Goal: Task Accomplishment & Management: Use online tool/utility

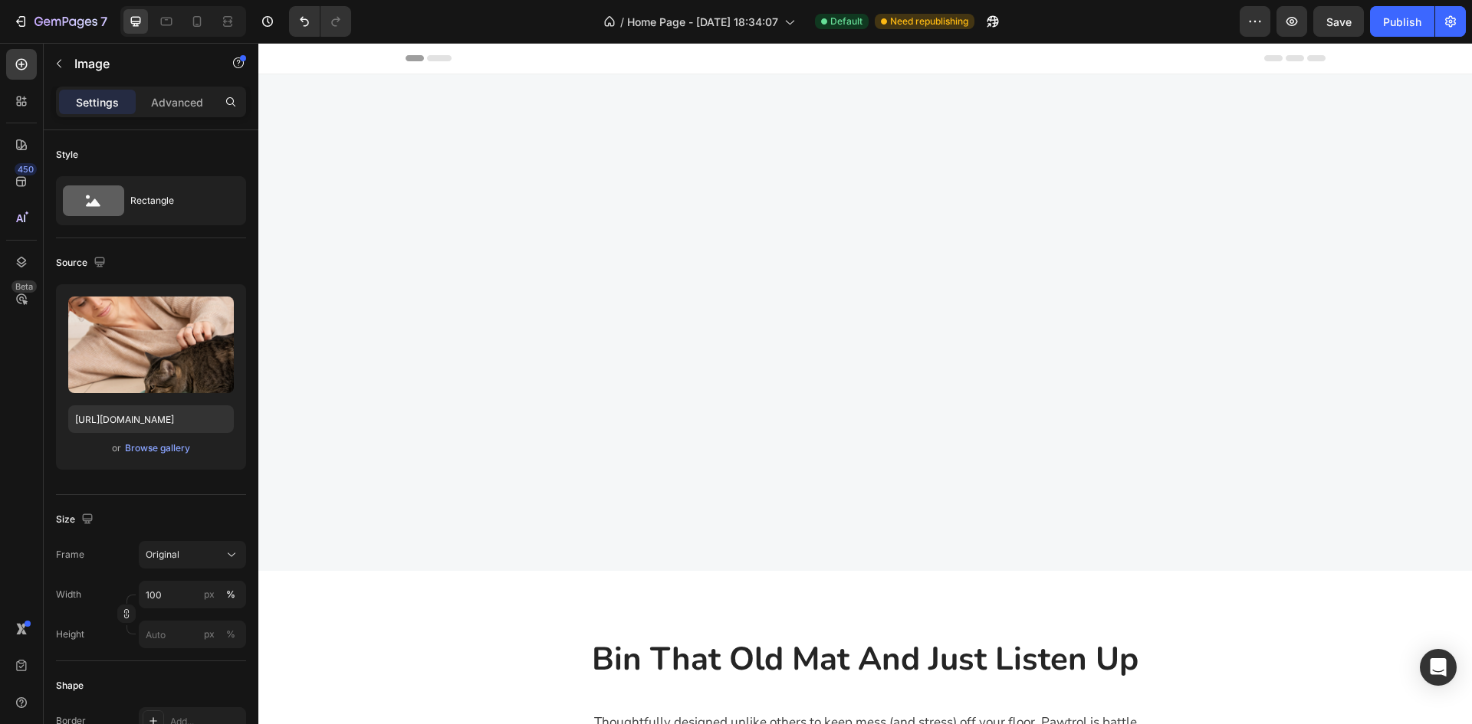
scroll to position [1056, 0]
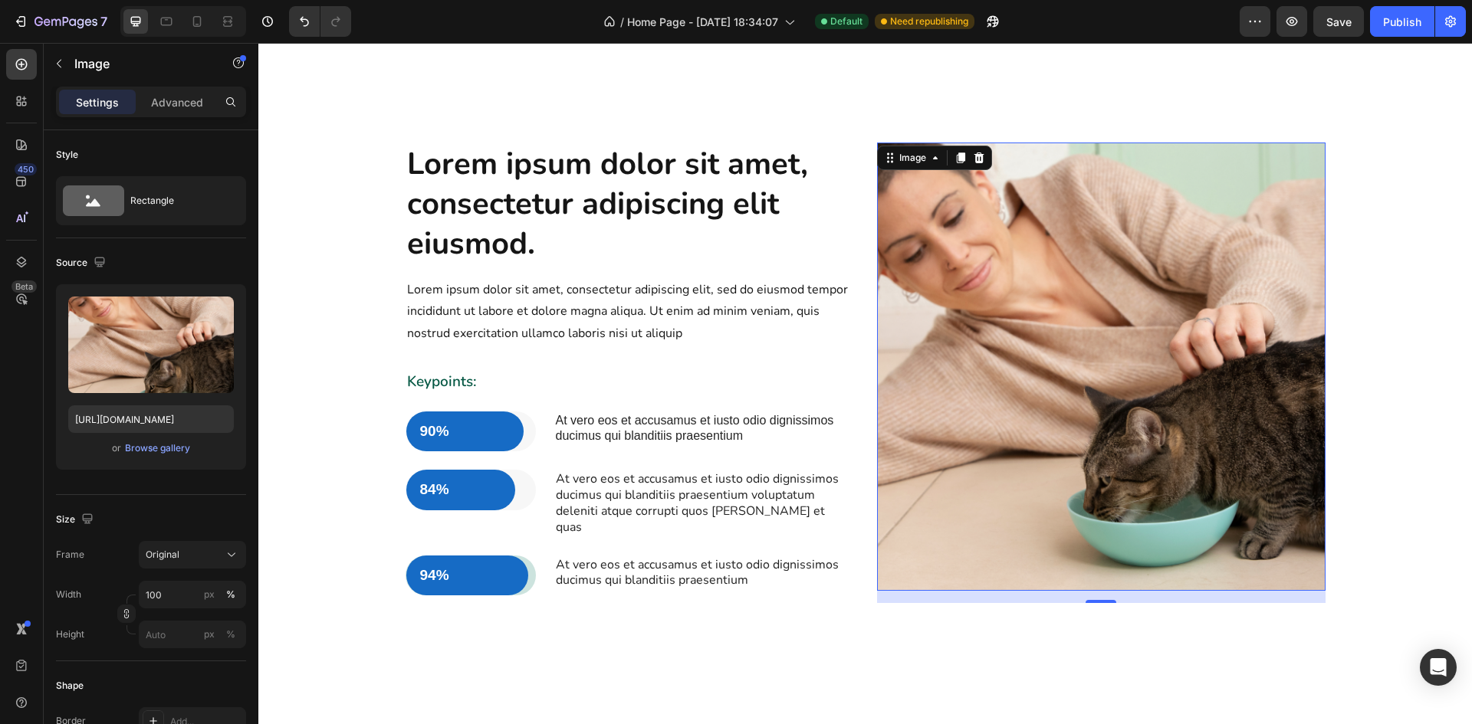
click at [1051, 337] on img at bounding box center [1101, 367] width 448 height 448
click at [1063, 361] on img at bounding box center [1101, 367] width 448 height 448
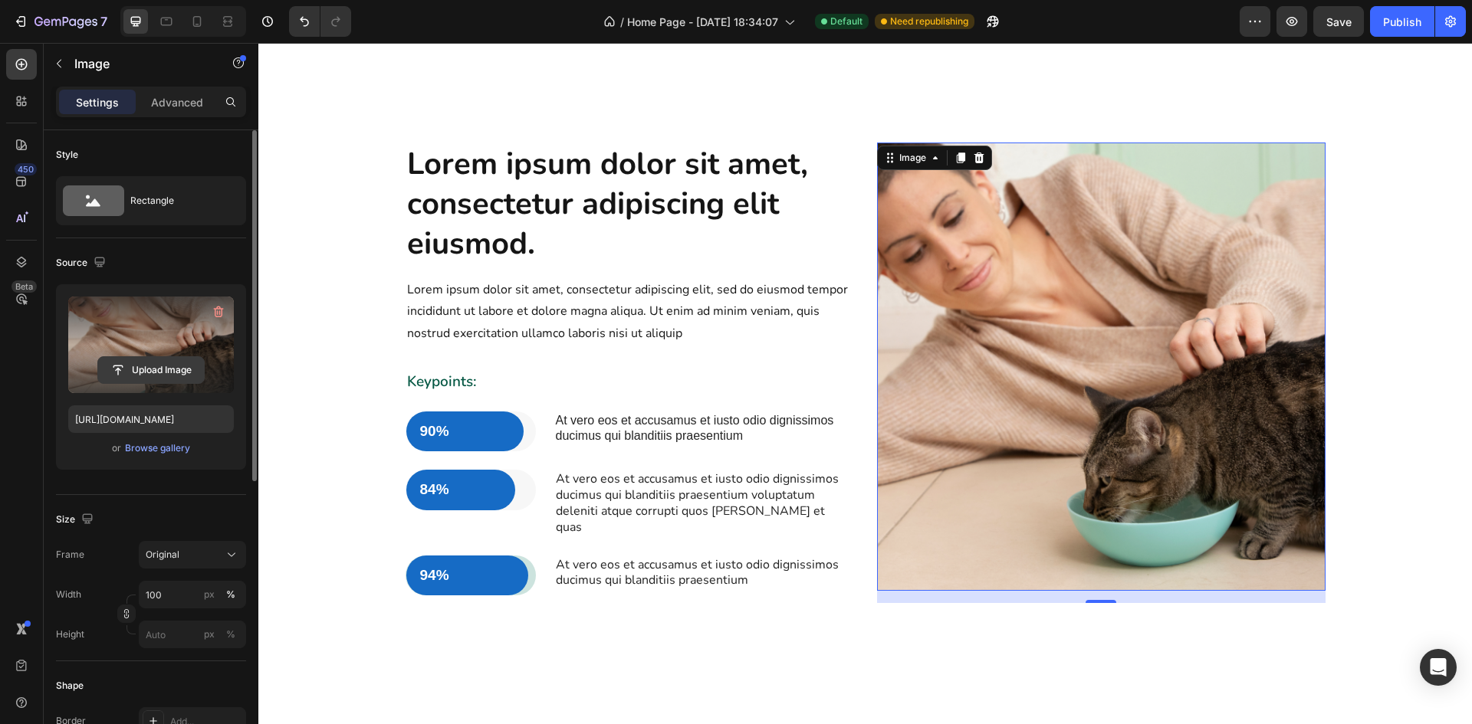
click at [166, 369] on input "file" at bounding box center [151, 370] width 106 height 26
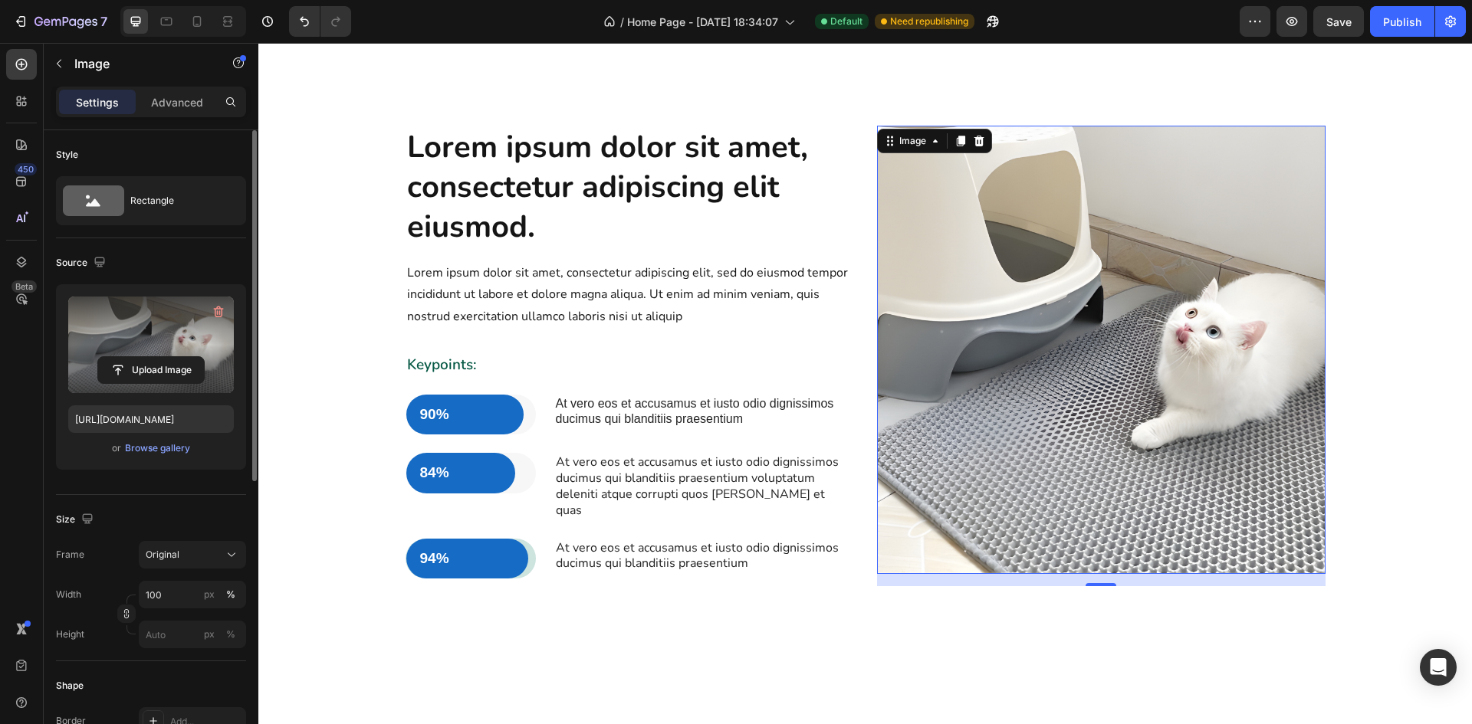
scroll to position [1132, 0]
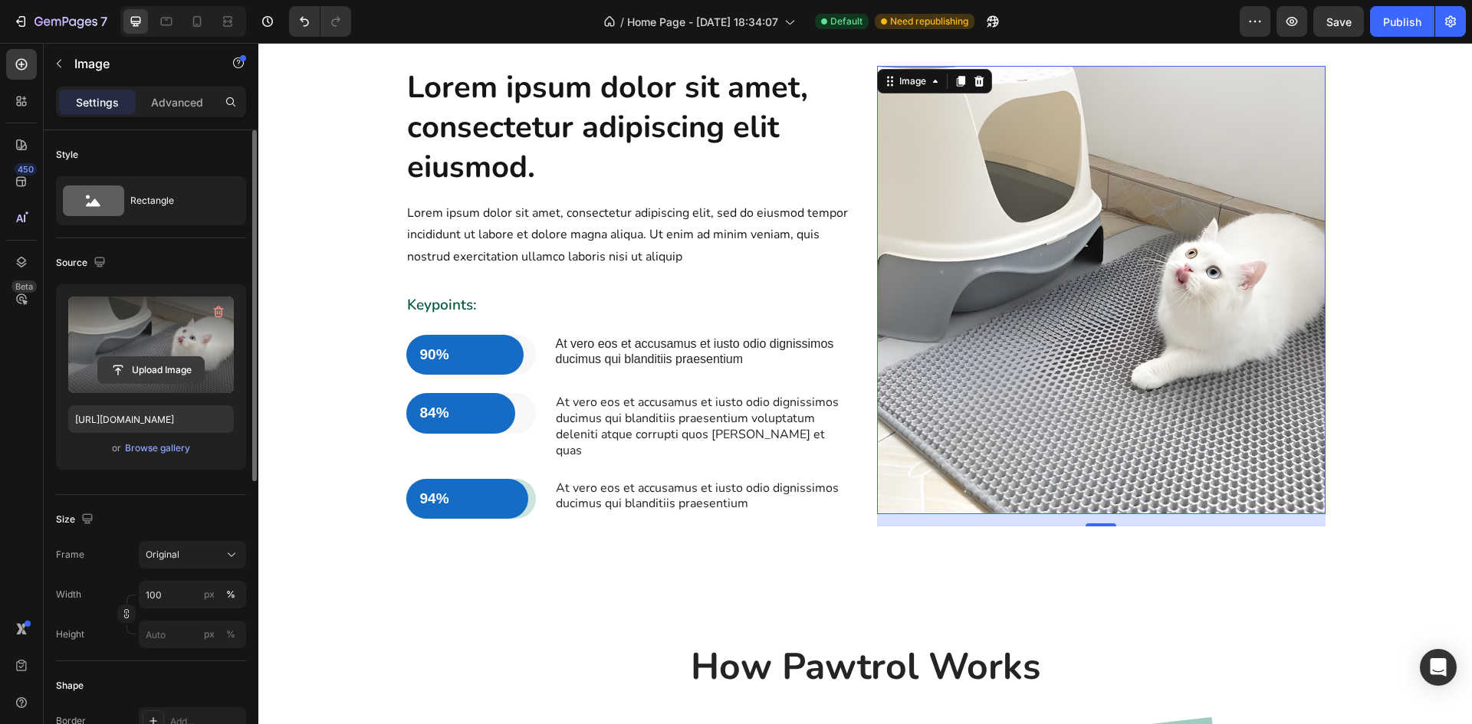
click at [179, 368] on input "file" at bounding box center [151, 370] width 106 height 26
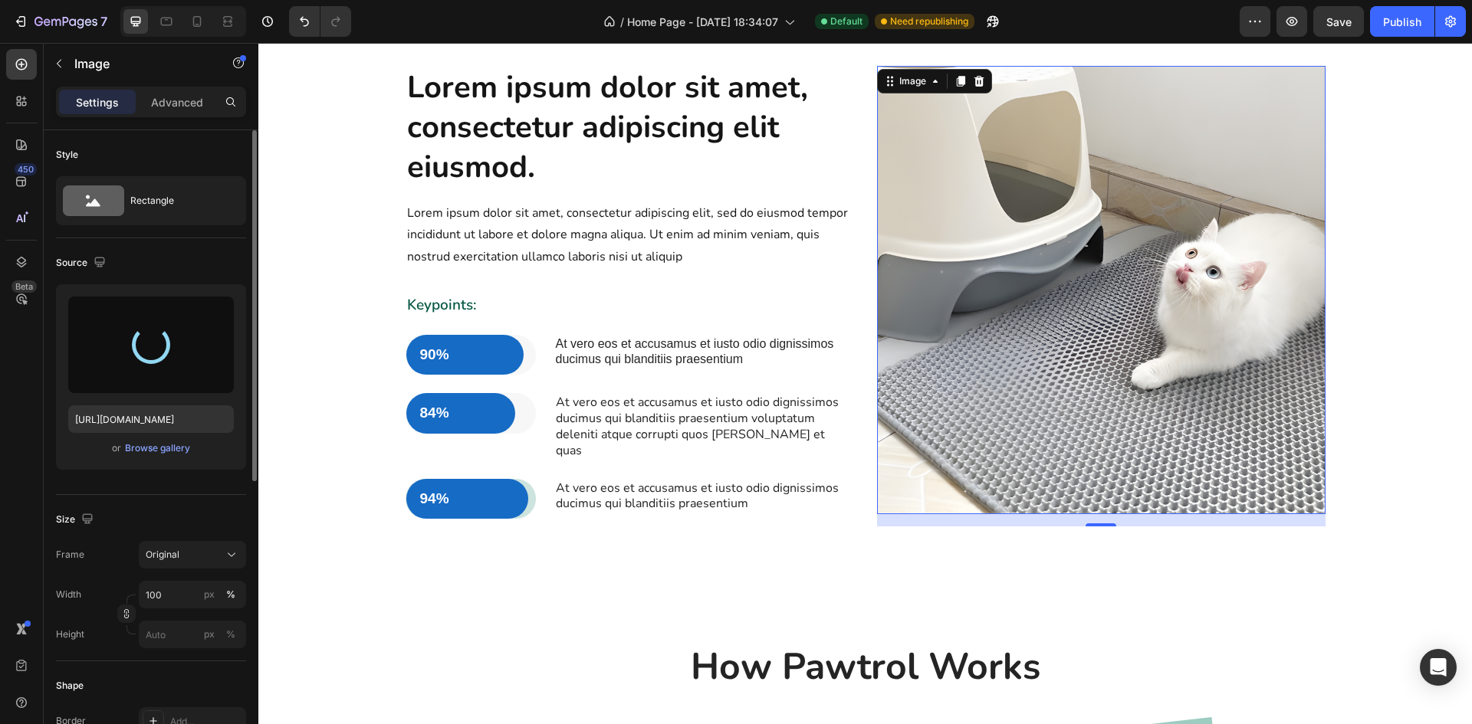
type input "[URL][DOMAIN_NAME]"
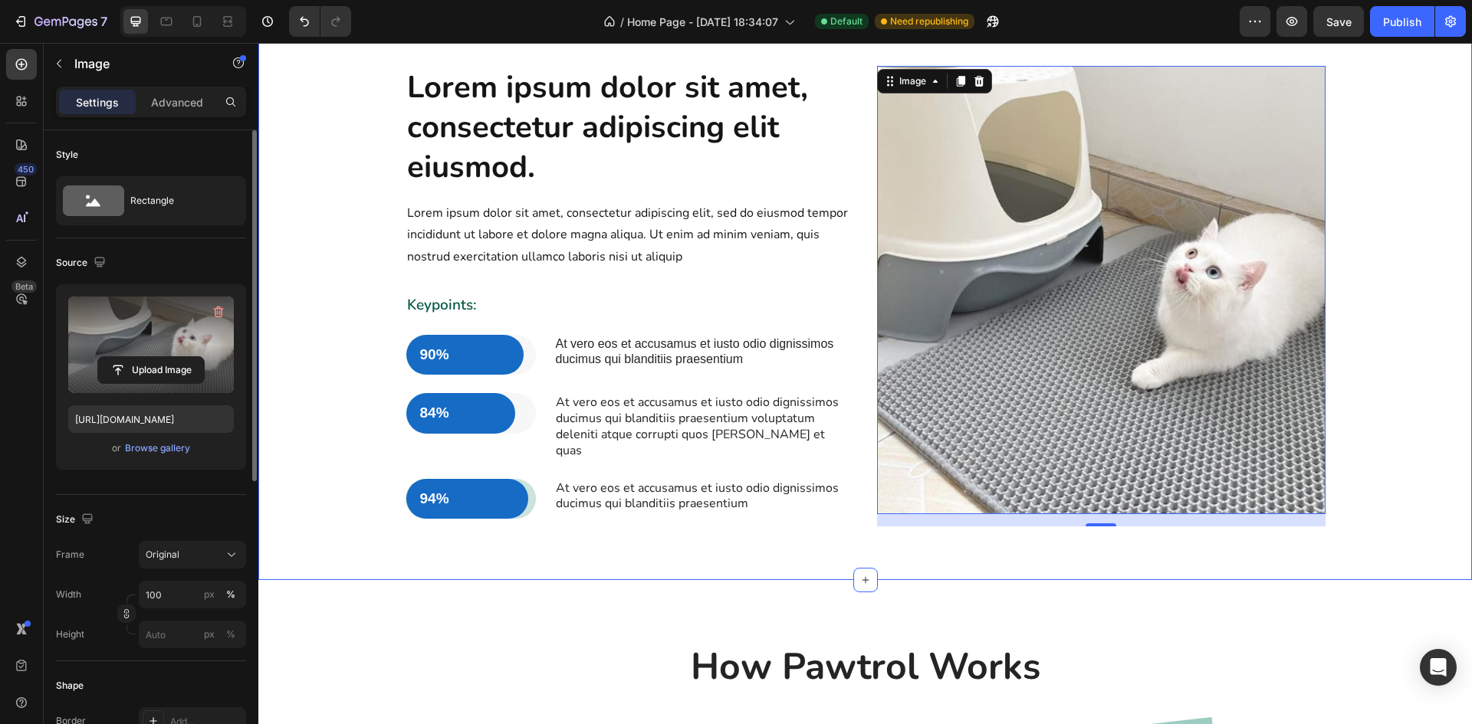
click at [1437, 379] on div "Lorem ipsum dolor sit amet, consectetur adipiscing elit eiusmod. Heading Lorem …" at bounding box center [865, 305] width 1191 height 478
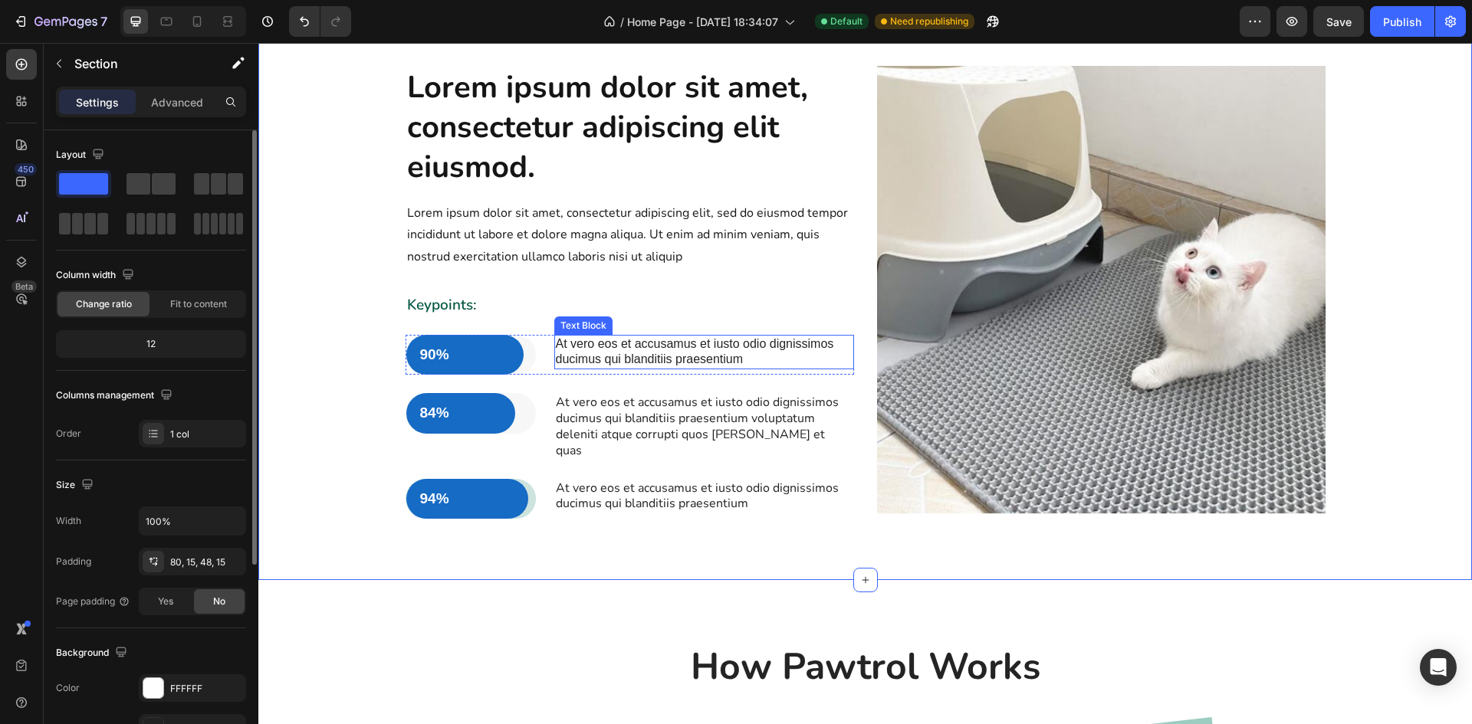
click at [642, 369] on p "At vero eos et accusamus et iusto odio dignissimos ducimus qui blanditiis praes…" at bounding box center [704, 353] width 297 height 32
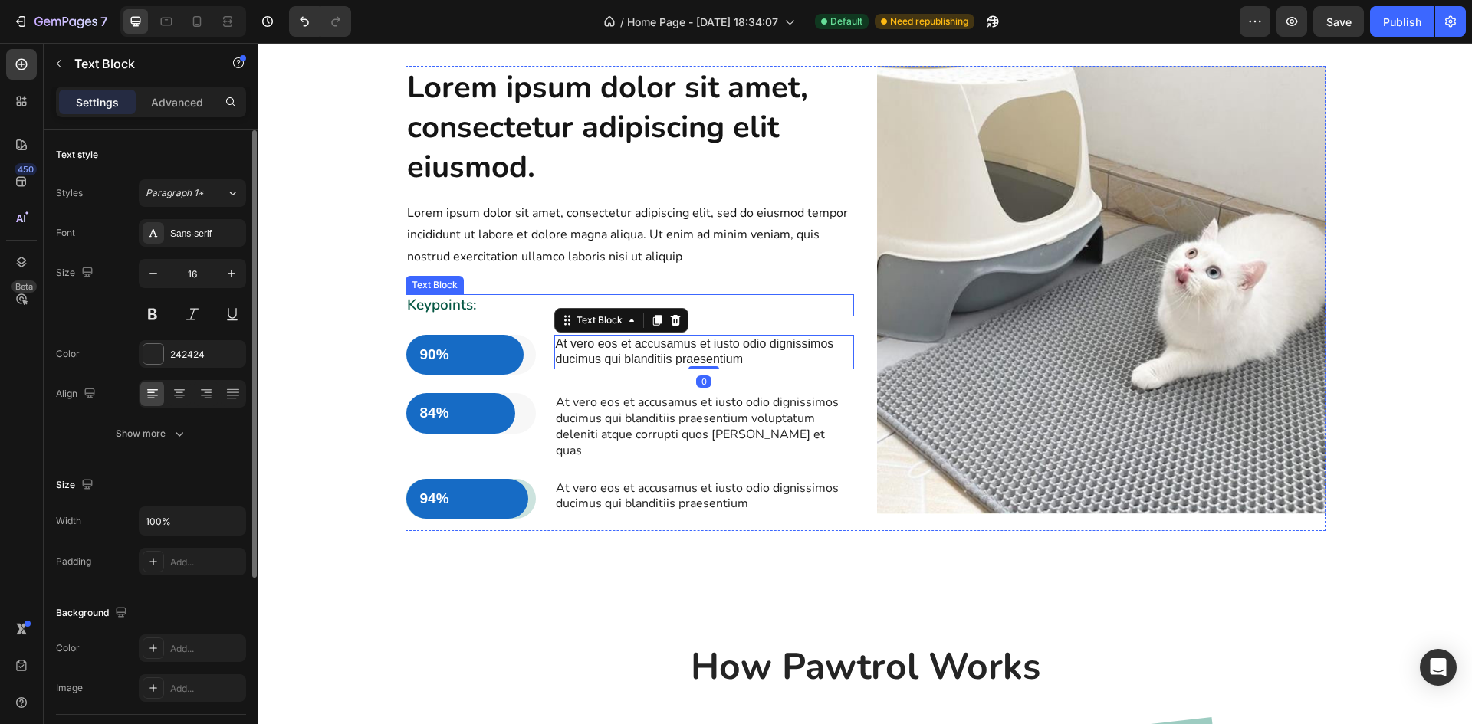
click at [447, 315] on p "Keypoints:" at bounding box center [629, 305] width 445 height 19
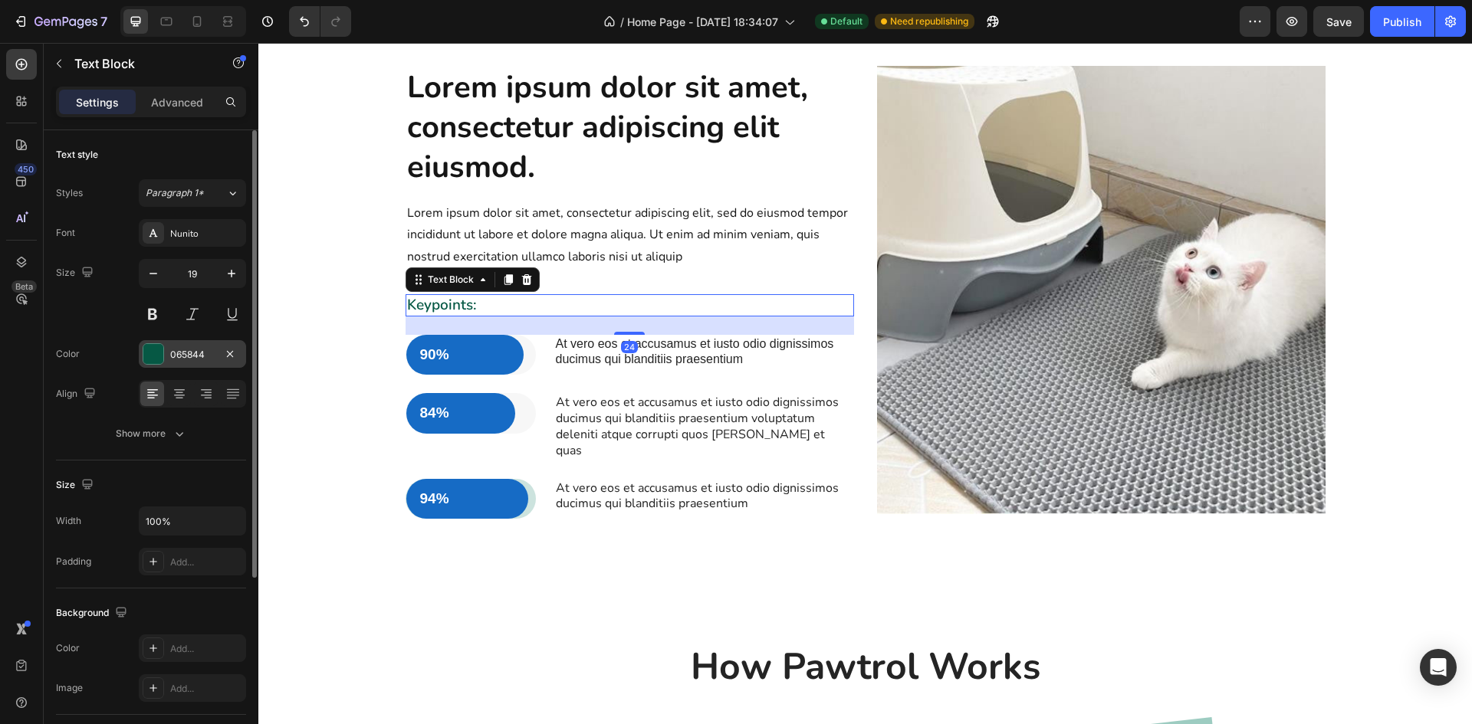
click at [161, 350] on div at bounding box center [153, 354] width 20 height 20
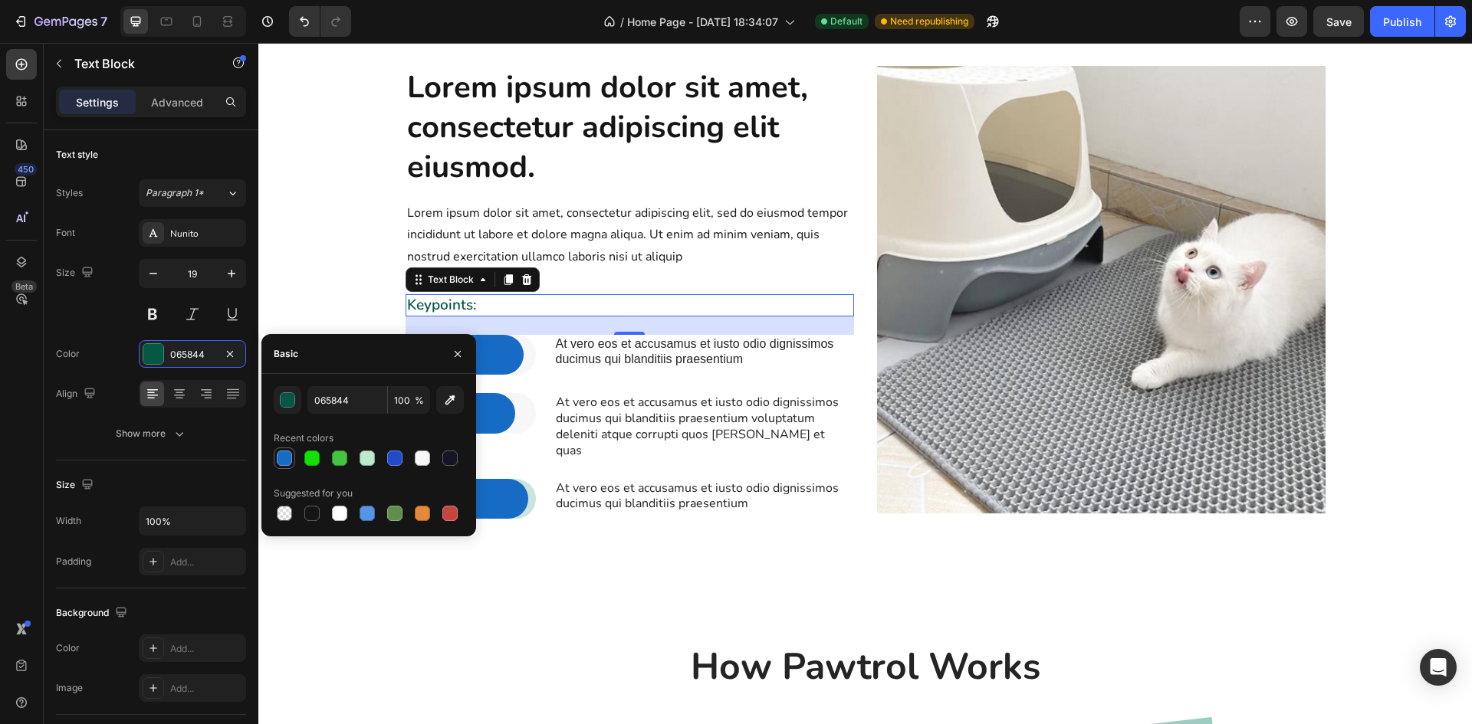
click at [284, 455] on div at bounding box center [284, 458] width 15 height 15
type input "166BC5"
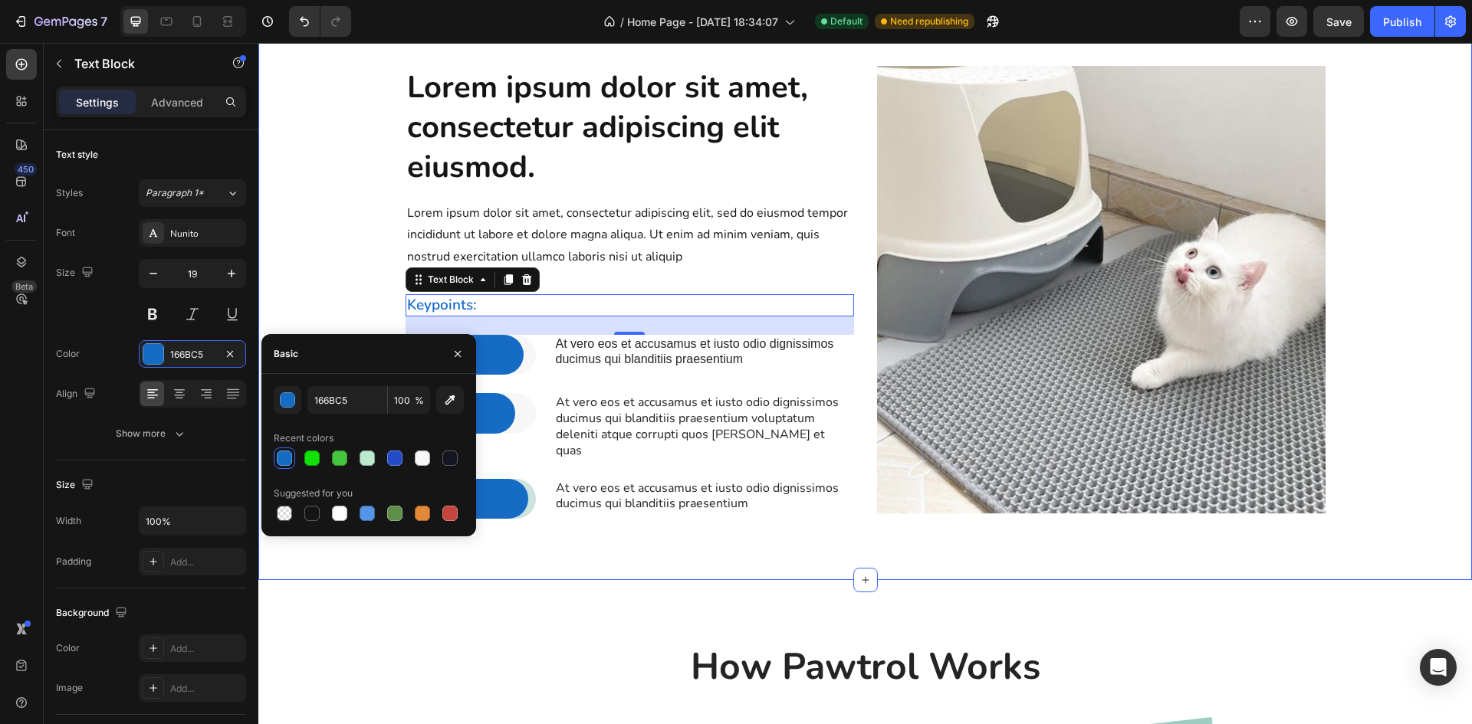
click at [391, 211] on div "Lorem ipsum dolor sit amet, consectetur adipiscing elit eiusmod. Heading Lorem …" at bounding box center [865, 305] width 1191 height 478
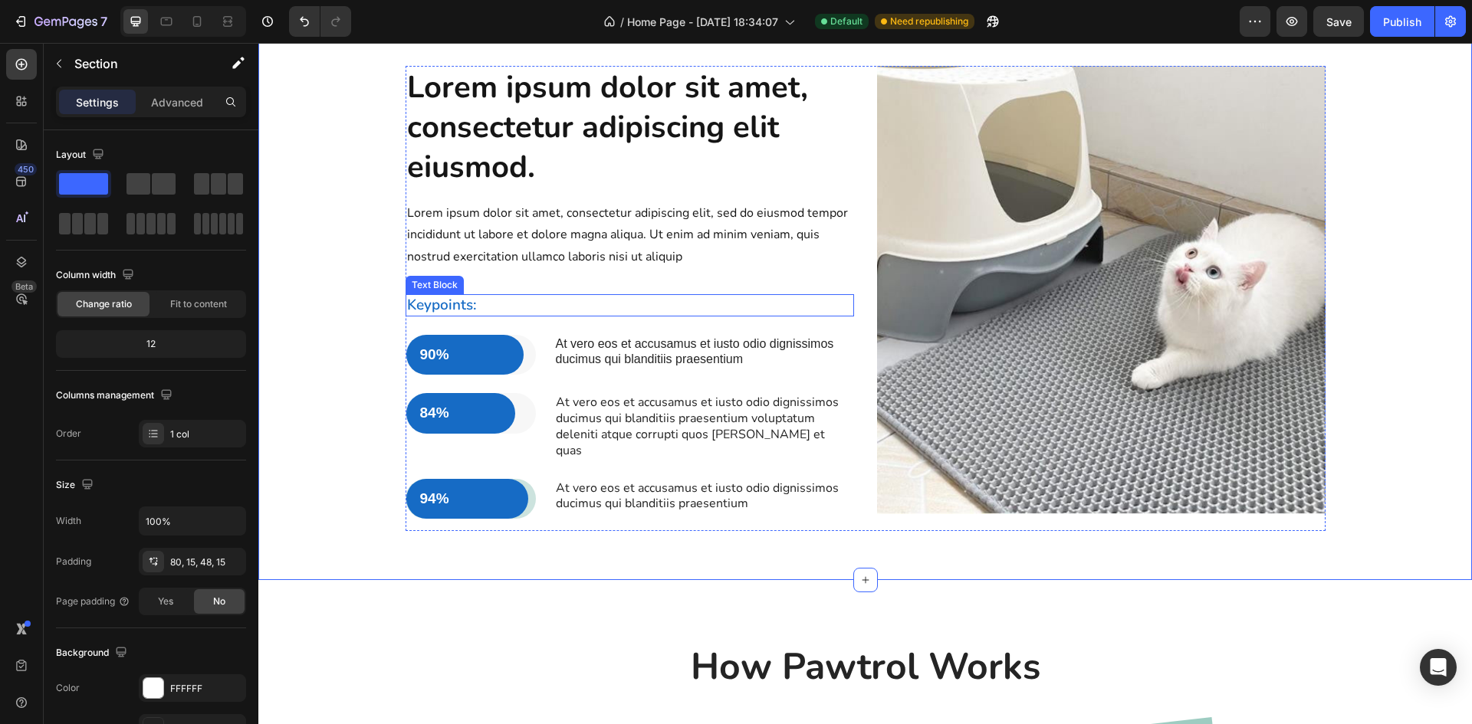
click at [461, 315] on p "Keypoints:" at bounding box center [629, 305] width 445 height 19
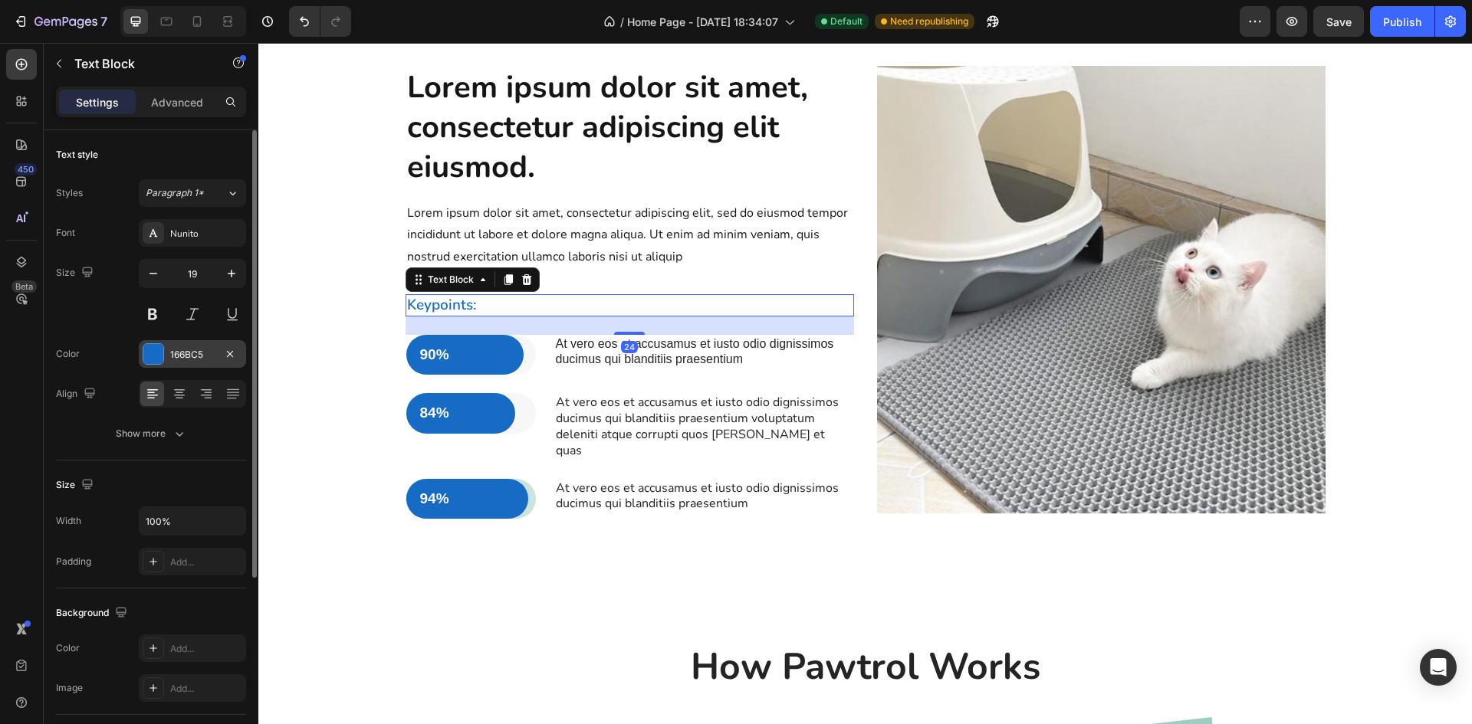
click at [153, 350] on div at bounding box center [153, 354] width 20 height 20
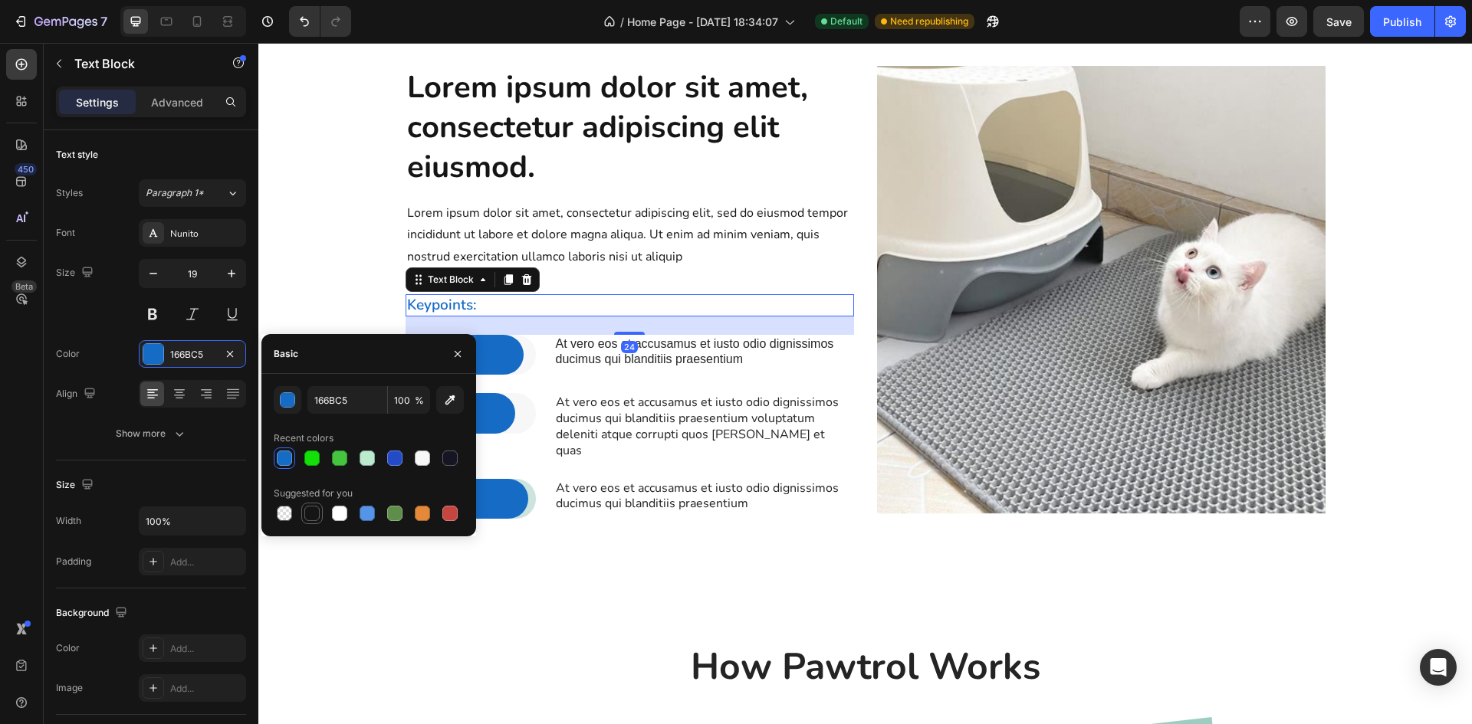
click at [310, 517] on div at bounding box center [311, 513] width 15 height 15
type input "151515"
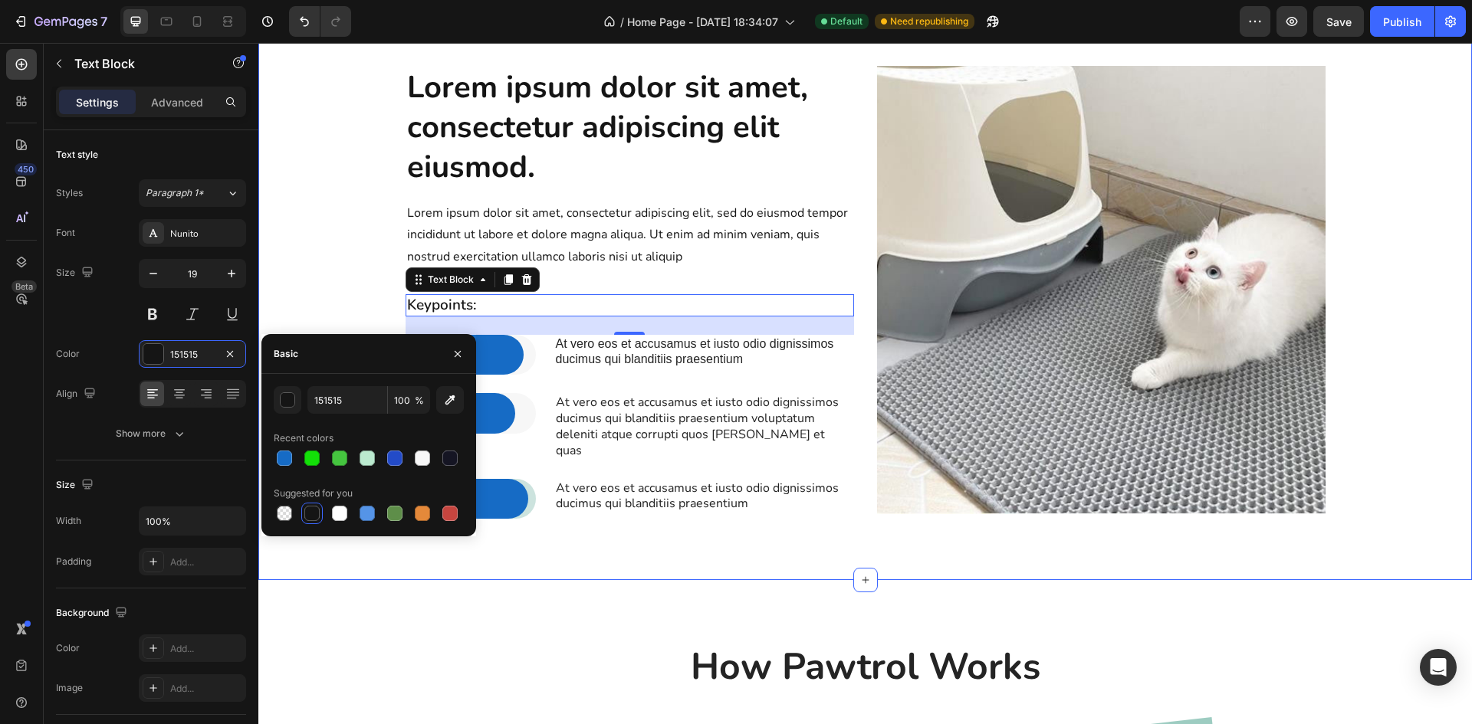
click at [567, 114] on div "Lorem ipsum dolor sit amet, consectetur adipiscing elit eiusmod. Heading Lorem …" at bounding box center [864, 293] width 1213 height 576
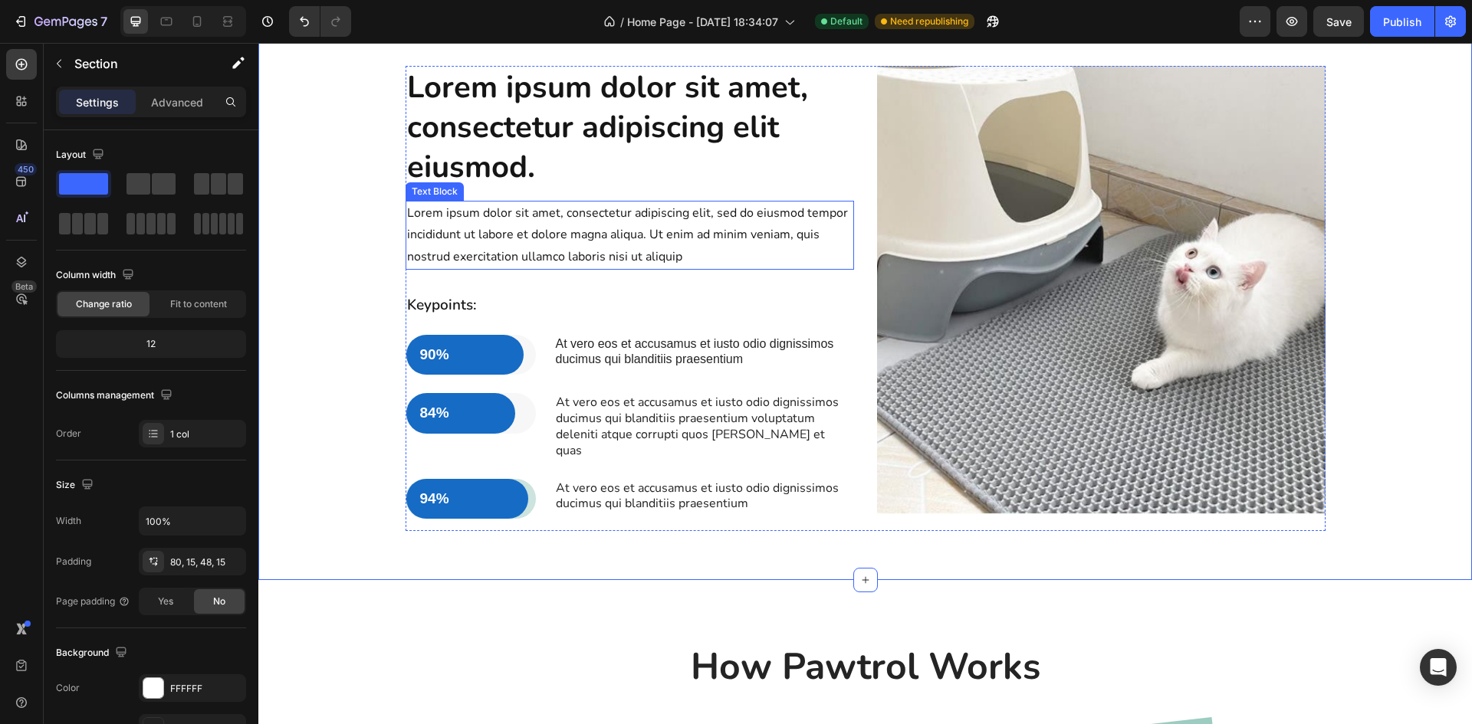
click at [642, 268] on p "Lorem ipsum dolor sit amet, consectetur adipiscing elit, sed do eiusmod tempor …" at bounding box center [629, 235] width 445 height 66
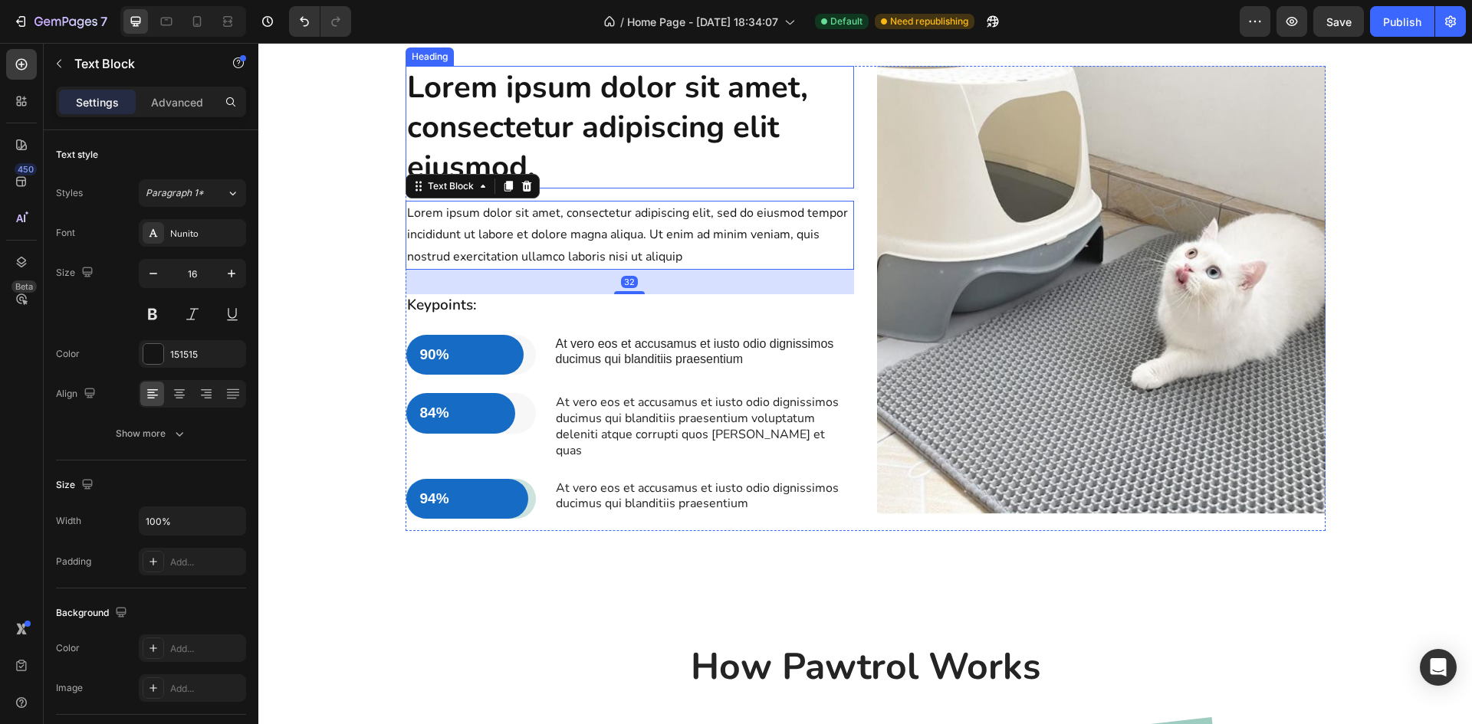
click at [483, 189] on h2 "Lorem ipsum dolor sit amet, consectetur adipiscing elit eiusmod." at bounding box center [630, 127] width 448 height 123
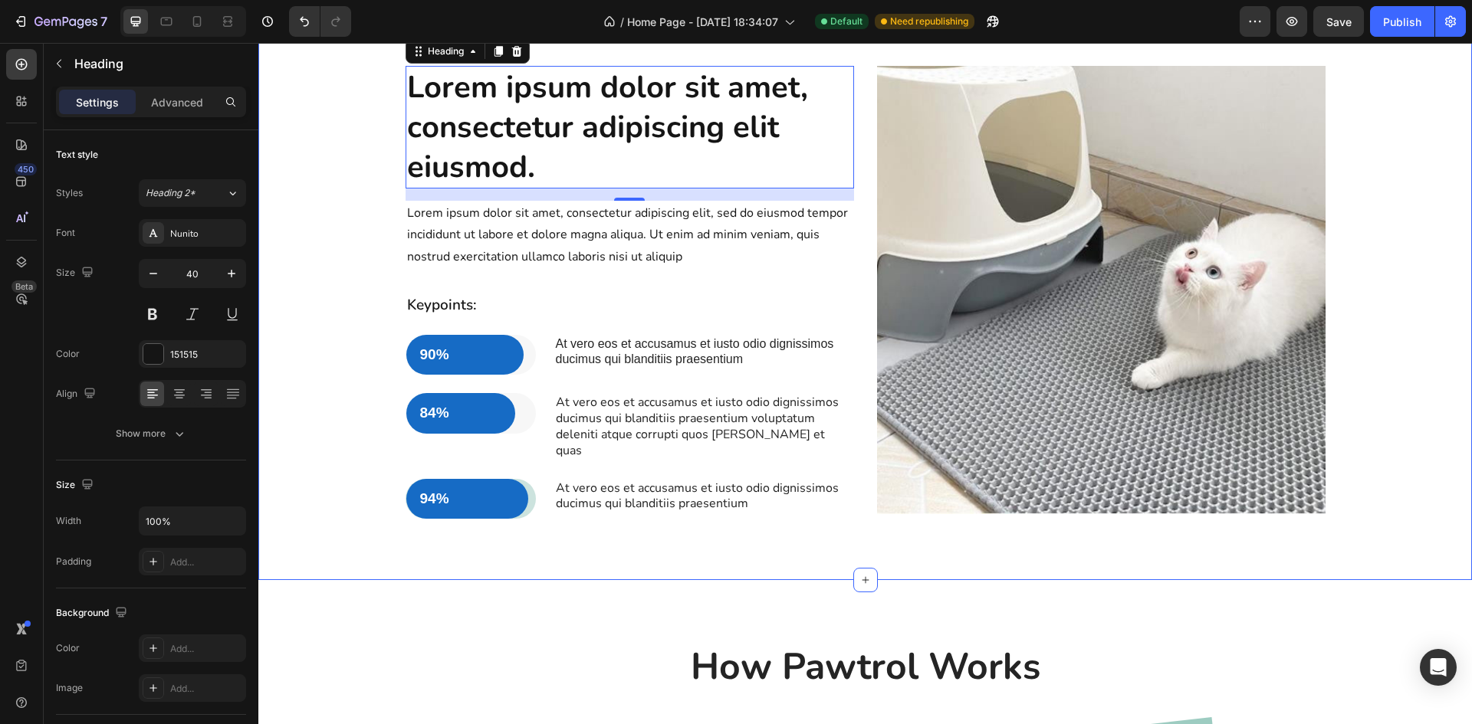
click at [351, 179] on div "Lorem ipsum dolor sit amet, consectetur adipiscing elit eiusmod. Heading 16 Lor…" at bounding box center [865, 305] width 1191 height 478
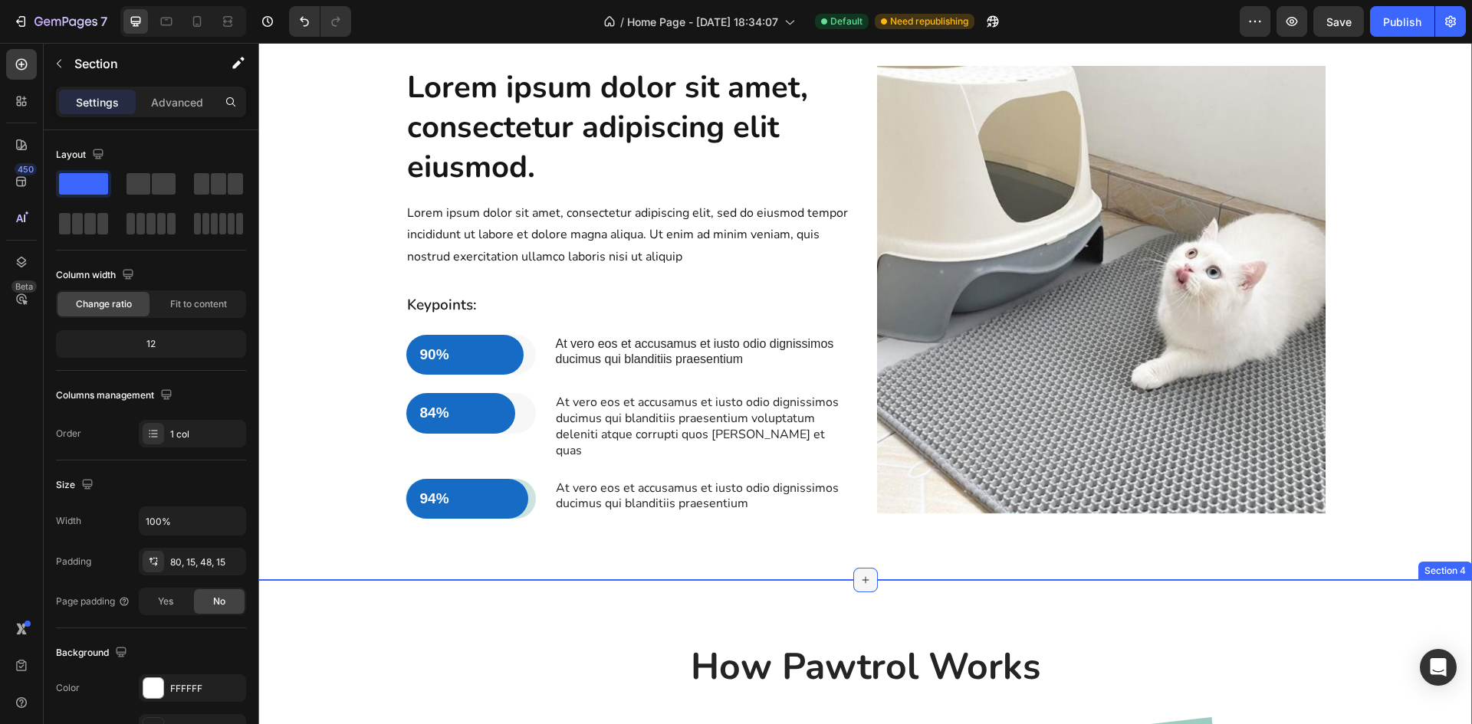
click at [859, 586] on icon at bounding box center [865, 580] width 12 height 12
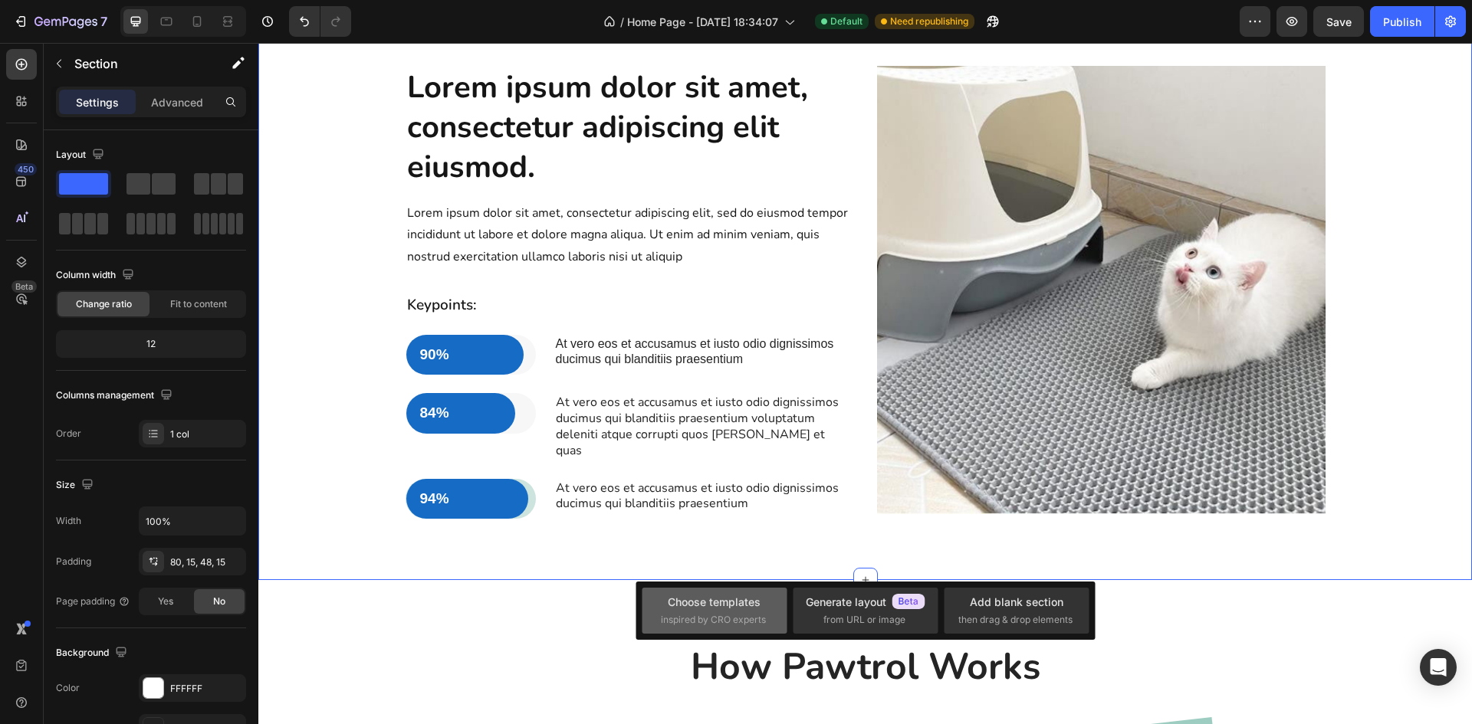
click at [721, 616] on span "inspired by CRO experts" at bounding box center [713, 620] width 105 height 14
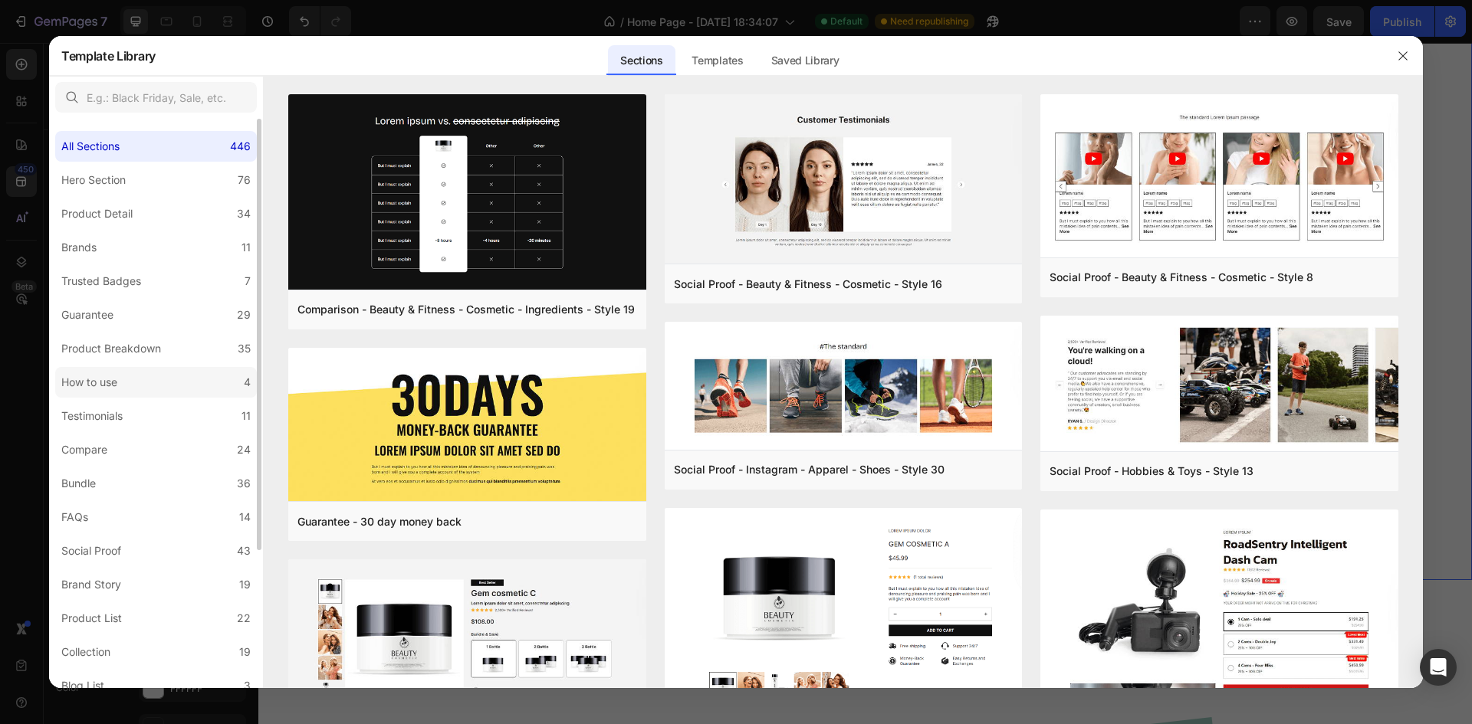
click at [111, 386] on div "How to use" at bounding box center [89, 382] width 56 height 18
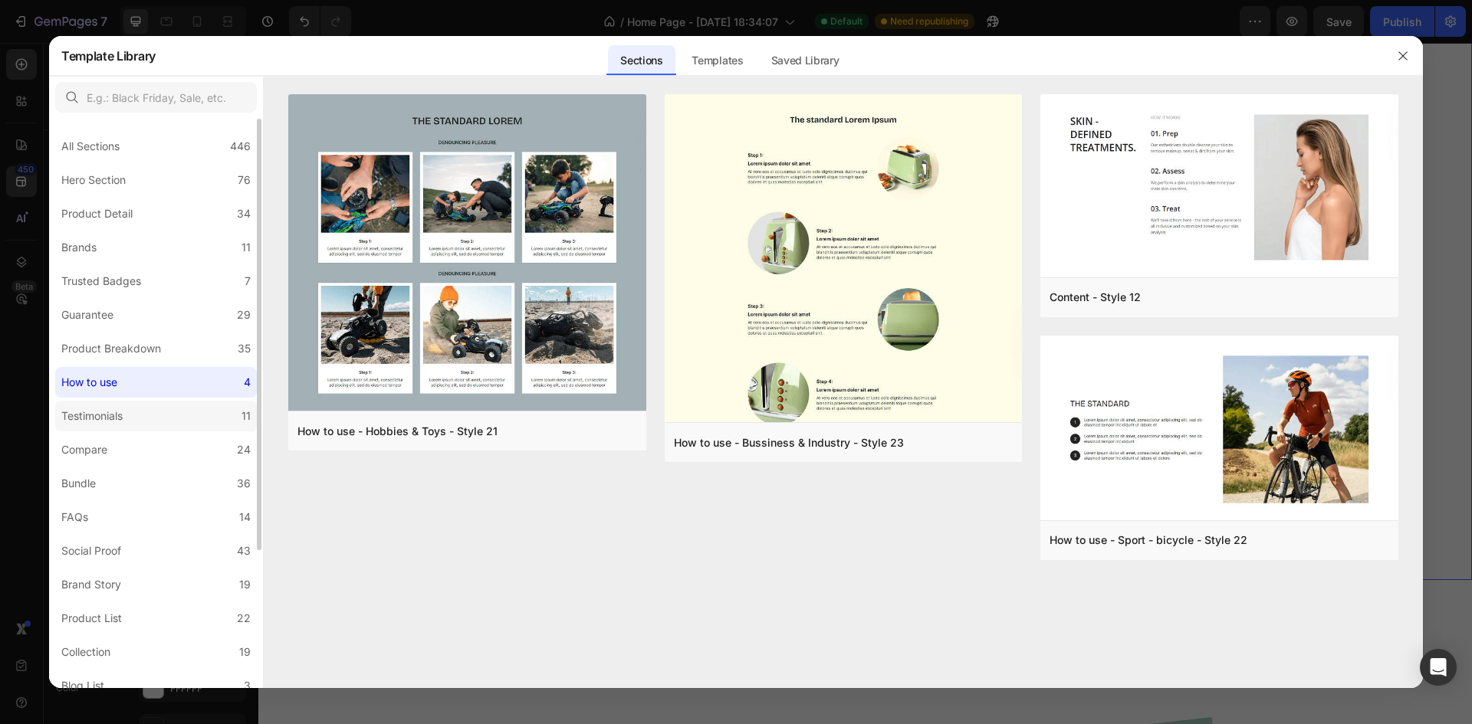
click at [133, 424] on label "Testimonials 11" at bounding box center [156, 416] width 202 height 31
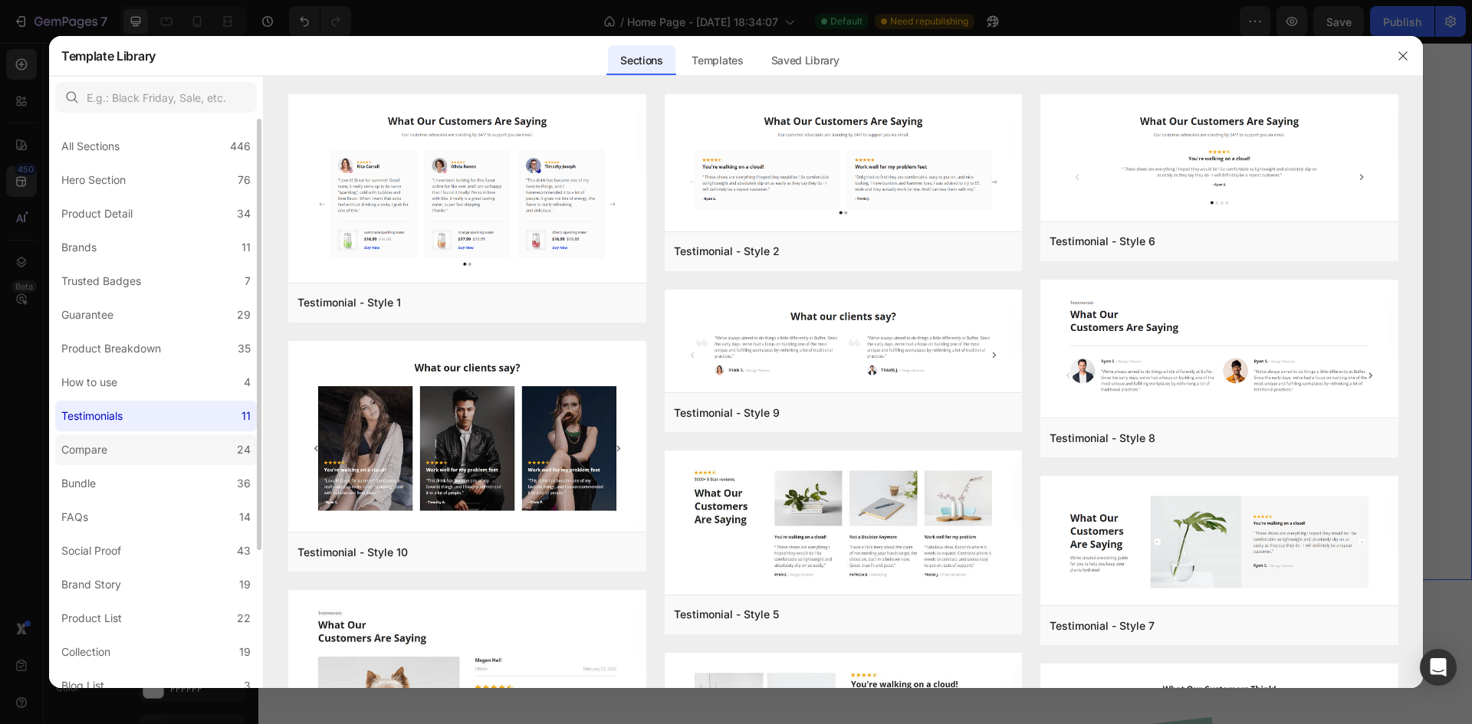
click at [126, 452] on label "Compare 24" at bounding box center [156, 450] width 202 height 31
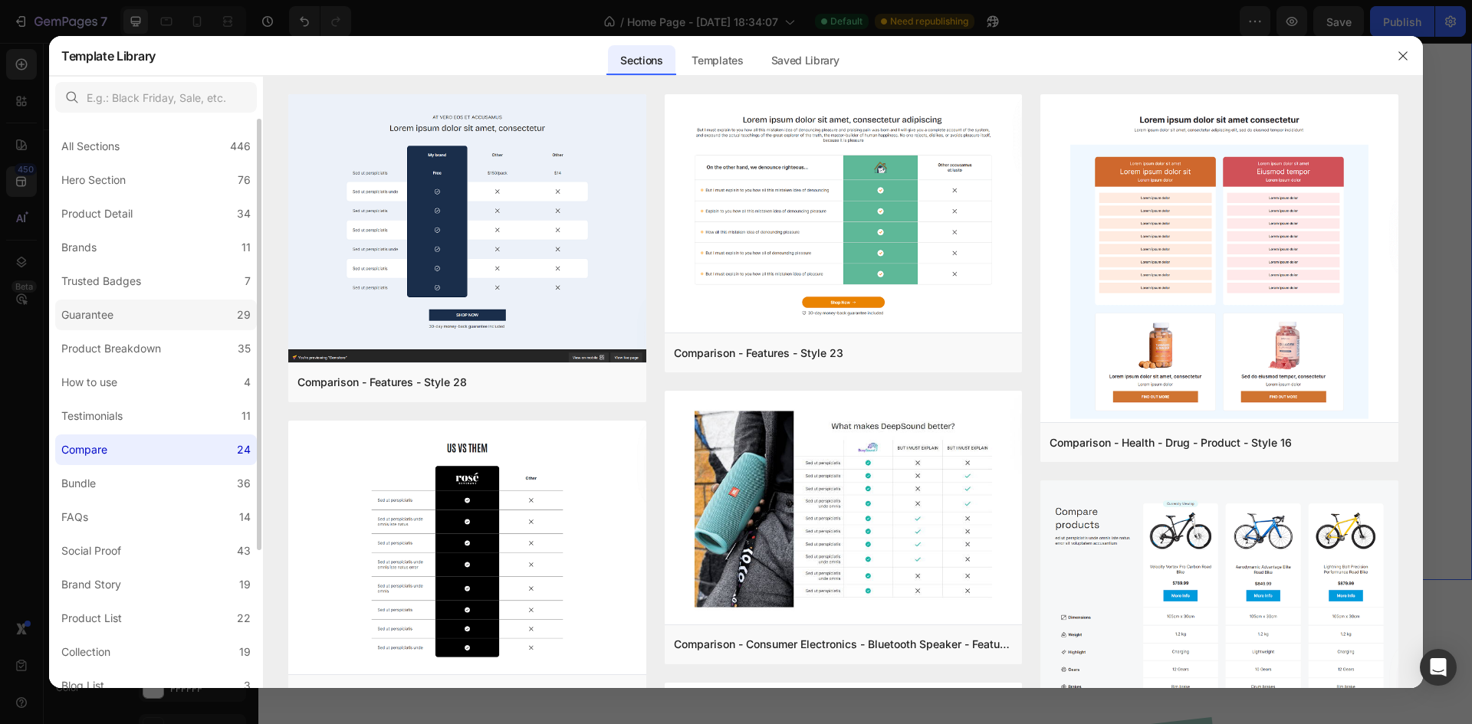
click at [92, 316] on div "Guarantee" at bounding box center [87, 315] width 52 height 18
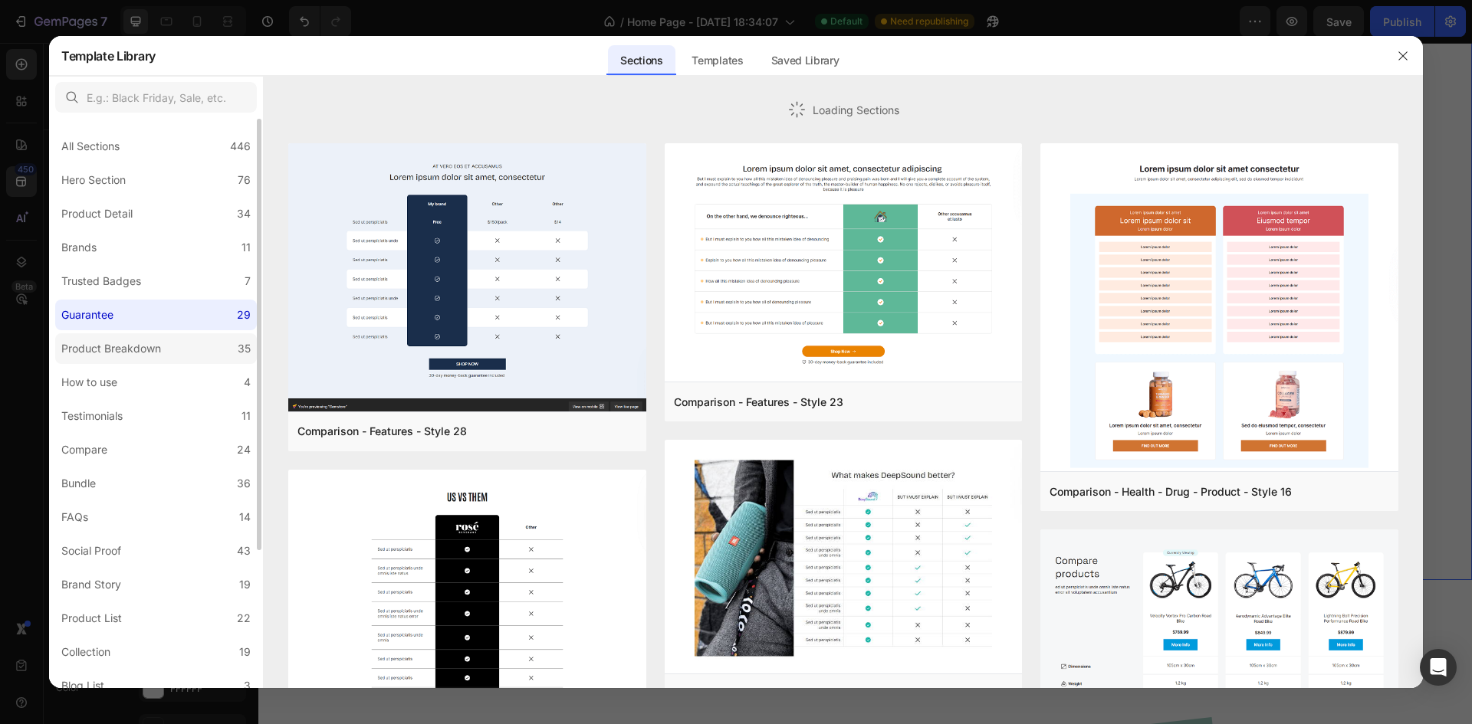
click at [123, 351] on div "Product Breakdown" at bounding box center [111, 349] width 100 height 18
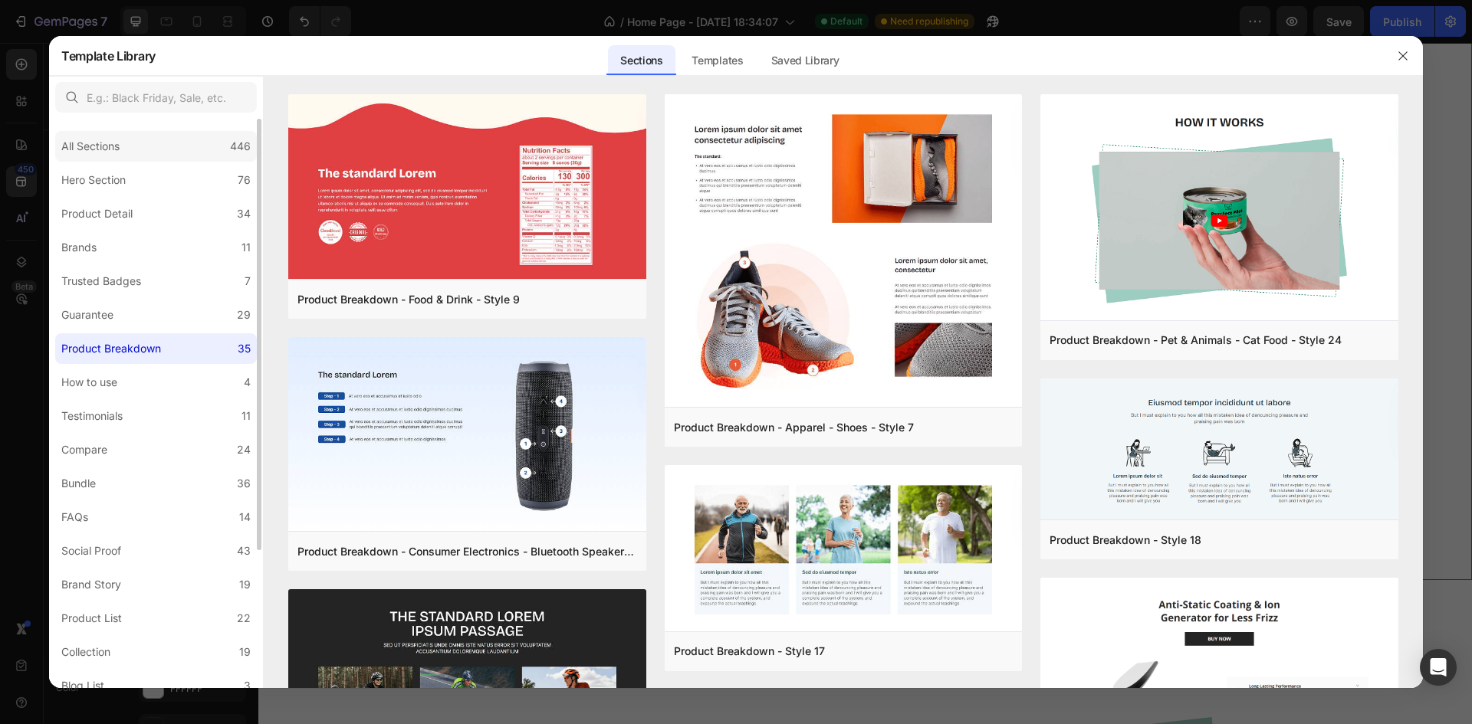
click at [218, 147] on div "All Sections 446" at bounding box center [156, 146] width 202 height 31
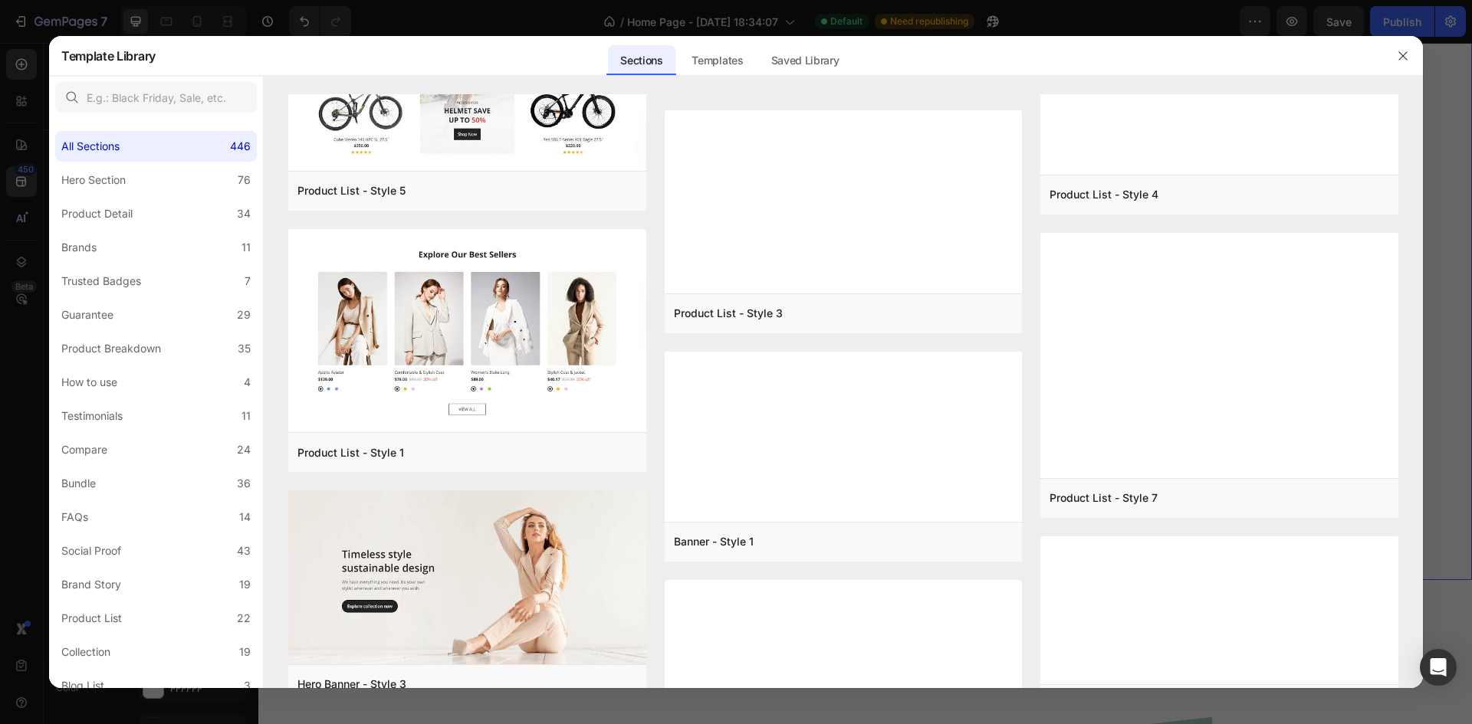
scroll to position [21142, 0]
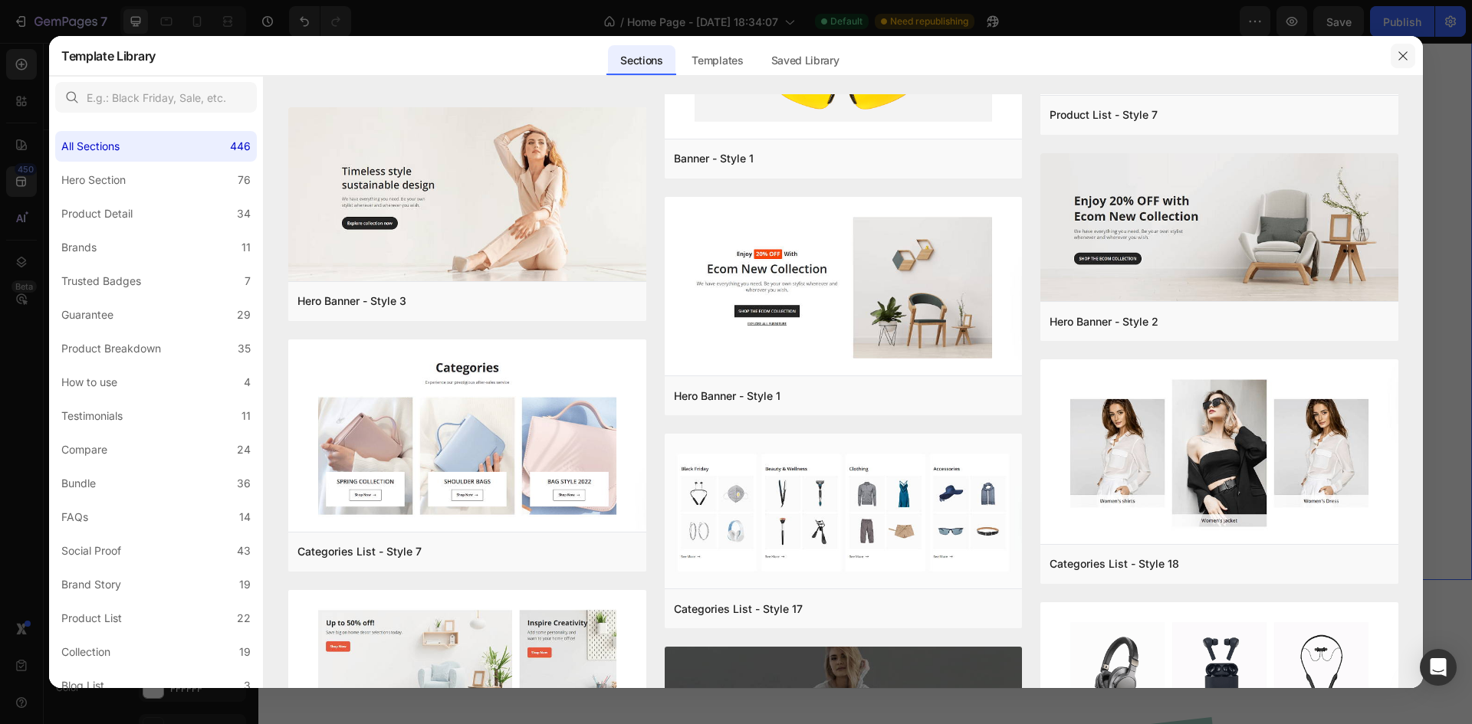
click at [1403, 57] on icon "button" at bounding box center [1403, 56] width 12 height 12
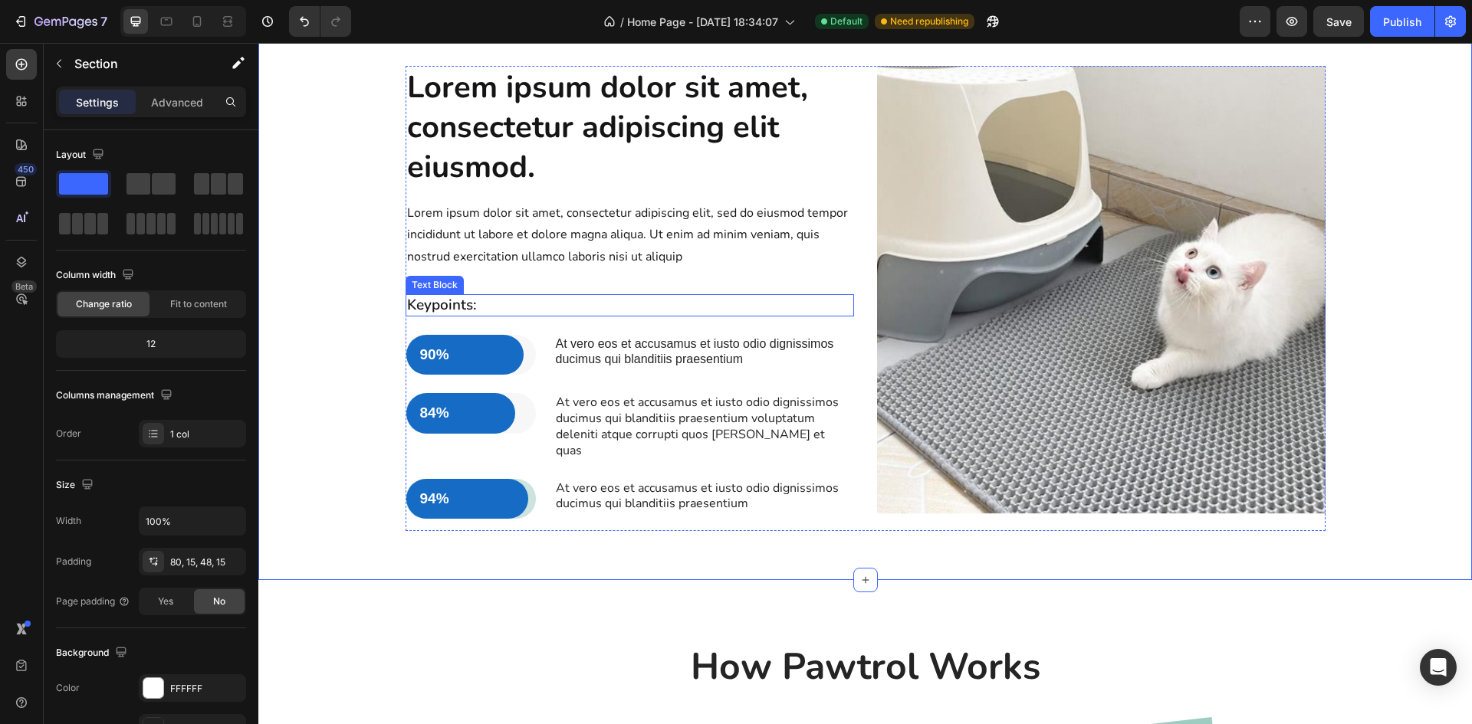
click at [469, 315] on p "Keypoints:" at bounding box center [629, 305] width 445 height 19
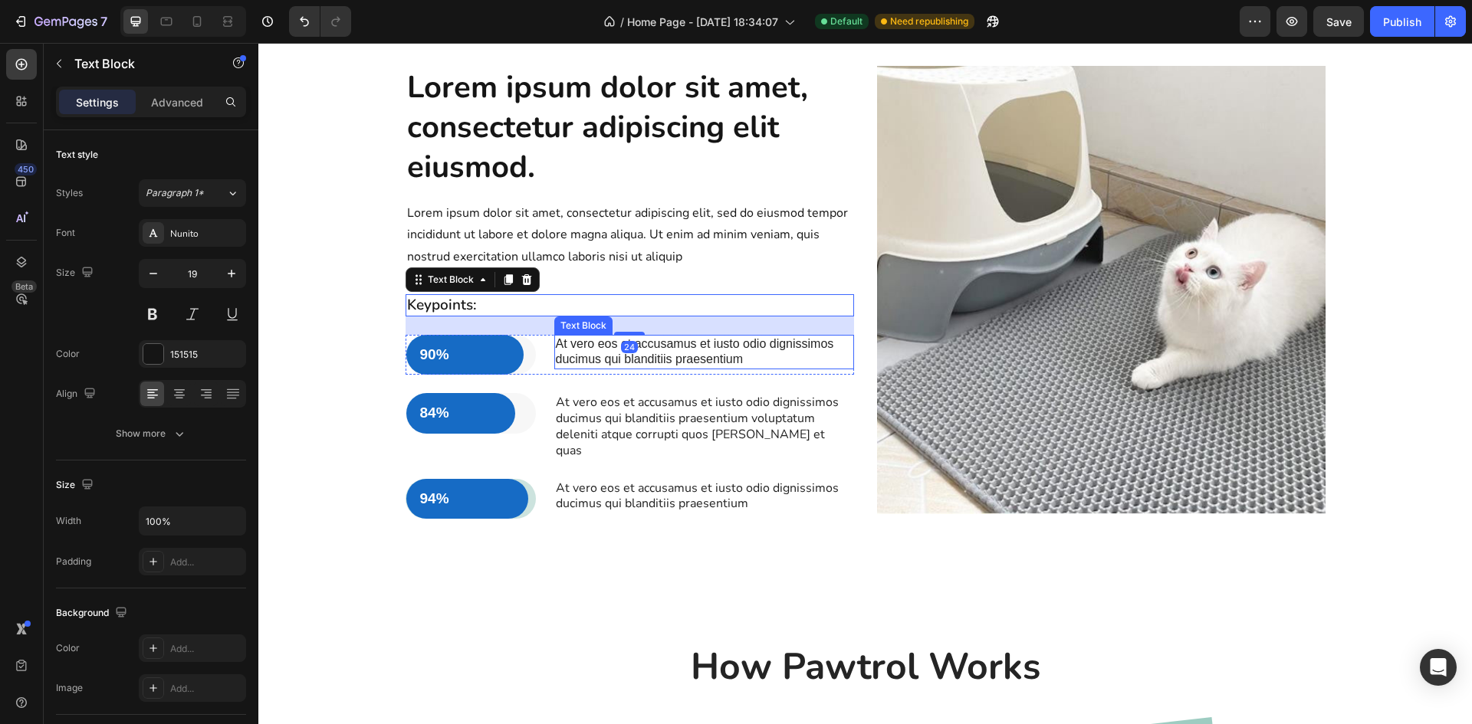
click at [590, 369] on p "At vero eos et accusamus et iusto odio dignissimos ducimus qui blanditiis praes…" at bounding box center [704, 353] width 297 height 32
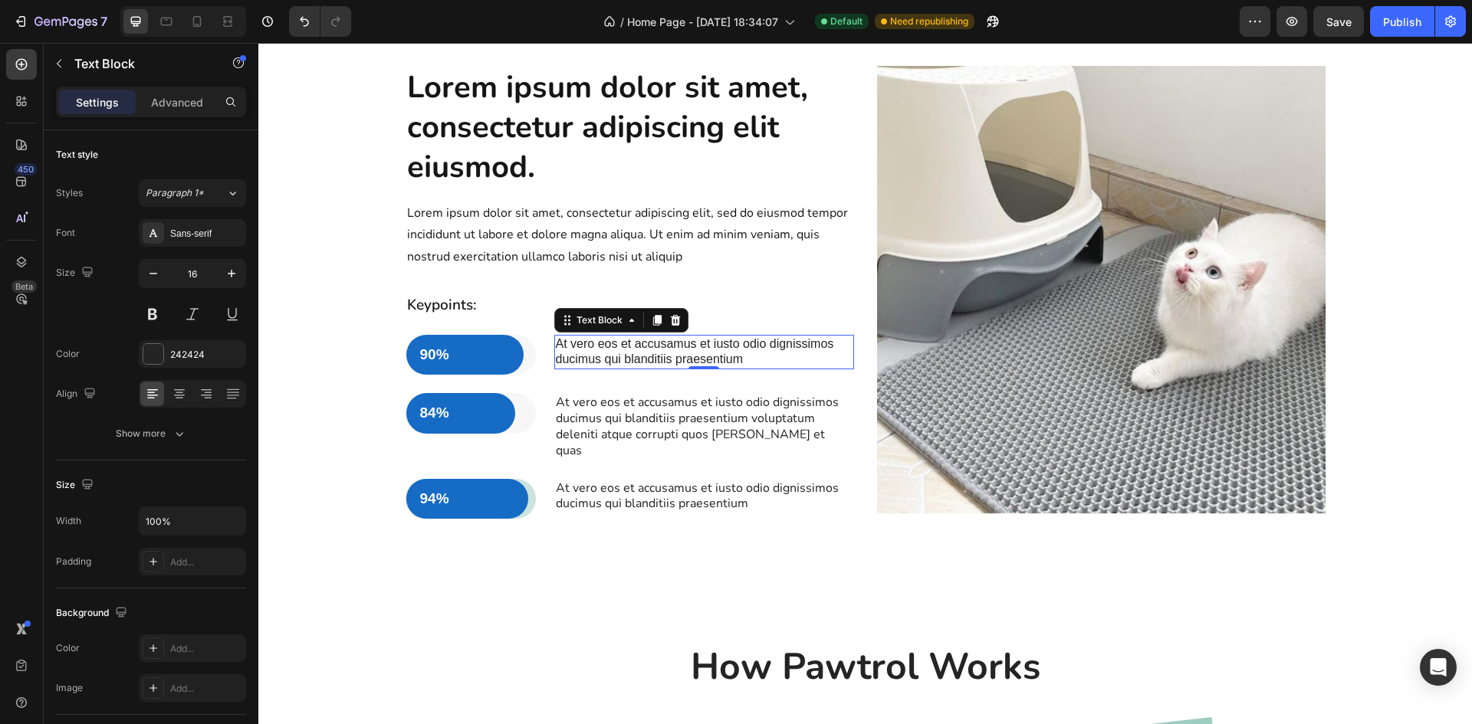
click at [738, 369] on p "At vero eos et accusamus et iusto odio dignissimos ducimus qui blanditiis praes…" at bounding box center [704, 353] width 297 height 32
click at [429, 365] on p "90%" at bounding box center [465, 355] width 90 height 19
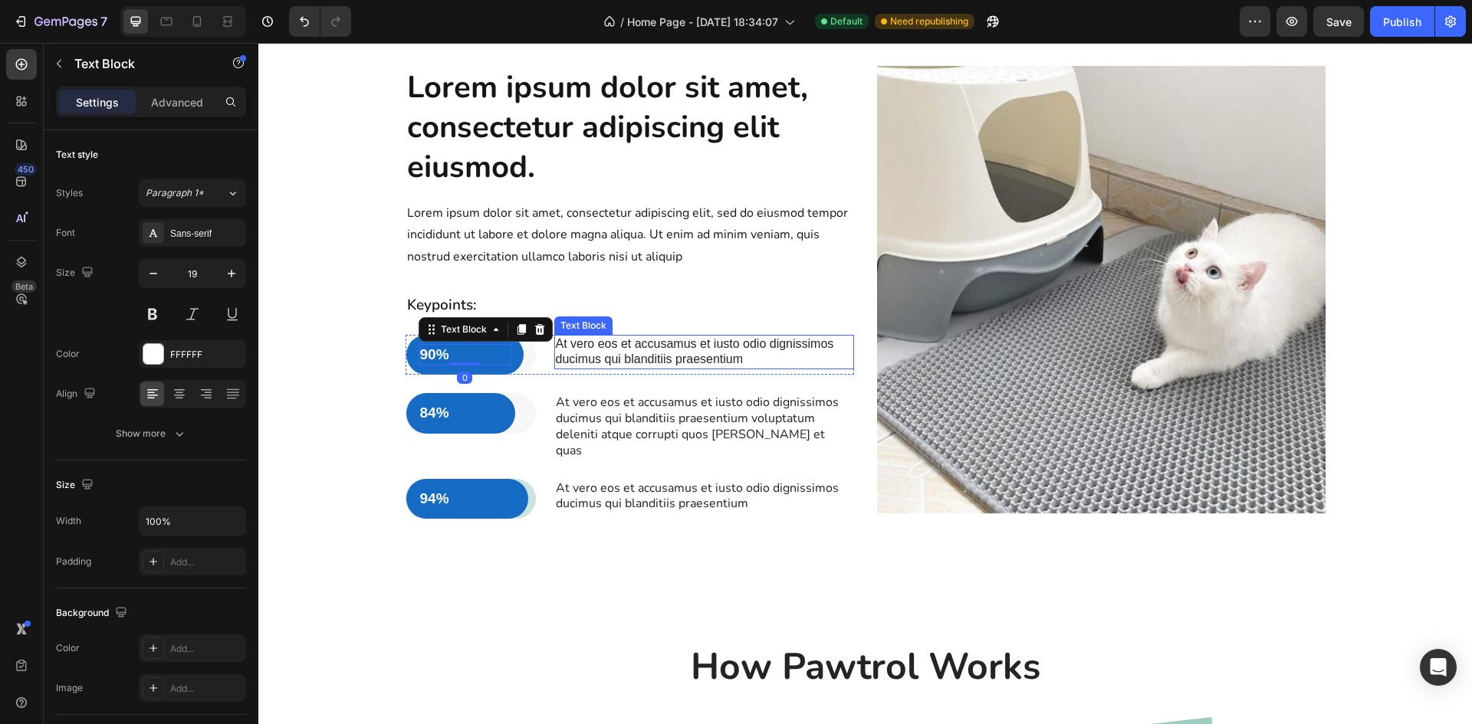
click at [627, 369] on p "At vero eos et accusamus et iusto odio dignissimos ducimus qui blanditiis praes…" at bounding box center [704, 353] width 297 height 32
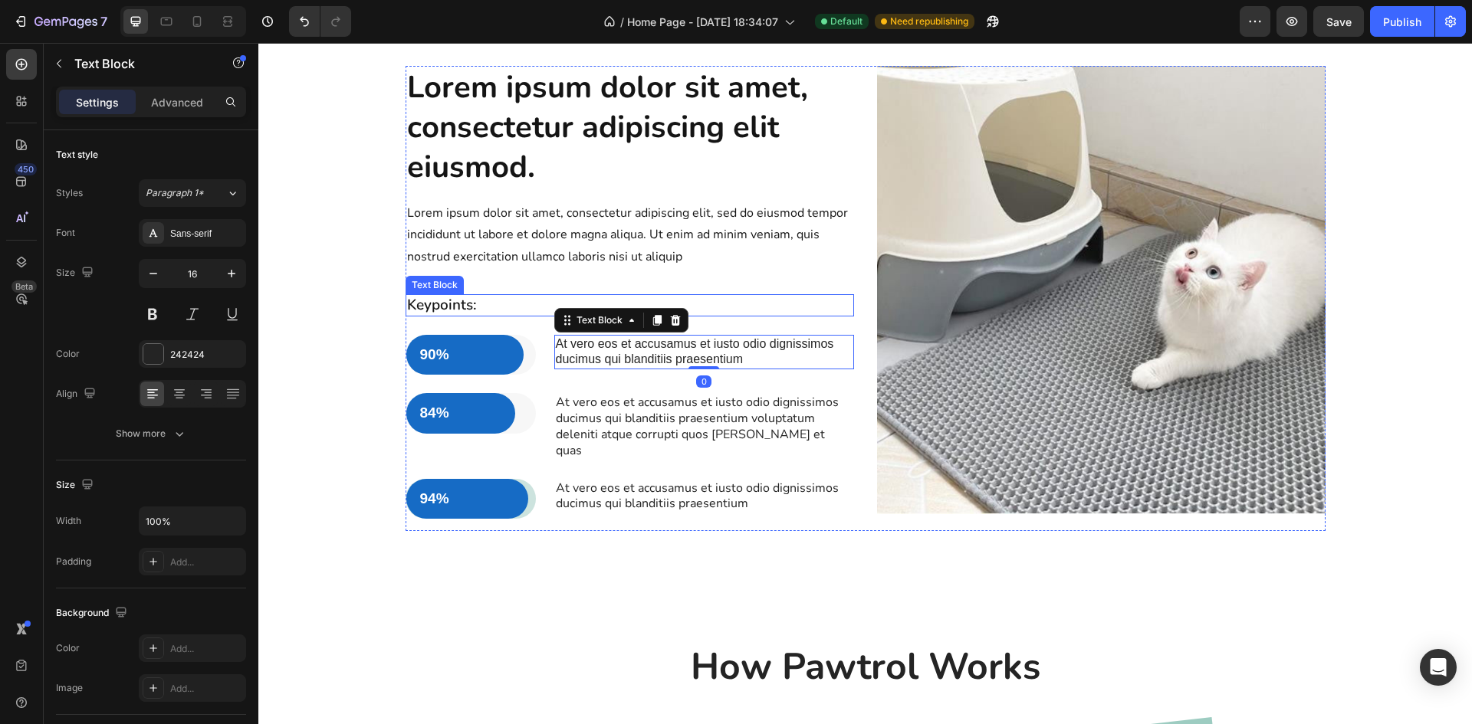
click at [422, 315] on p "Keypoints:" at bounding box center [629, 305] width 445 height 19
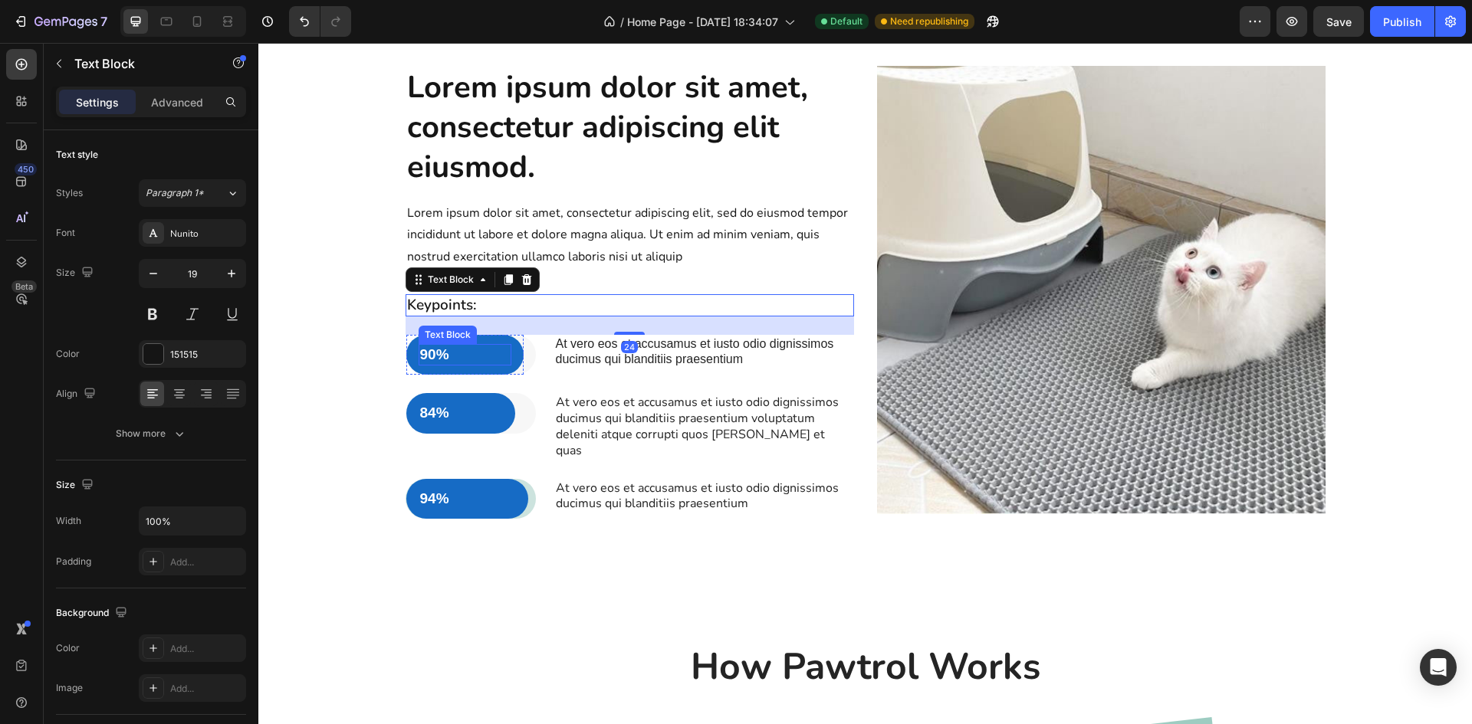
click at [458, 365] on p "90%" at bounding box center [465, 355] width 90 height 19
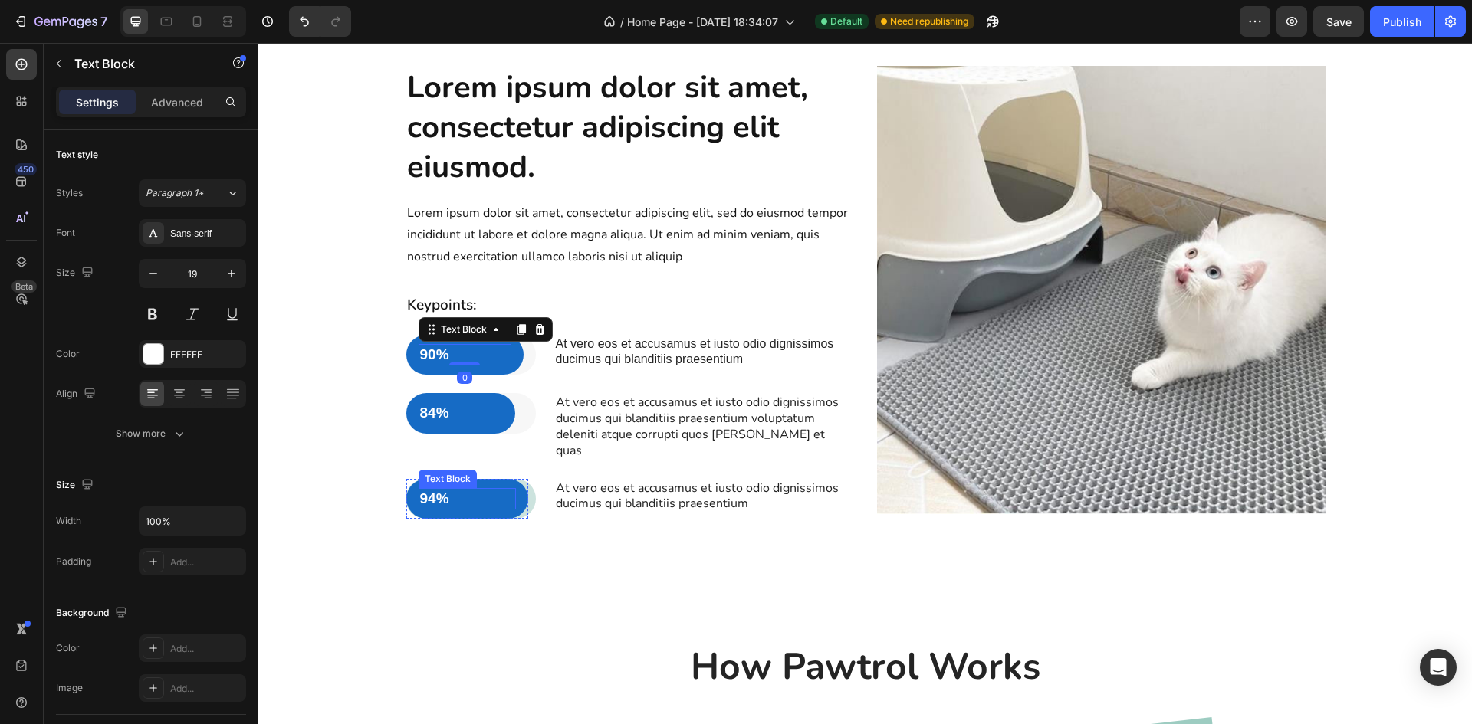
click at [443, 509] on p "94%" at bounding box center [467, 499] width 95 height 19
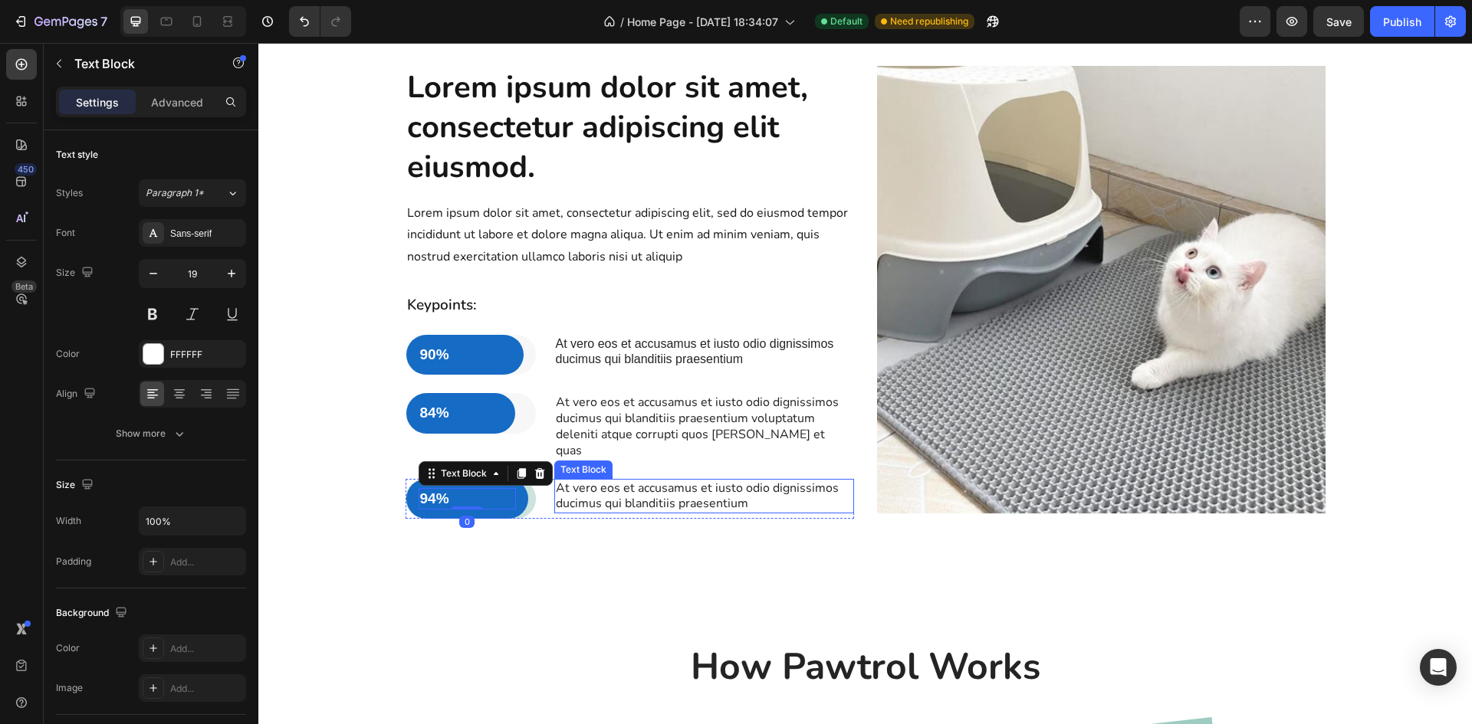
click at [599, 513] on p "At vero eos et accusamus et iusto odio dignissimos ducimus qui blanditiis praes…" at bounding box center [704, 497] width 297 height 32
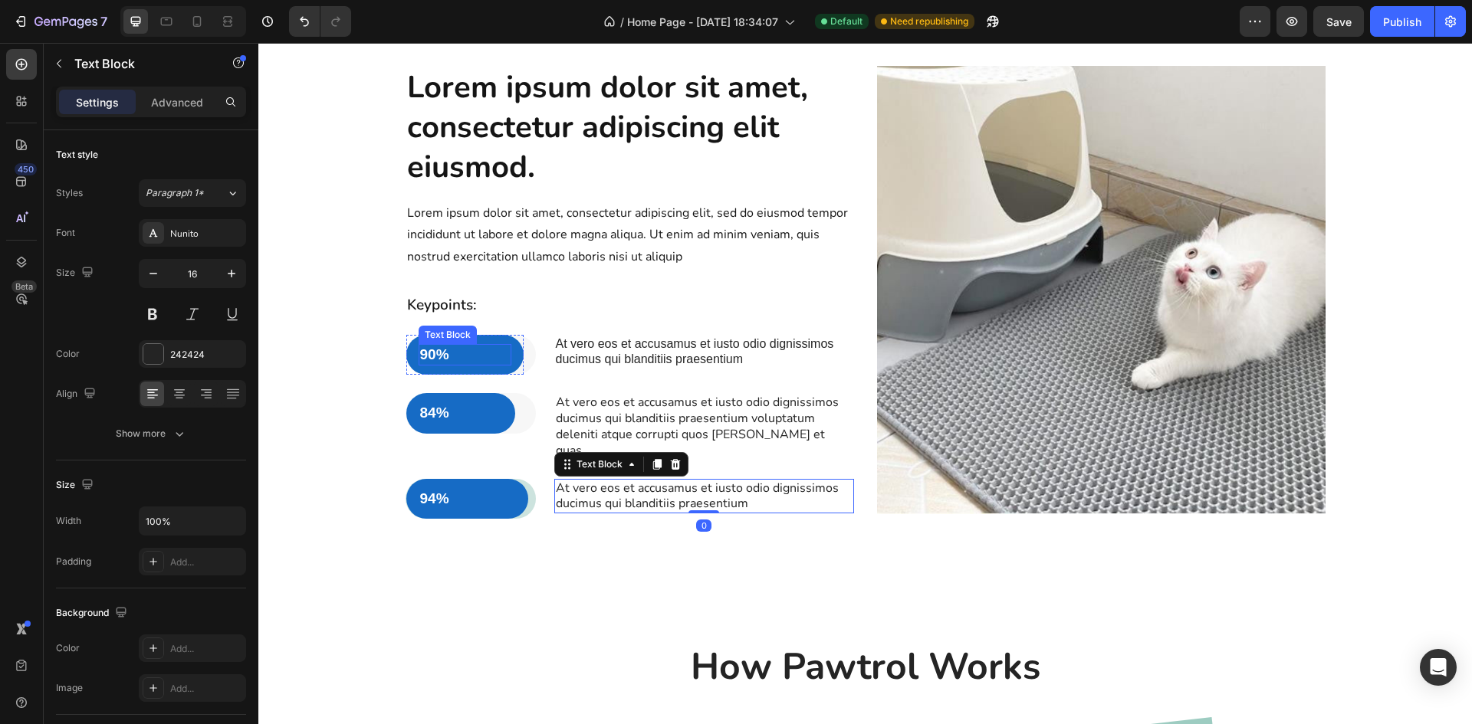
click at [422, 365] on p "90%" at bounding box center [465, 355] width 90 height 19
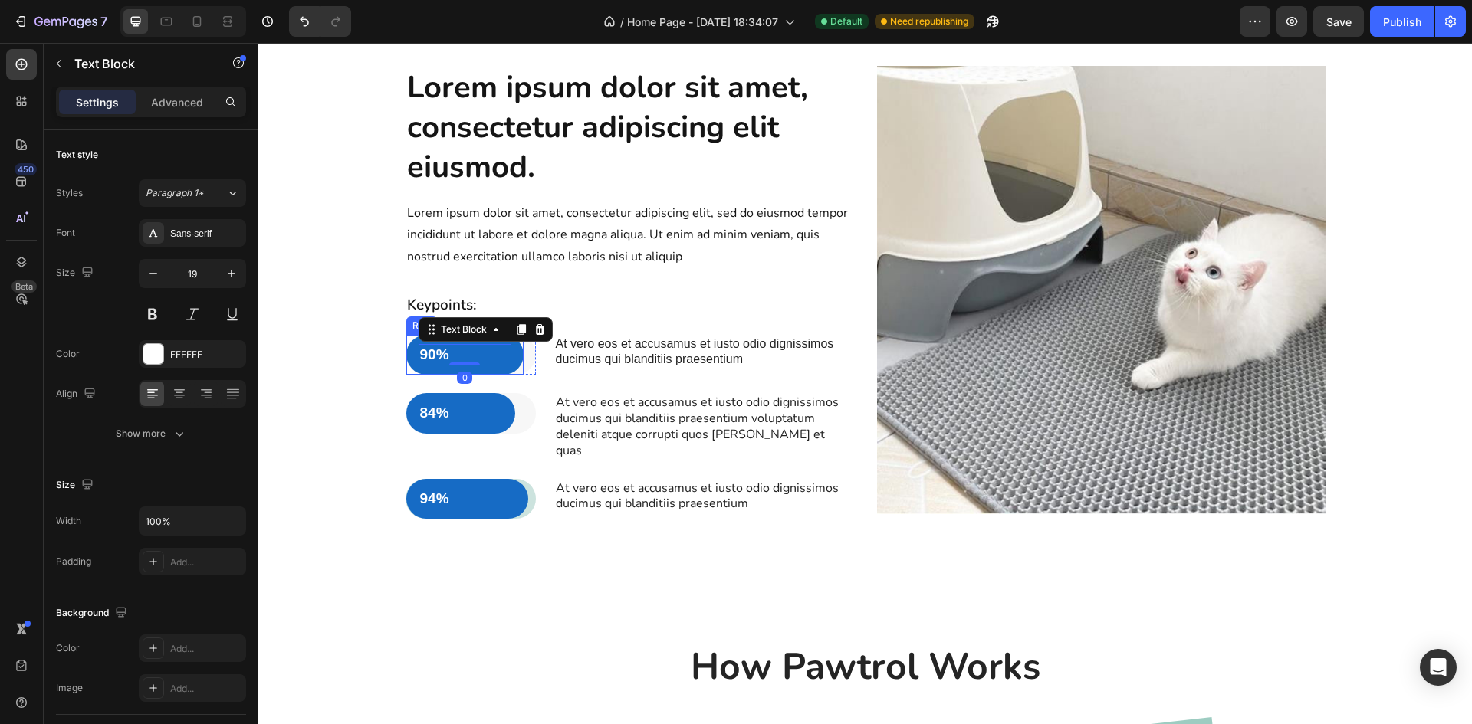
click at [494, 376] on div "90% Text Block 0 Row" at bounding box center [464, 355] width 117 height 41
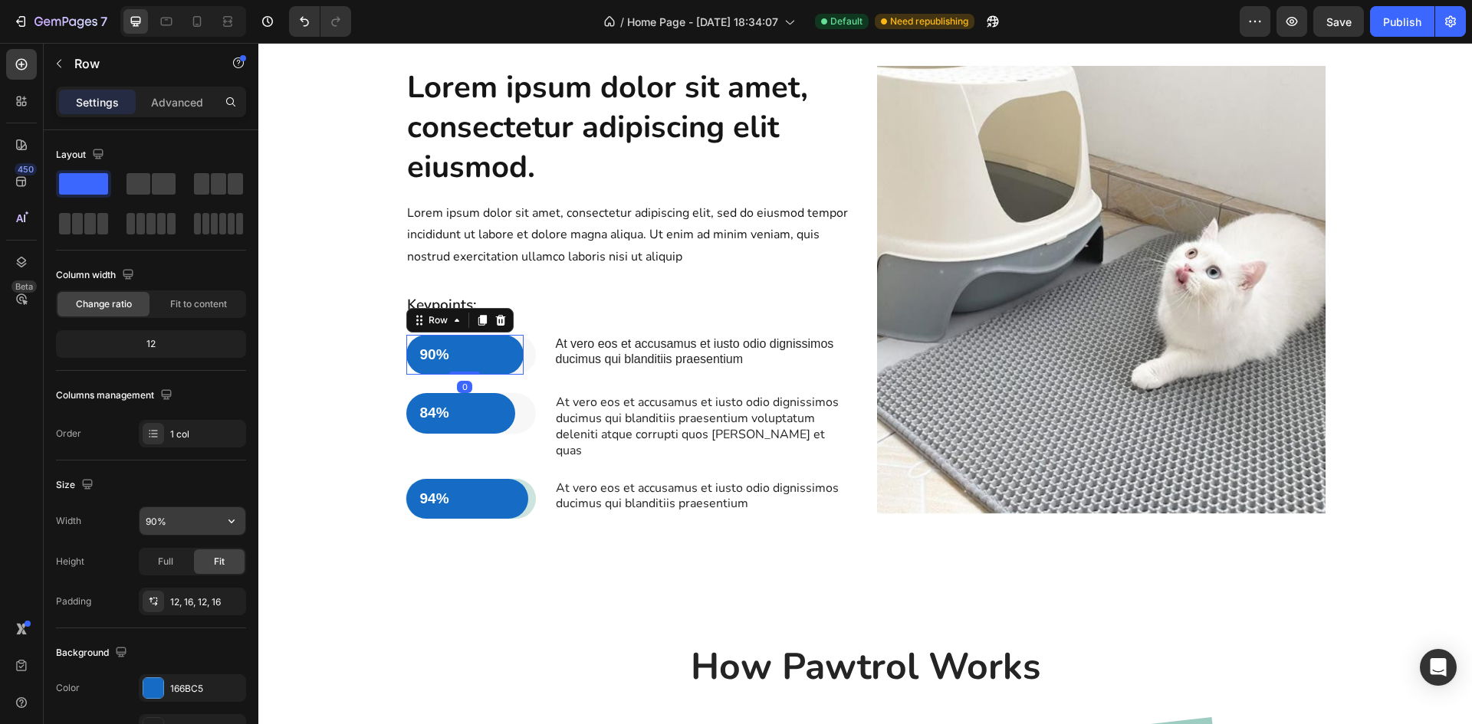
click at [172, 528] on input "90%" at bounding box center [193, 521] width 106 height 28
click at [159, 521] on input "90%" at bounding box center [193, 521] width 106 height 28
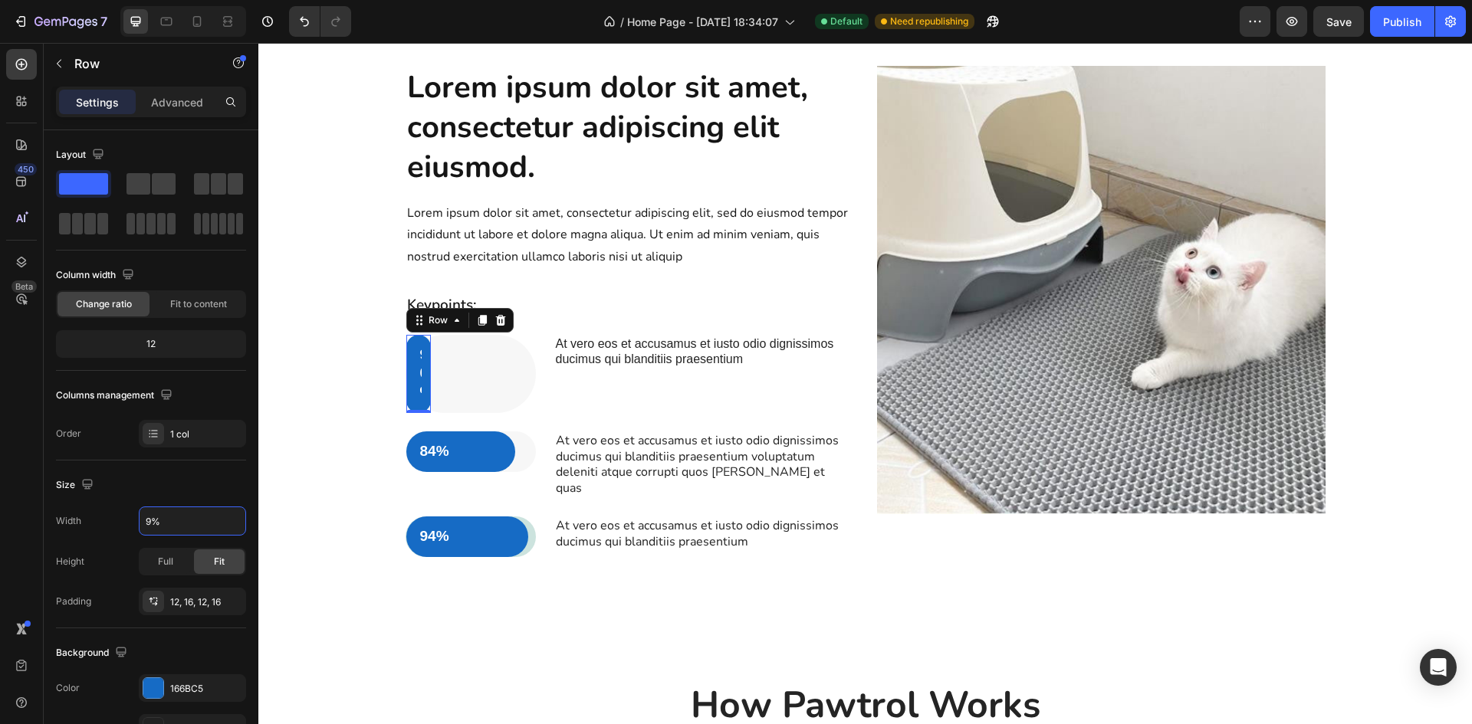
type input "97%"
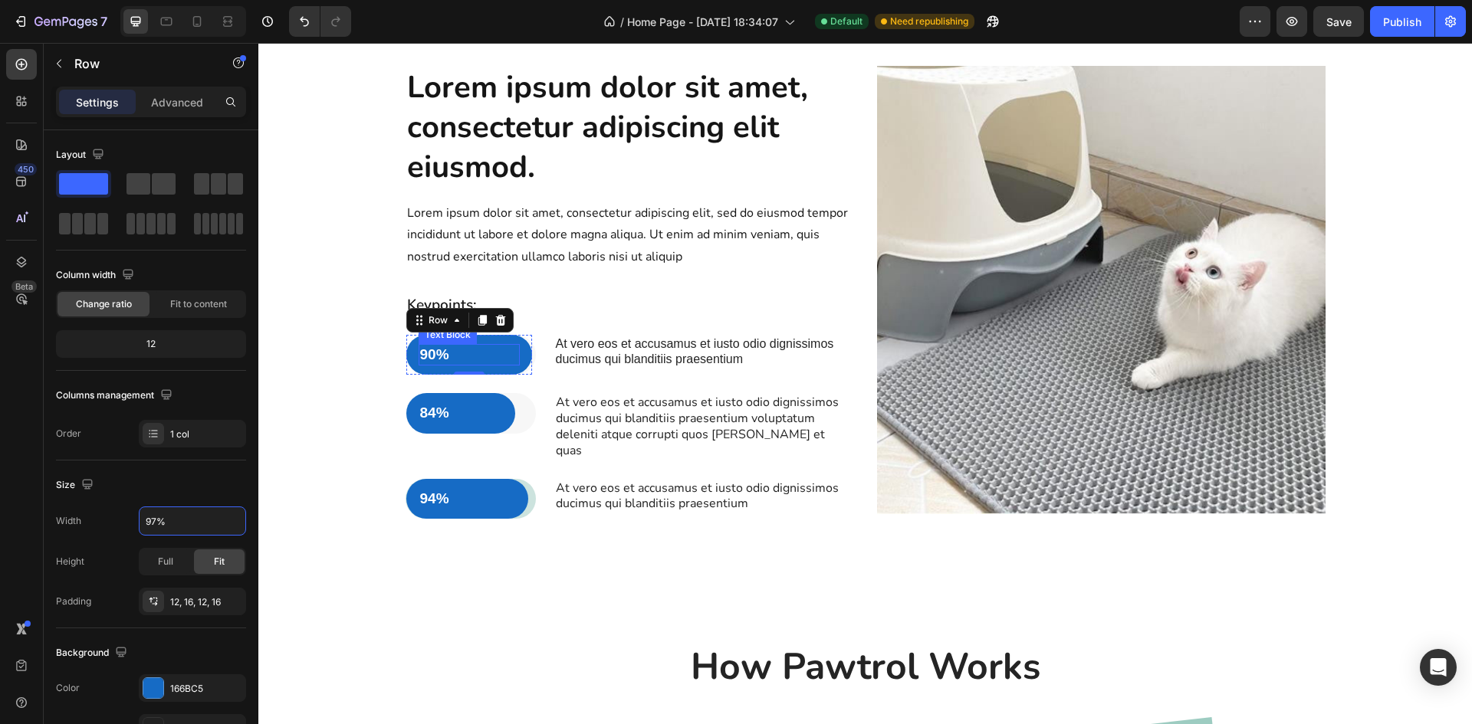
click at [429, 365] on p "90%" at bounding box center [469, 355] width 99 height 19
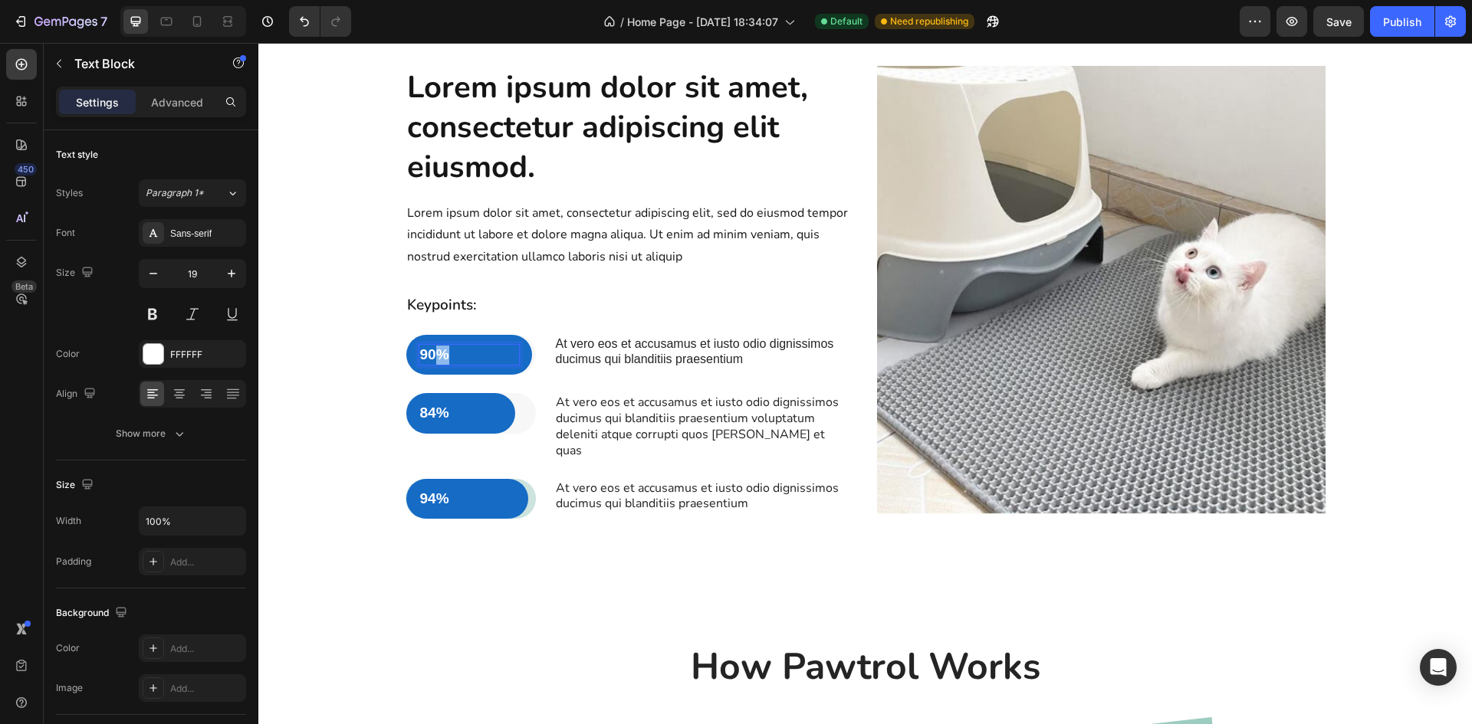
click at [432, 365] on p "90%" at bounding box center [469, 355] width 99 height 19
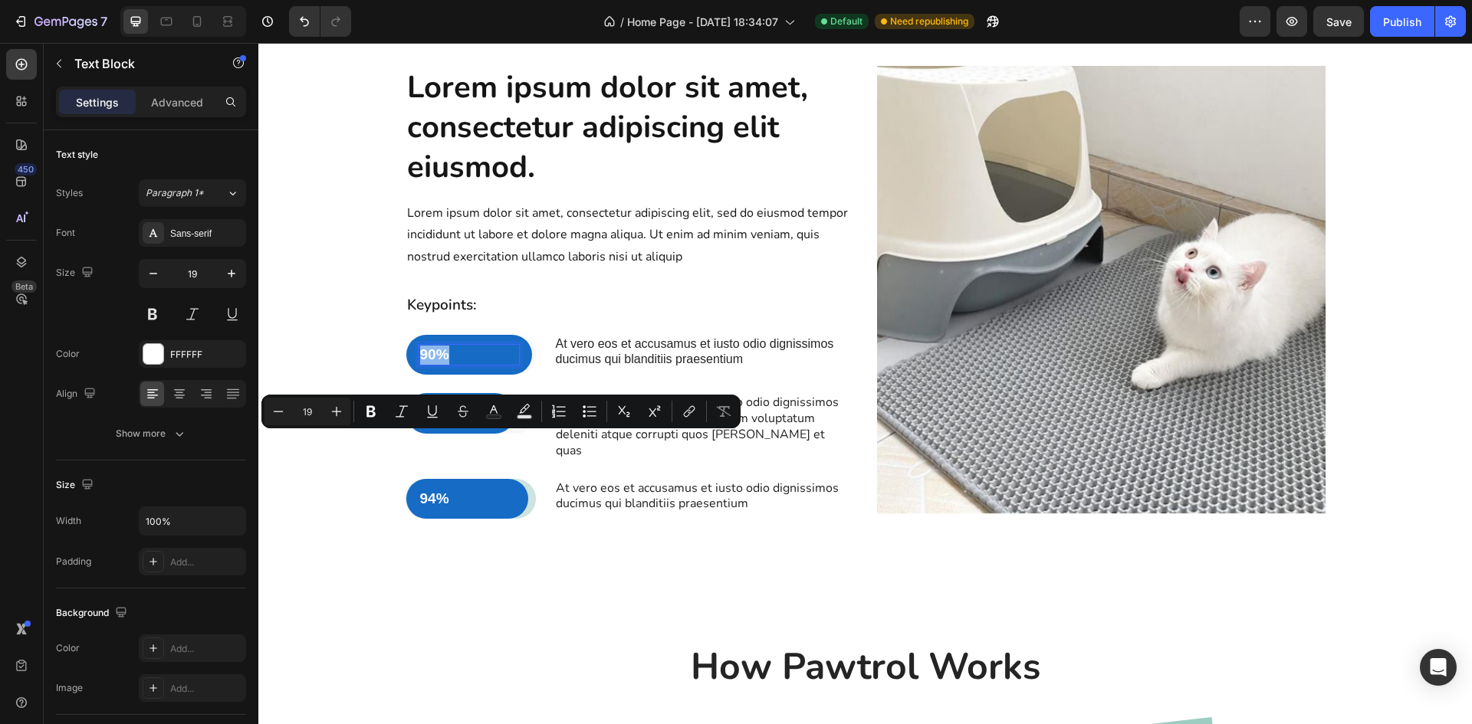
click at [432, 365] on p "90%" at bounding box center [469, 355] width 99 height 19
click at [428, 365] on p "90%" at bounding box center [469, 355] width 99 height 19
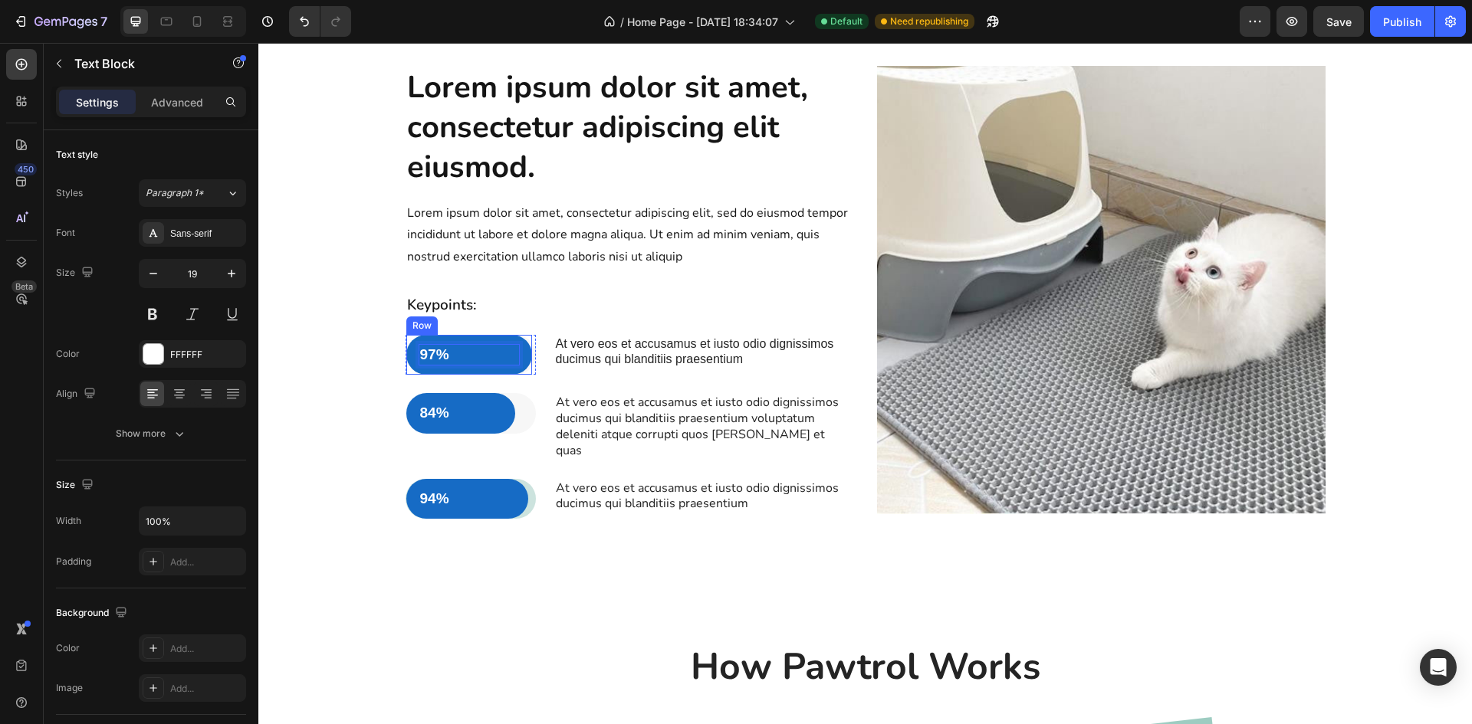
click at [493, 376] on div "97% Text Block 0 Row" at bounding box center [469, 355] width 126 height 41
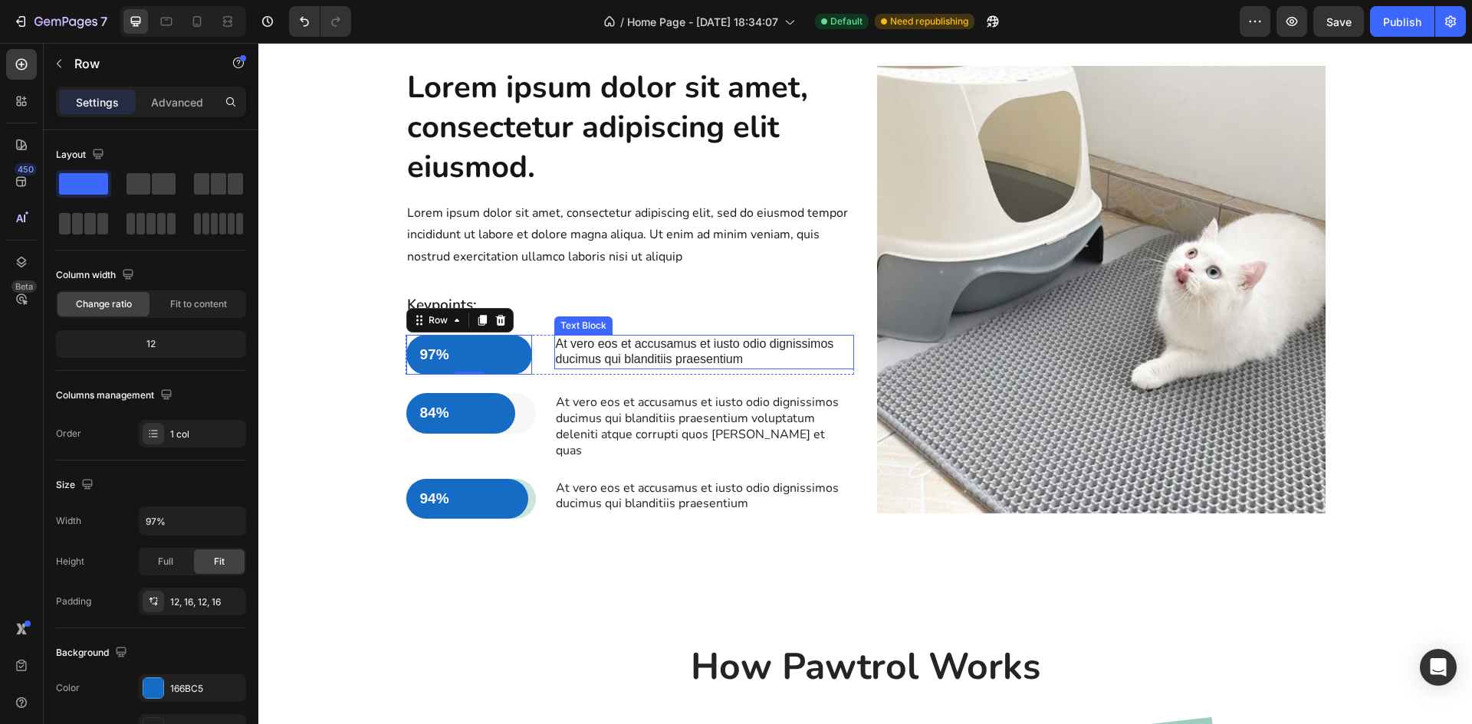
click at [596, 369] on p "At vero eos et accusamus et iusto odio dignissimos ducimus qui blanditiis praes…" at bounding box center [704, 353] width 297 height 32
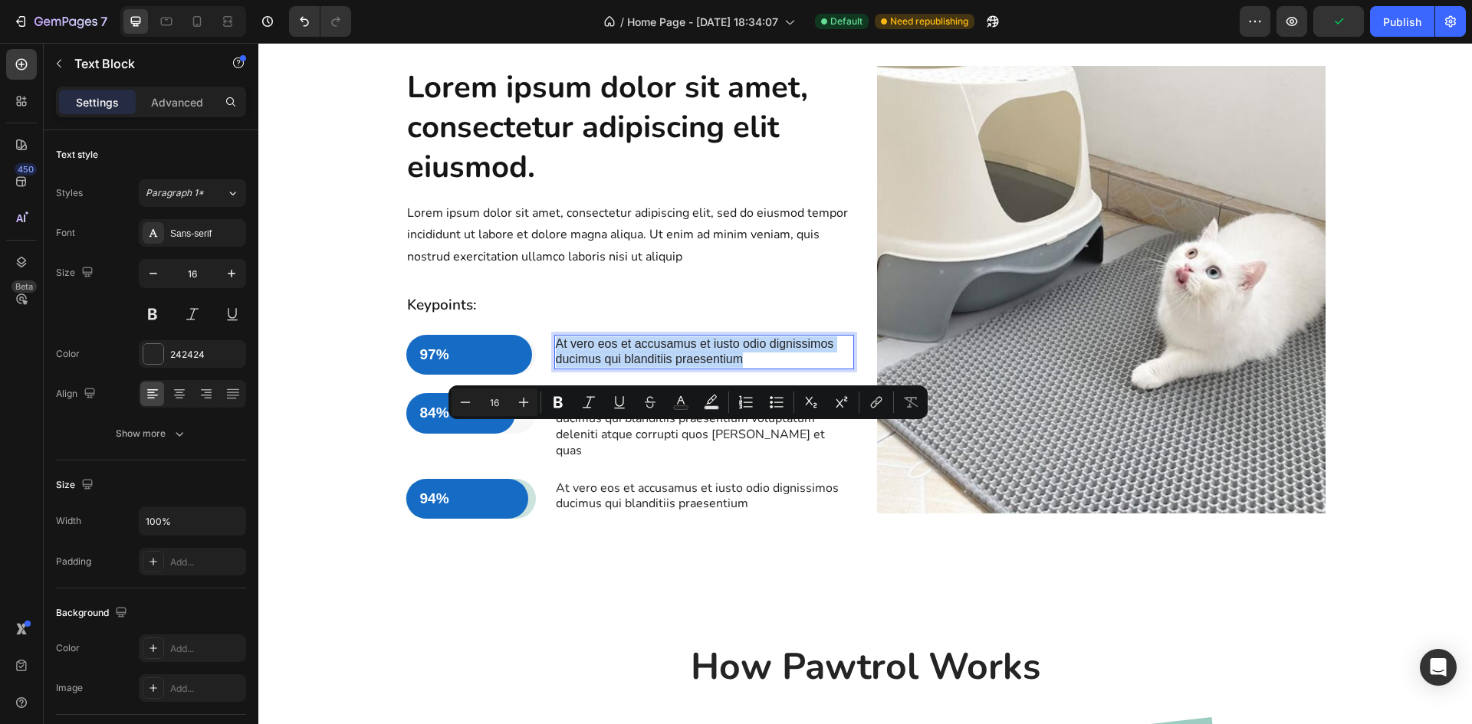
drag, startPoint x: 750, startPoint y: 448, endPoint x: 552, endPoint y: 430, distance: 199.4
click at [556, 369] on p "At vero eos et accusamus et iusto odio dignissimos ducimus qui blanditiis praes…" at bounding box center [704, 353] width 297 height 32
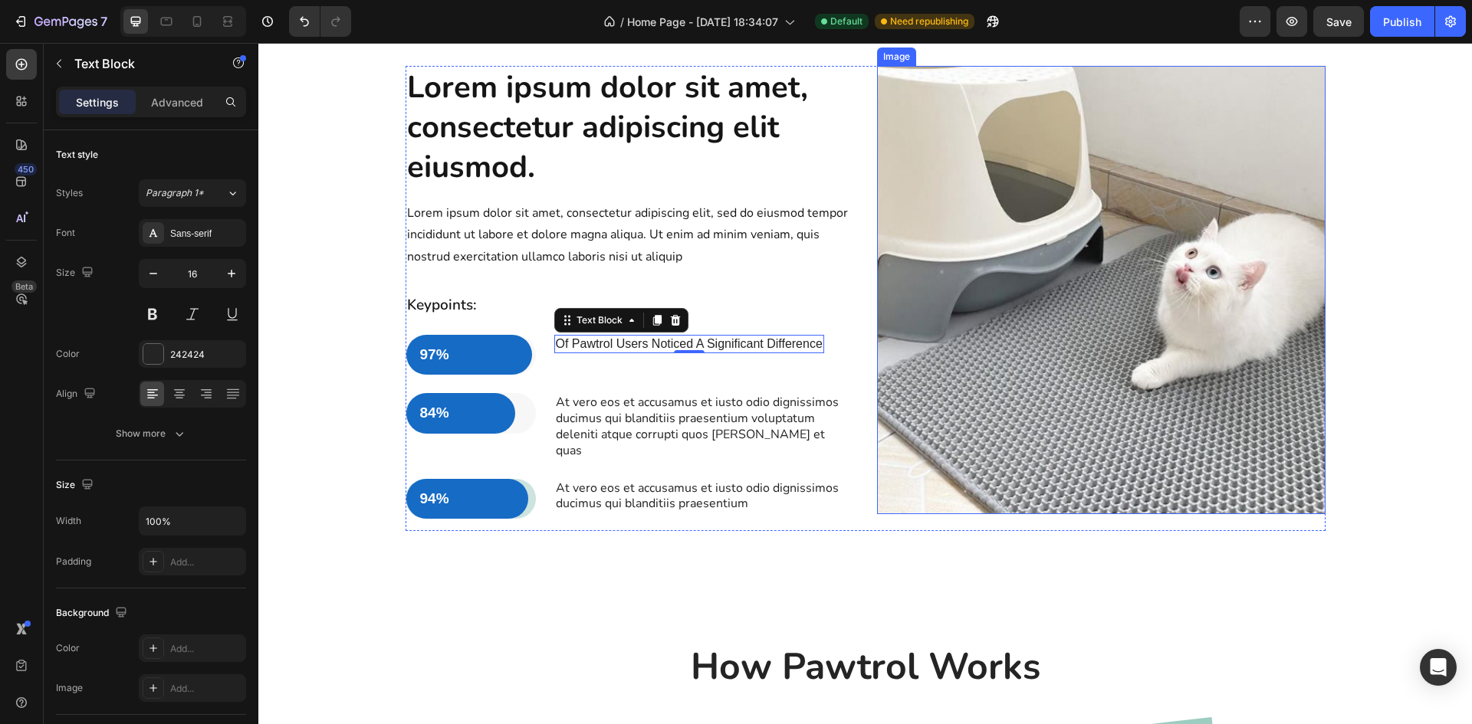
click at [1062, 432] on img at bounding box center [1101, 290] width 448 height 448
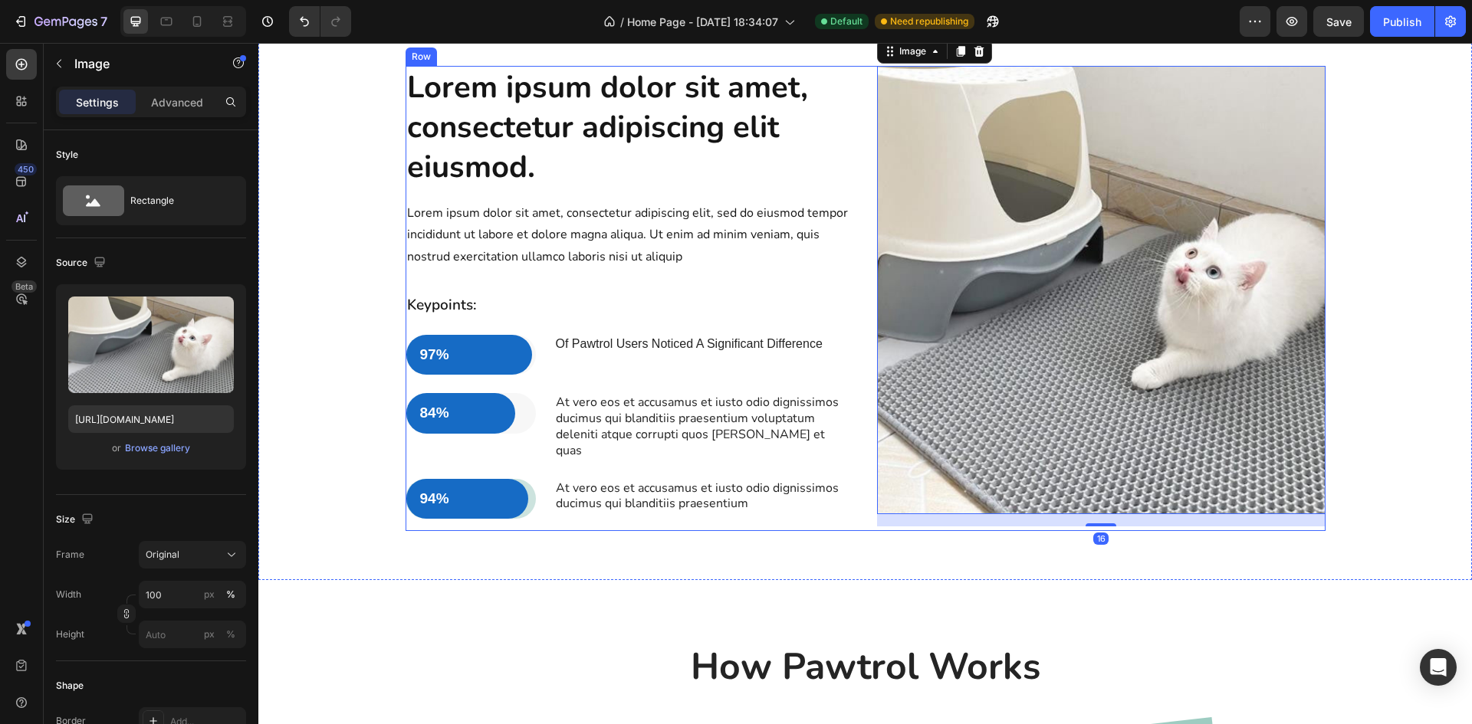
click at [755, 353] on p "Of Pawtrol Users Noticed A Significant Difference" at bounding box center [689, 345] width 267 height 16
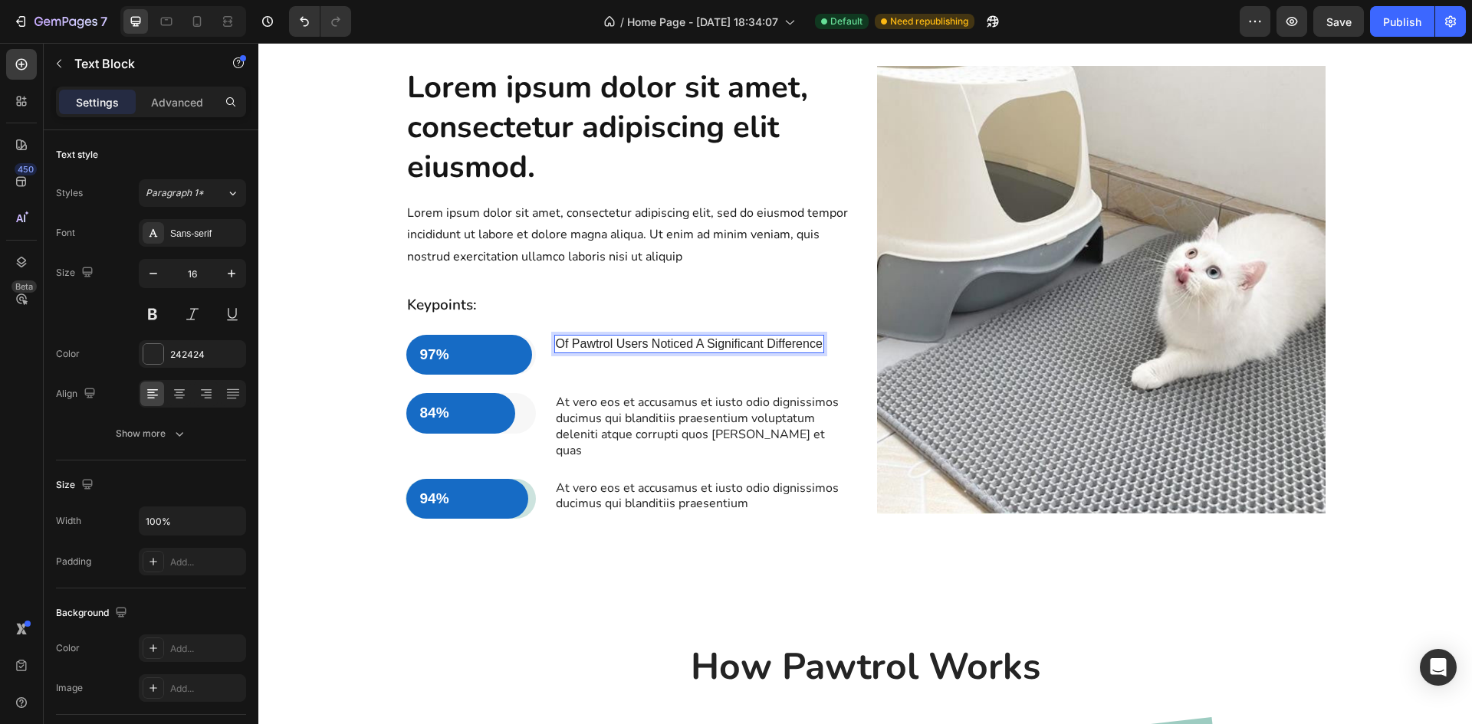
click at [815, 353] on p "Of Pawtrol Users Noticed A Significant Difference" at bounding box center [689, 345] width 267 height 16
drag, startPoint x: 720, startPoint y: 452, endPoint x: 761, endPoint y: 437, distance: 43.9
click at [761, 369] on p "Of Pawtrol Users Noticed A Significant Difference To Litter Mess Around The Hou…" at bounding box center [704, 353] width 297 height 32
click at [816, 353] on p "Of Pawtrol Users Noticed A Significant Decrease" at bounding box center [688, 345] width 264 height 16
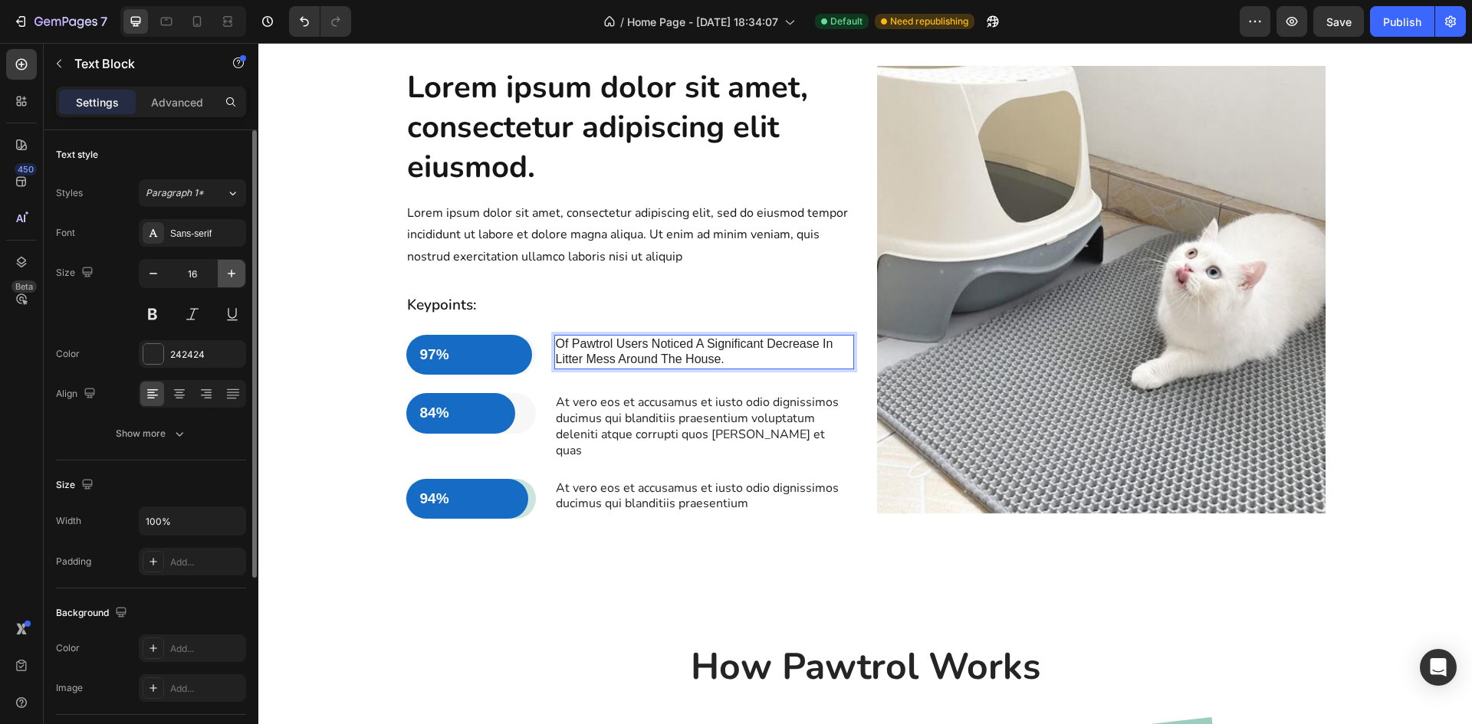
click at [235, 270] on icon "button" at bounding box center [231, 273] width 15 height 15
click at [154, 275] on icon "button" at bounding box center [153, 273] width 15 height 15
click at [239, 275] on button "button" at bounding box center [232, 274] width 28 height 28
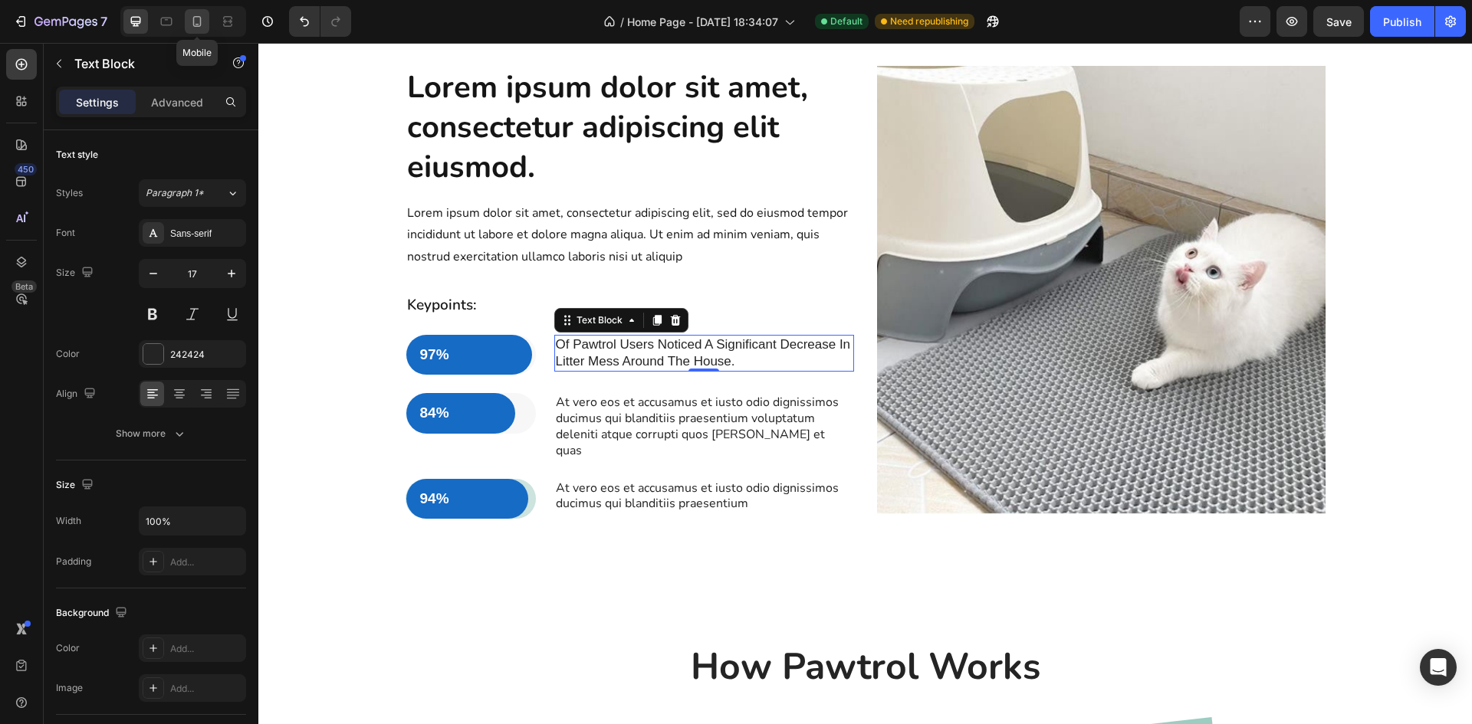
click at [198, 24] on icon at bounding box center [197, 21] width 8 height 11
type input "14"
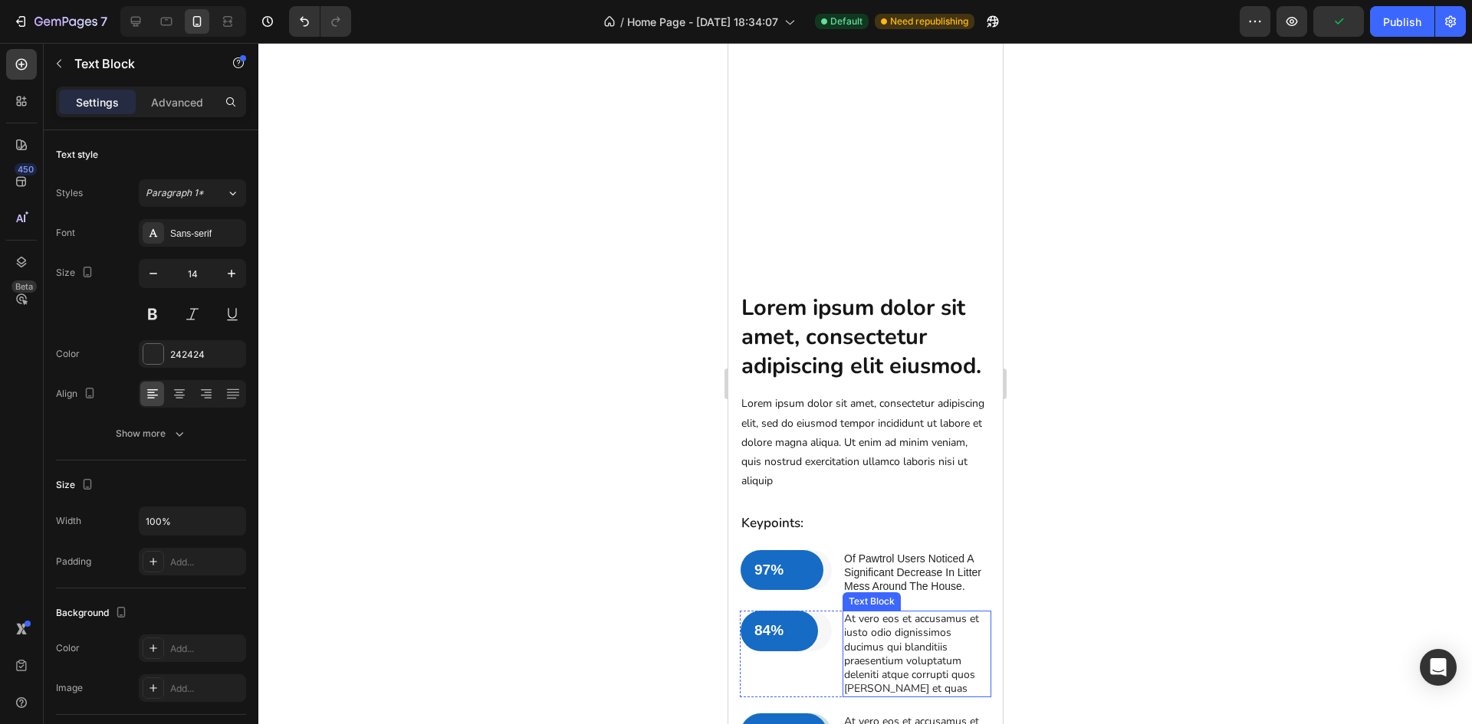
scroll to position [1988, 0]
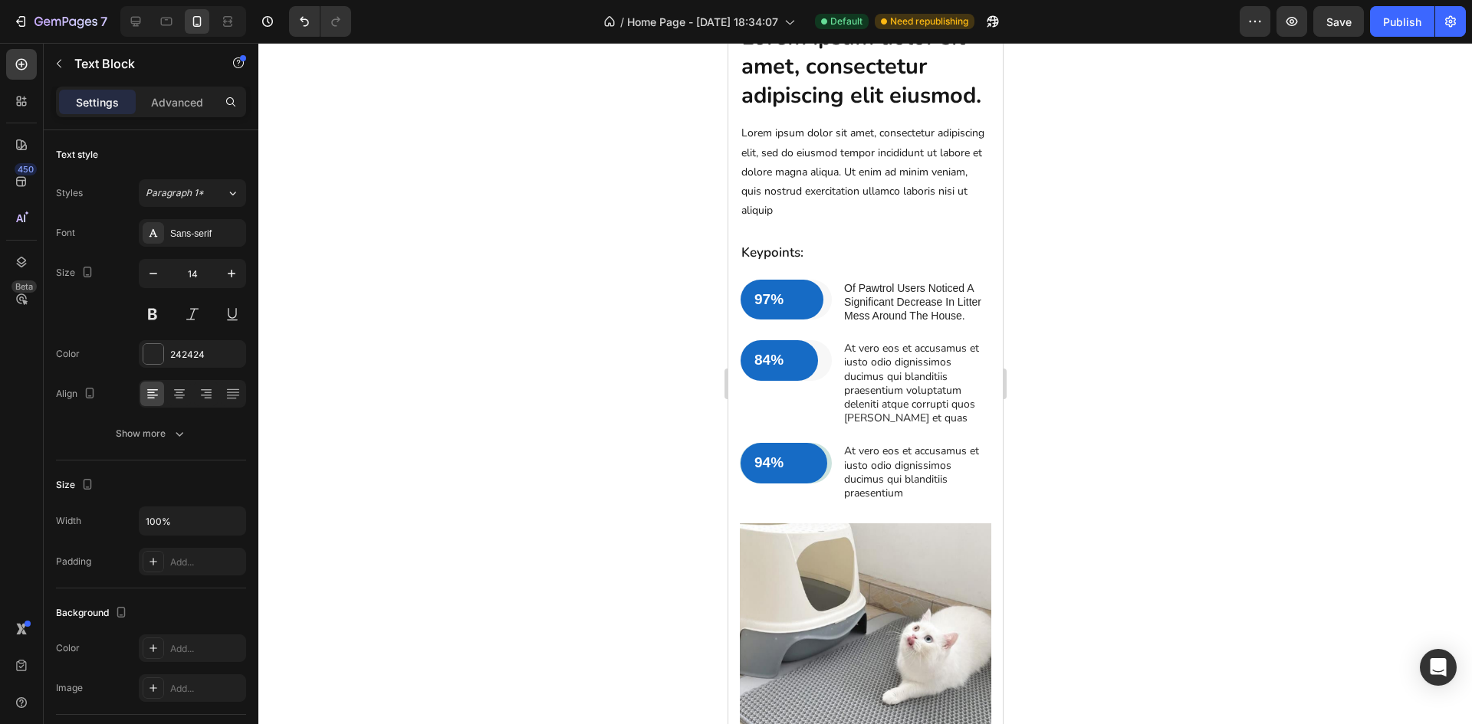
click at [879, 323] on p "Of Pawtrol Users Noticed A Significant Decrease In Litter Mess Around The House." at bounding box center [916, 302] width 146 height 42
click at [900, 323] on p "Of Pawtrol Users Noticed A Significant Decrease In Litter Mess Around The House." at bounding box center [916, 302] width 146 height 42
click at [845, 261] on p "Keypoints:" at bounding box center [865, 253] width 248 height 17
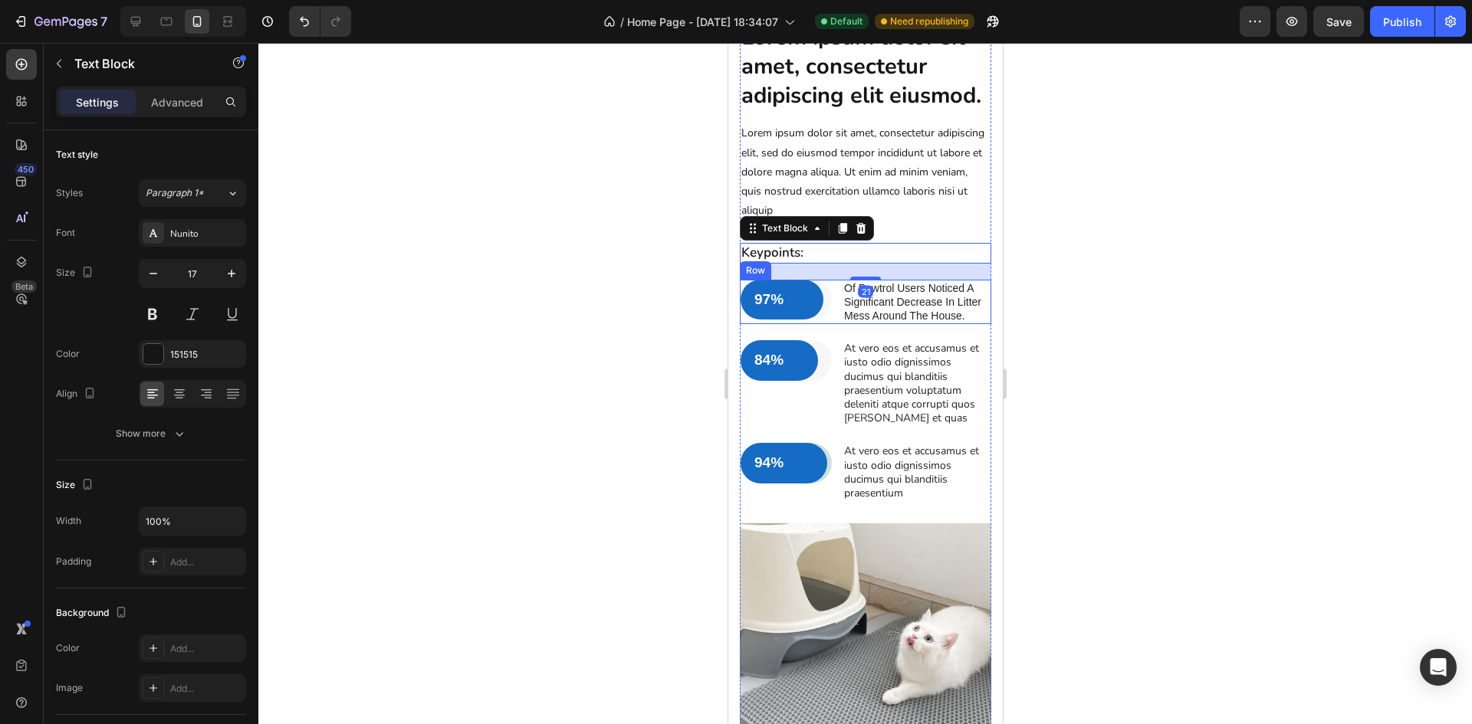
click at [832, 325] on div "97% Text Block Row Row Of Pawtrol Users Noticed A Significant Decrease In Litte…" at bounding box center [864, 302] width 251 height 45
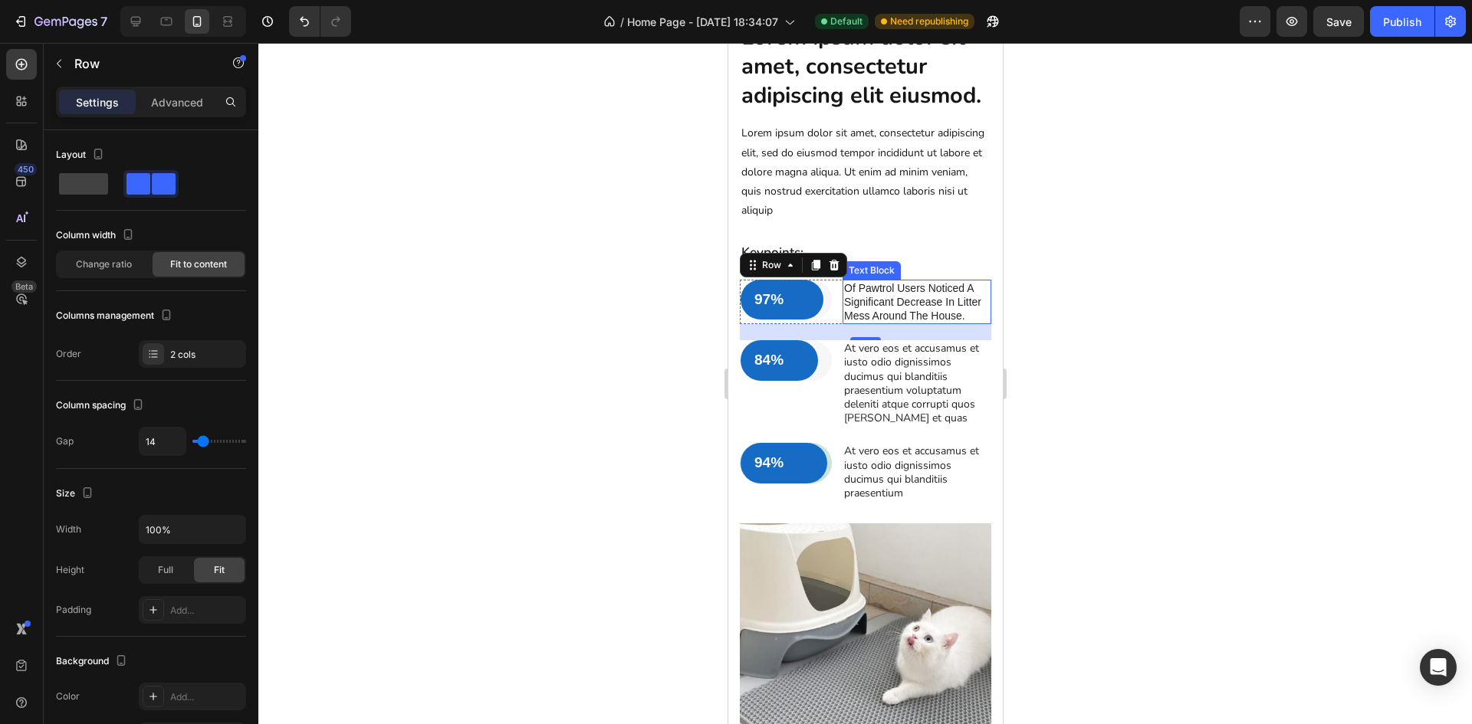
click at [884, 323] on p "Of Pawtrol Users Noticed A Significant Decrease In Litter Mess Around The House." at bounding box center [916, 302] width 146 height 42
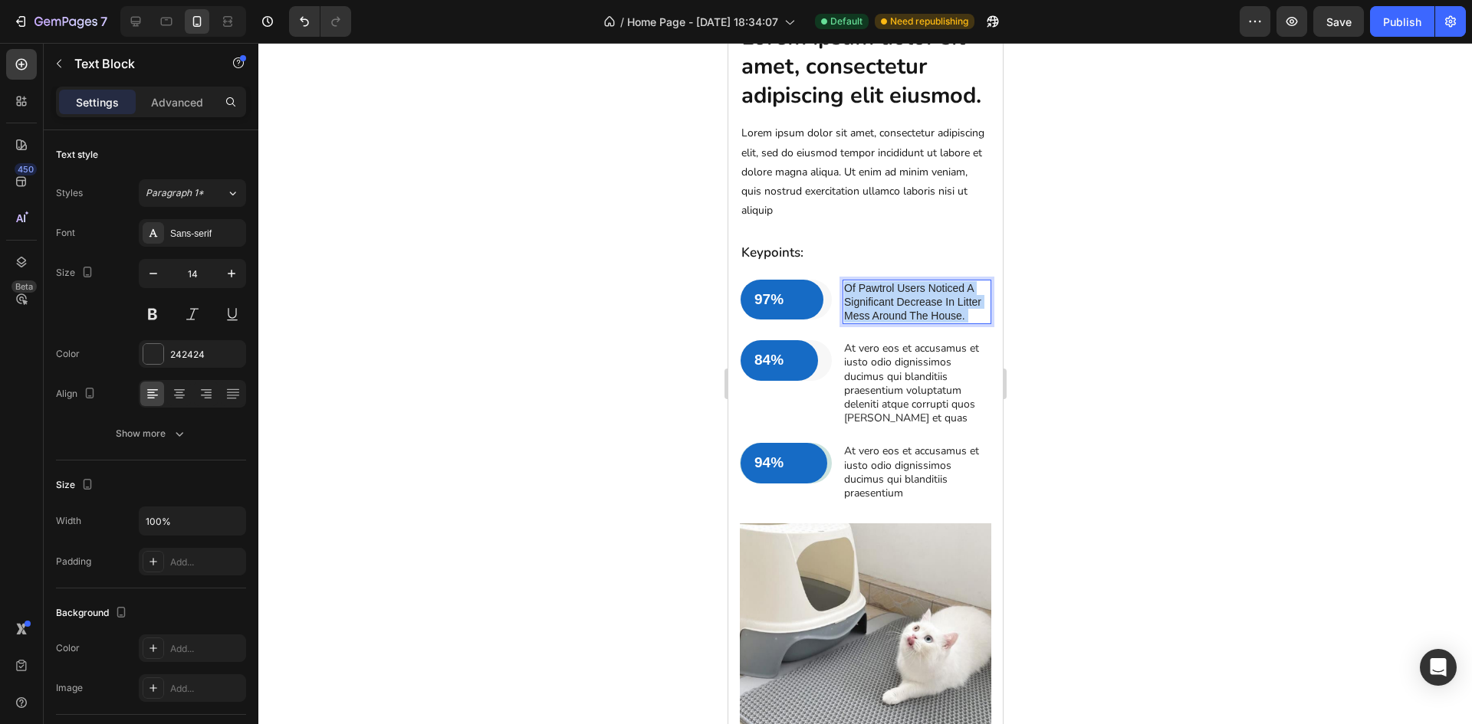
drag, startPoint x: 882, startPoint y: 358, endPoint x: 856, endPoint y: 335, distance: 34.8
drag, startPoint x: 876, startPoint y: 358, endPoint x: 844, endPoint y: 315, distance: 53.7
click at [844, 315] on p "Of Pawtrol Users Noticed A Significant Decrease In Litter Mess Around The House." at bounding box center [916, 302] width 146 height 42
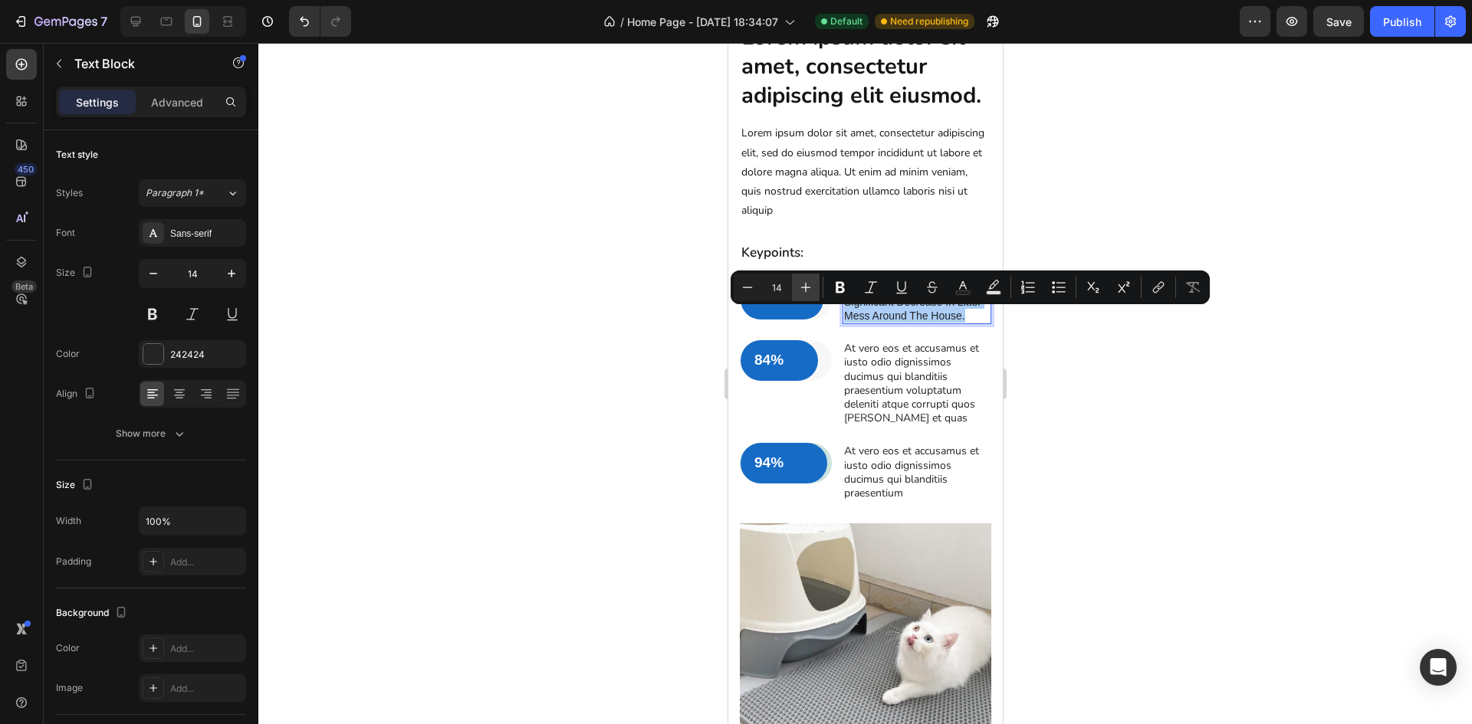
click at [803, 287] on icon "Editor contextual toolbar" at bounding box center [806, 288] width 10 height 10
type input "15"
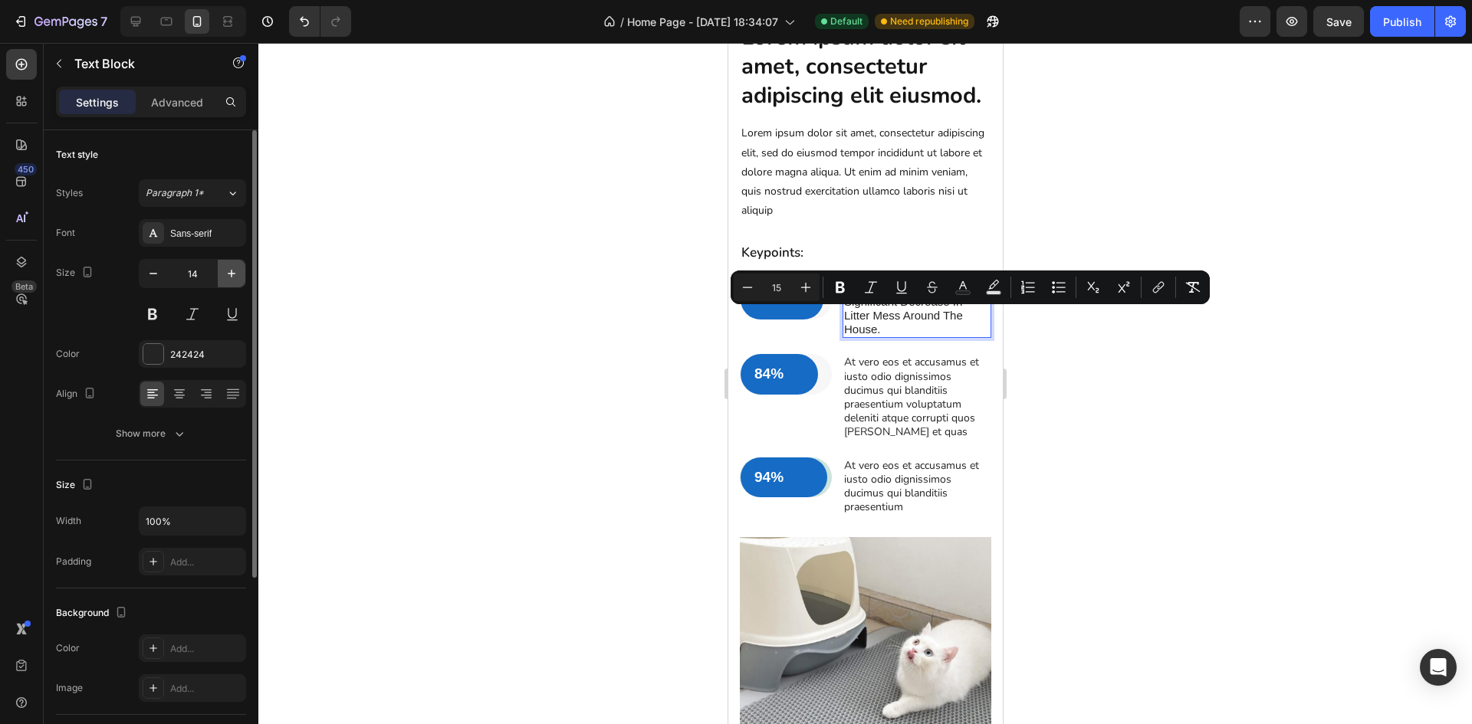
click at [226, 269] on icon "button" at bounding box center [231, 273] width 15 height 15
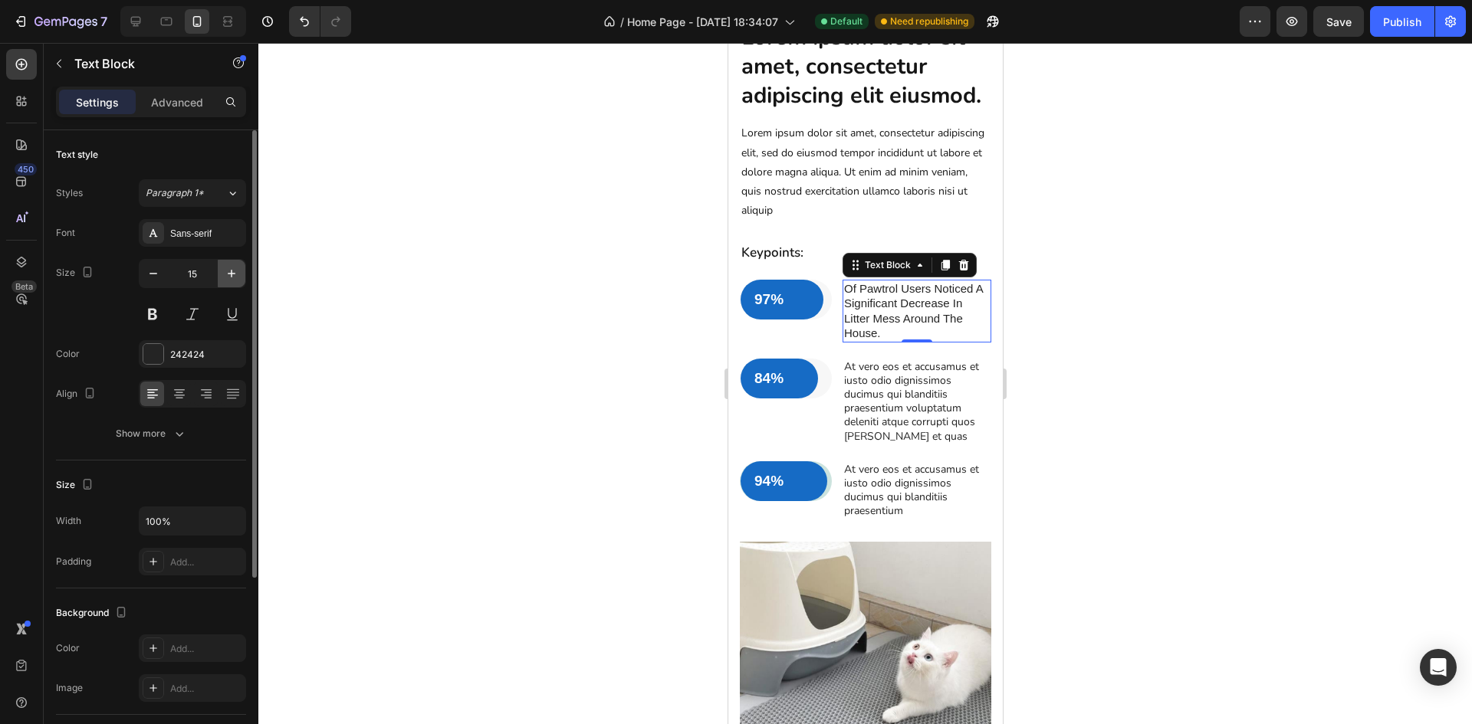
click at [228, 273] on icon "button" at bounding box center [231, 273] width 15 height 15
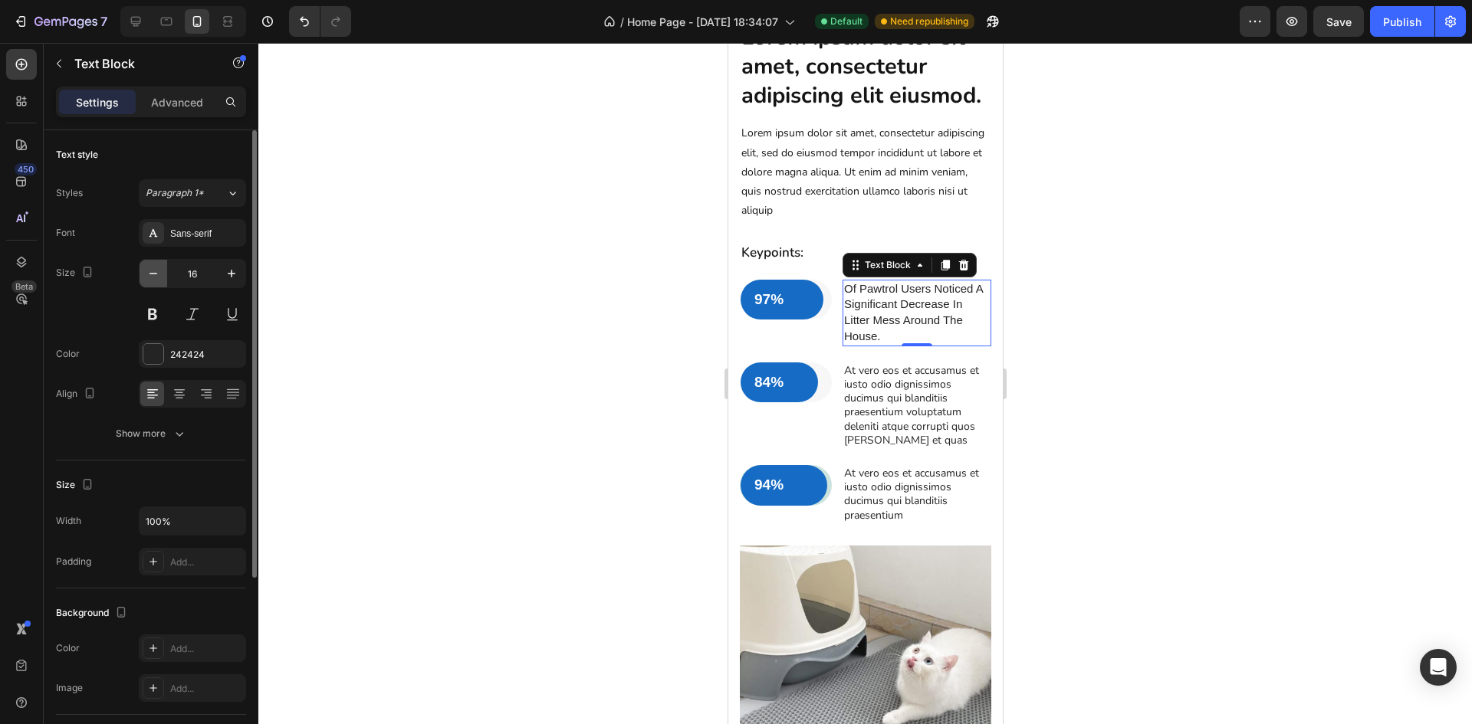
click at [149, 268] on icon "button" at bounding box center [153, 273] width 15 height 15
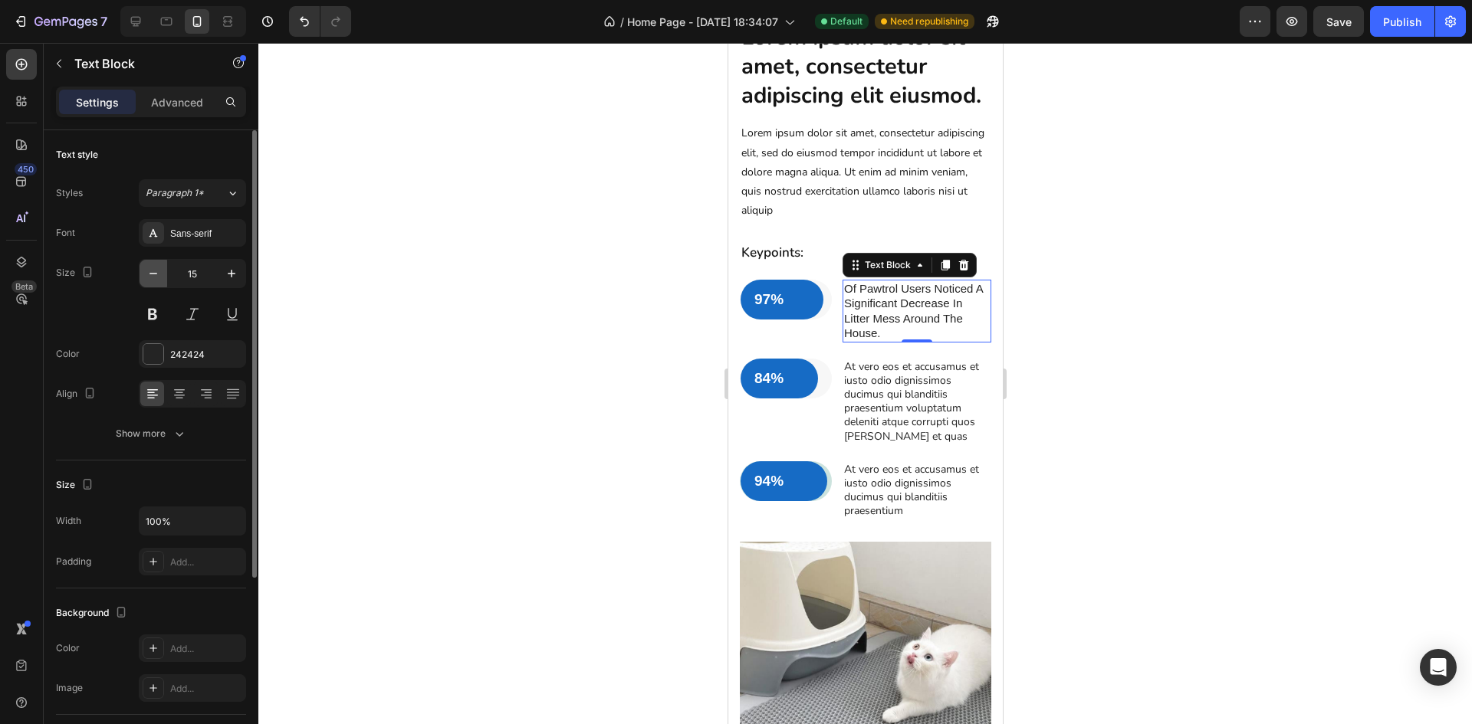
click at [149, 268] on icon "button" at bounding box center [153, 273] width 15 height 15
type input "14"
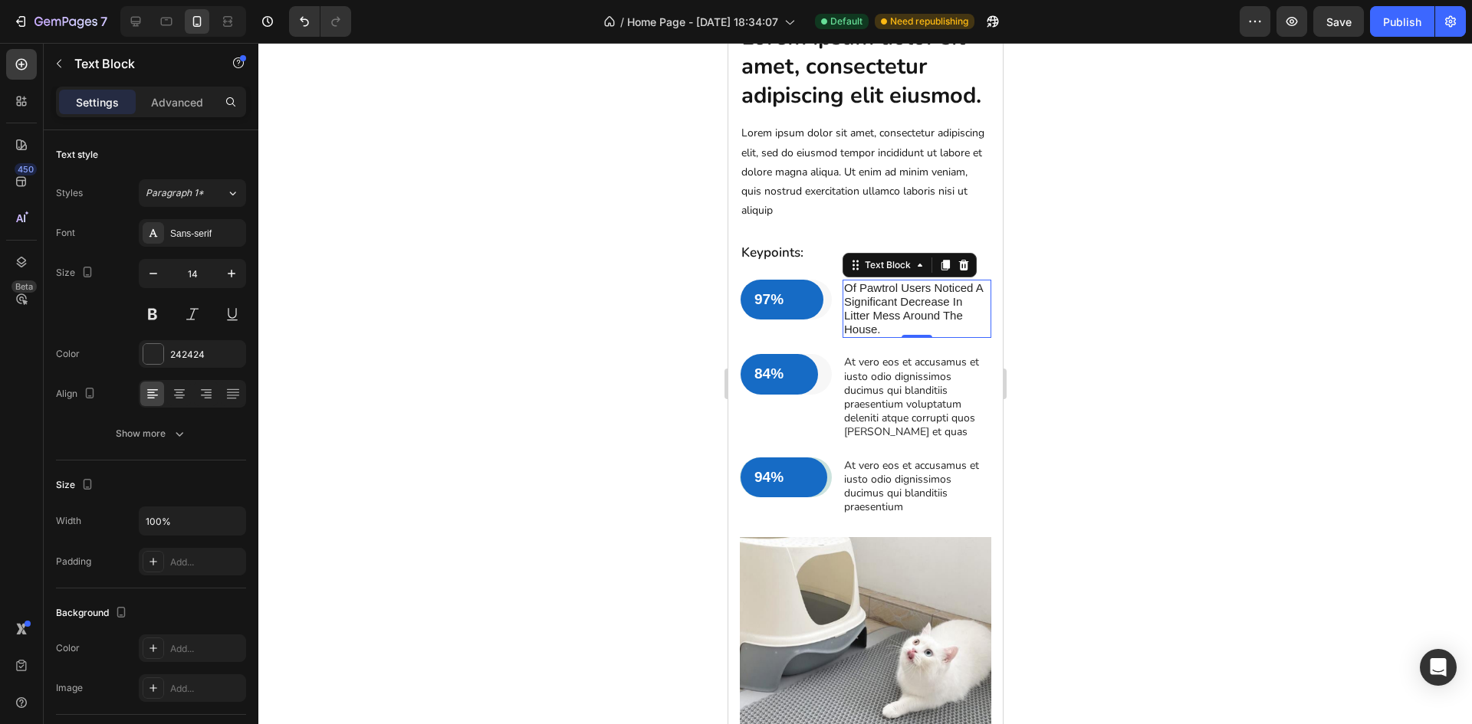
click at [885, 337] on p "Of Pawtrol Users Noticed A Significant Decrease In Litter Mess Around The House." at bounding box center [916, 309] width 146 height 56
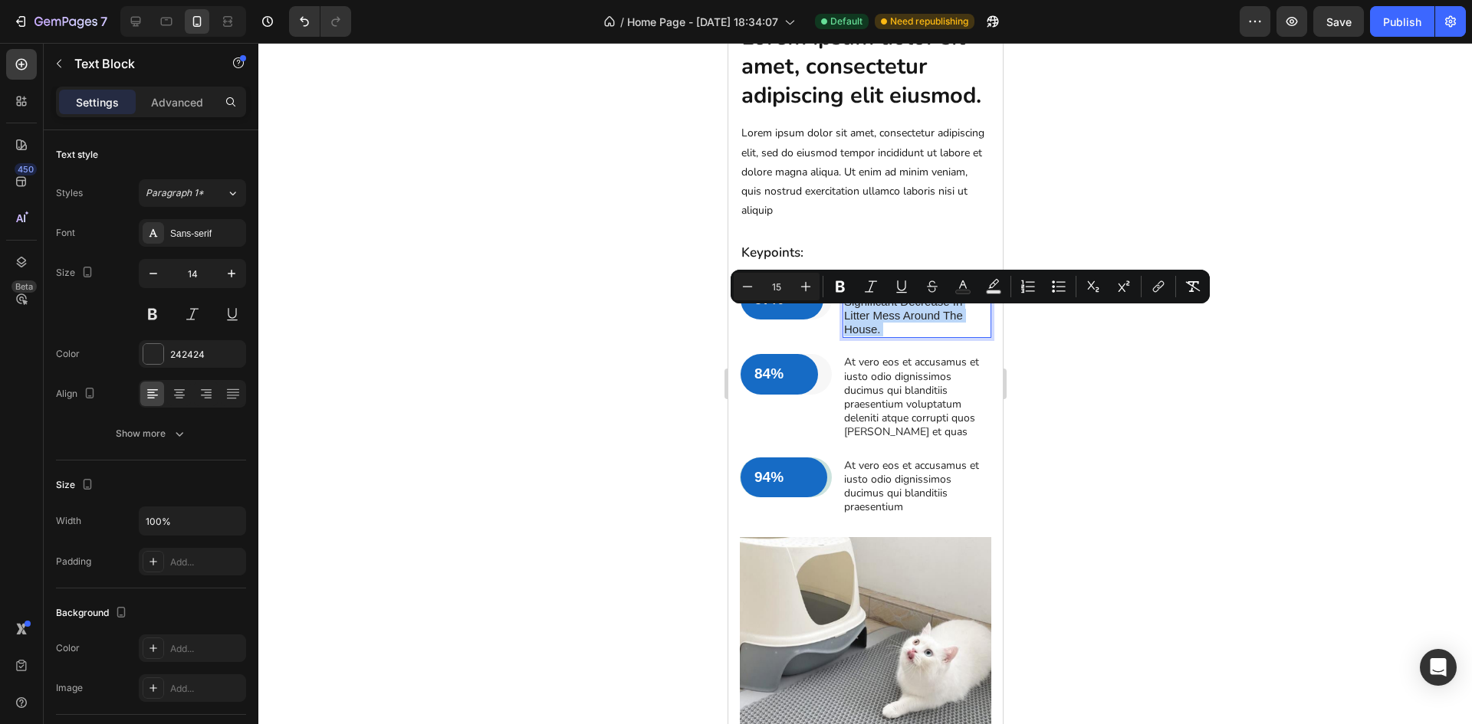
drag, startPoint x: 883, startPoint y: 356, endPoint x: 845, endPoint y: 321, distance: 52.1
click at [845, 321] on p "Of Pawtrol Users Noticed A Significant Decrease In Litter Mess Around The House." at bounding box center [916, 309] width 146 height 56
click at [800, 292] on icon "Editor contextual toolbar" at bounding box center [805, 286] width 15 height 15
click at [801, 286] on icon "Editor contextual toolbar" at bounding box center [805, 286] width 15 height 15
click at [754, 284] on icon "Editor contextual toolbar" at bounding box center [747, 286] width 15 height 15
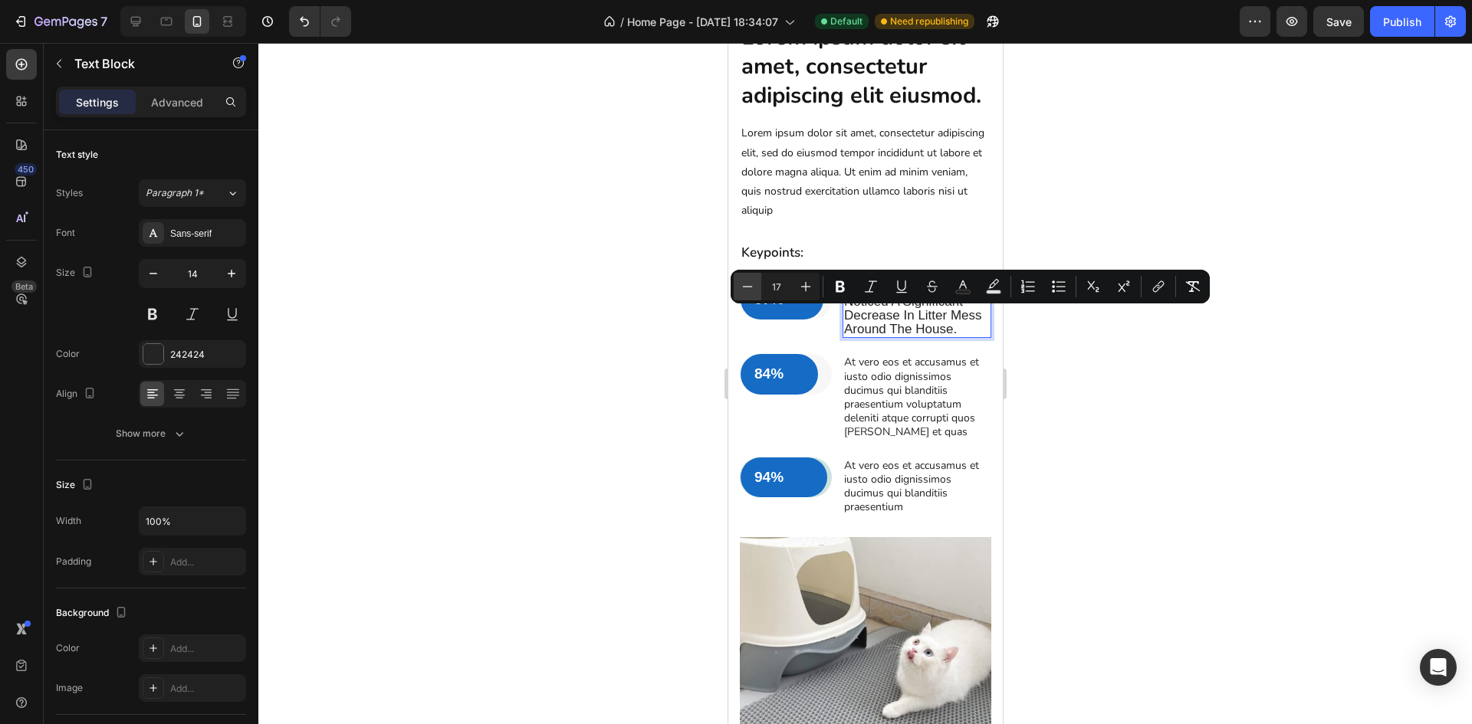
type input "16"
click at [911, 396] on p "At vero eos et accusamus et iusto odio dignissimos ducimus qui blanditiis praes…" at bounding box center [916, 398] width 146 height 84
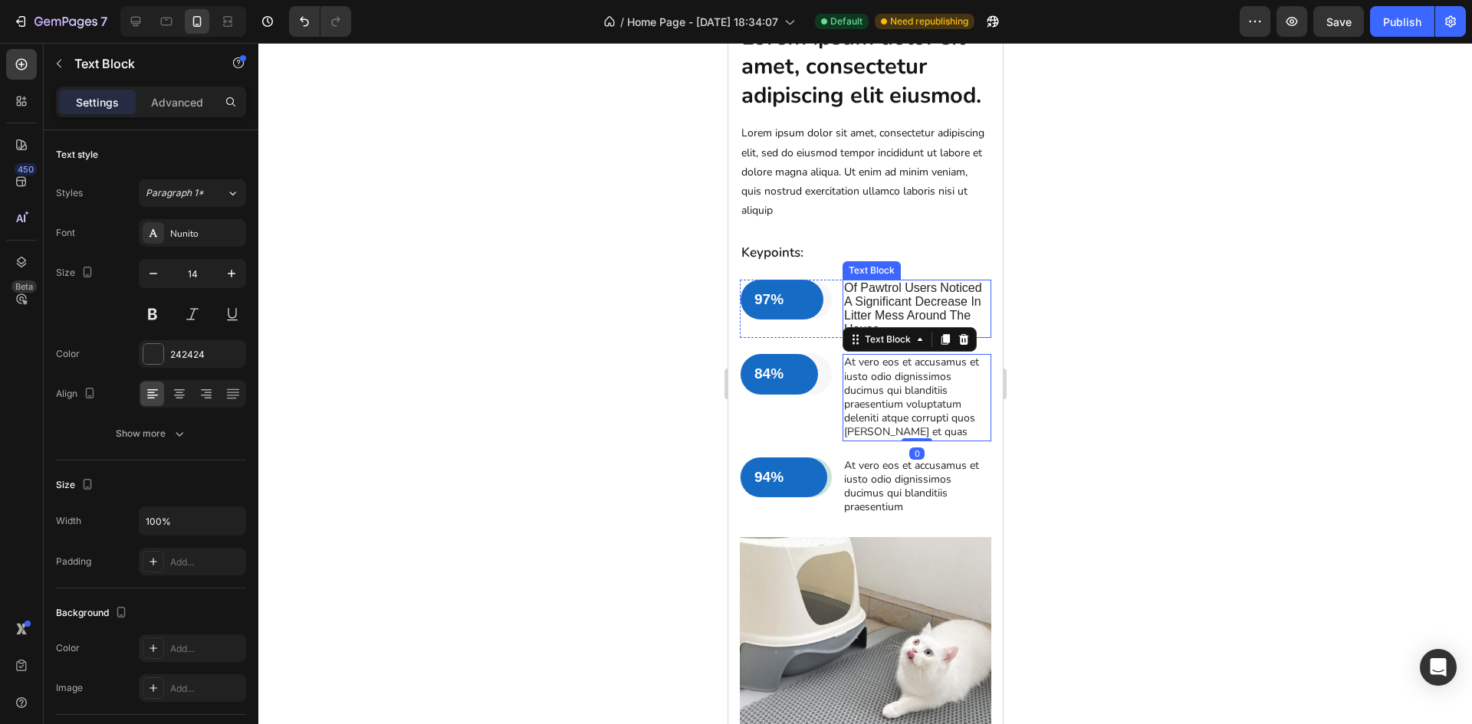
click at [916, 337] on span "Of Pawtrol Users Noticed A Significant Decrease In Litter Mess Around The House." at bounding box center [912, 308] width 138 height 55
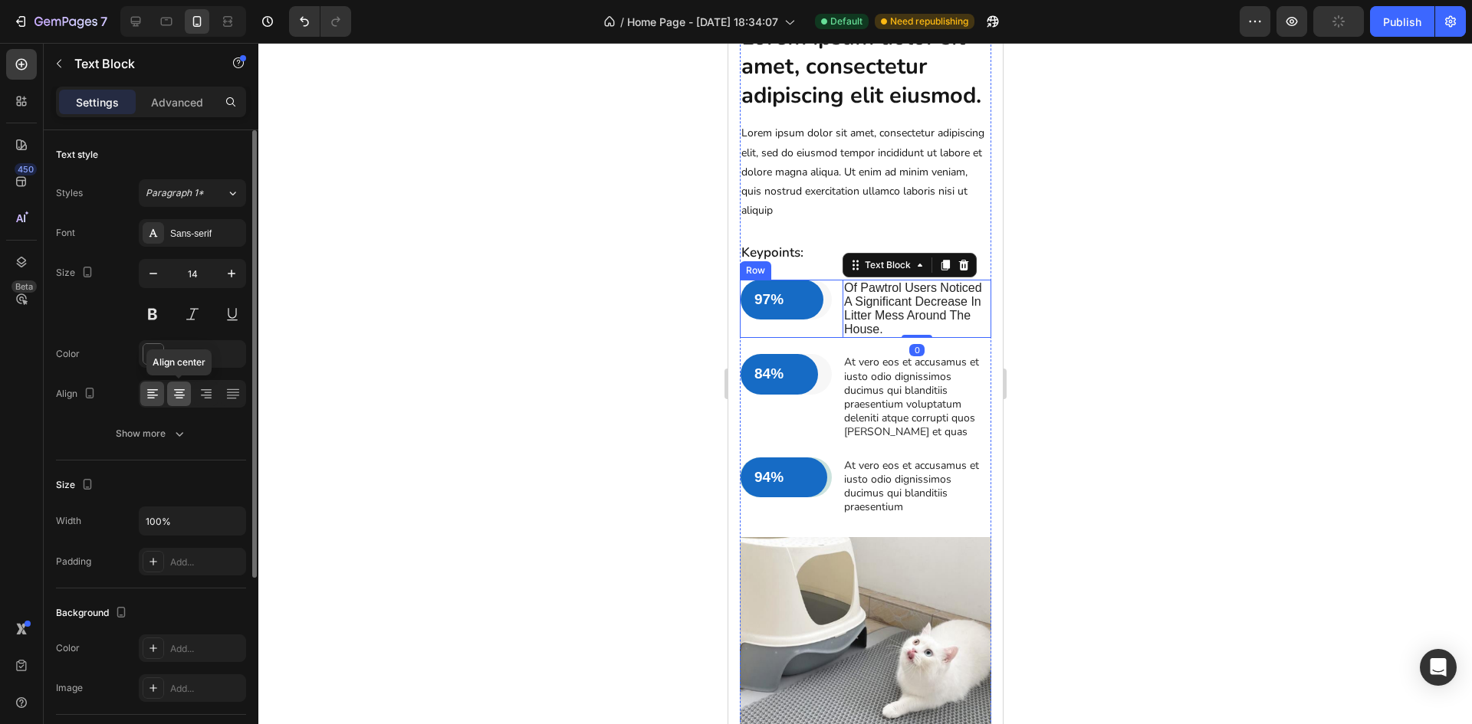
click at [180, 396] on icon at bounding box center [179, 393] width 15 height 15
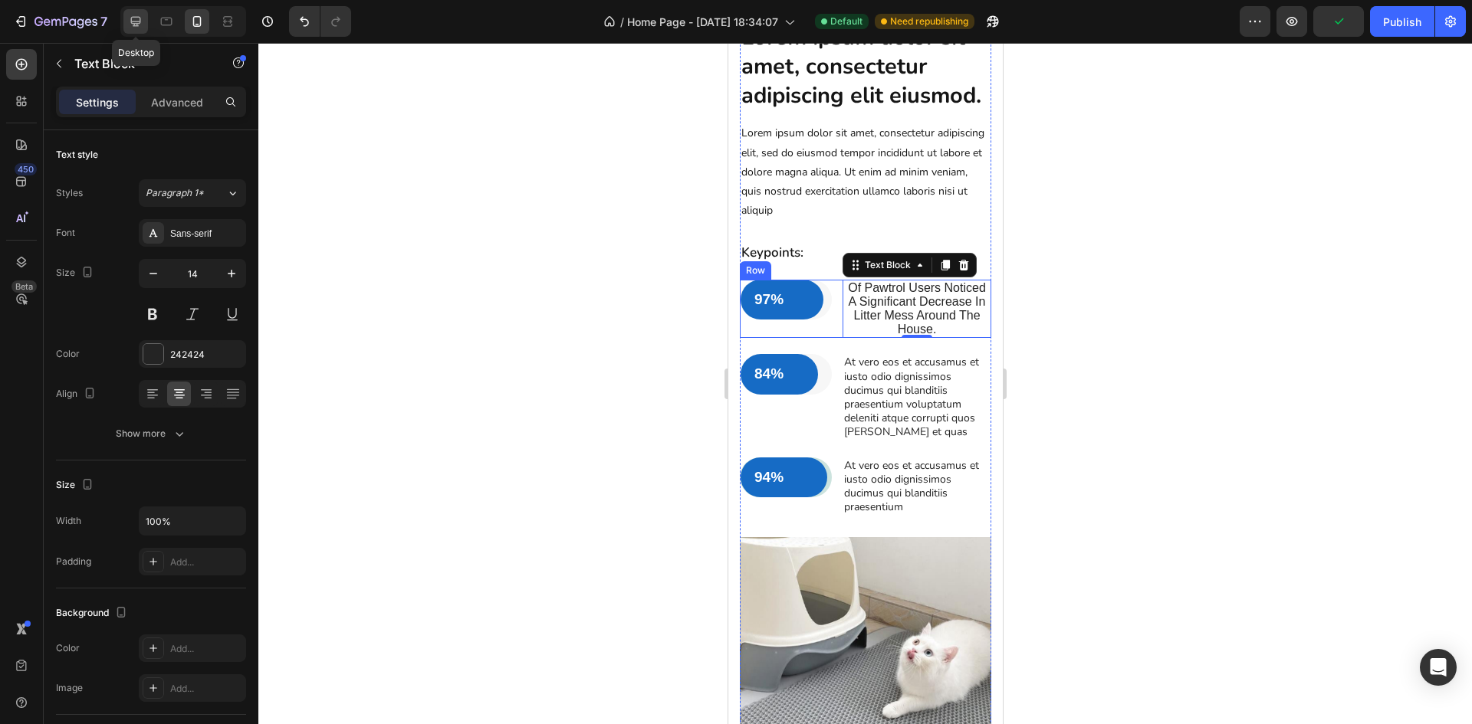
click at [140, 22] on icon at bounding box center [136, 22] width 10 height 10
type input "17"
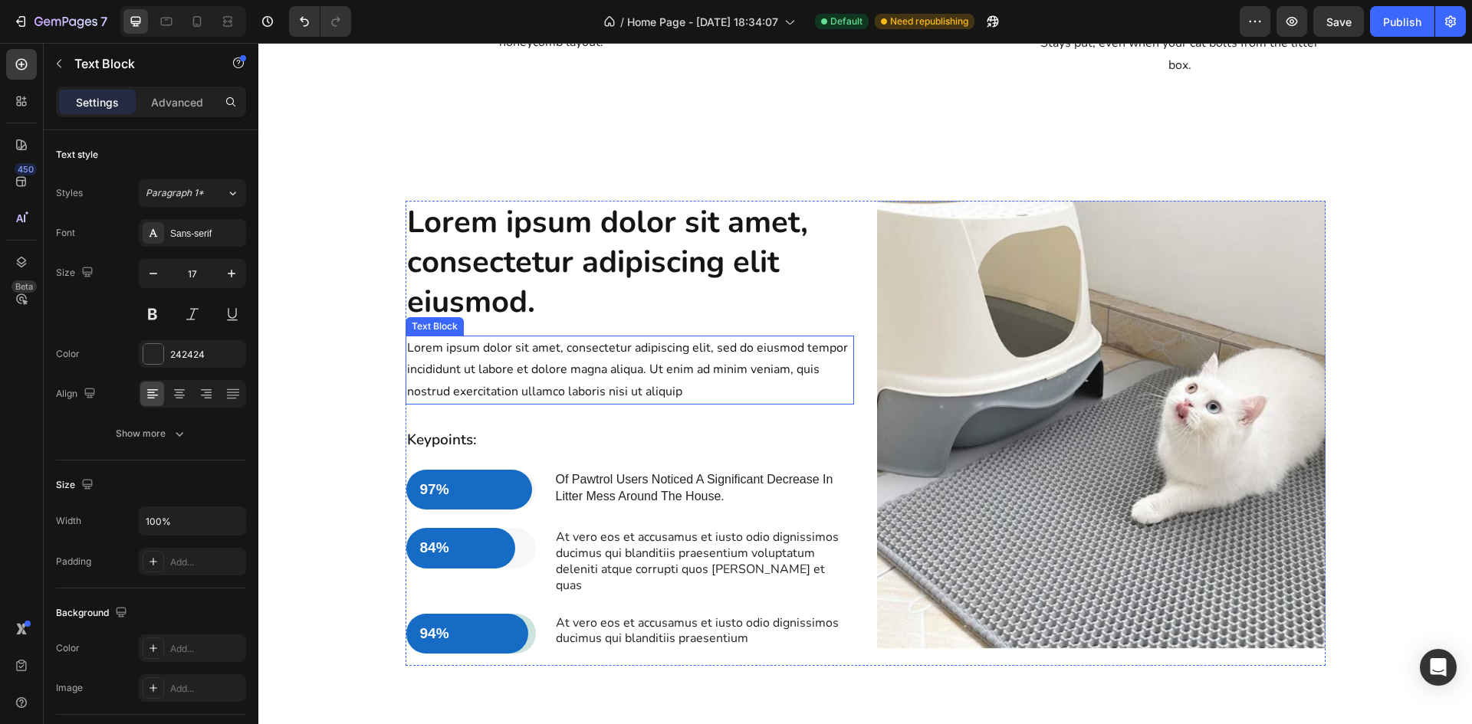
scroll to position [1181, 0]
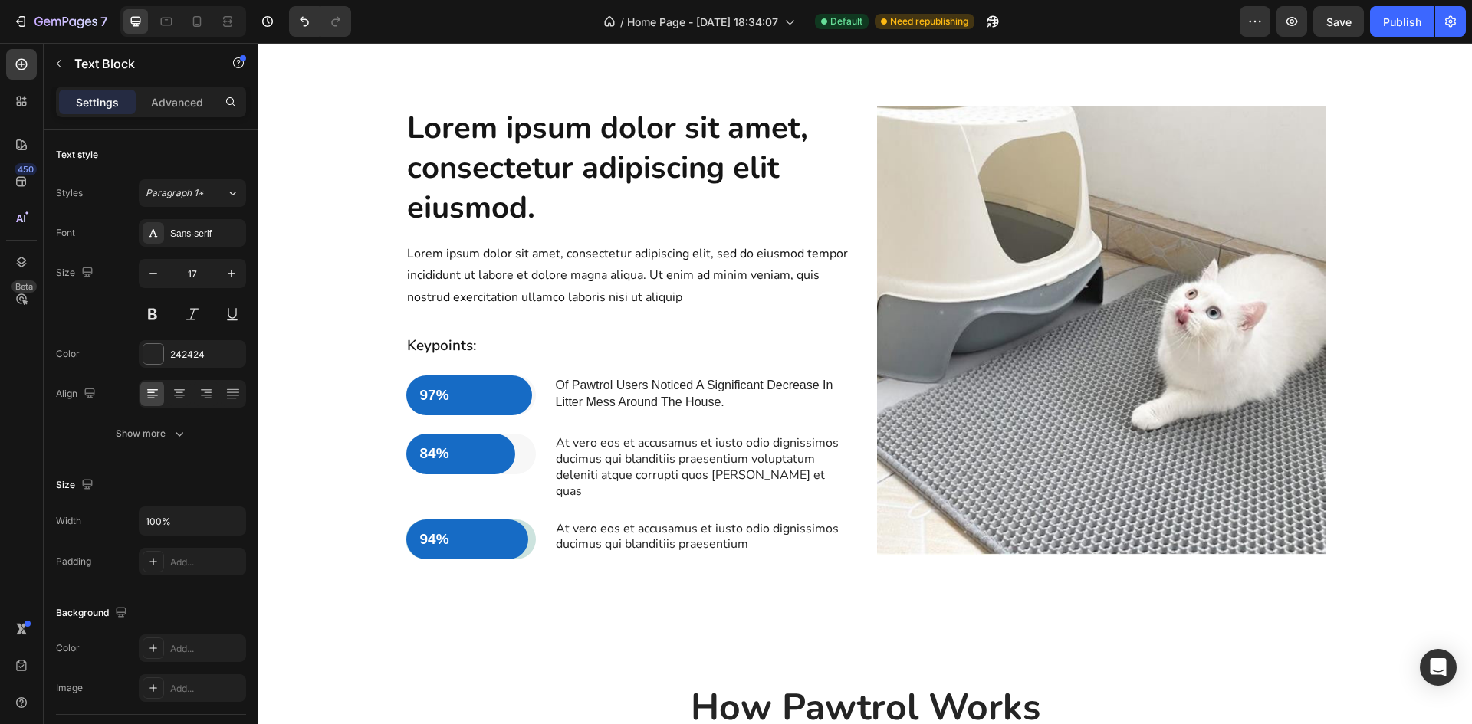
click at [688, 405] on span "Of Pawtrol Users Noticed A Significant Decrease In Litter Mess Around The House." at bounding box center [695, 394] width 278 height 30
click at [734, 409] on p "Of Pawtrol Users Noticed A Significant Decrease In Litter Mess Around The House." at bounding box center [704, 394] width 297 height 34
click at [176, 397] on icon at bounding box center [179, 393] width 15 height 15
click at [153, 396] on icon at bounding box center [152, 393] width 15 height 15
click at [206, 393] on icon at bounding box center [208, 393] width 8 height 2
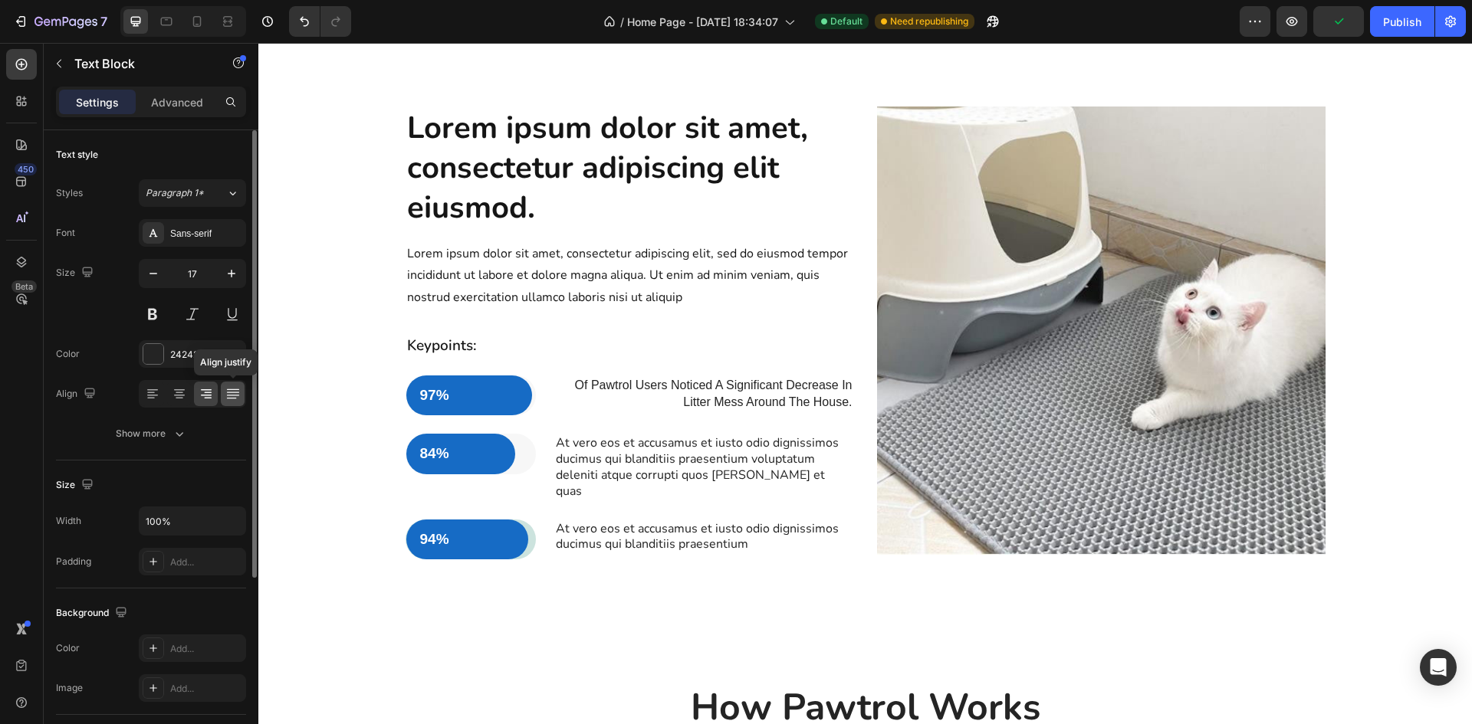
click at [229, 396] on icon at bounding box center [232, 393] width 15 height 15
click at [154, 391] on icon at bounding box center [152, 393] width 15 height 15
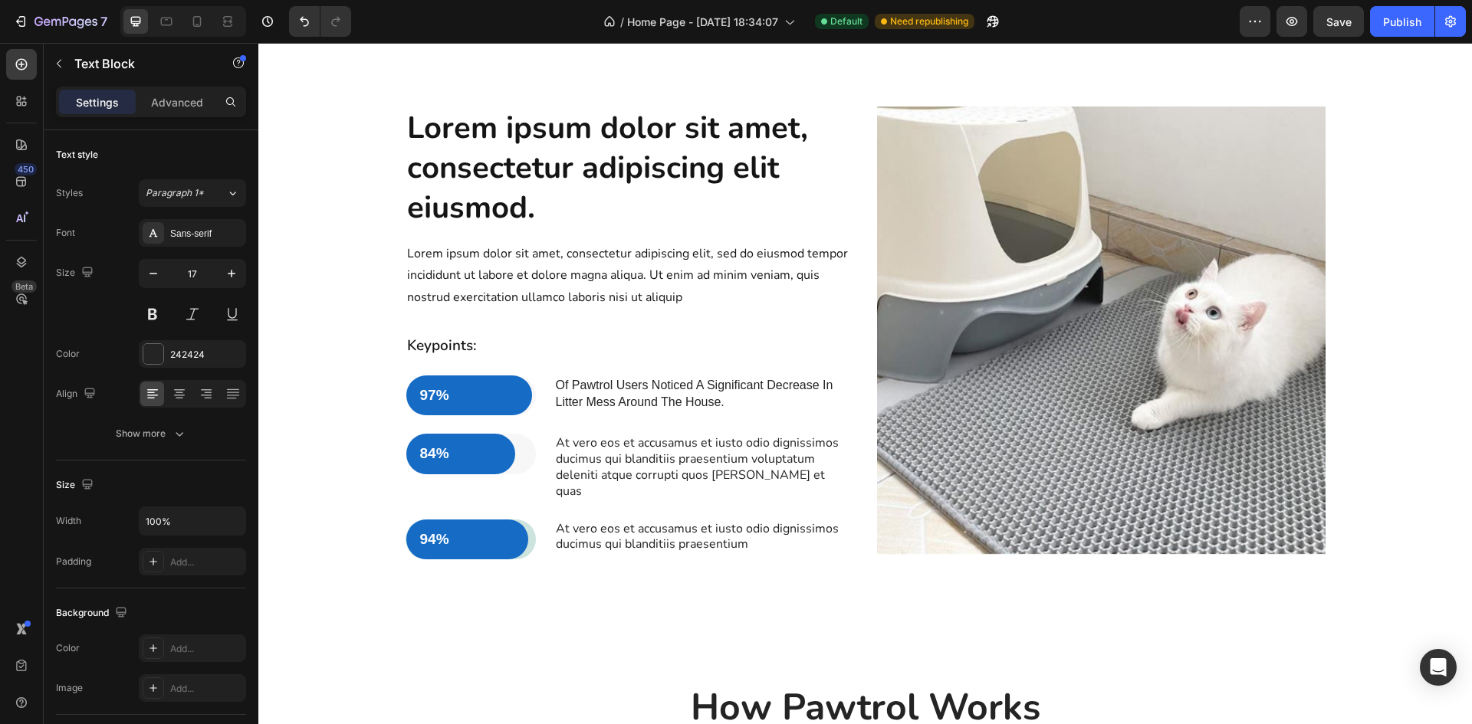
click at [734, 402] on p "Of Pawtrol Users Noticed A Significant Decrease In Litter Mess Around The House." at bounding box center [704, 394] width 297 height 34
drag, startPoint x: 734, startPoint y: 402, endPoint x: 540, endPoint y: 378, distance: 196.2
click at [540, 378] on div "97% Text Block Row Row Of Pawtrol Users Noticed A Significant Decrease In Litte…" at bounding box center [630, 396] width 448 height 41
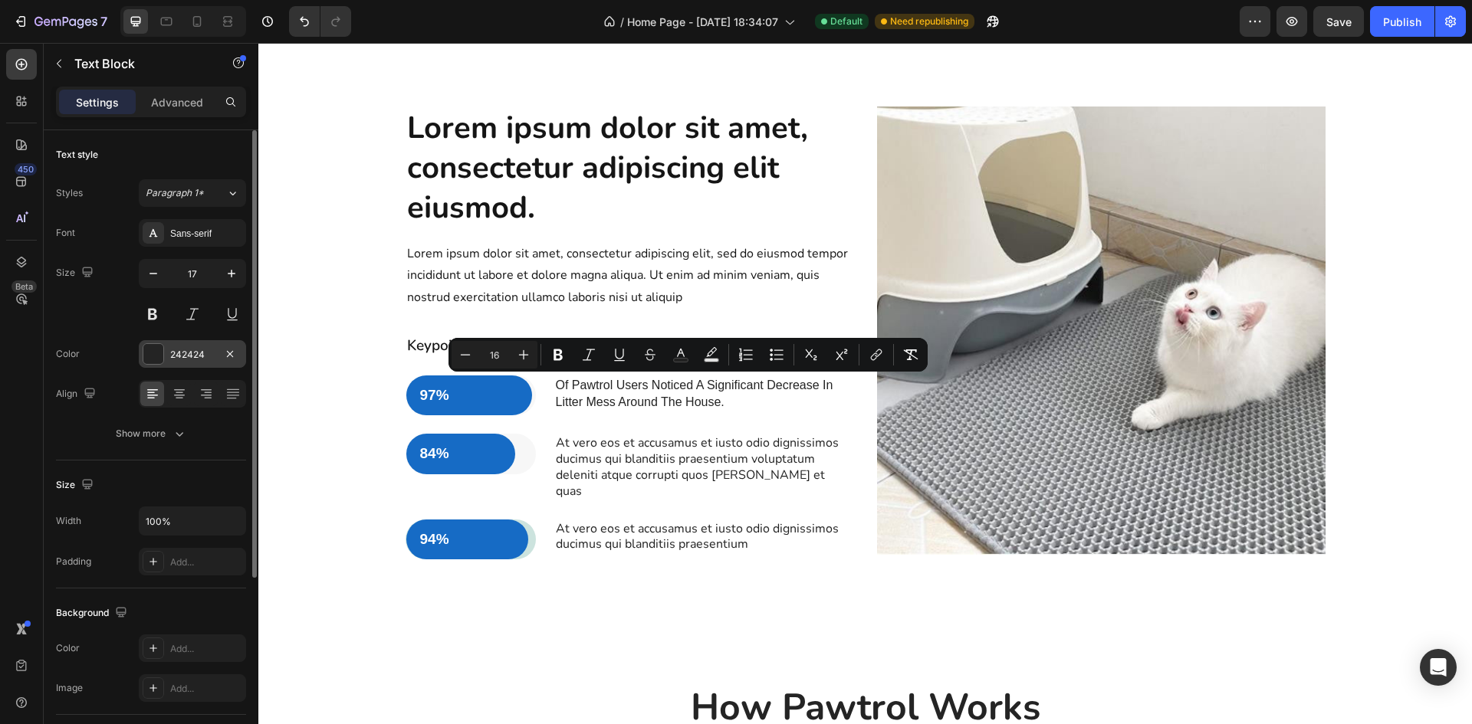
click at [155, 346] on div at bounding box center [153, 354] width 20 height 20
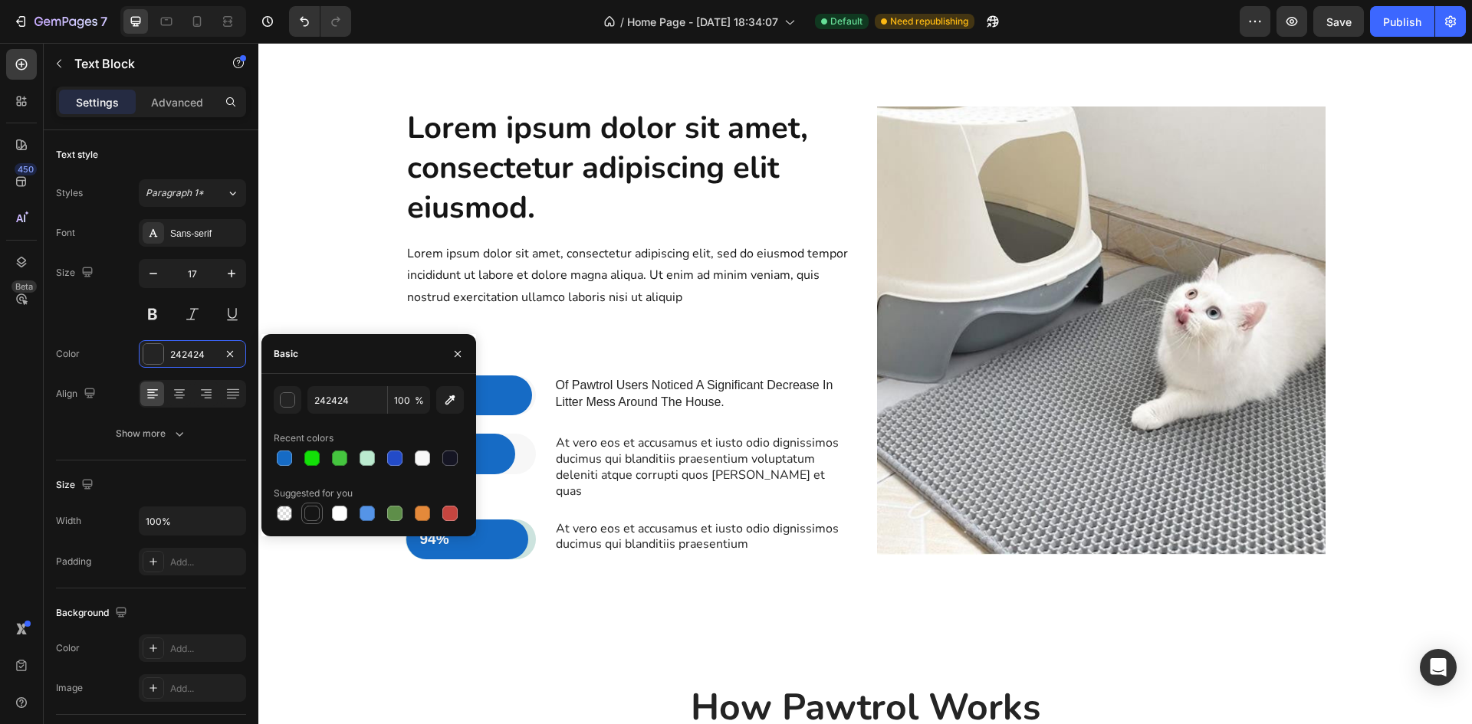
click at [309, 516] on div at bounding box center [311, 513] width 15 height 15
type input "151515"
click at [166, 426] on div "Show more" at bounding box center [151, 433] width 71 height 15
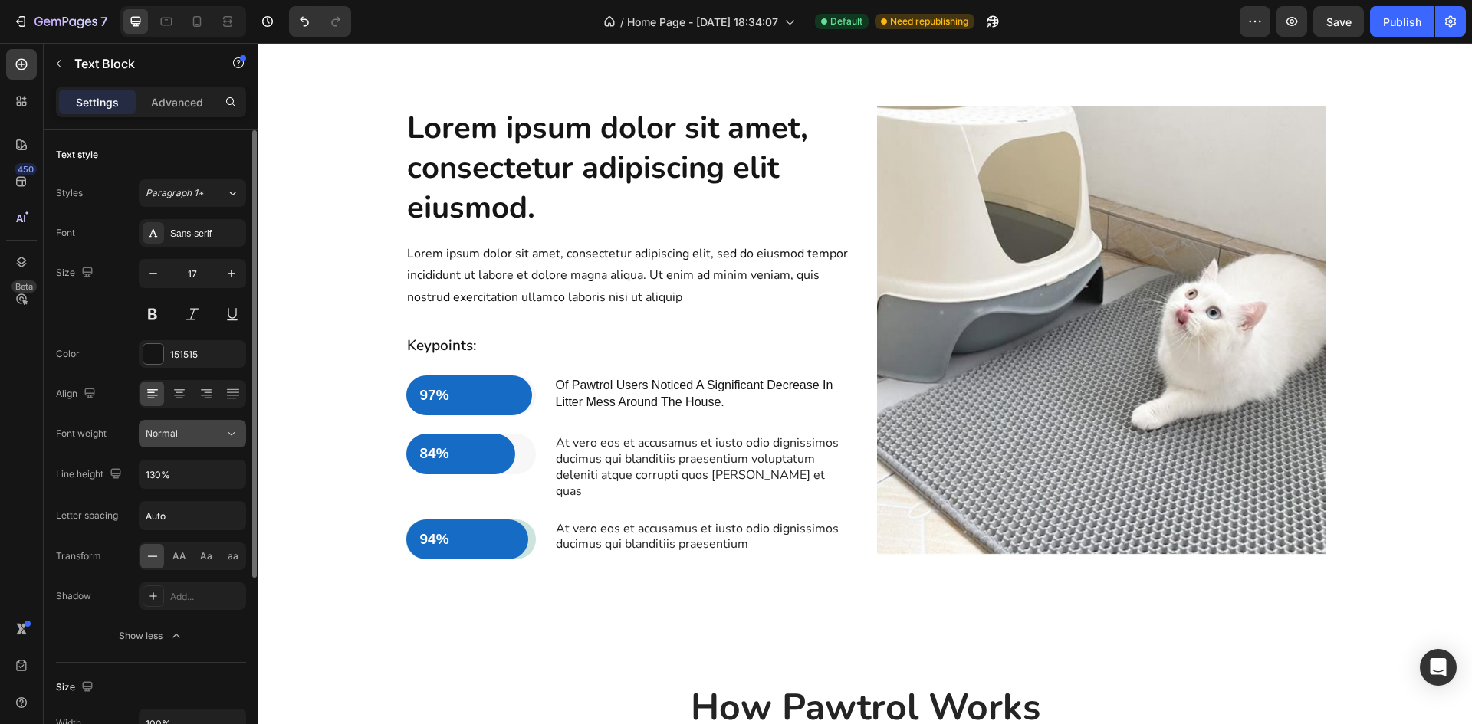
click at [179, 444] on button "Normal" at bounding box center [192, 434] width 107 height 28
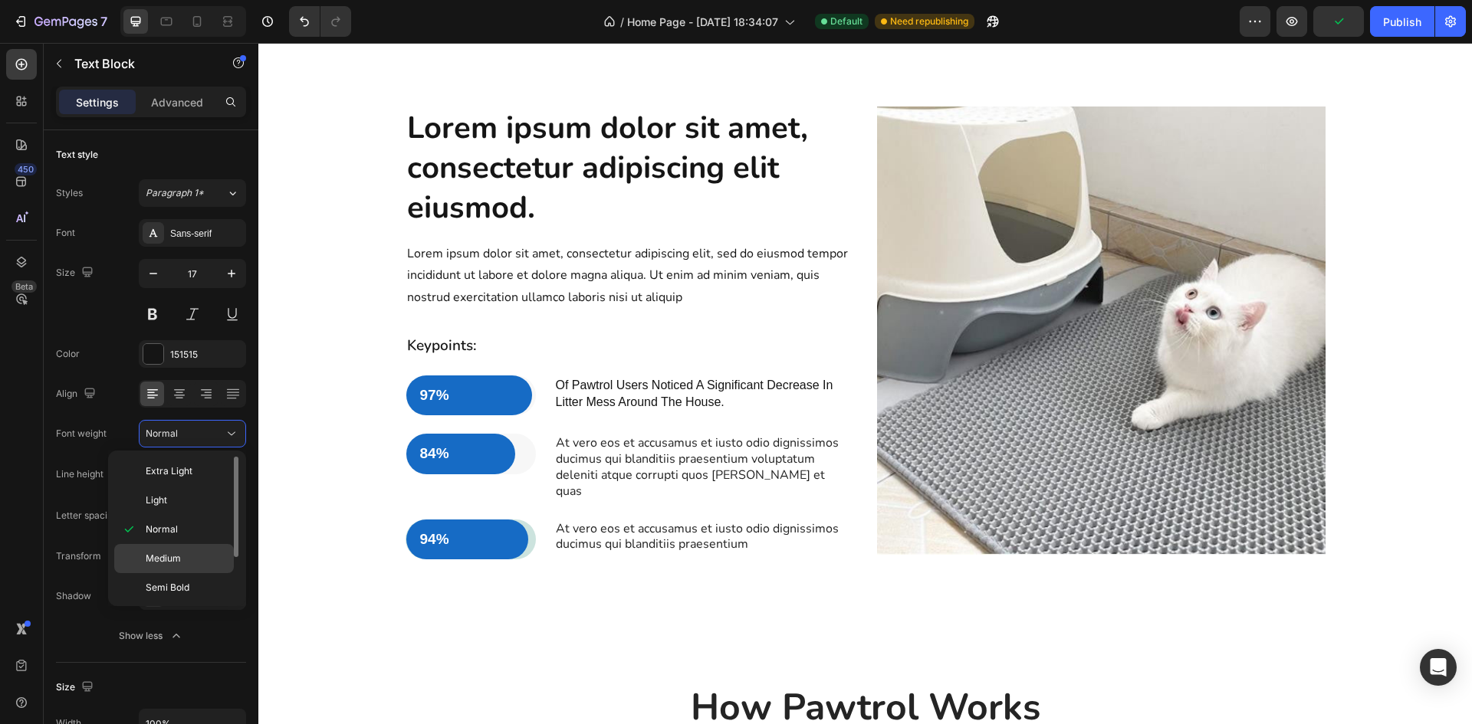
scroll to position [61, 0]
click at [175, 494] on span "Medium" at bounding box center [163, 498] width 35 height 14
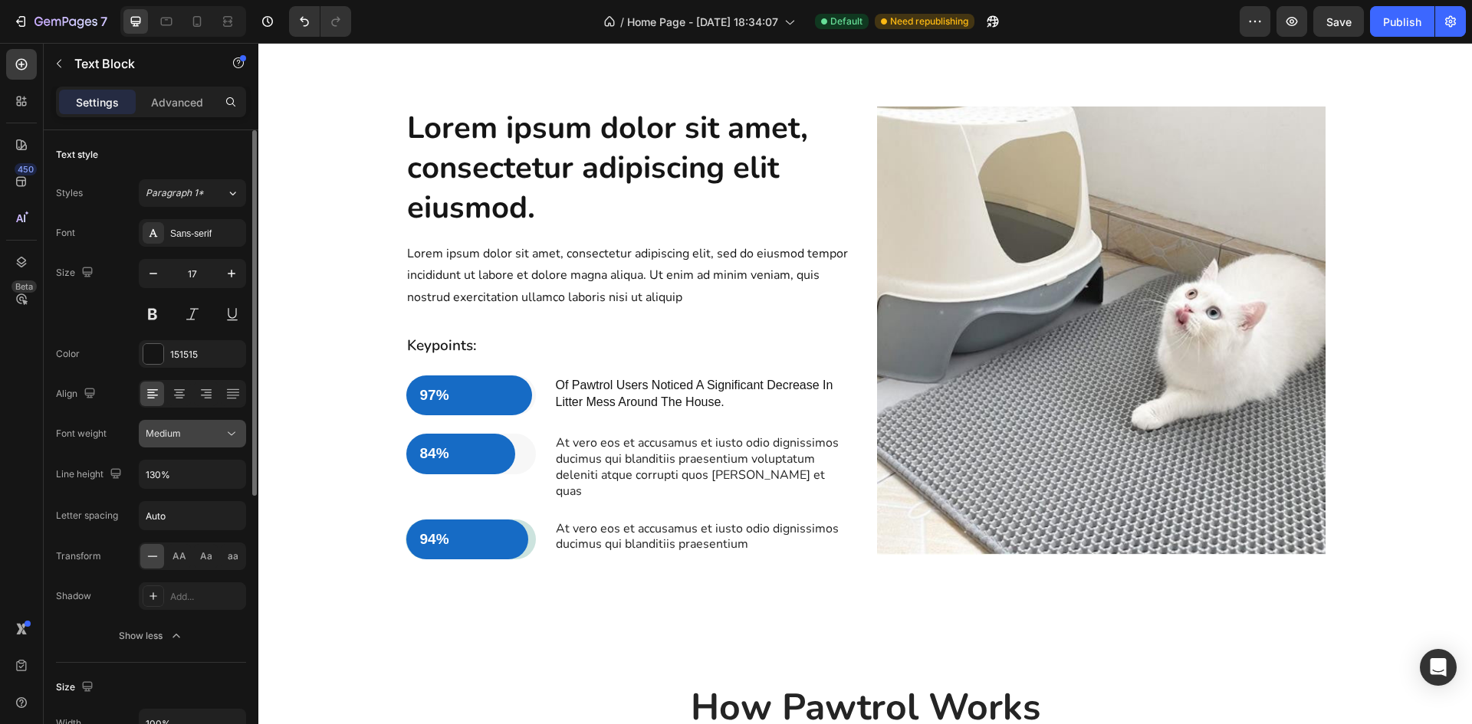
click at [240, 434] on button "Medium" at bounding box center [192, 434] width 107 height 28
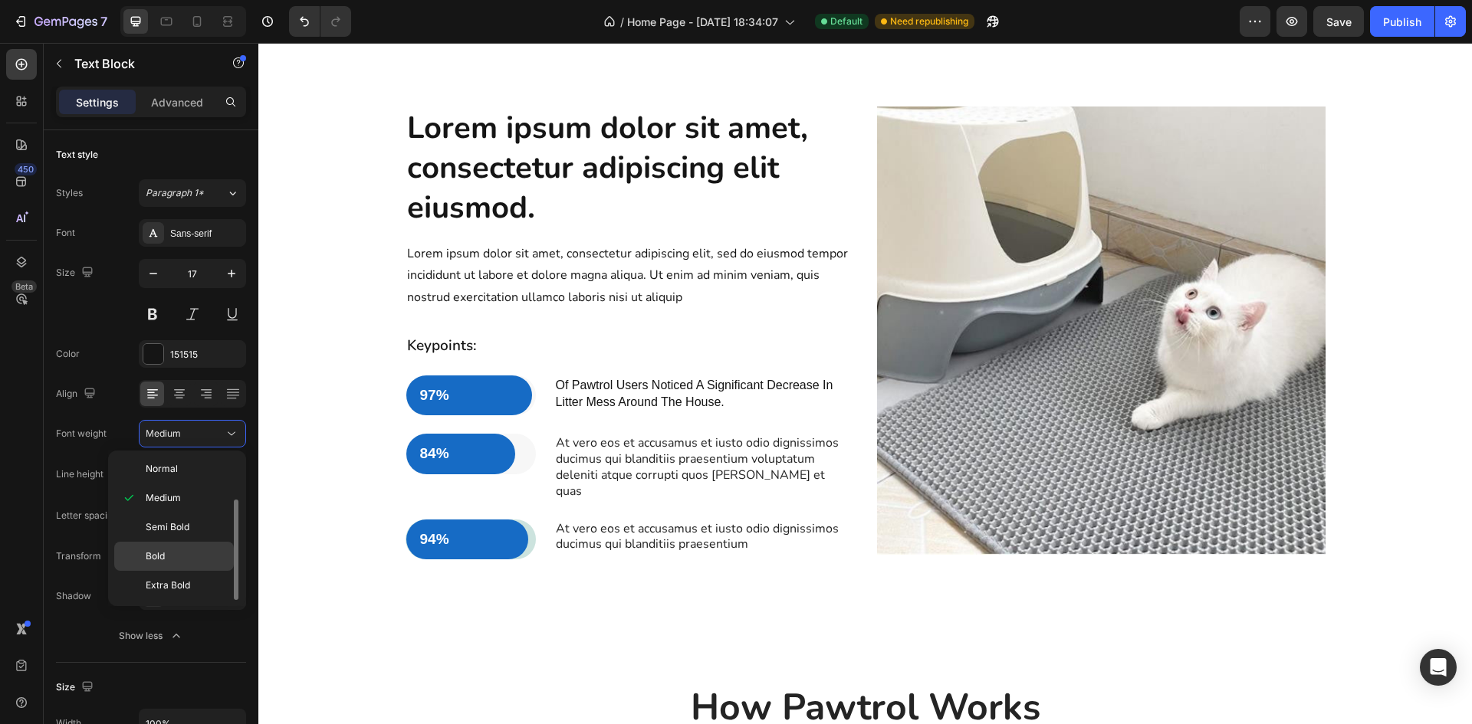
click at [178, 552] on p "Bold" at bounding box center [186, 557] width 81 height 14
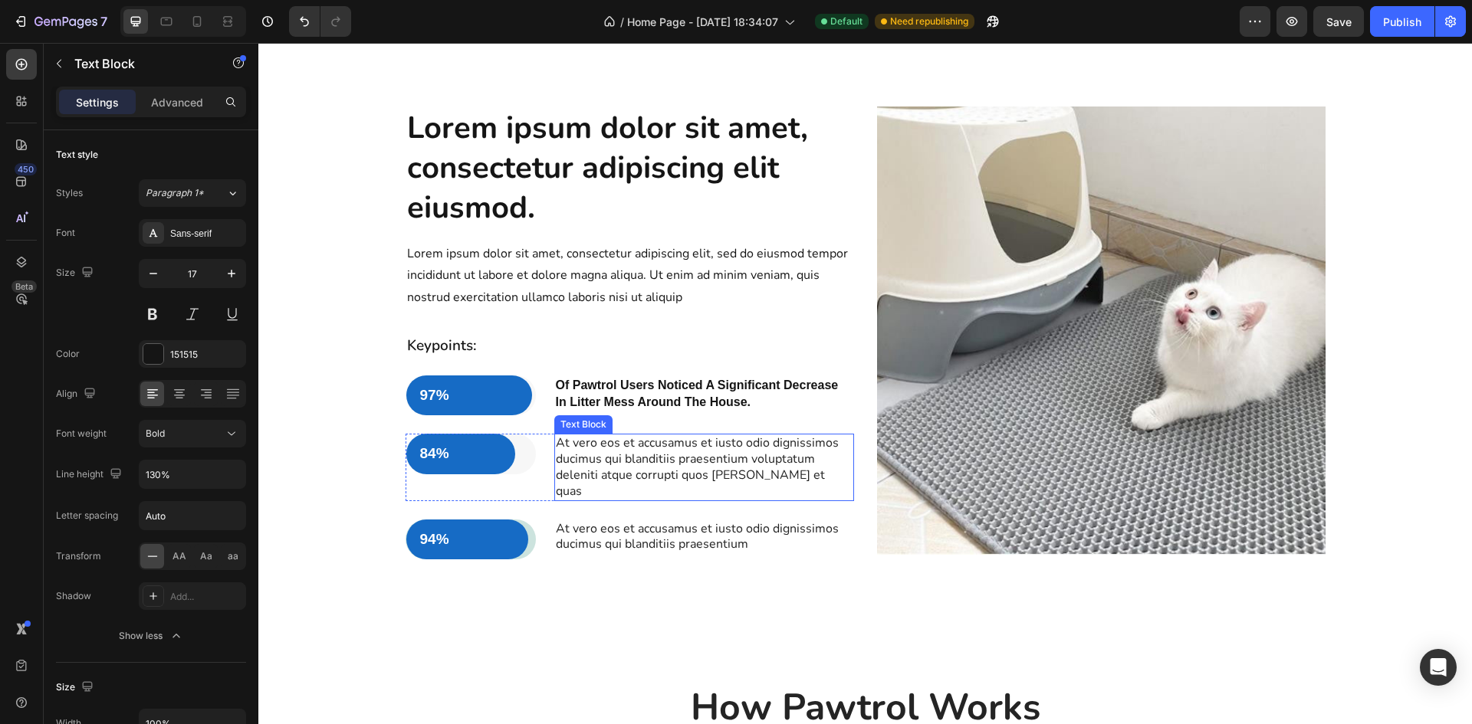
click at [642, 462] on p "At vero eos et accusamus et iusto odio dignissimos ducimus qui blanditiis praes…" at bounding box center [704, 467] width 297 height 64
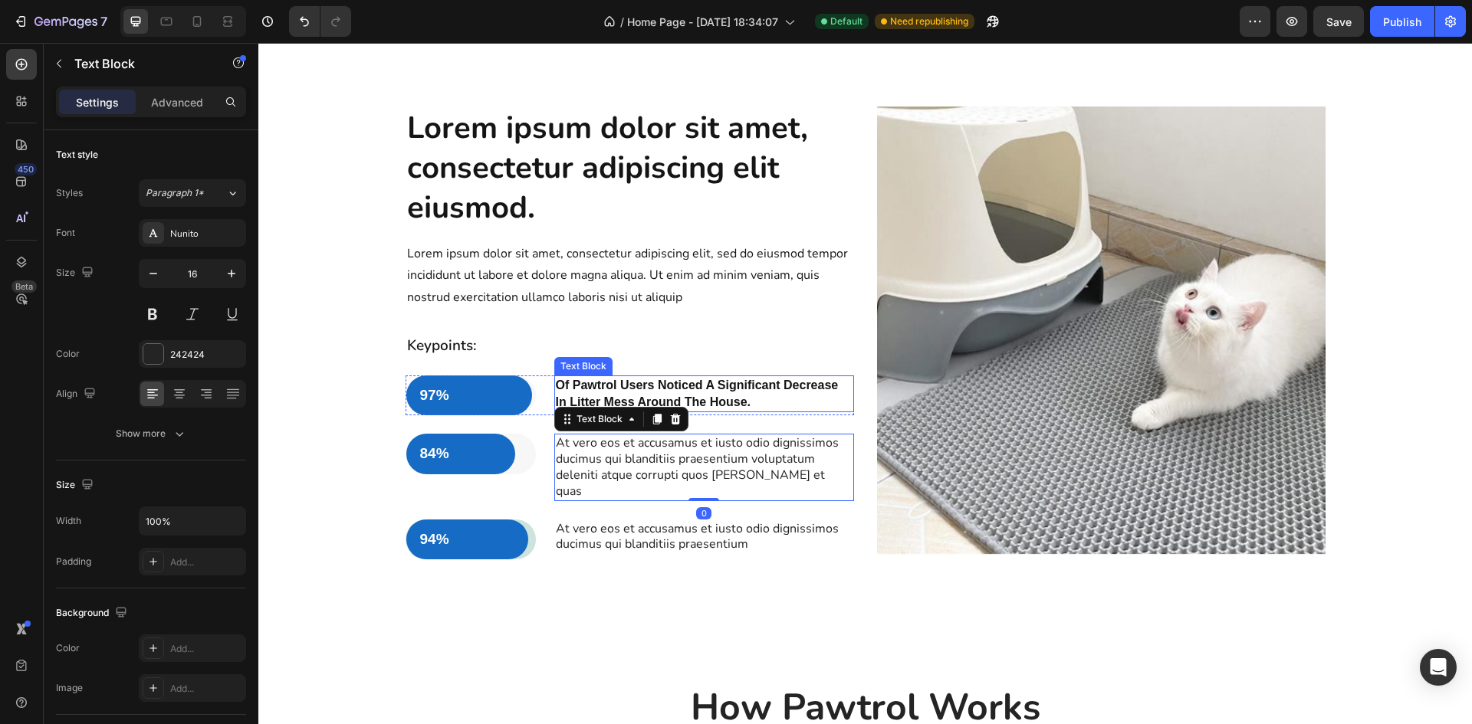
click at [749, 402] on p "Of Pawtrol Users Noticed A Significant Decrease In Litter Mess Around The House." at bounding box center [704, 394] width 297 height 34
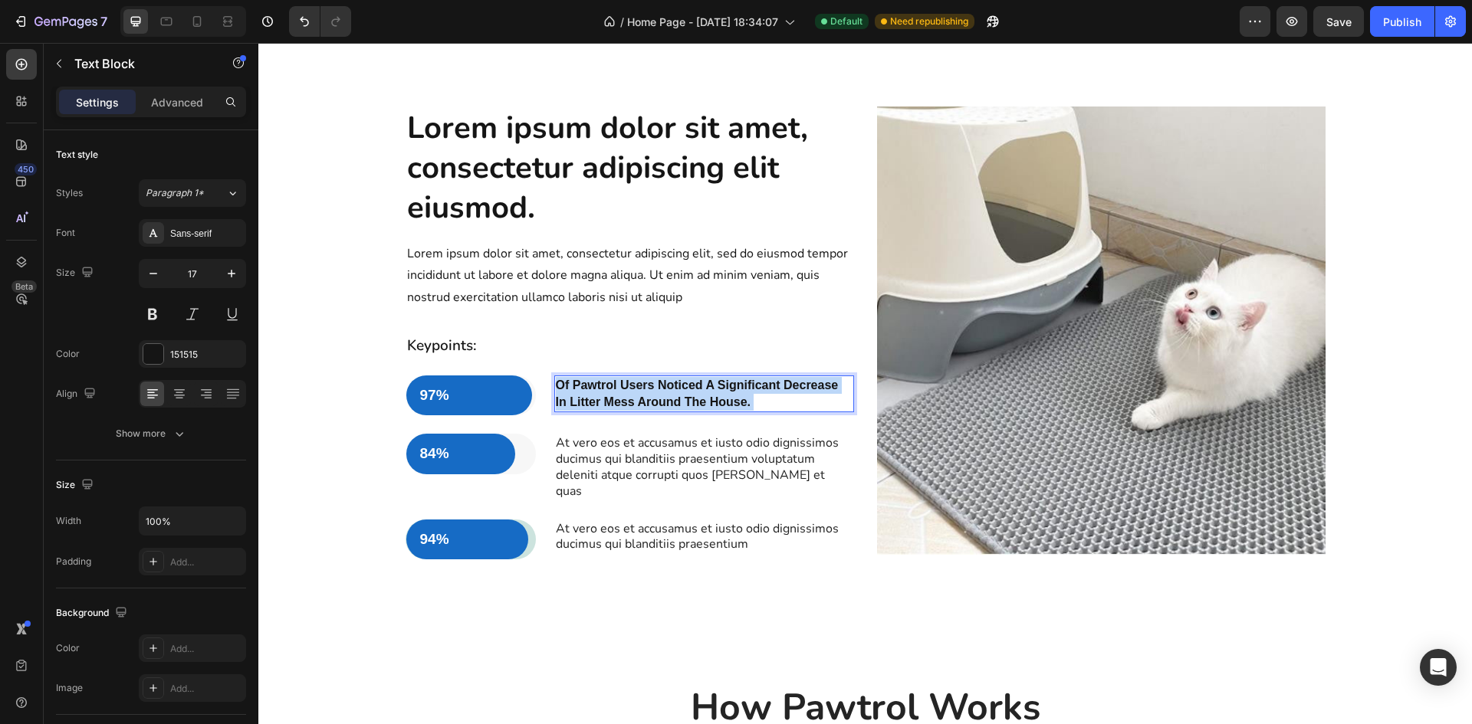
drag, startPoint x: 750, startPoint y: 402, endPoint x: 587, endPoint y: 385, distance: 164.2
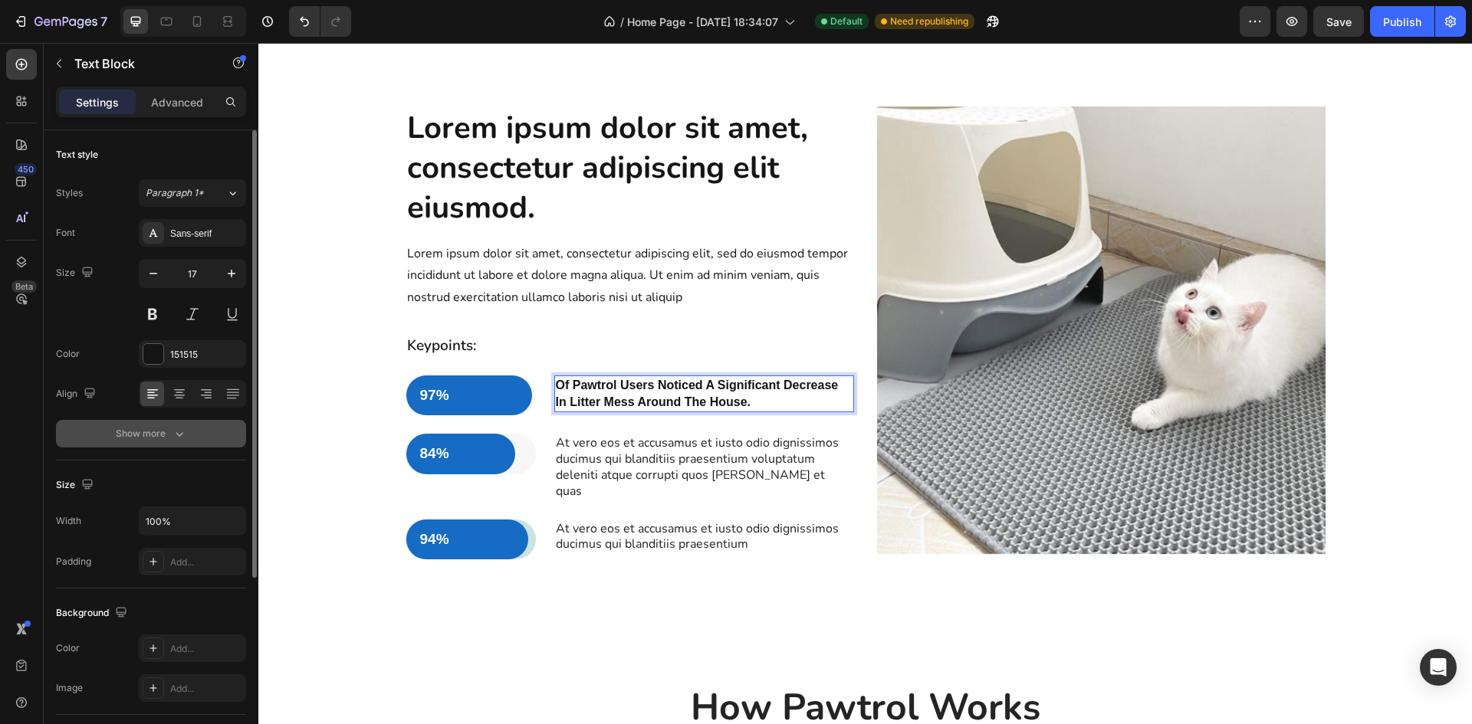
click at [169, 431] on div "Show more" at bounding box center [151, 433] width 71 height 15
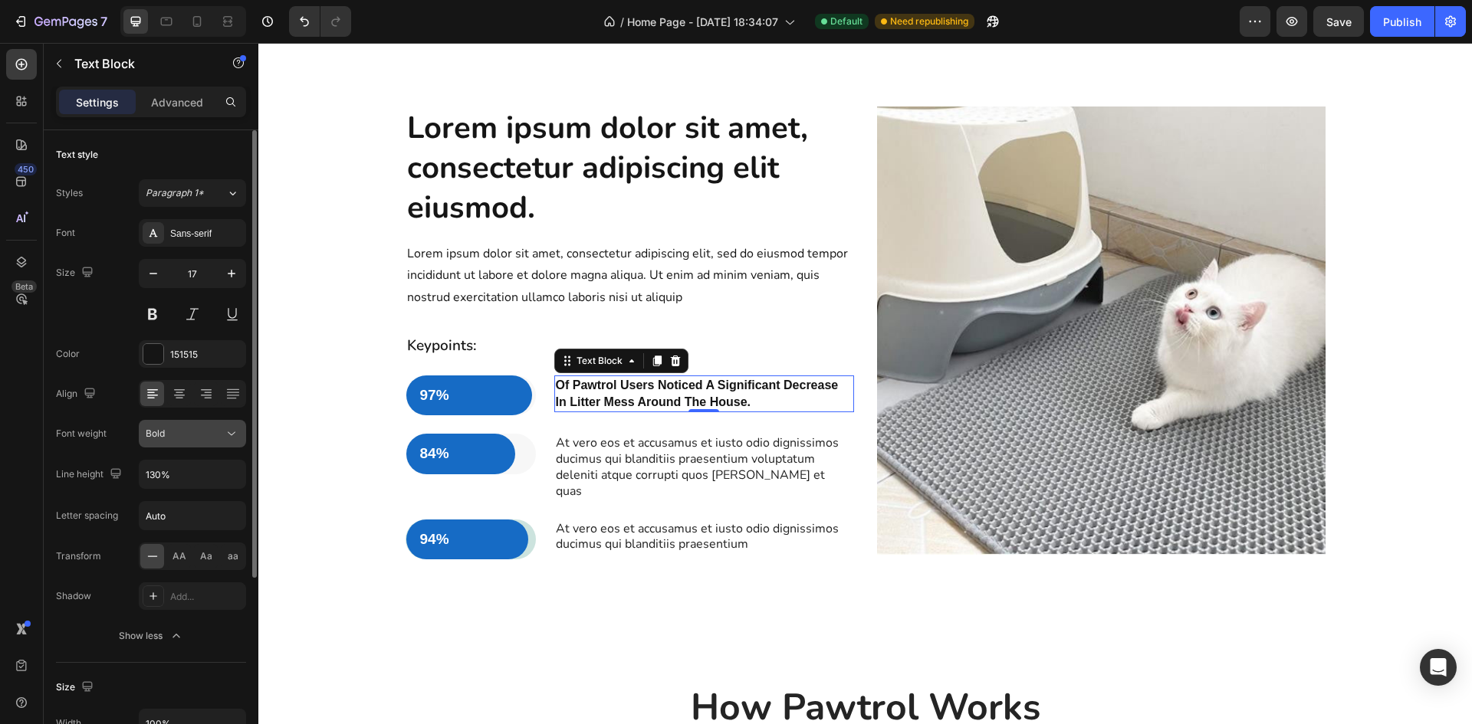
click at [186, 439] on div "Bold" at bounding box center [185, 434] width 78 height 14
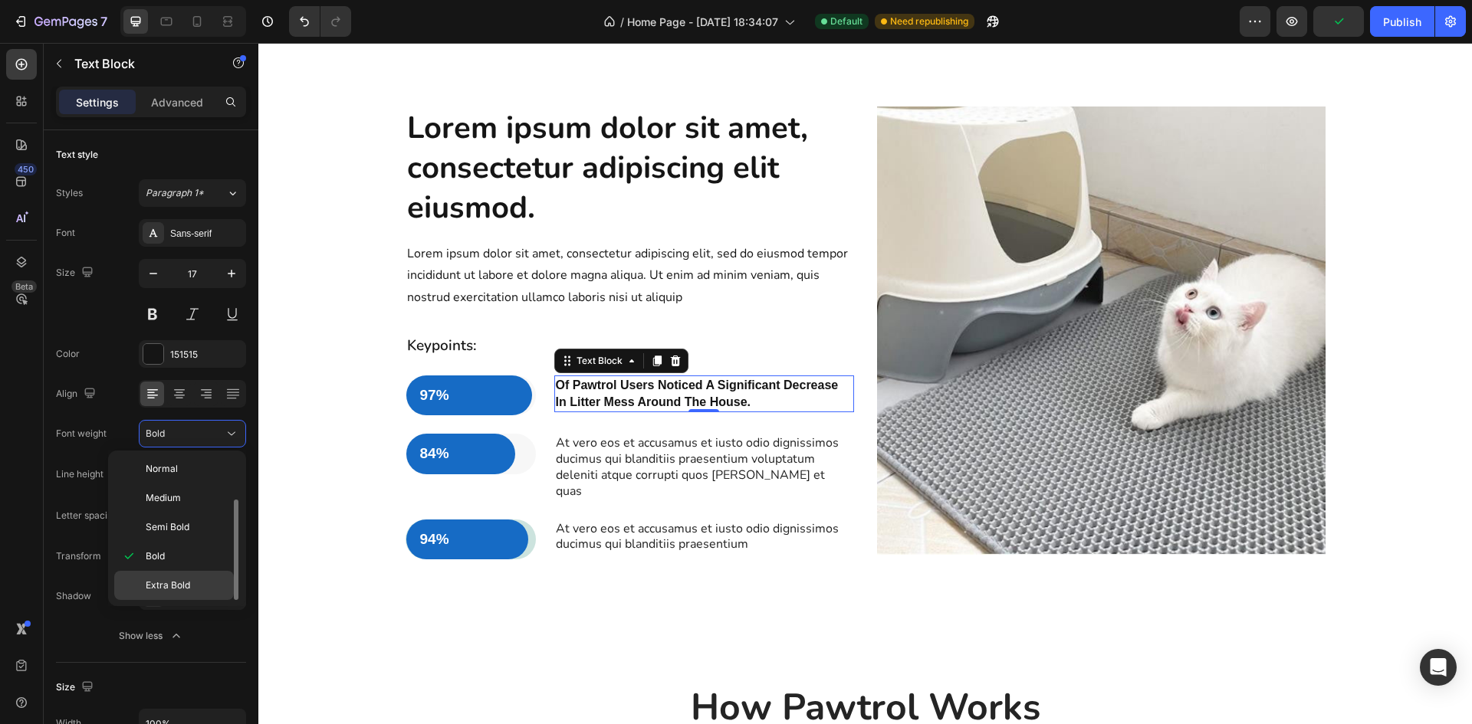
click at [182, 579] on span "Extra Bold" at bounding box center [168, 586] width 44 height 14
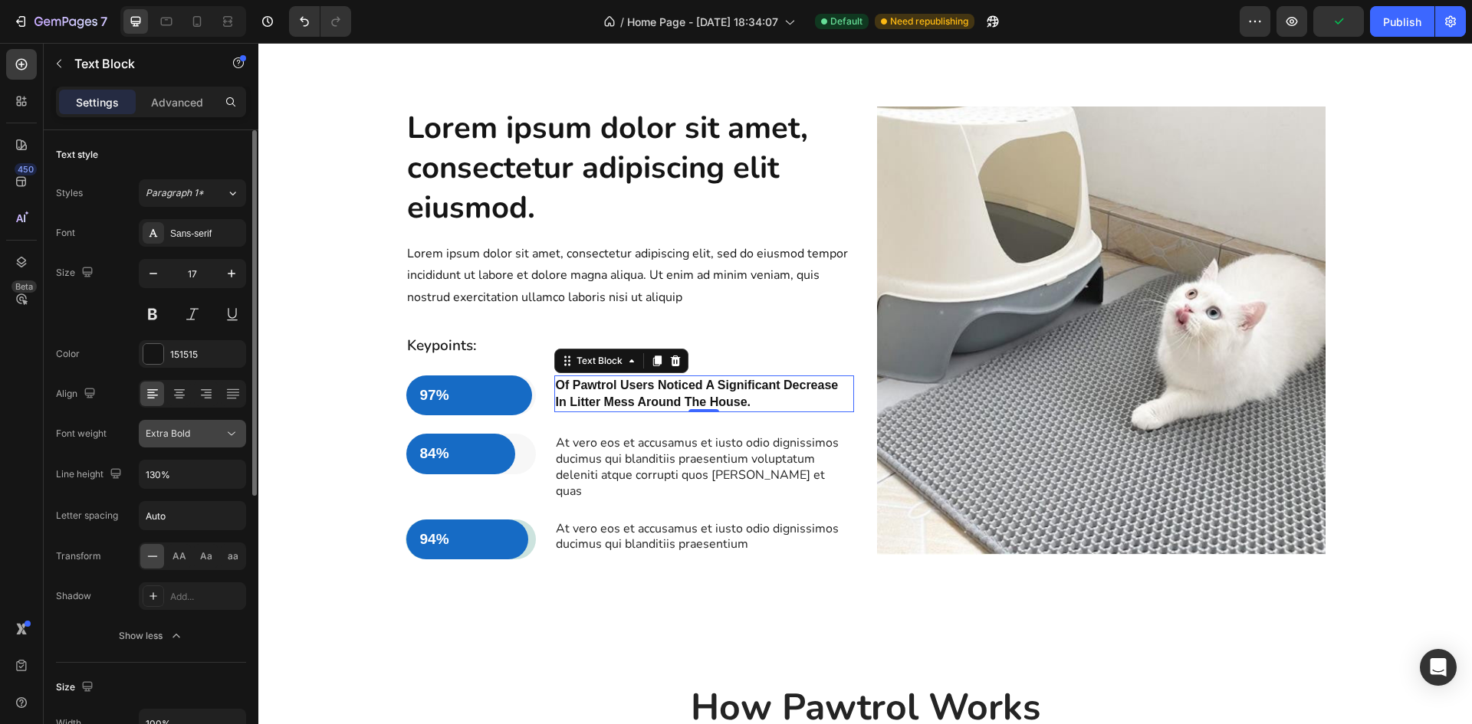
click at [232, 435] on icon at bounding box center [231, 433] width 15 height 15
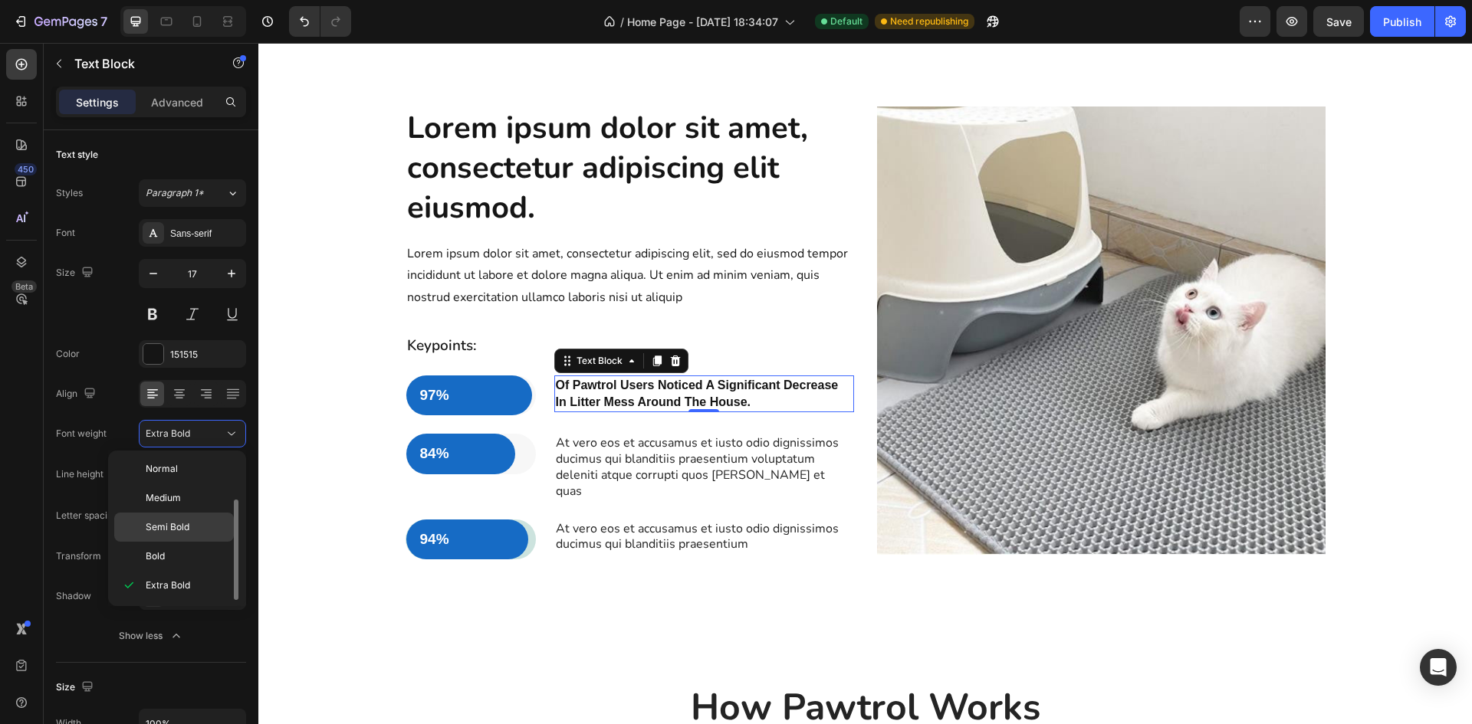
click at [177, 530] on span "Semi Bold" at bounding box center [168, 528] width 44 height 14
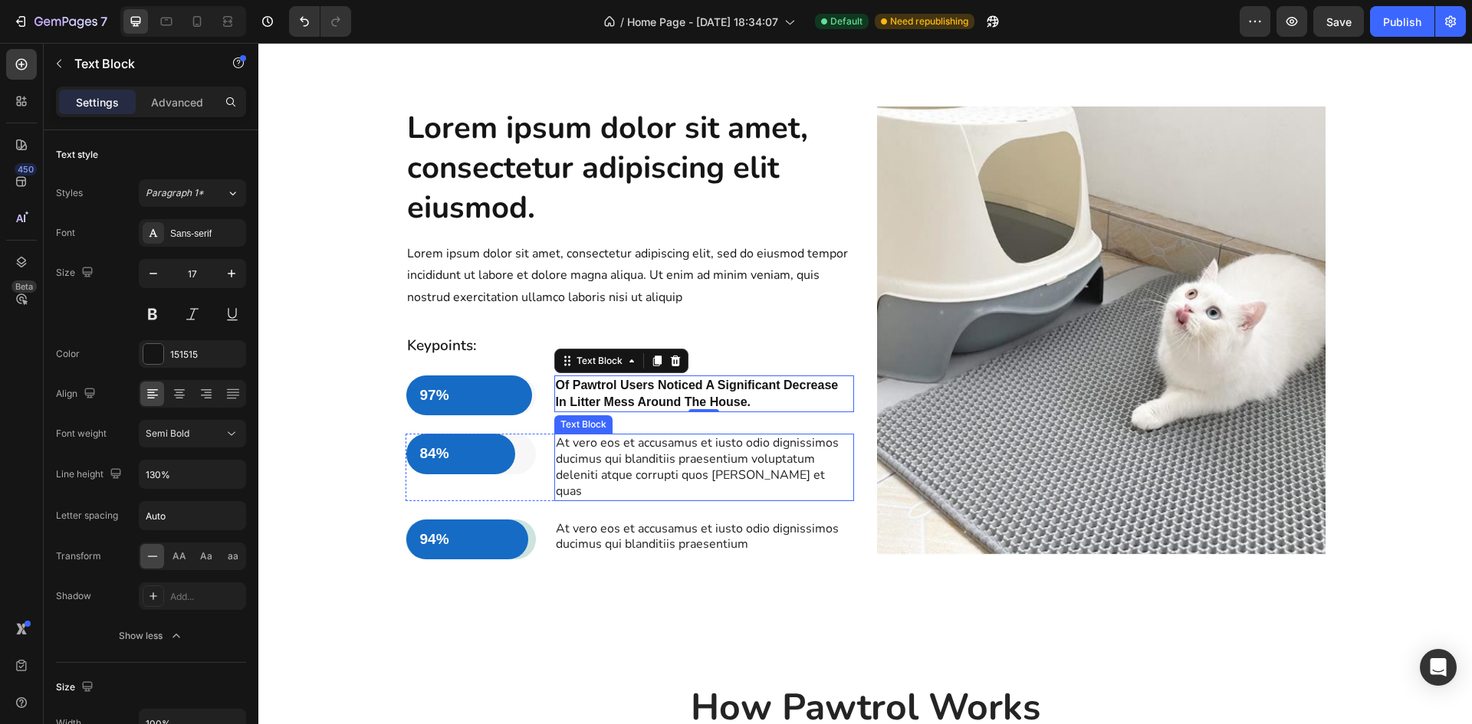
click at [711, 450] on p "At vero eos et accusamus et iusto odio dignissimos ducimus qui blanditiis praes…" at bounding box center [704, 467] width 297 height 64
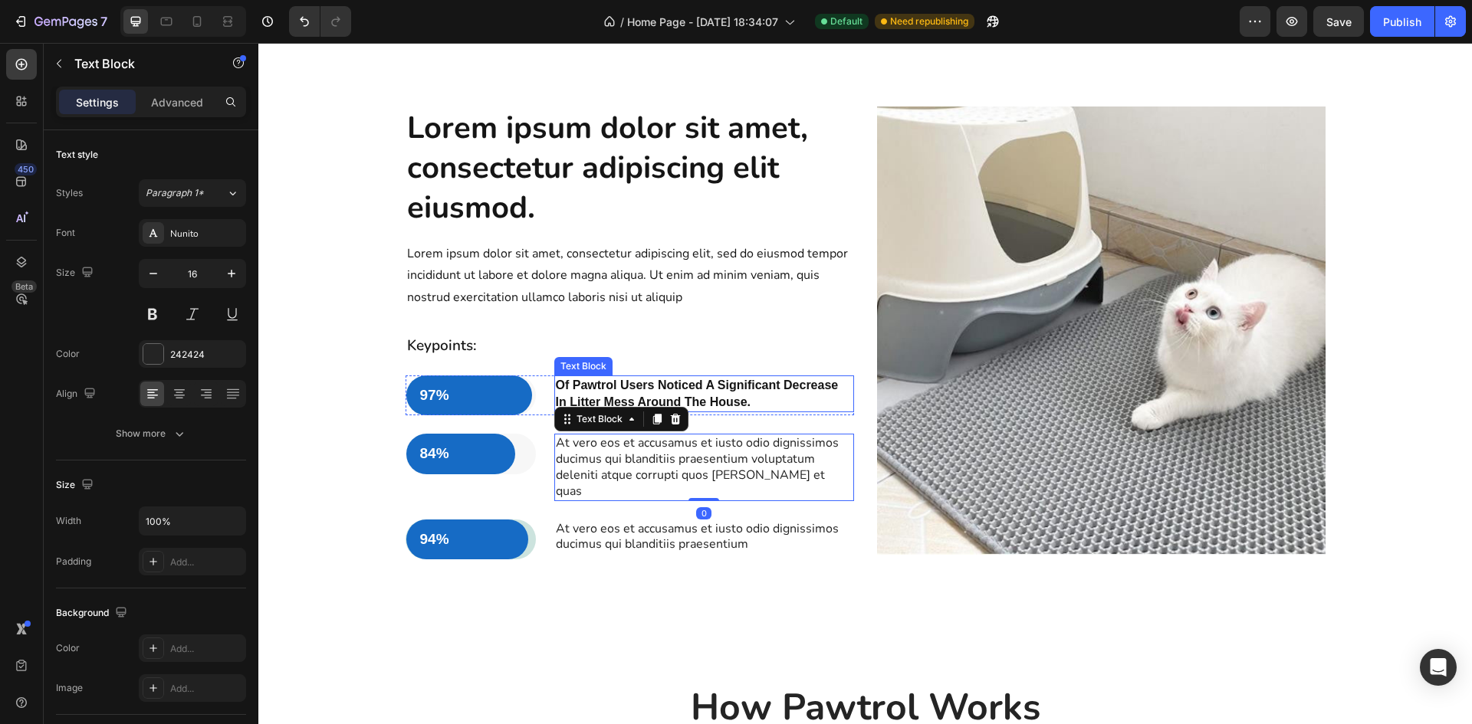
click at [747, 391] on span "Of Pawtrol Users Noticed A Significant Decrease In Litter Mess Around The House." at bounding box center [697, 394] width 283 height 30
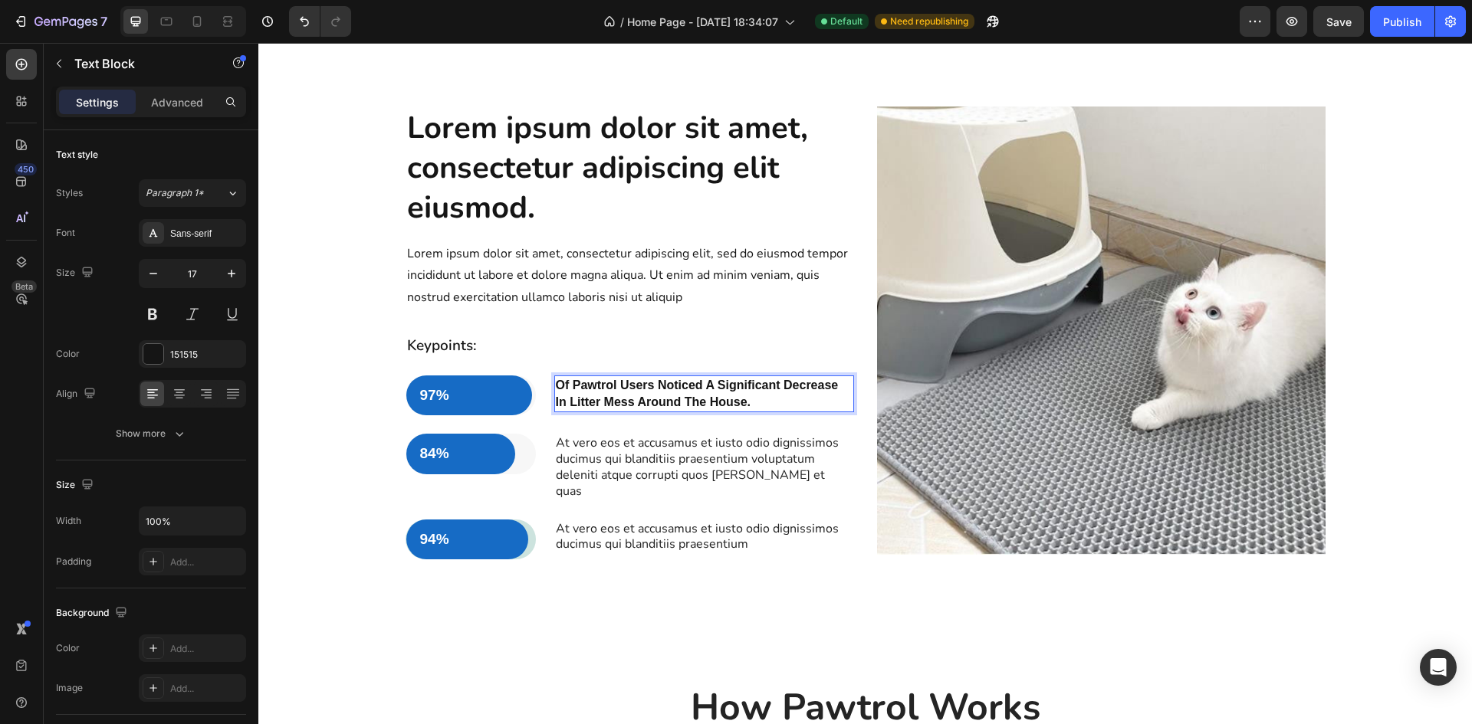
click at [564, 389] on span "Of Pawtrol Users Noticed A Significant Decrease In Litter Mess Around The House." at bounding box center [697, 394] width 283 height 30
click at [611, 385] on span "Of Pawtrol Users Noticed A Significant Decrease In Litter Mess Around The House." at bounding box center [697, 394] width 283 height 30
click at [759, 401] on p "Of Pawtrol Users Noticed A Significant Decrease In Litter Mess Around The House." at bounding box center [704, 394] width 297 height 34
click at [717, 455] on p "At vero eos et accusamus et iusto odio dignissimos ducimus qui blanditiis praes…" at bounding box center [704, 467] width 297 height 64
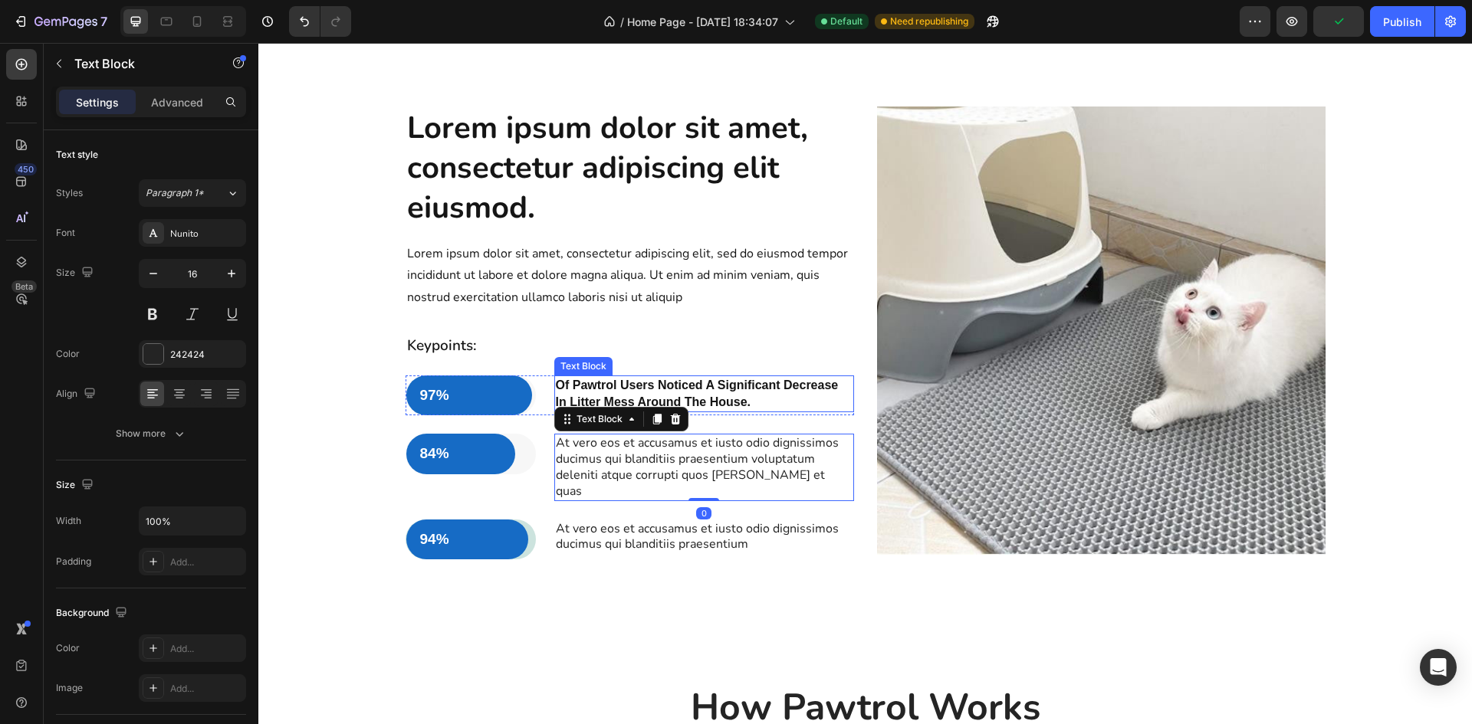
click at [718, 384] on span "Of Pawtrol Users Noticed A Significant Decrease In Litter Mess Around The House." at bounding box center [697, 394] width 283 height 30
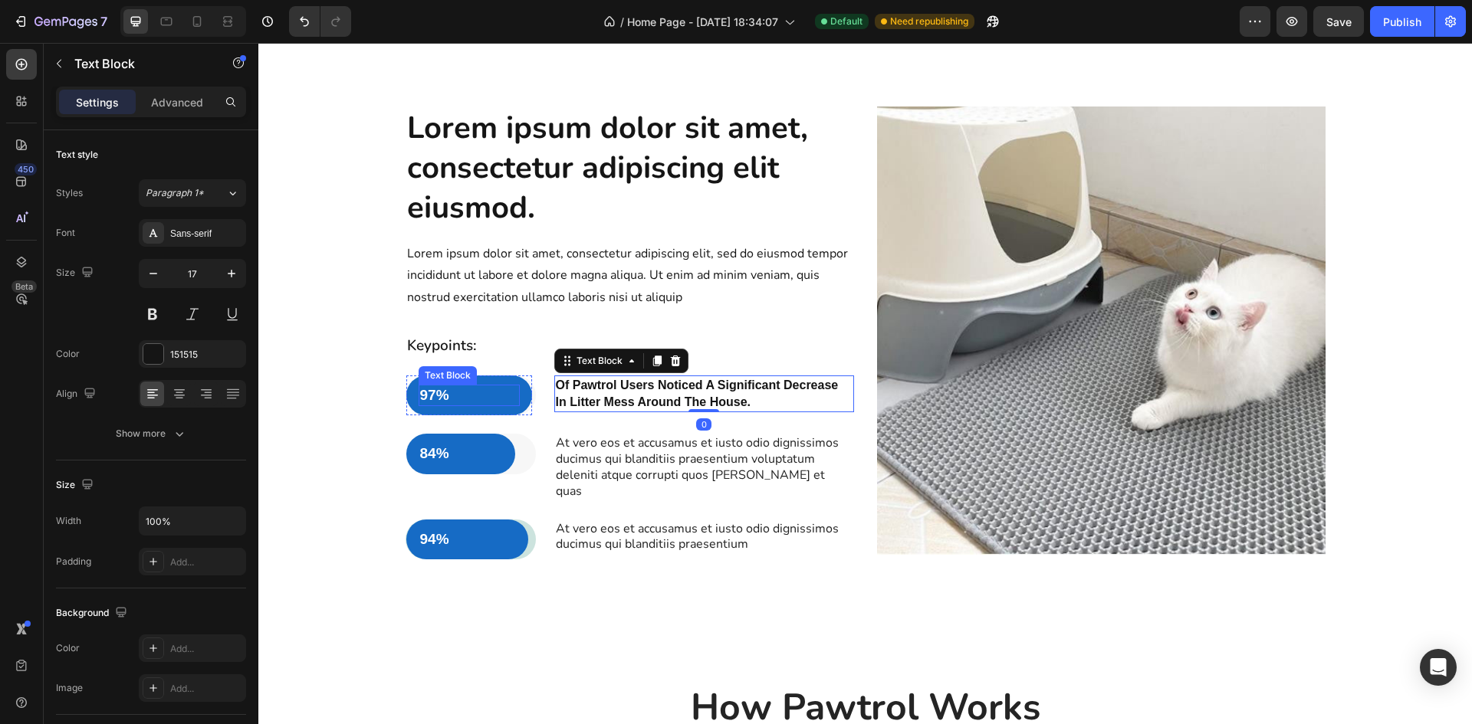
click at [484, 389] on p "97%" at bounding box center [469, 395] width 99 height 19
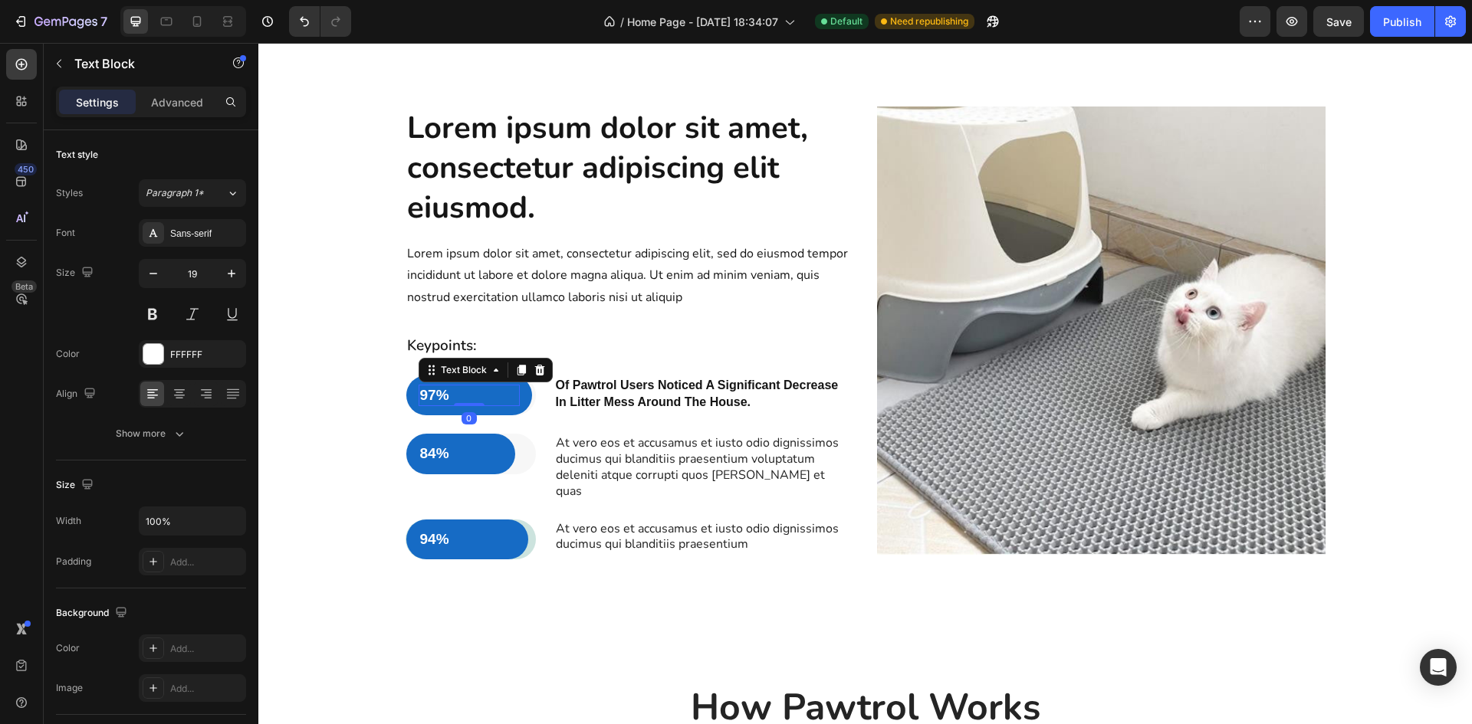
click at [480, 395] on p "97%" at bounding box center [469, 395] width 99 height 19
drag, startPoint x: 456, startPoint y: 389, endPoint x: 416, endPoint y: 390, distance: 39.9
click at [420, 390] on p "97%" at bounding box center [469, 395] width 99 height 19
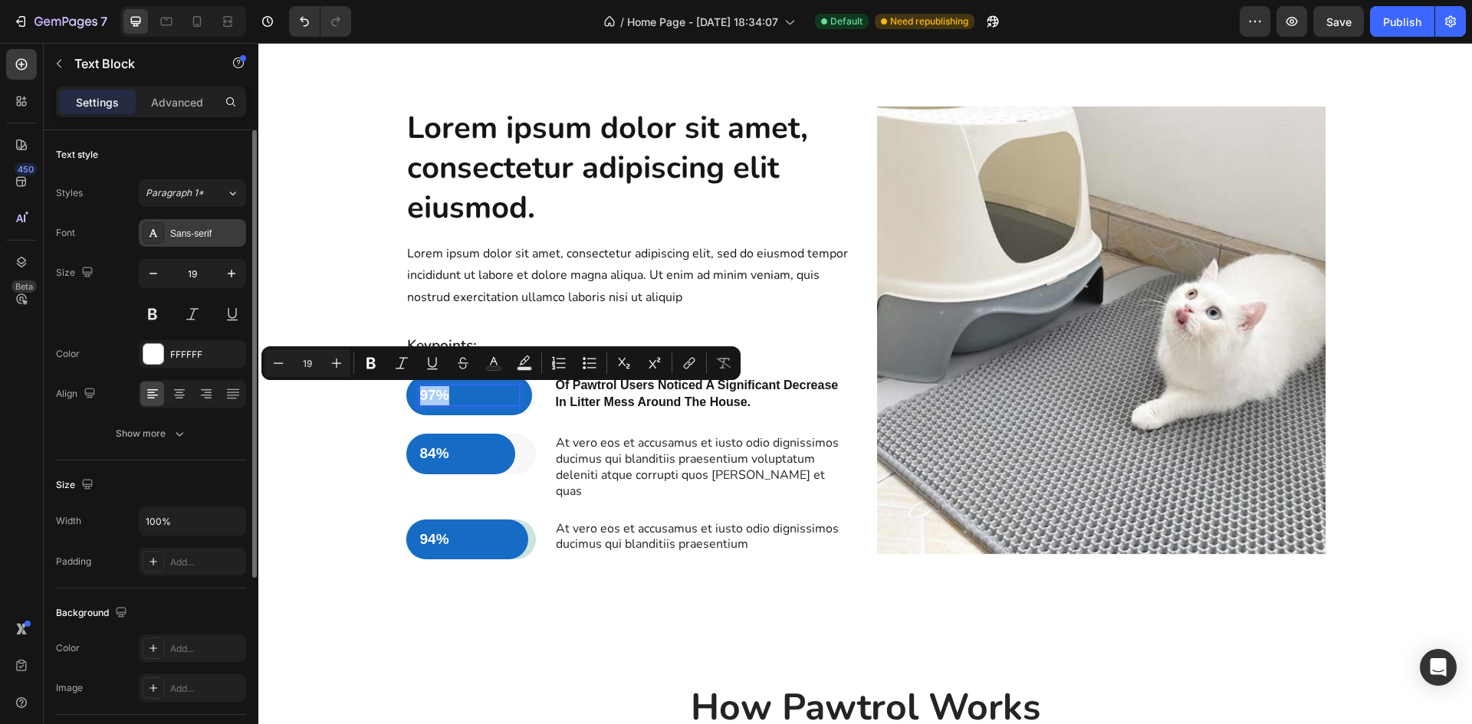
click at [225, 235] on div "Sans-serif" at bounding box center [206, 234] width 72 height 14
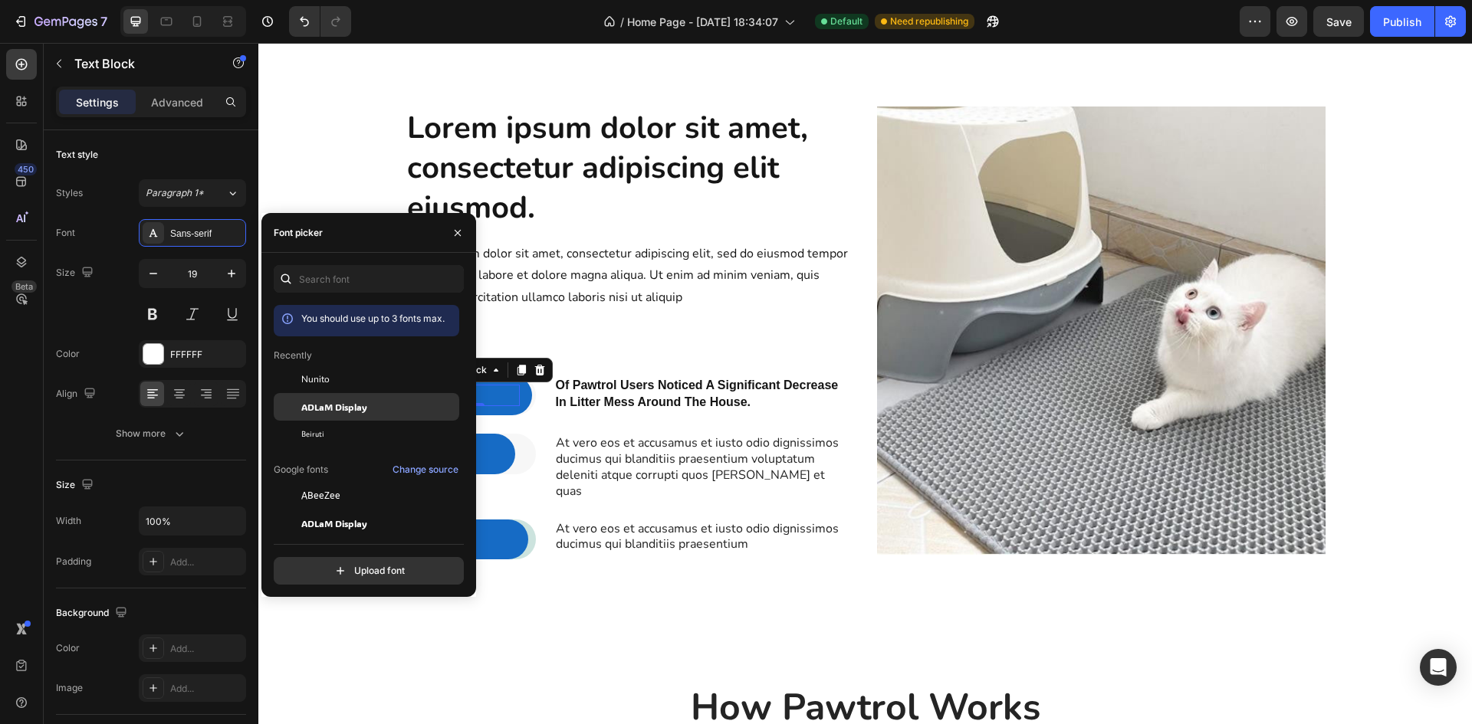
click at [331, 413] on span "ADLaM Display" at bounding box center [334, 407] width 66 height 14
click at [570, 336] on div "Keypoints:" at bounding box center [630, 346] width 448 height 22
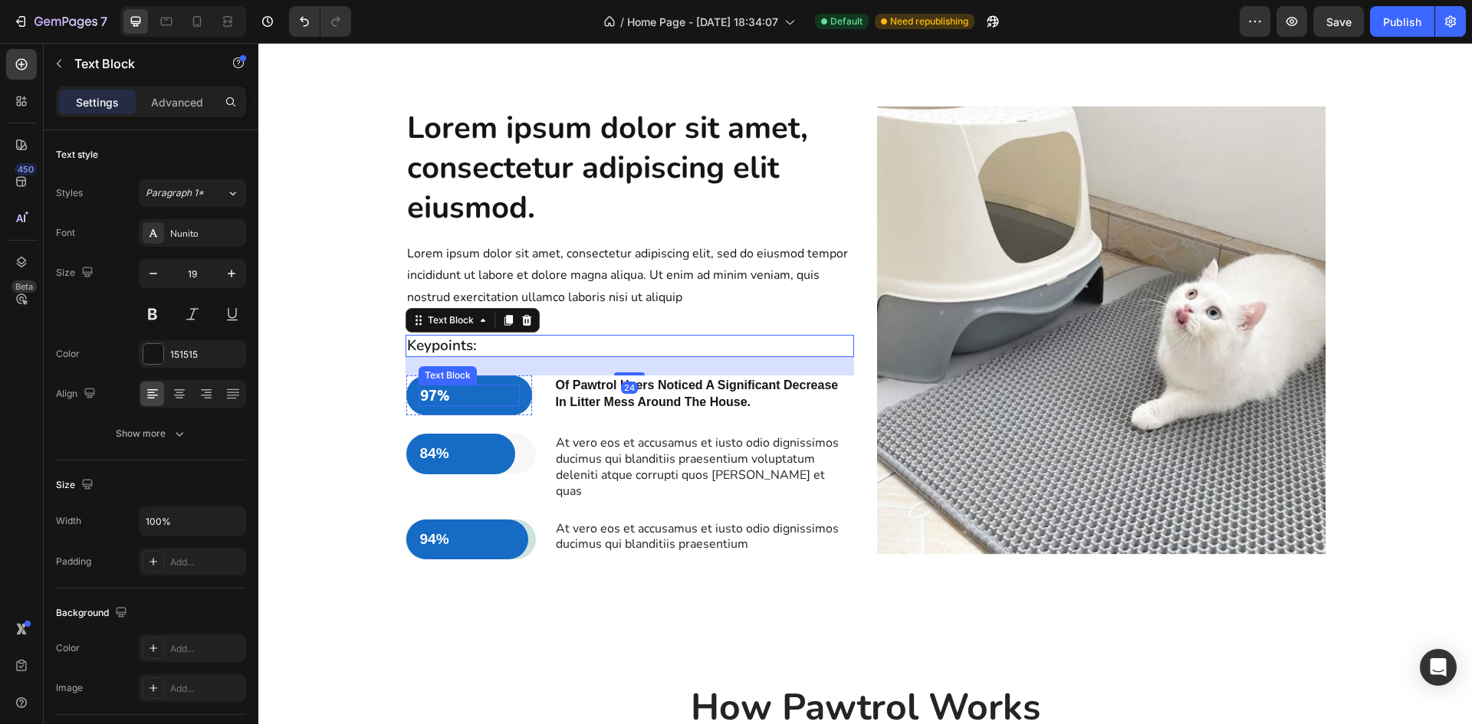
click at [433, 393] on p "97%" at bounding box center [469, 395] width 99 height 19
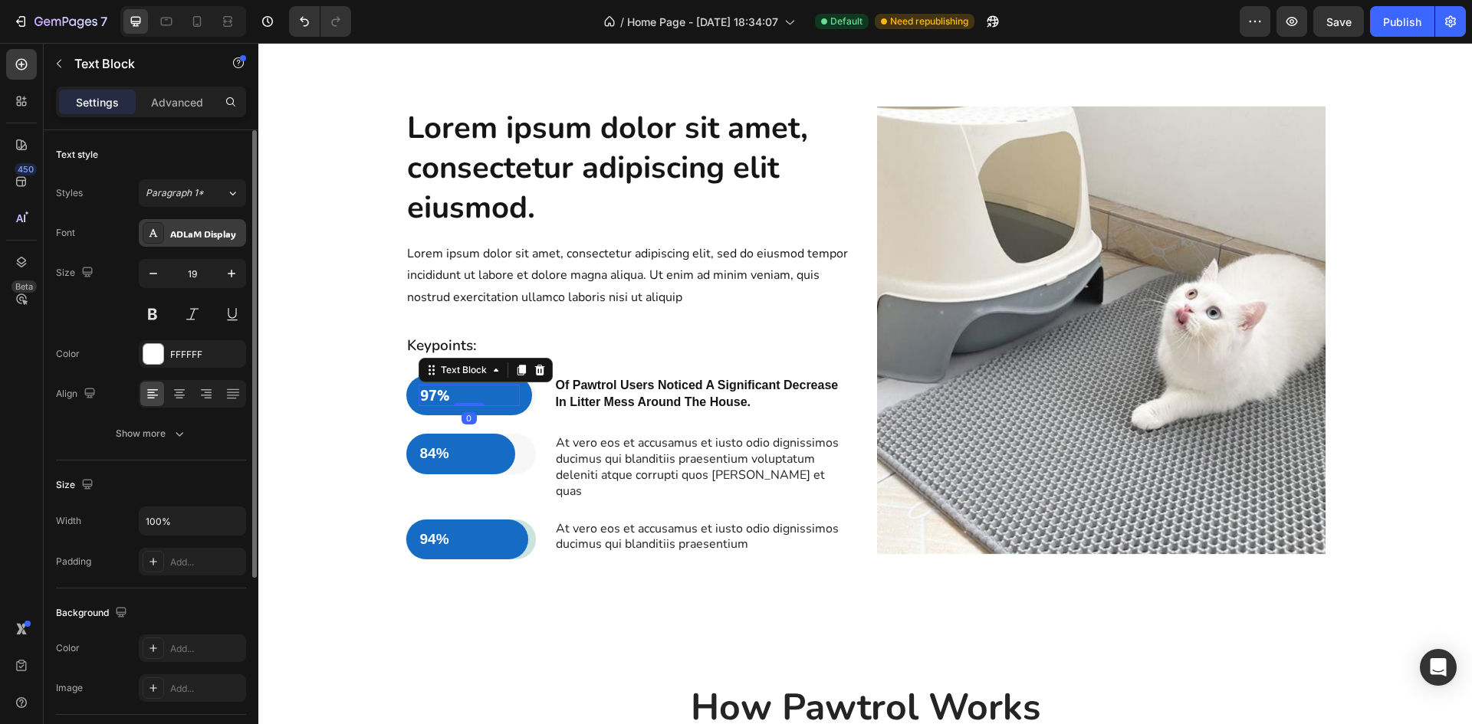
click at [213, 239] on div "ADLaM Display" at bounding box center [206, 234] width 72 height 14
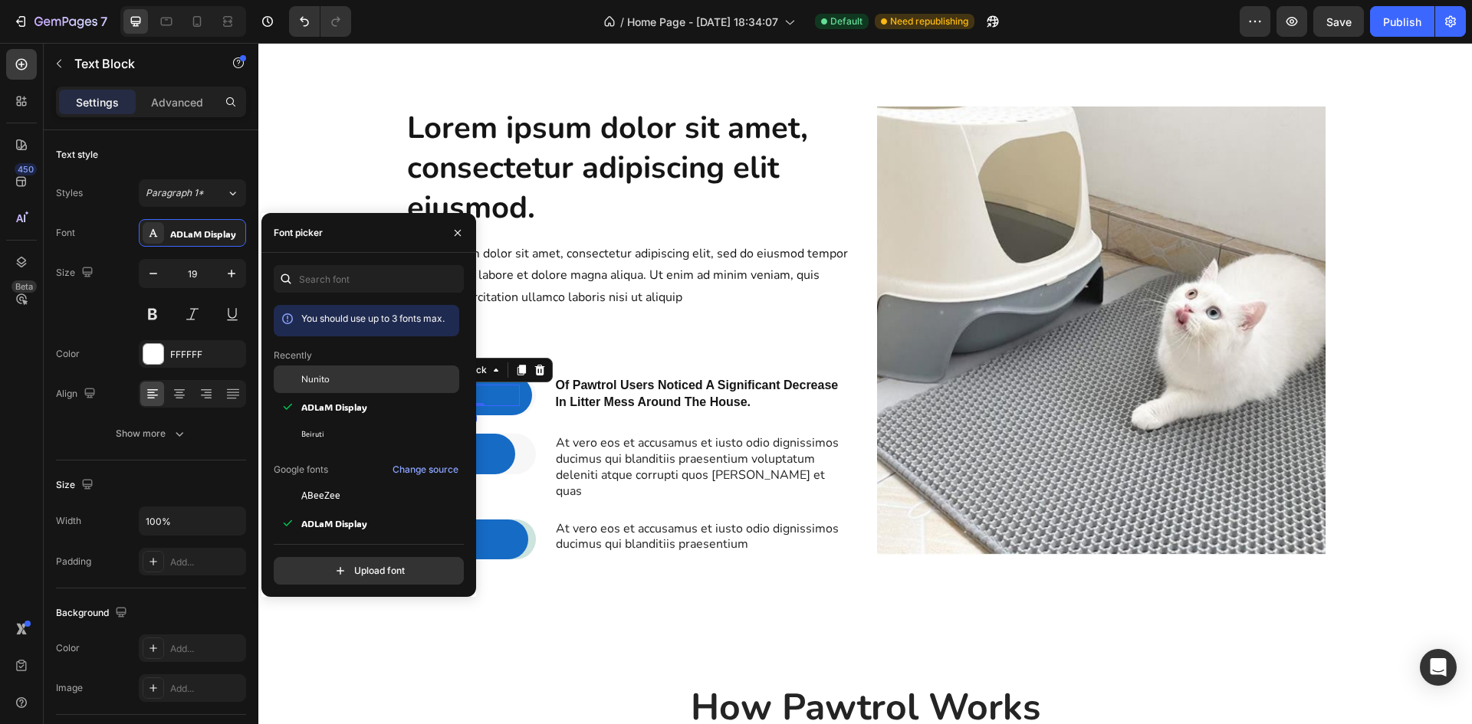
click at [330, 379] on div "Nunito" at bounding box center [378, 380] width 155 height 14
click at [593, 322] on div "Lorem ipsum dolor sit amet, consectetur adipiscing elit eiusmod. Heading Lorem …" at bounding box center [630, 340] width 448 height 466
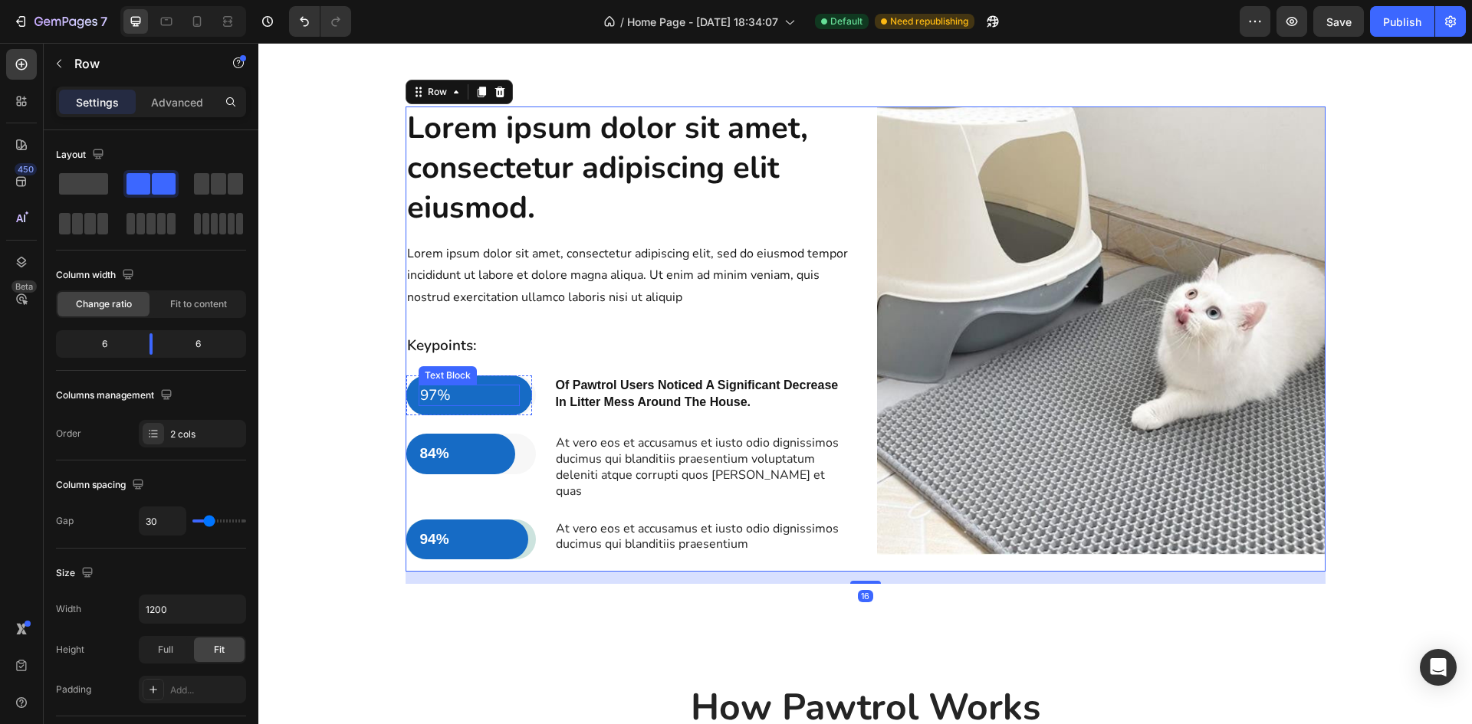
click at [433, 389] on p "97%" at bounding box center [469, 395] width 99 height 19
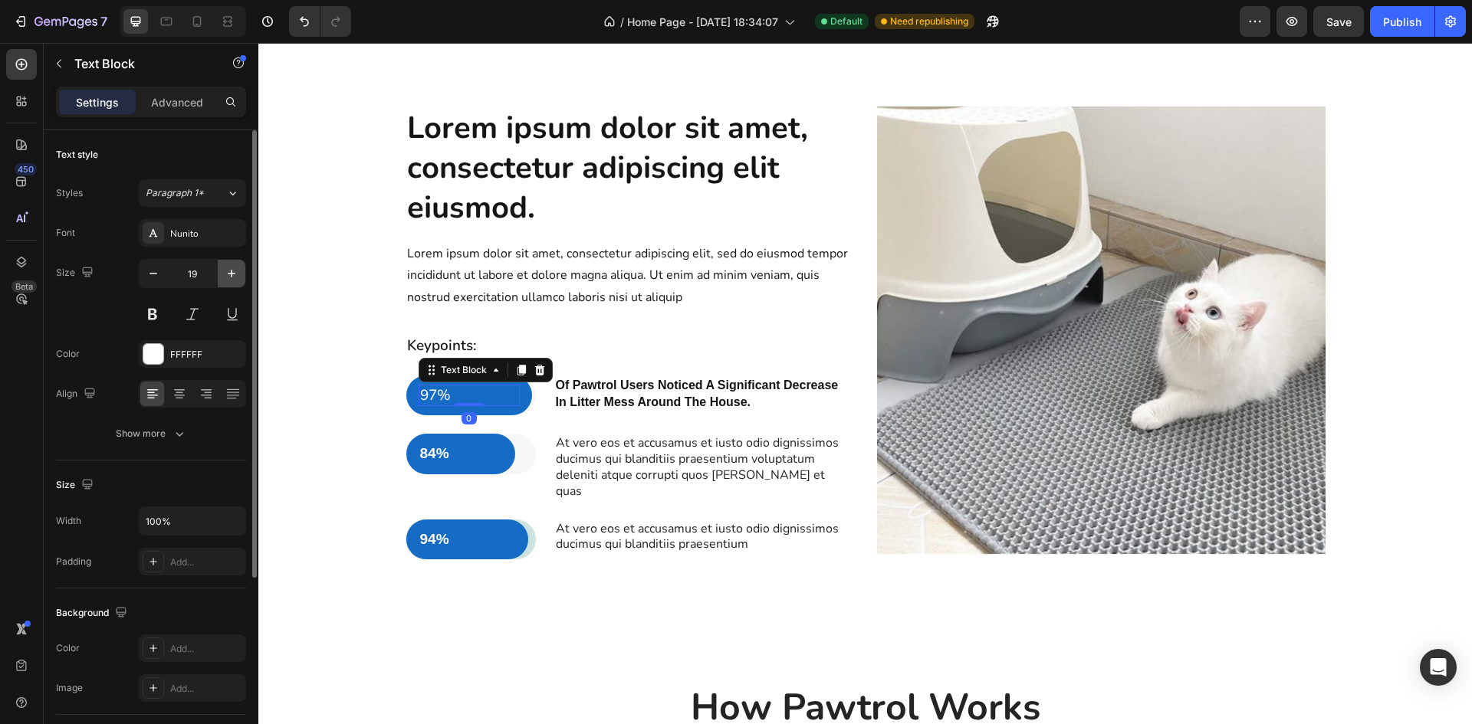
click at [228, 277] on icon "button" at bounding box center [231, 273] width 15 height 15
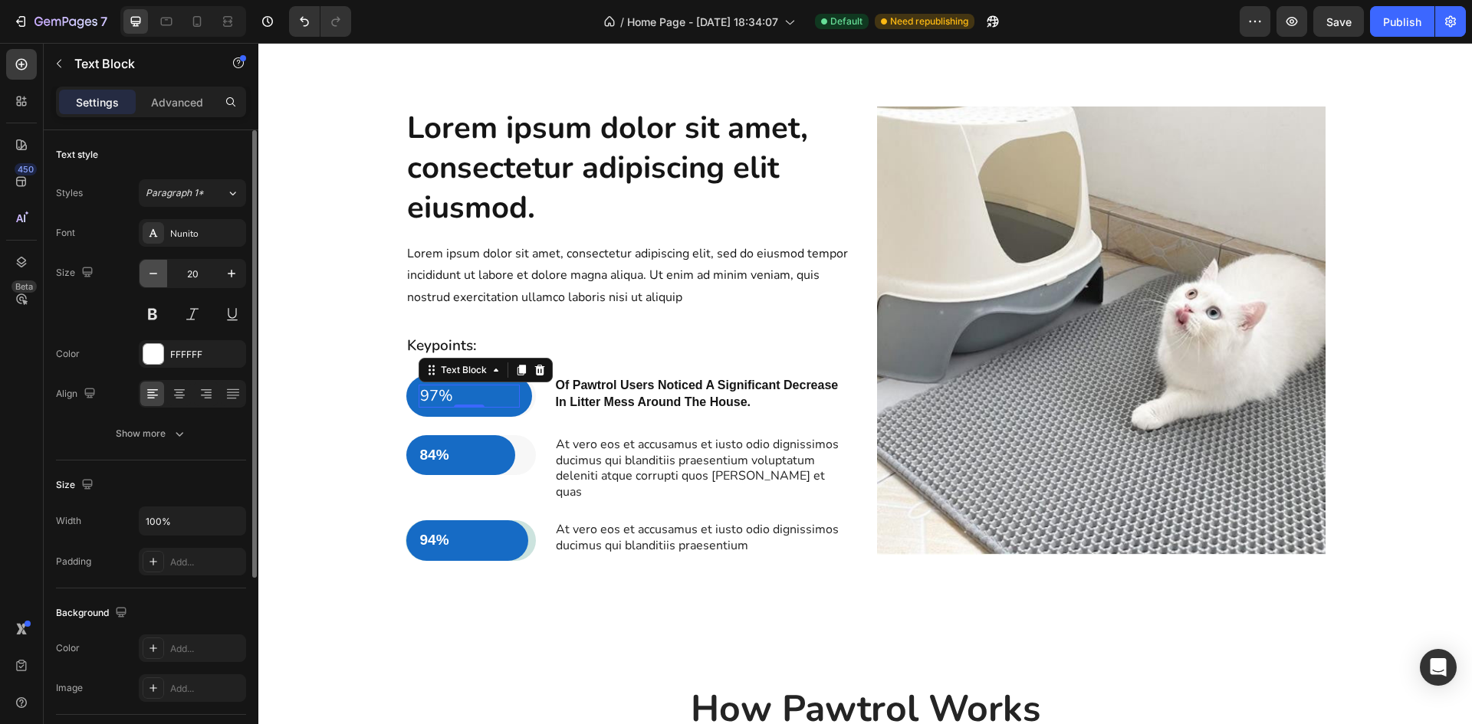
click at [150, 275] on icon "button" at bounding box center [153, 273] width 15 height 15
type input "19"
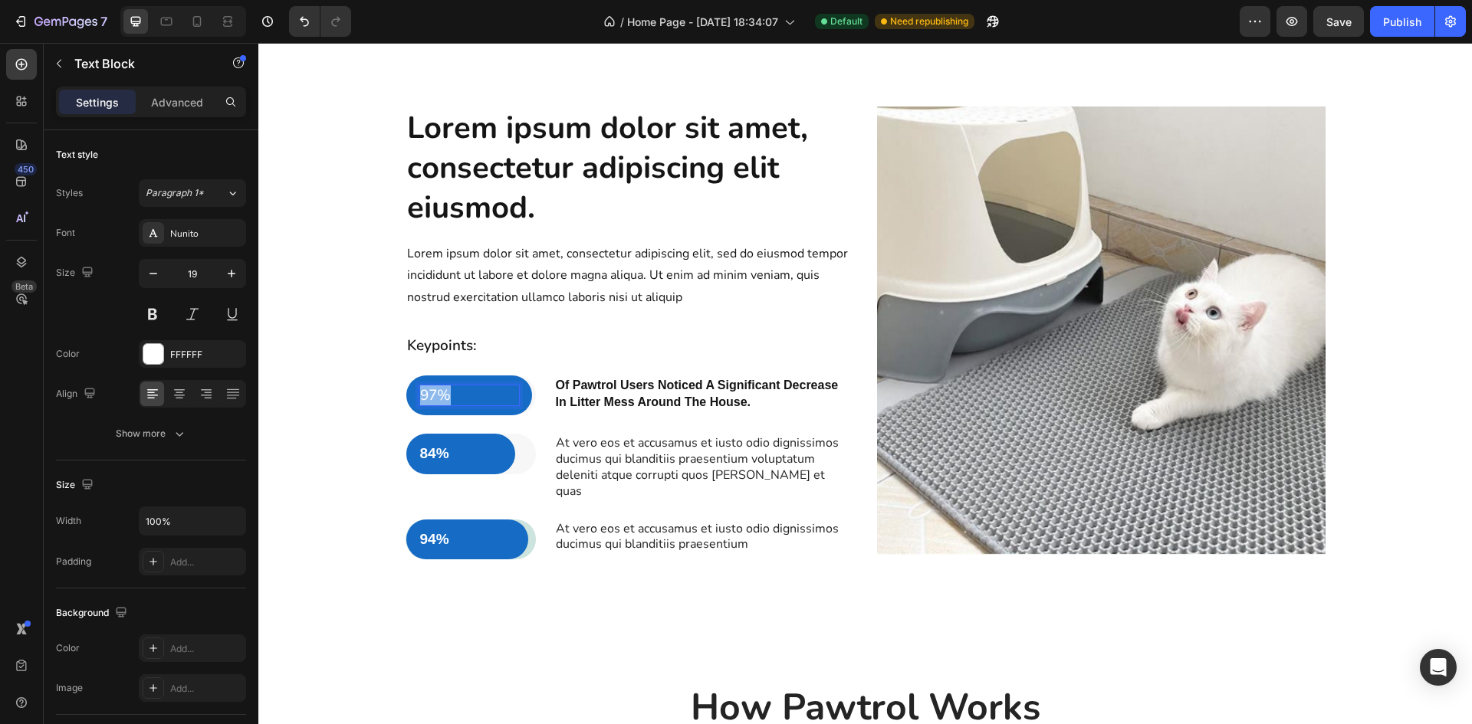
drag, startPoint x: 455, startPoint y: 389, endPoint x: 414, endPoint y: 392, distance: 41.5
click at [420, 392] on p "97%" at bounding box center [469, 395] width 99 height 19
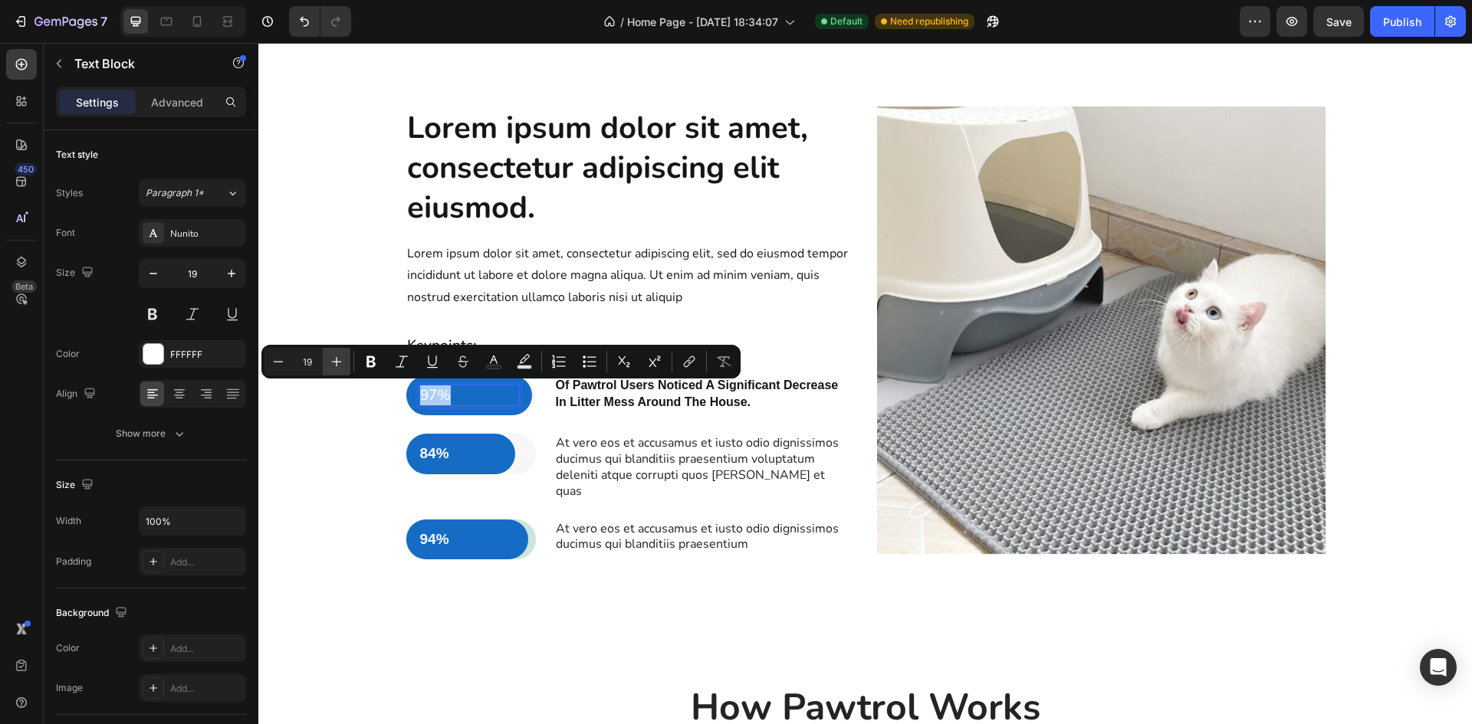
click at [339, 362] on icon "Editor contextual toolbar" at bounding box center [337, 362] width 10 height 10
click at [278, 360] on icon "Editor contextual toolbar" at bounding box center [278, 361] width 15 height 15
type input "20"
click at [340, 319] on div "Lorem ipsum dolor sit amet, consectetur adipiscing elit eiusmod. Heading Lorem …" at bounding box center [865, 346] width 1191 height 478
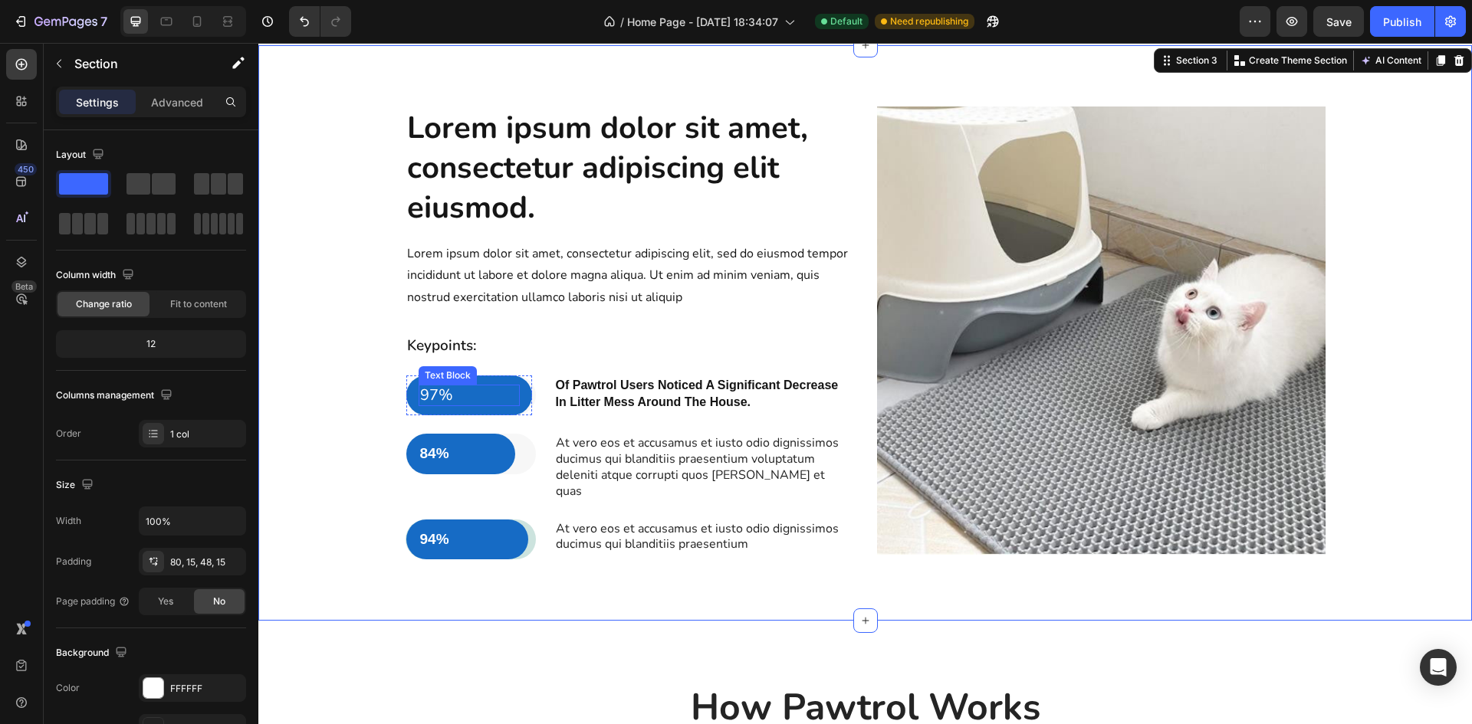
click at [425, 397] on span "97%" at bounding box center [436, 395] width 33 height 21
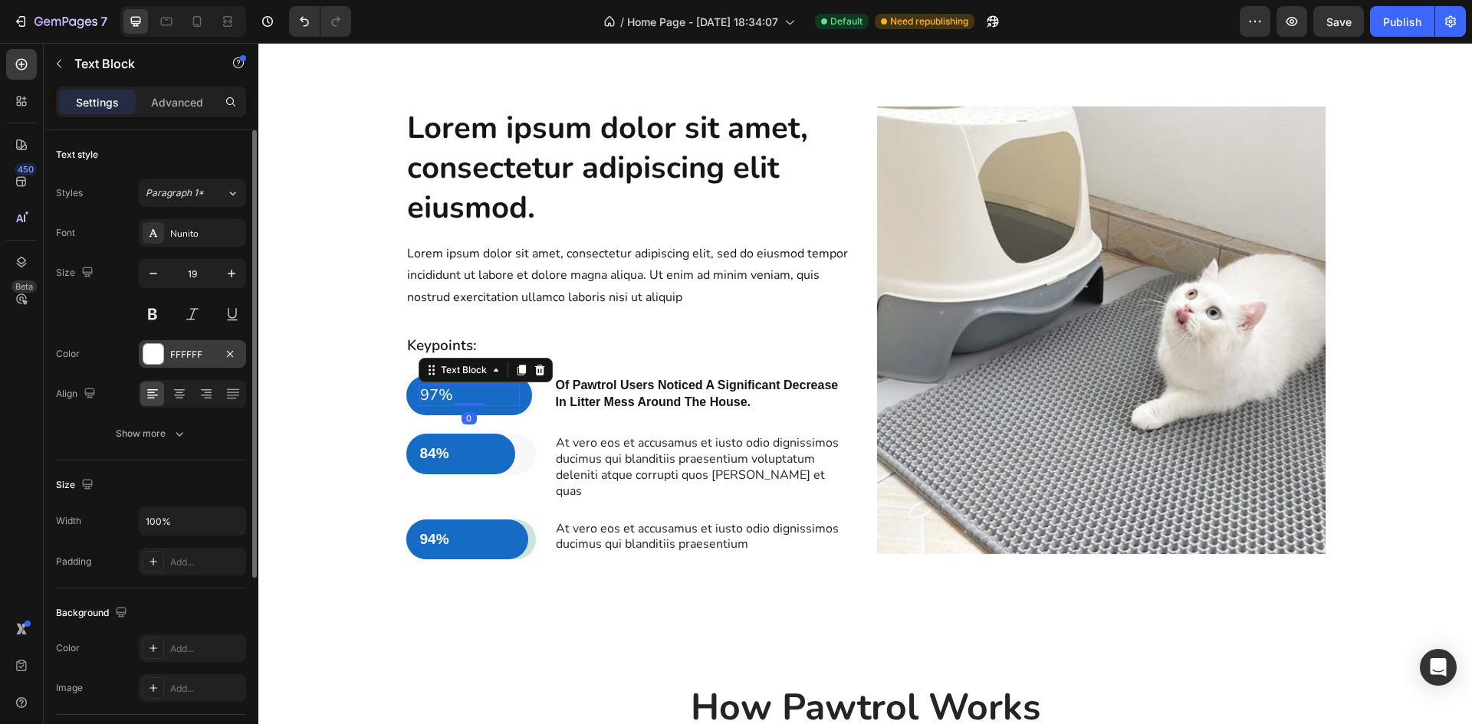
click at [153, 352] on div at bounding box center [153, 354] width 20 height 20
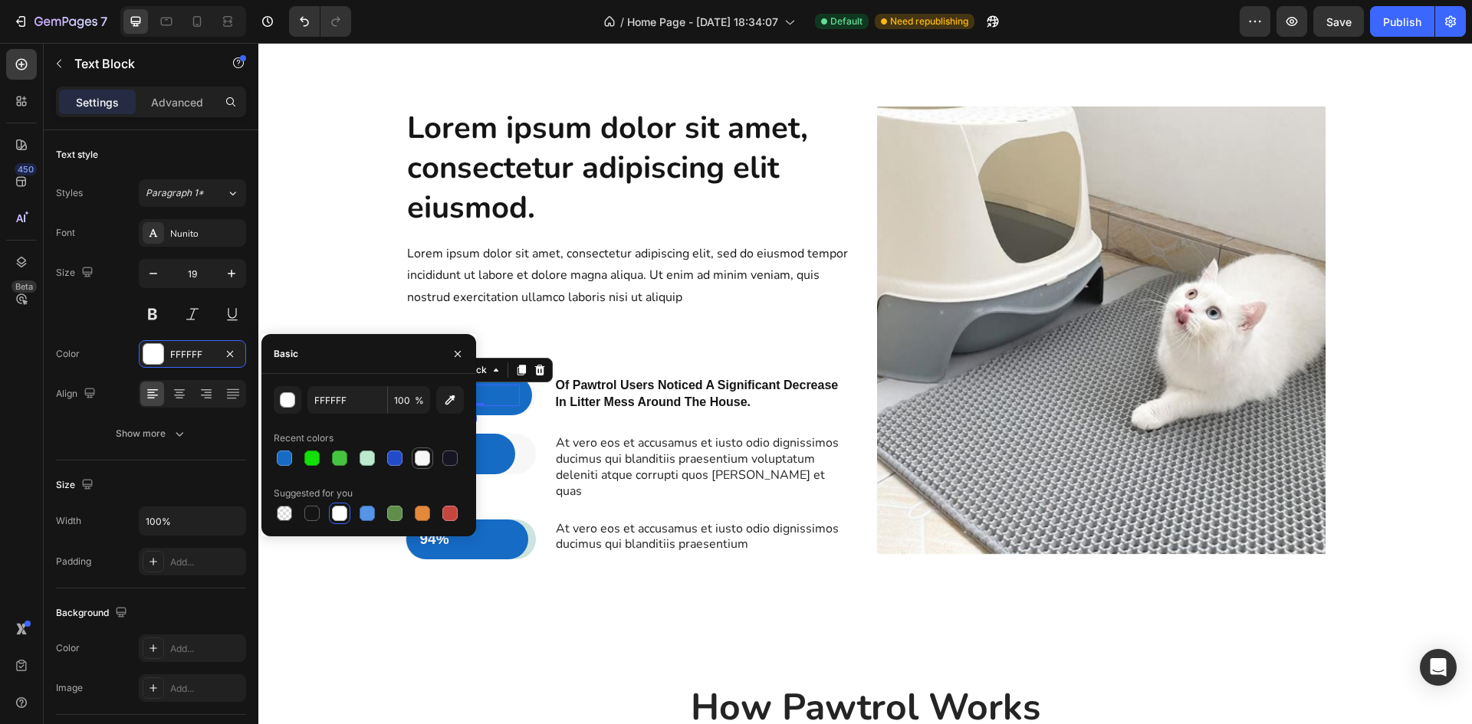
click at [421, 459] on div at bounding box center [422, 458] width 15 height 15
type input "F7F7F7"
click at [609, 330] on div "Lorem ipsum dolor sit amet, consectetur adipiscing elit eiusmod. Heading Lorem …" at bounding box center [630, 340] width 448 height 466
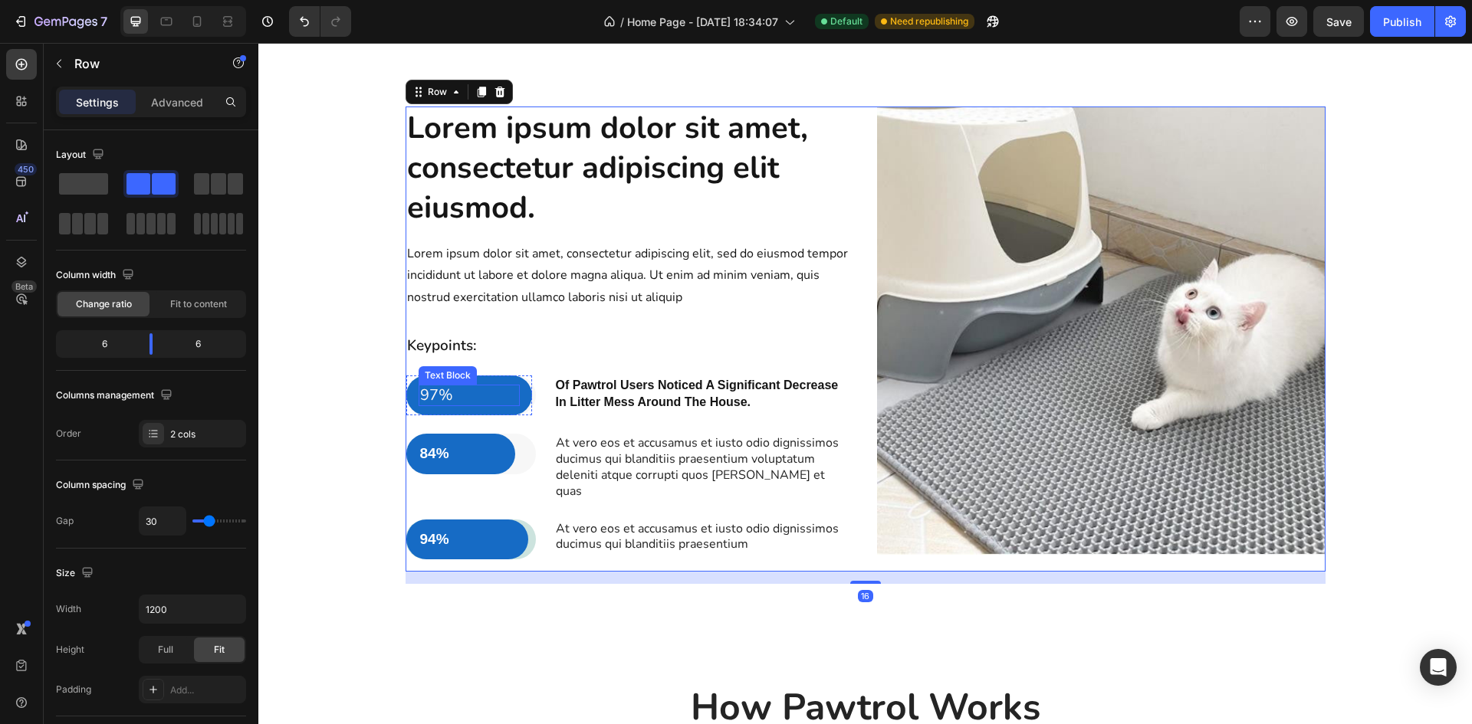
click at [437, 396] on span "97%" at bounding box center [436, 395] width 33 height 21
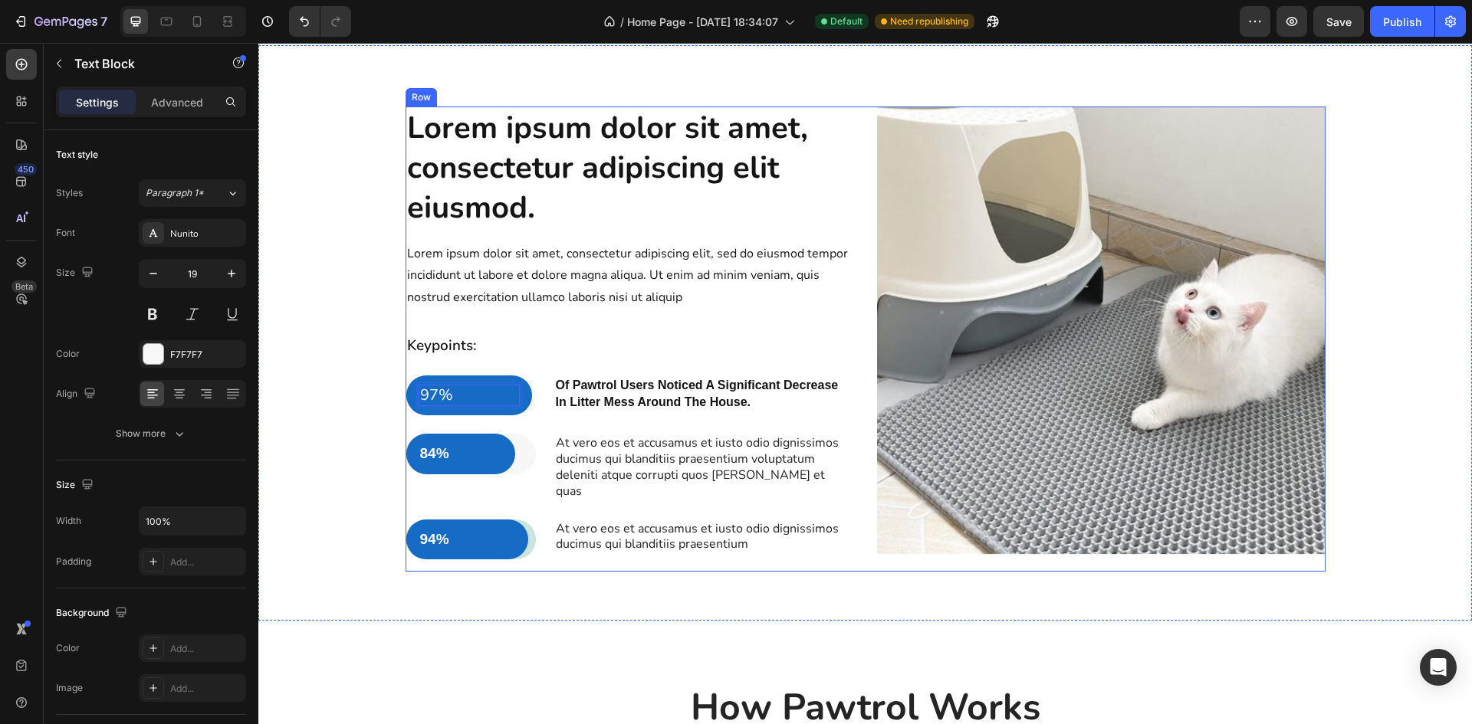
click at [646, 342] on p "Keypoints:" at bounding box center [629, 346] width 445 height 19
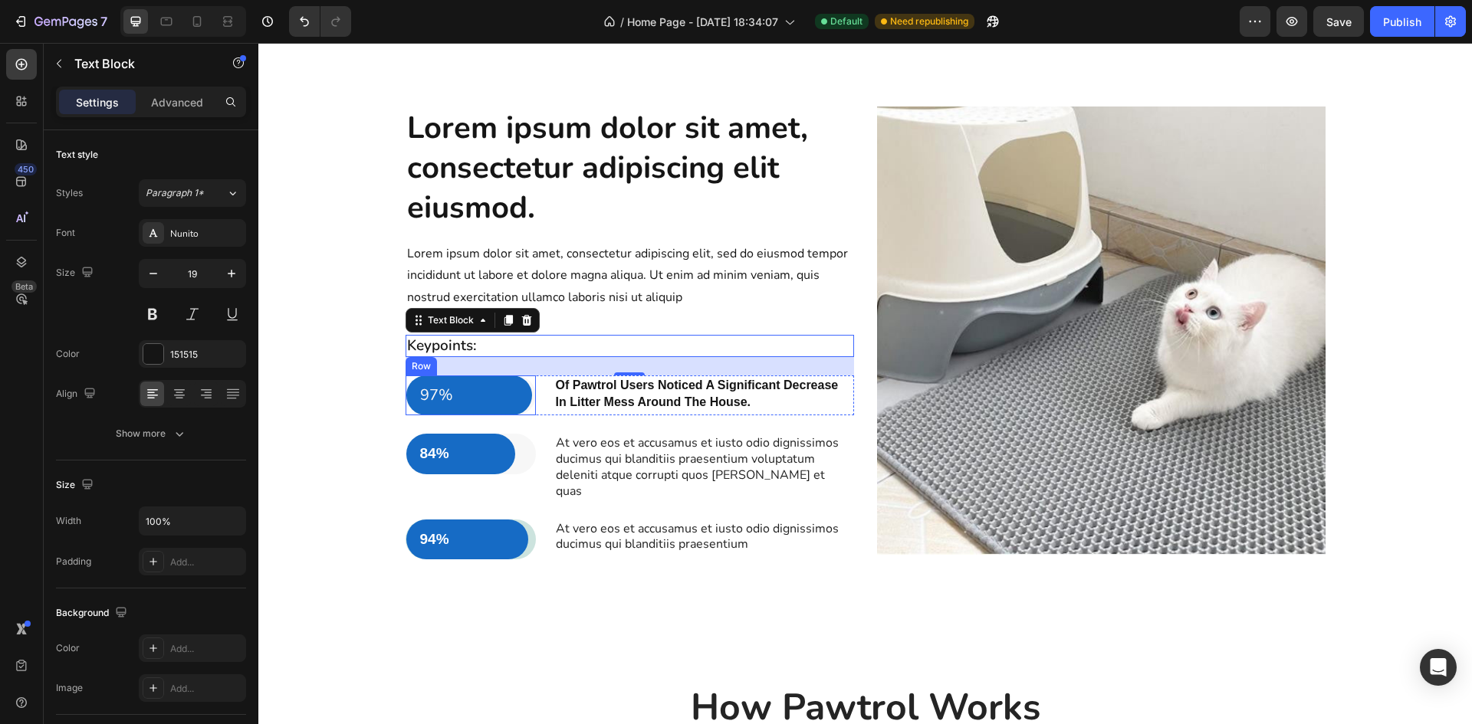
click at [528, 398] on div "97% Text Block Row" at bounding box center [471, 396] width 130 height 41
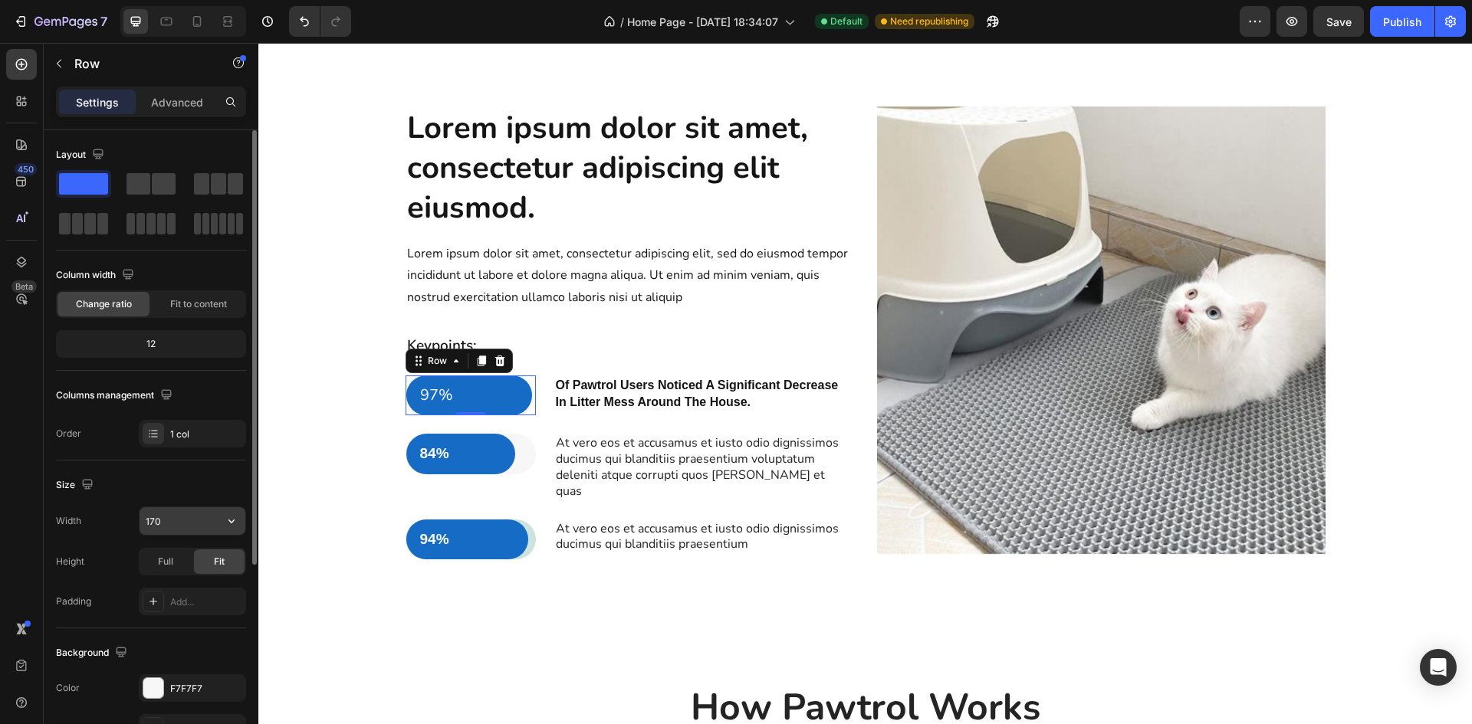
scroll to position [153, 0]
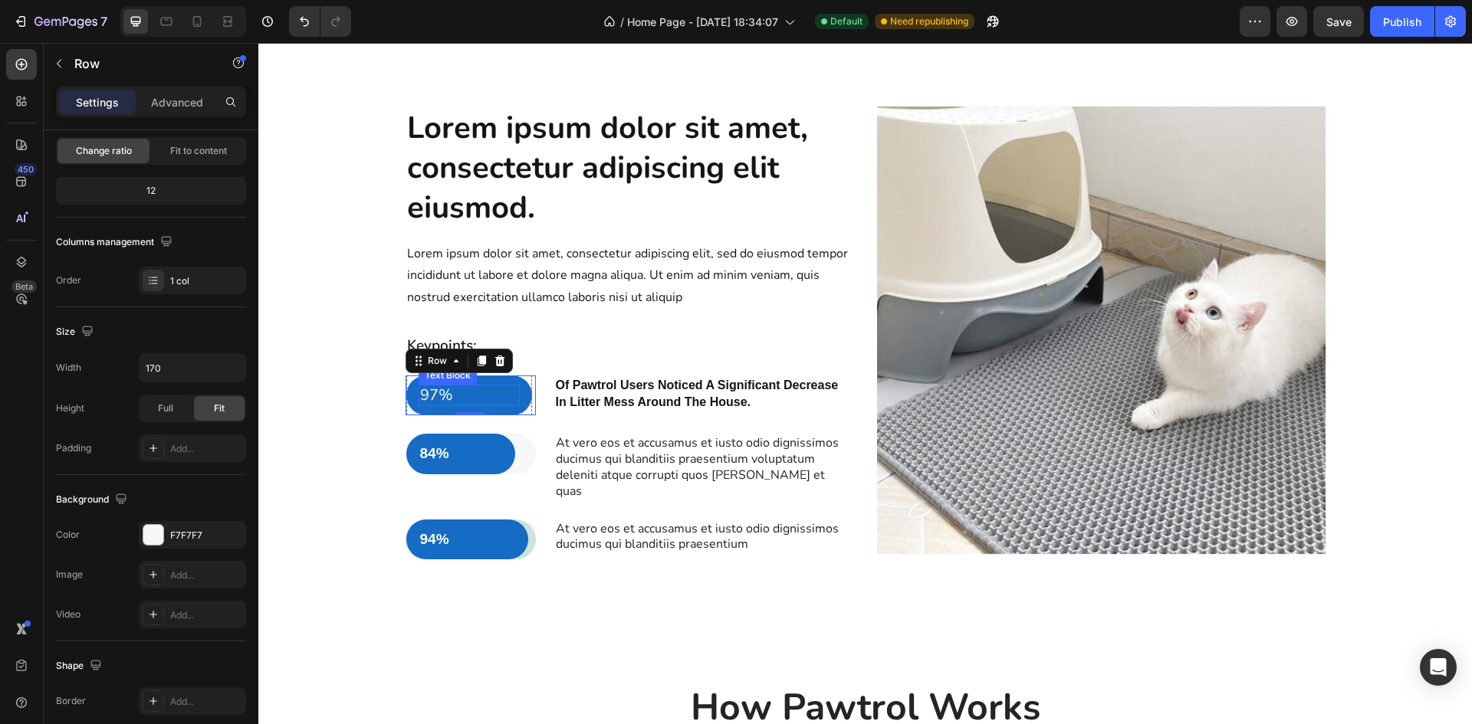
click at [501, 395] on p "97%" at bounding box center [469, 395] width 99 height 19
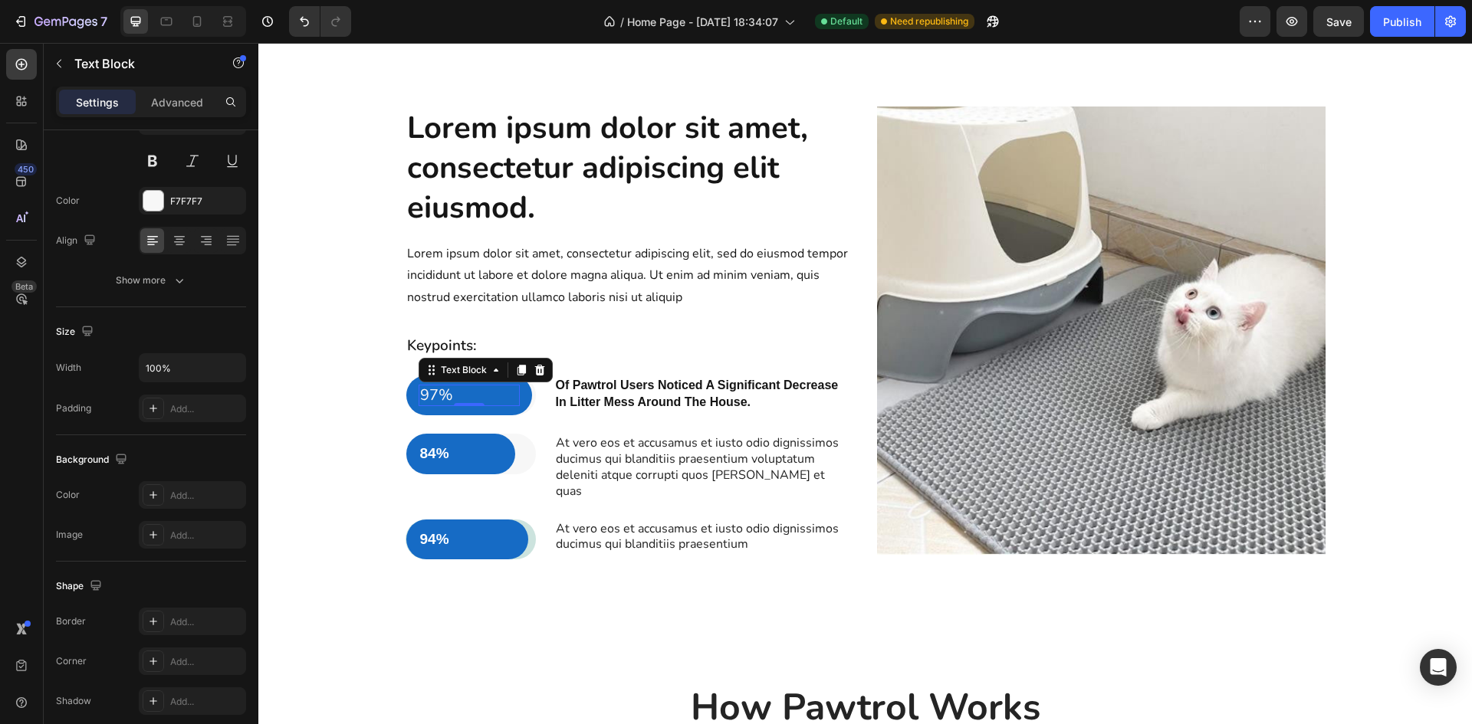
scroll to position [0, 0]
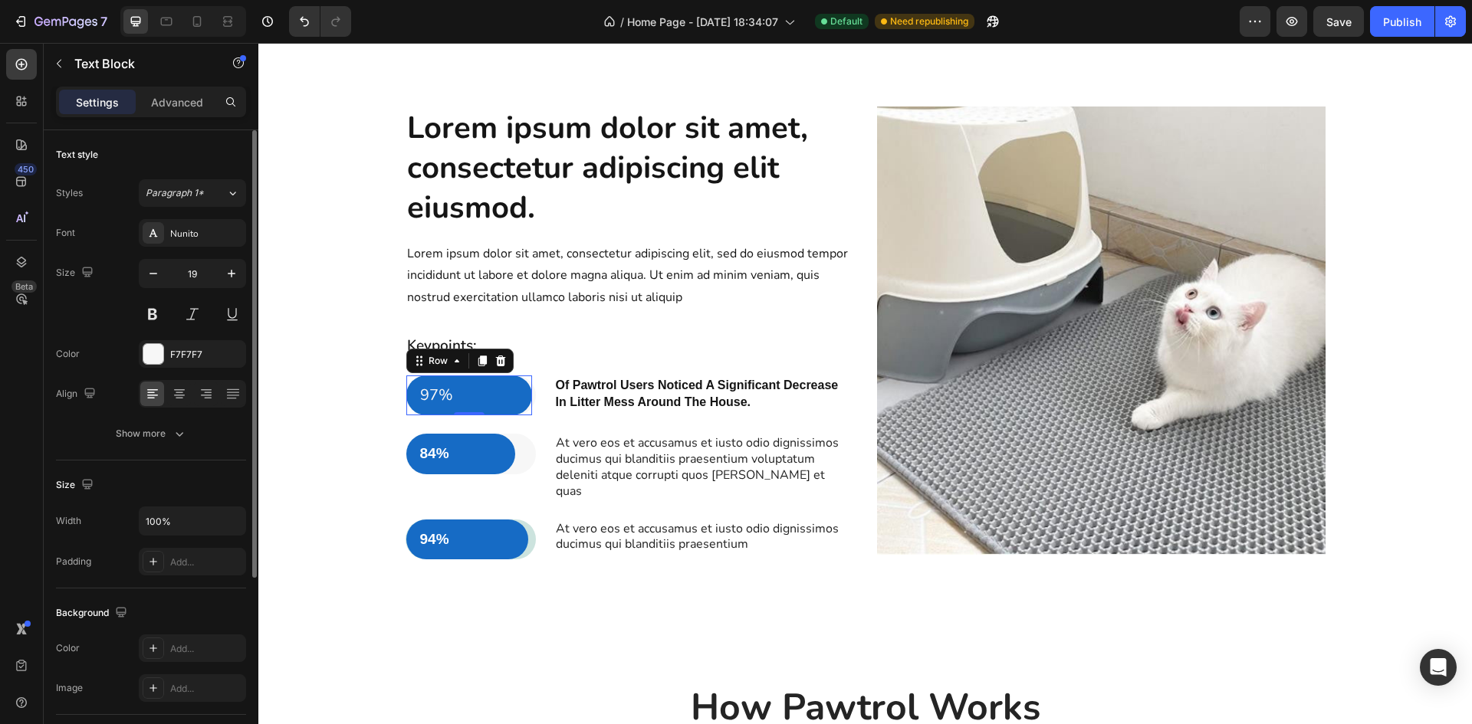
click at [507, 411] on div "97% Text Block Row 0" at bounding box center [469, 396] width 126 height 41
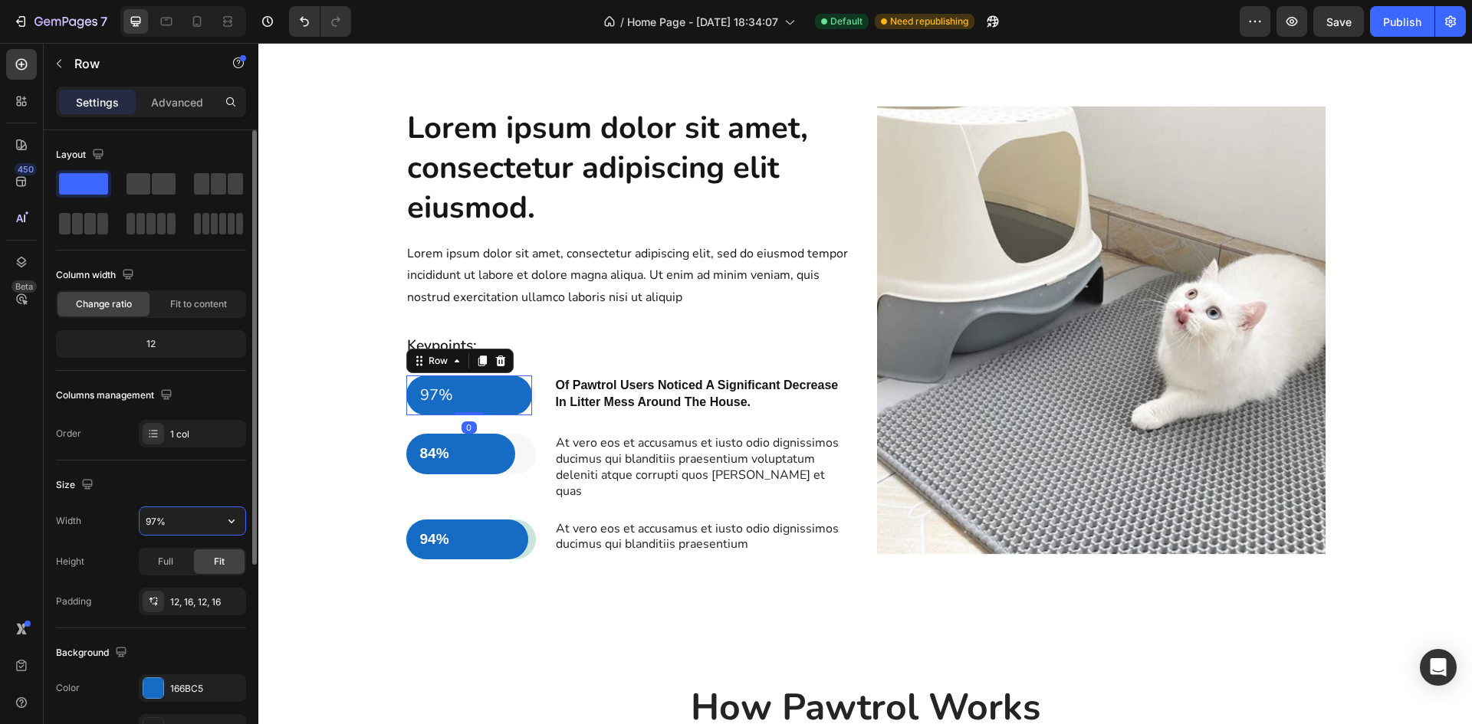
click at [157, 523] on input "97%" at bounding box center [193, 521] width 106 height 28
click at [157, 522] on input "97%" at bounding box center [193, 521] width 106 height 28
click at [157, 517] on input "97%" at bounding box center [193, 521] width 106 height 28
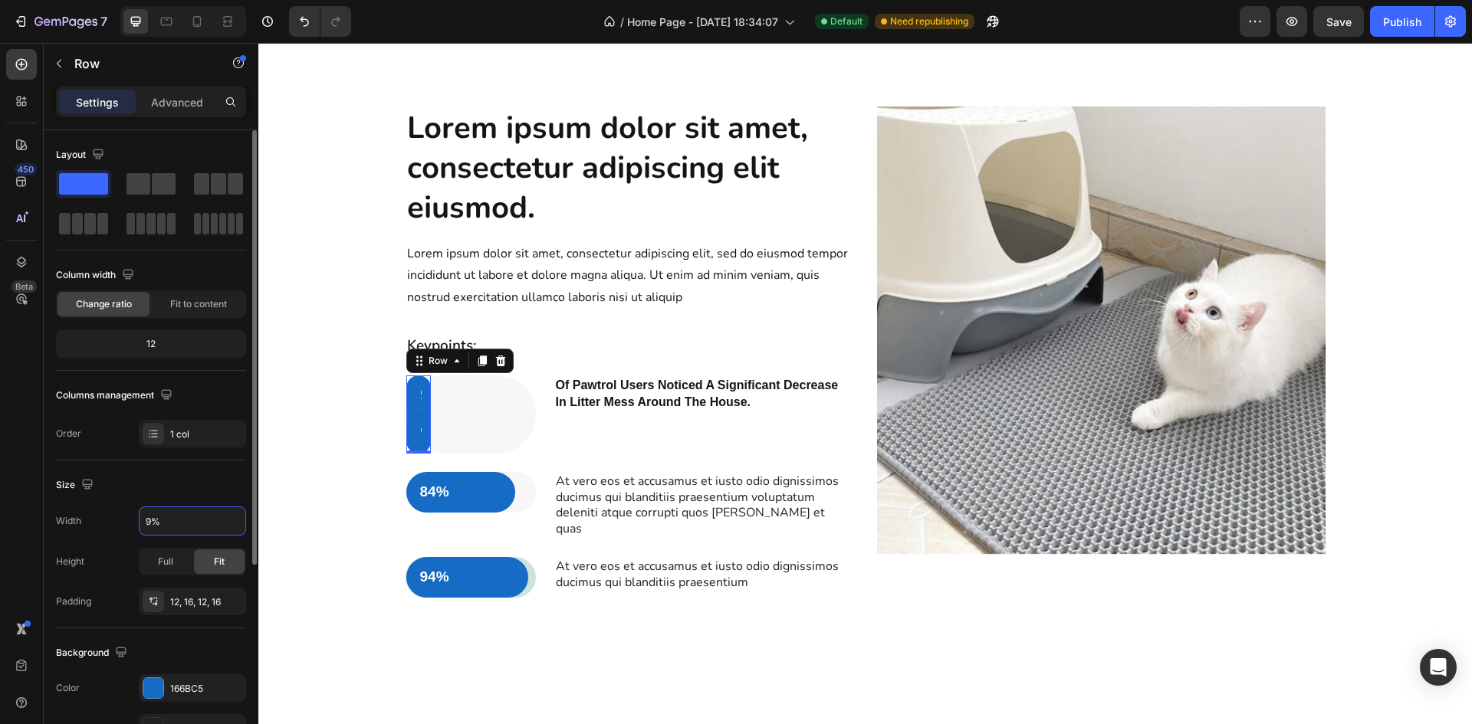
type input "97%"
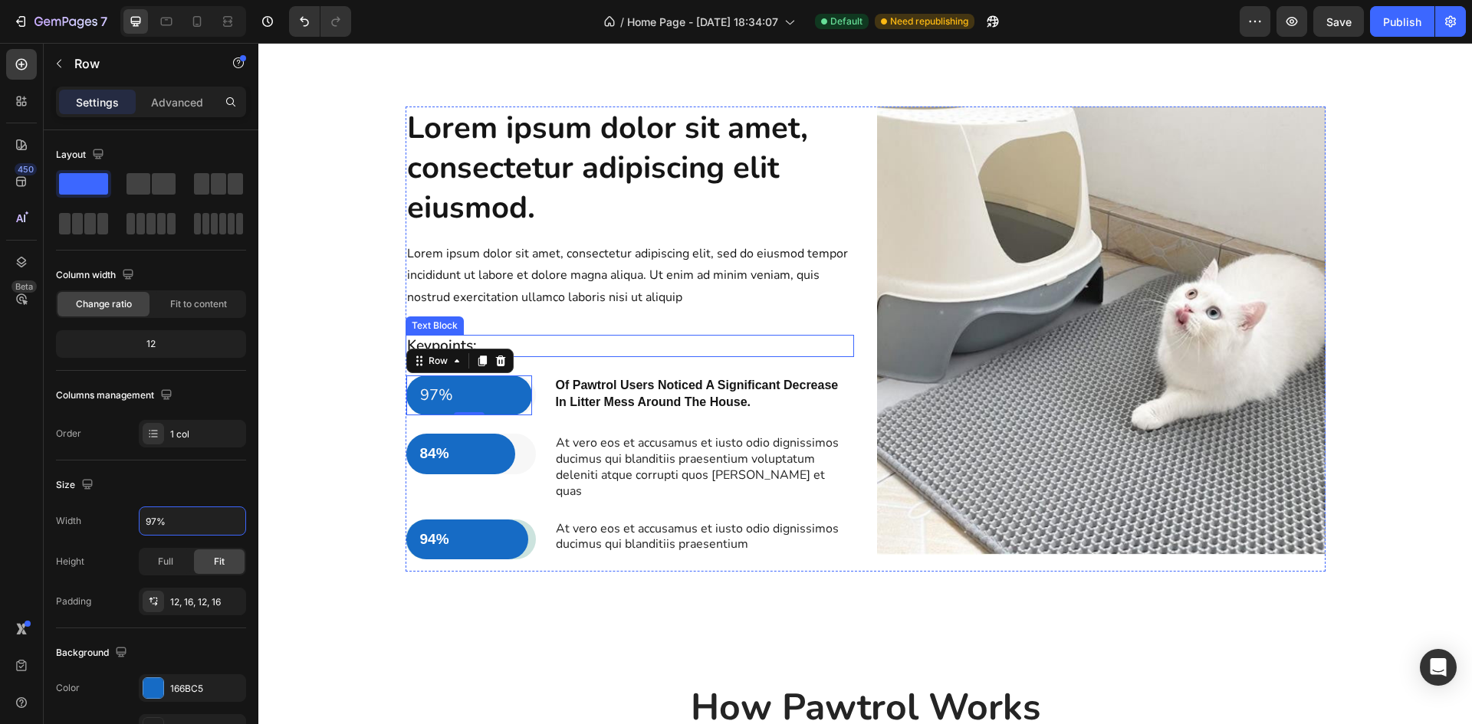
click at [538, 336] on div "Keypoints:" at bounding box center [630, 346] width 448 height 22
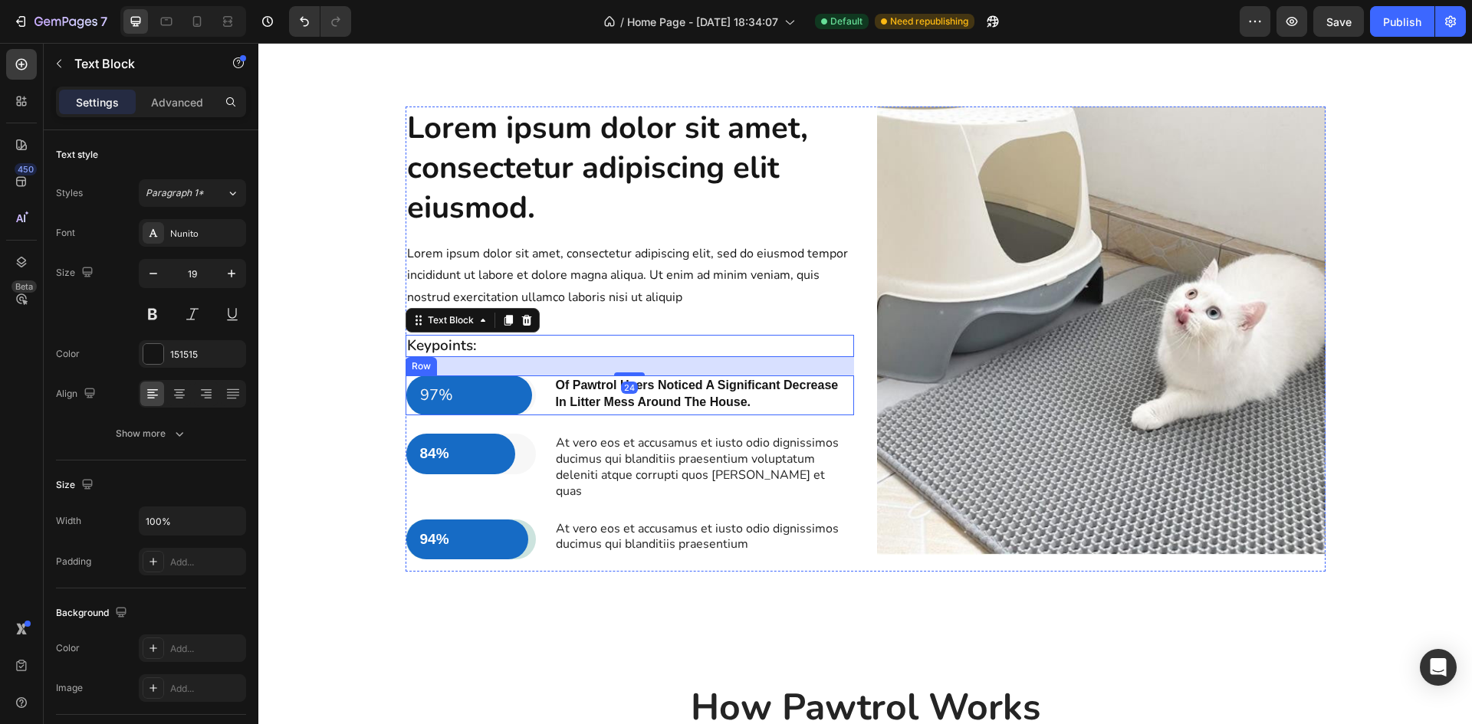
click at [525, 398] on div "97% Text Block Row" at bounding box center [469, 396] width 126 height 41
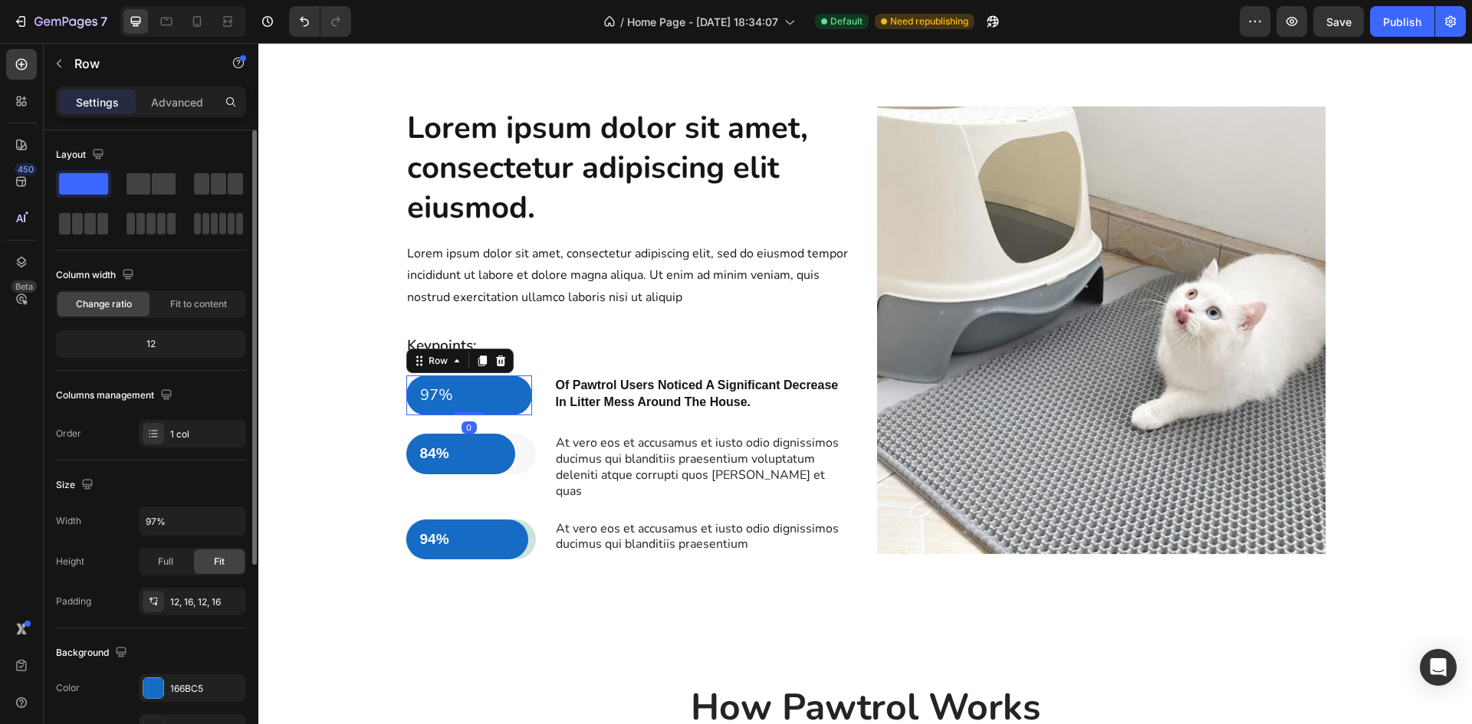
scroll to position [230, 0]
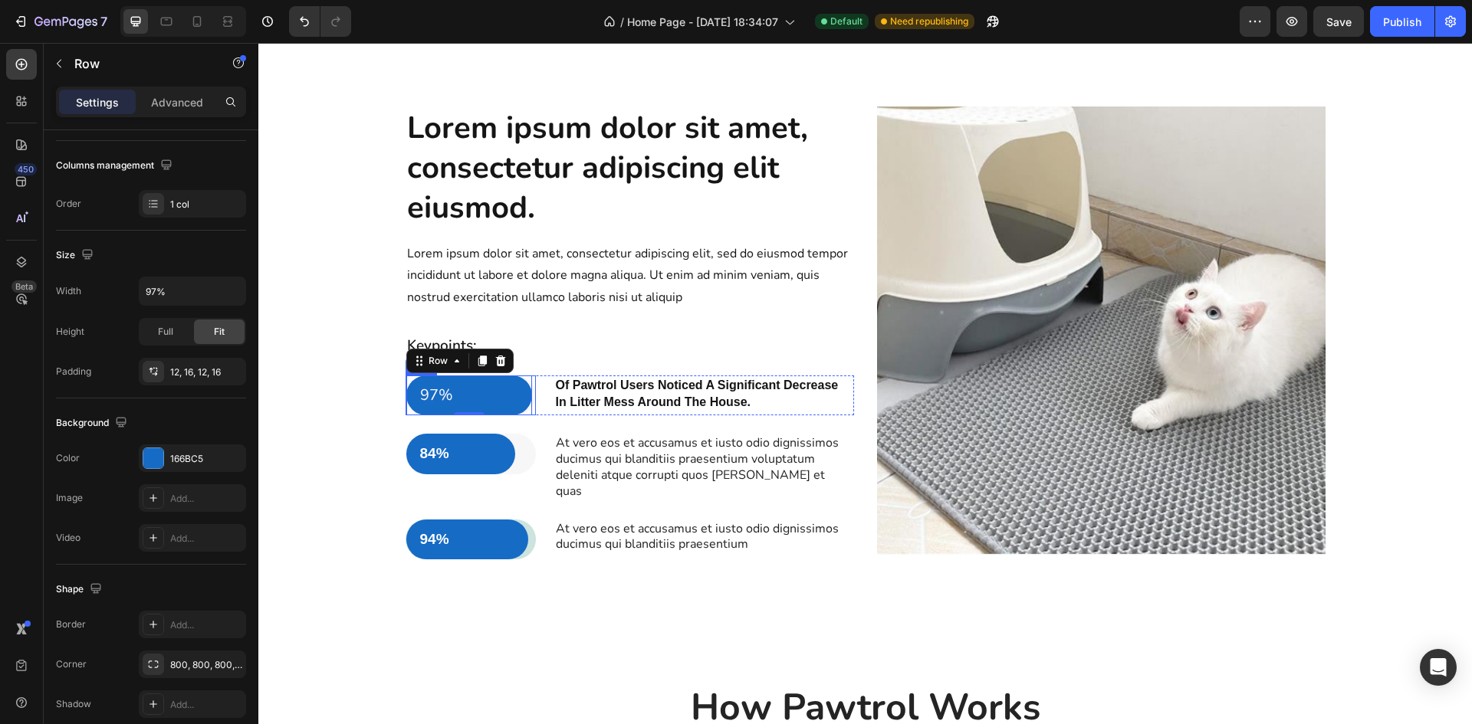
click at [524, 411] on div "97% Text Block Row 0" at bounding box center [471, 396] width 130 height 41
click at [517, 457] on div "84% Text Block Row" at bounding box center [471, 454] width 130 height 41
click at [528, 400] on div "97% Text Block Row" at bounding box center [471, 396] width 130 height 41
click at [156, 465] on div at bounding box center [153, 458] width 20 height 20
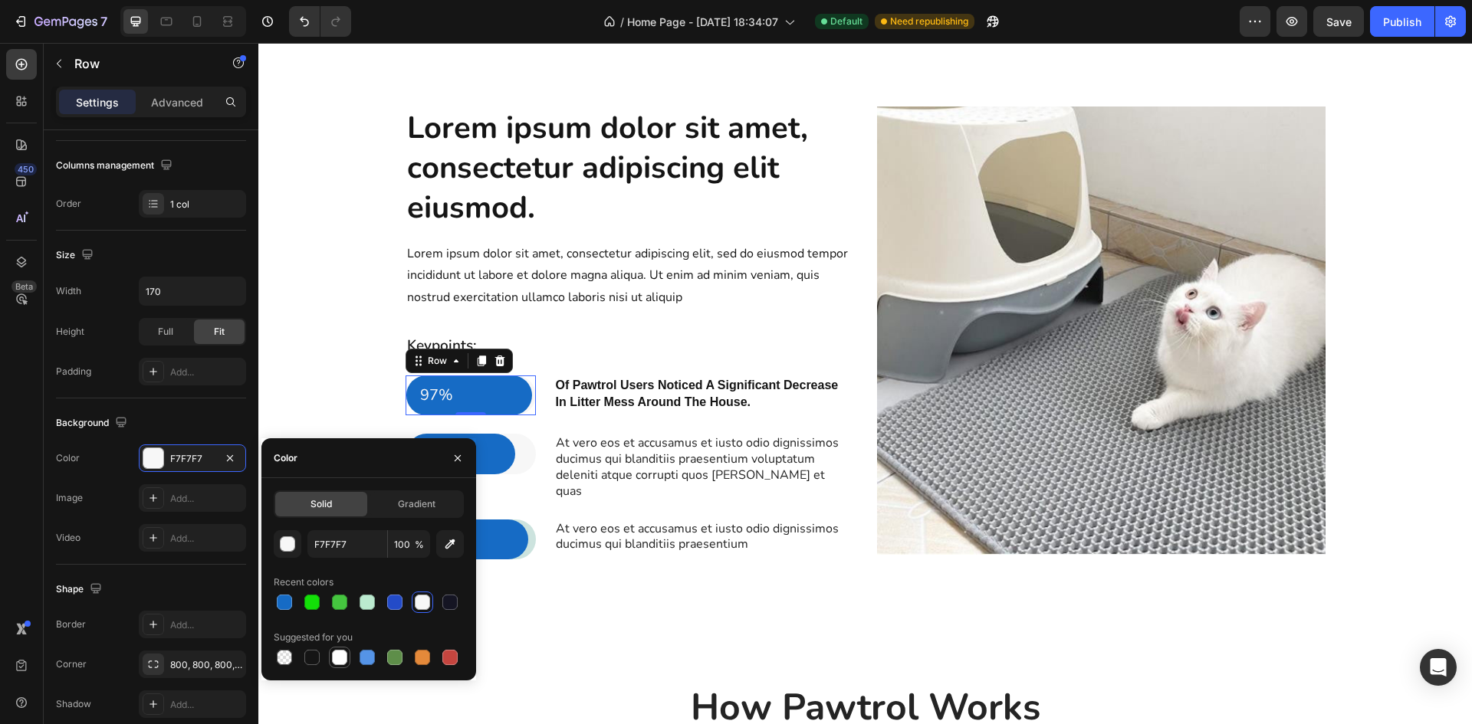
click at [340, 658] on div at bounding box center [339, 657] width 15 height 15
click at [345, 599] on div at bounding box center [339, 602] width 15 height 15
click at [340, 659] on div at bounding box center [339, 657] width 15 height 15
type input "FFFFFF"
click at [521, 455] on div "84% Text Block Row" at bounding box center [471, 454] width 130 height 41
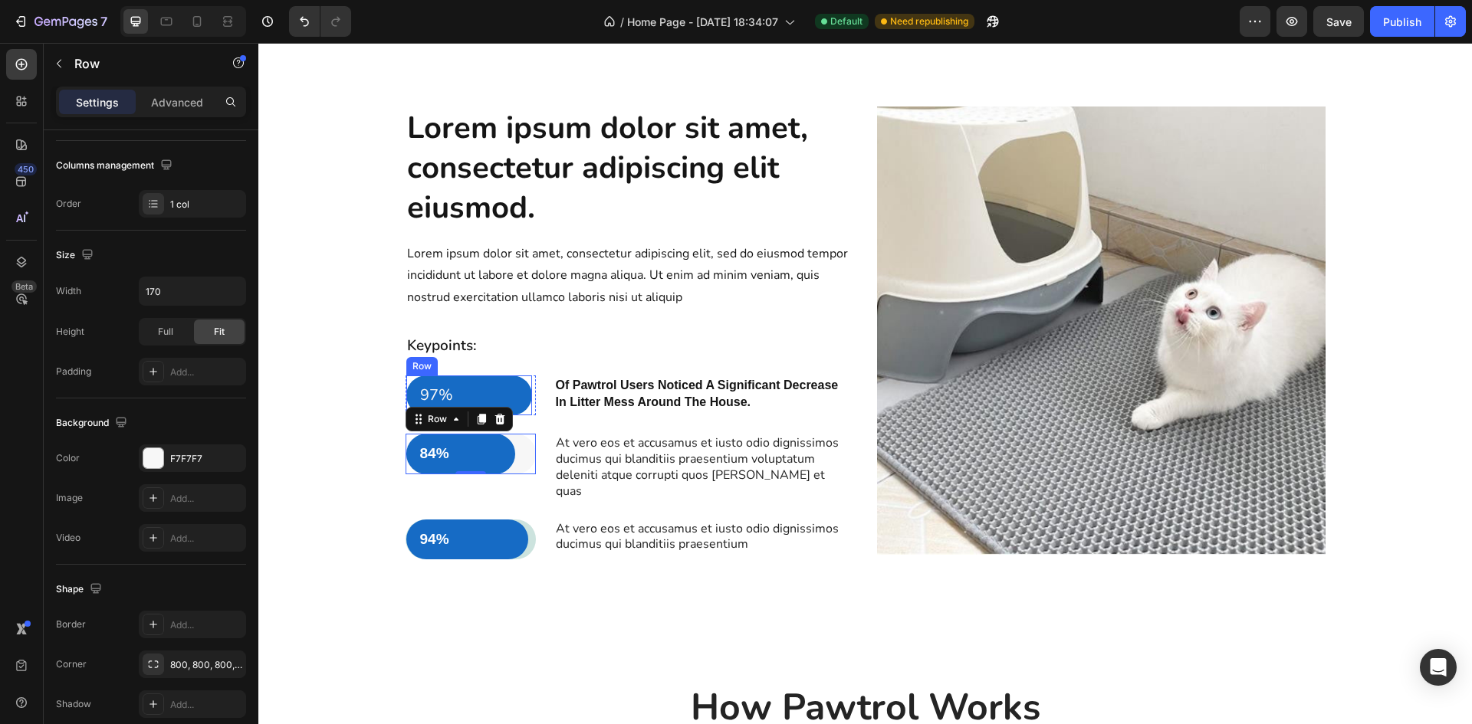
click at [521, 408] on div "97% Text Block Row" at bounding box center [469, 396] width 126 height 41
click at [523, 412] on div "97% Text Block Row 0" at bounding box center [471, 396] width 130 height 41
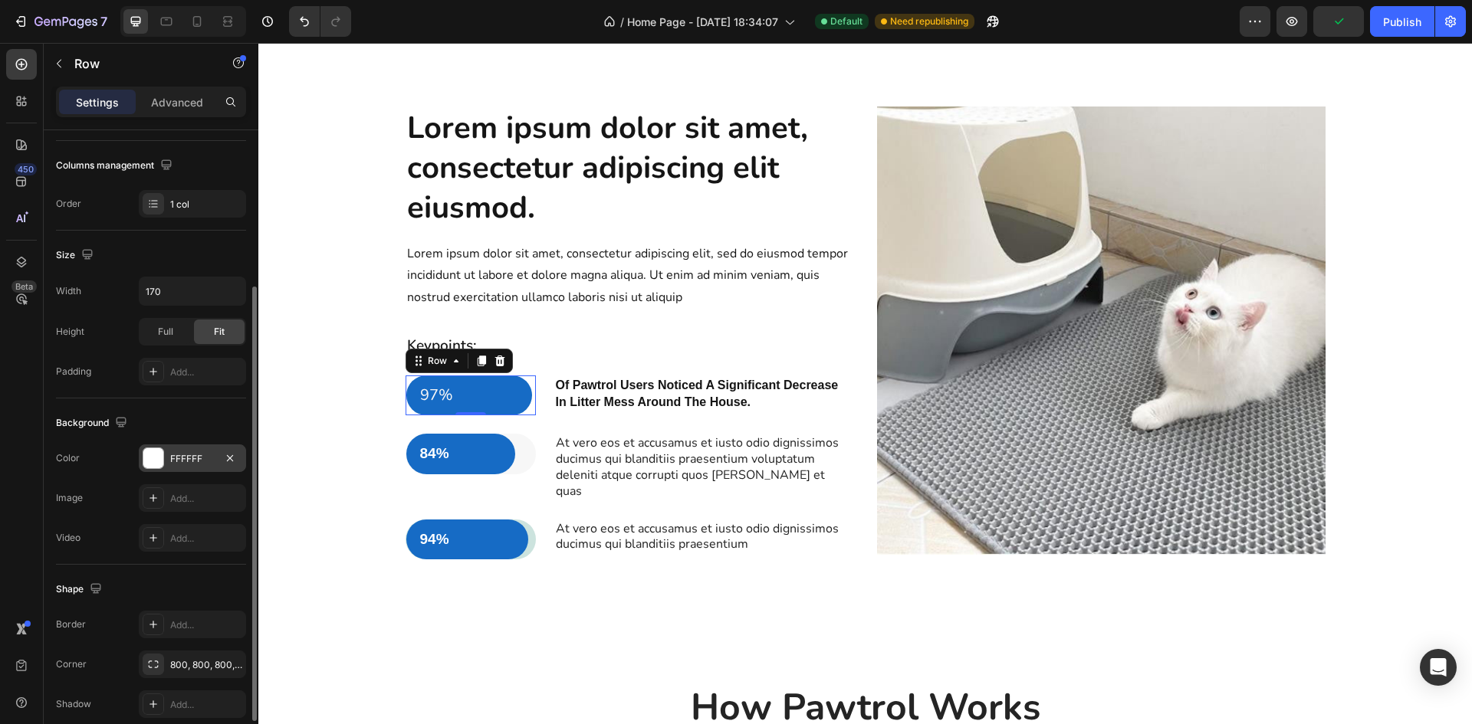
click at [169, 453] on div "FFFFFF" at bounding box center [192, 459] width 107 height 28
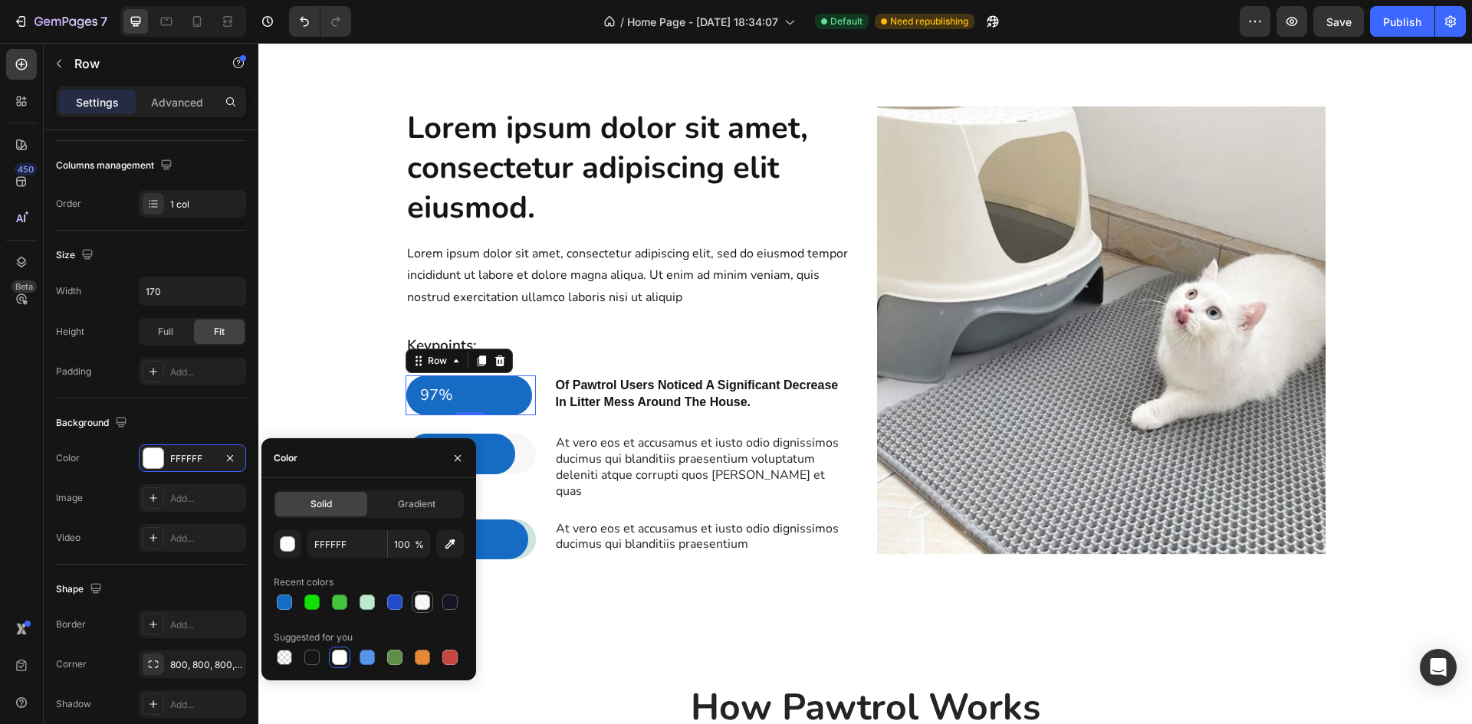
click at [415, 604] on div at bounding box center [422, 602] width 15 height 15
type input "F7F7F7"
click at [521, 460] on div "84% Text Block Row" at bounding box center [471, 454] width 130 height 41
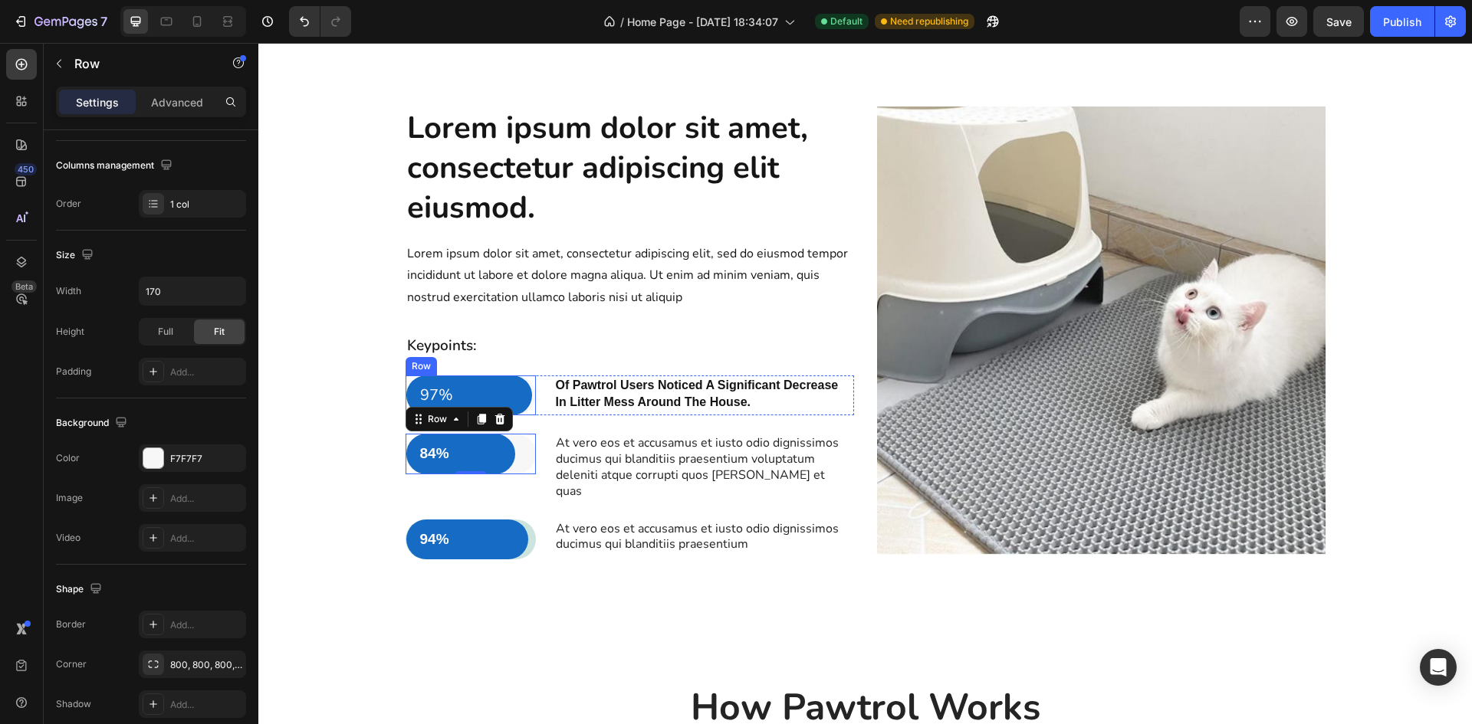
click at [524, 383] on div "97% Text Block Row" at bounding box center [471, 396] width 130 height 41
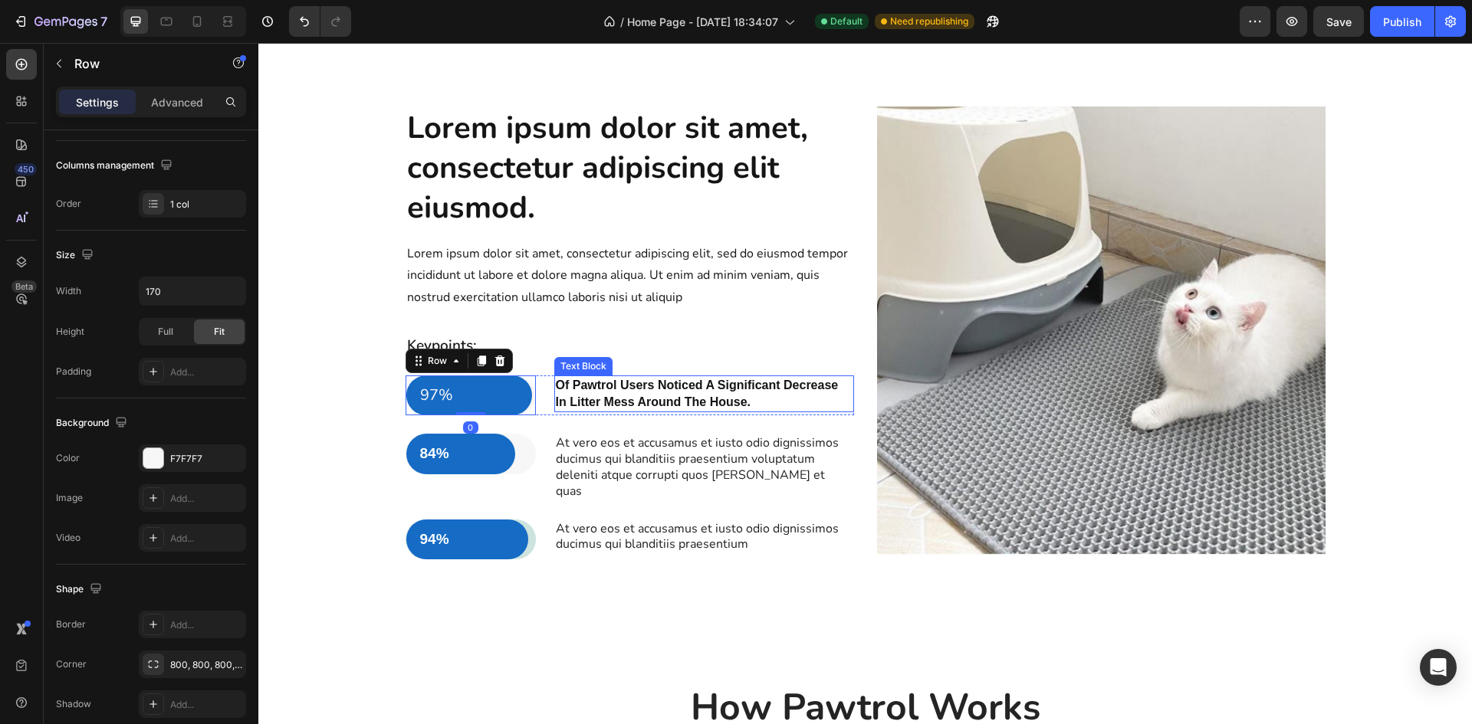
click at [663, 408] on span "Of Pawtrol Users Noticed A Significant Decrease In Litter Mess Around The House." at bounding box center [697, 394] width 283 height 30
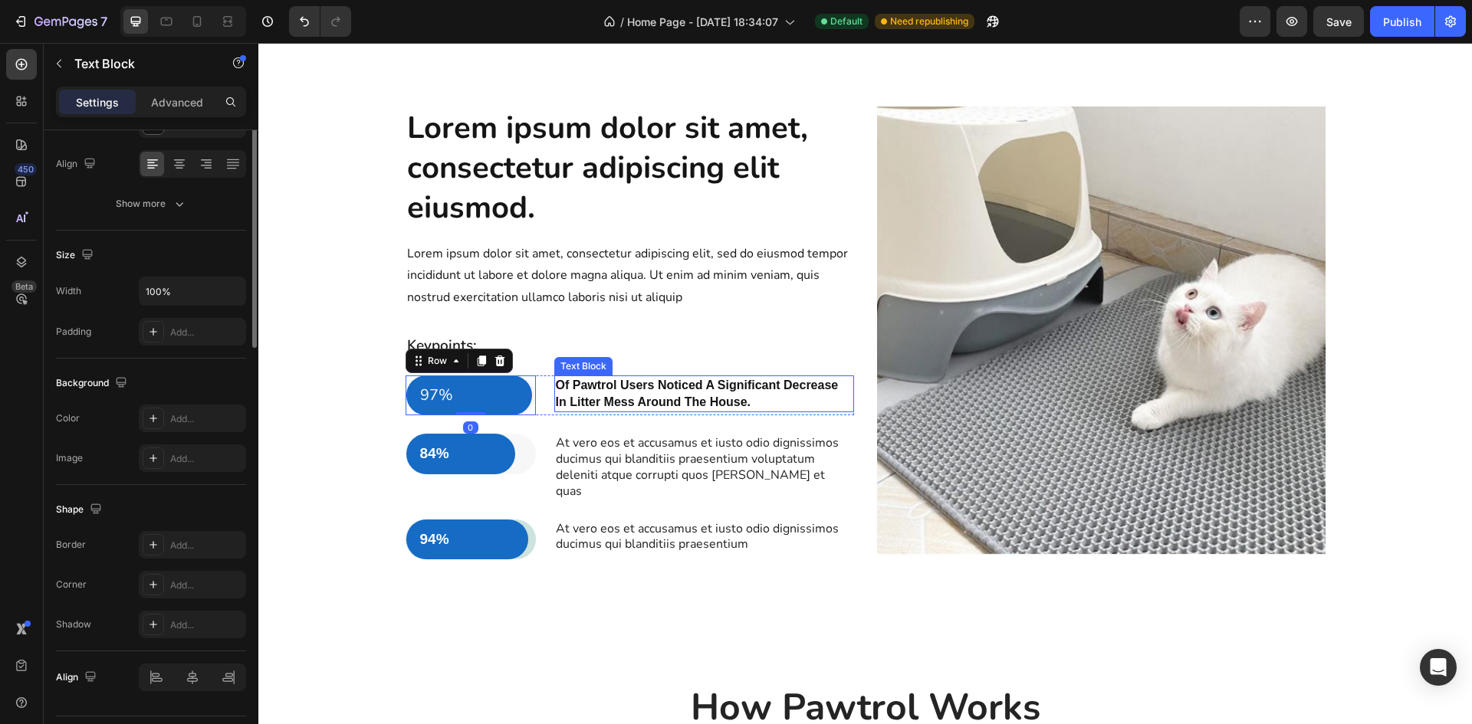
scroll to position [0, 0]
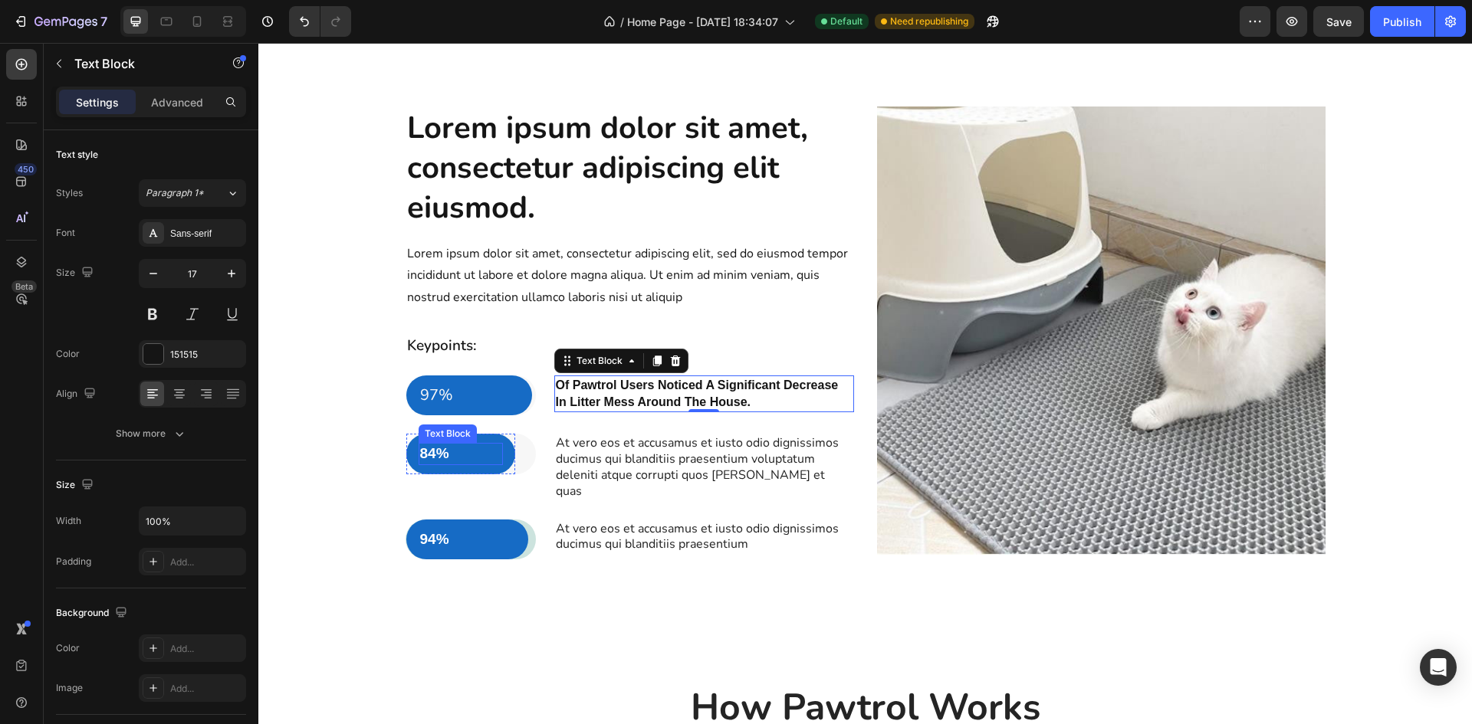
click at [429, 443] on div "84% Text Block" at bounding box center [461, 454] width 85 height 22
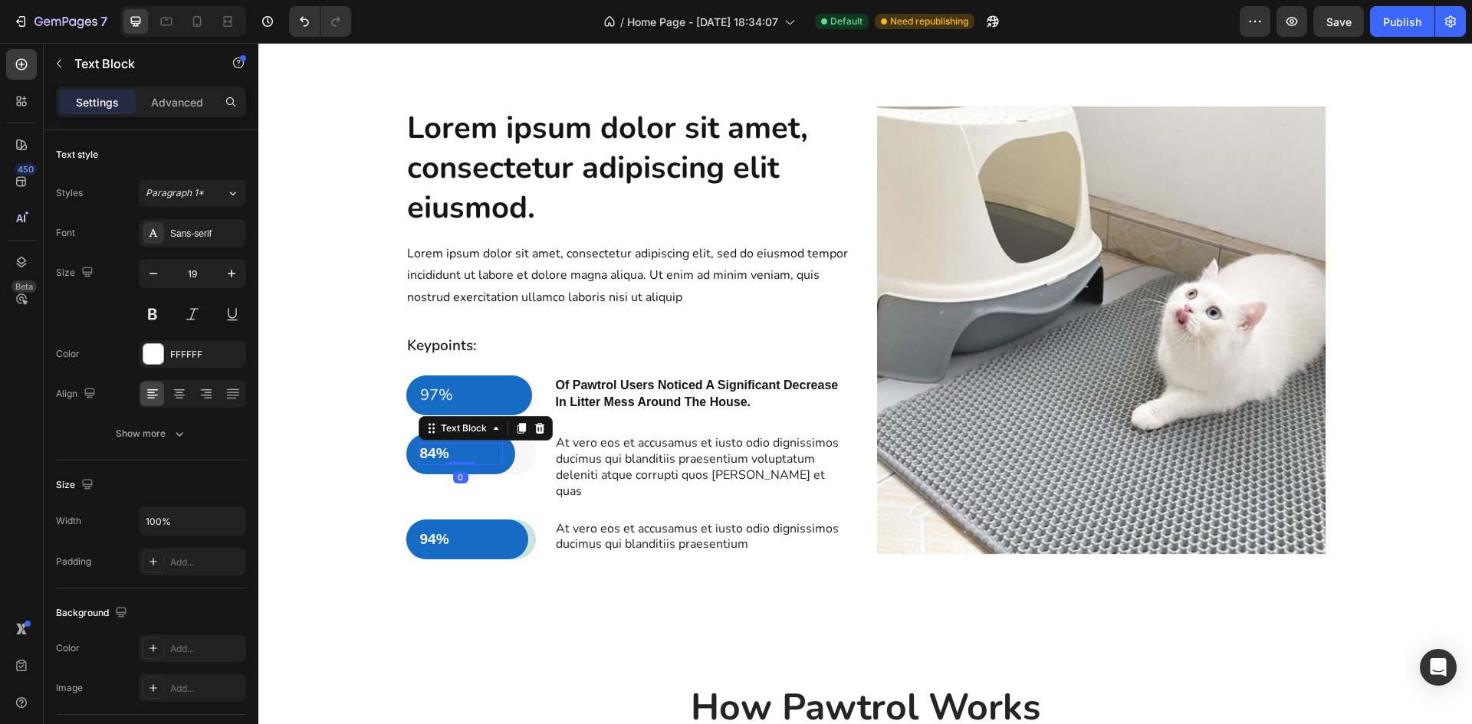
click at [429, 451] on p "84%" at bounding box center [461, 454] width 82 height 19
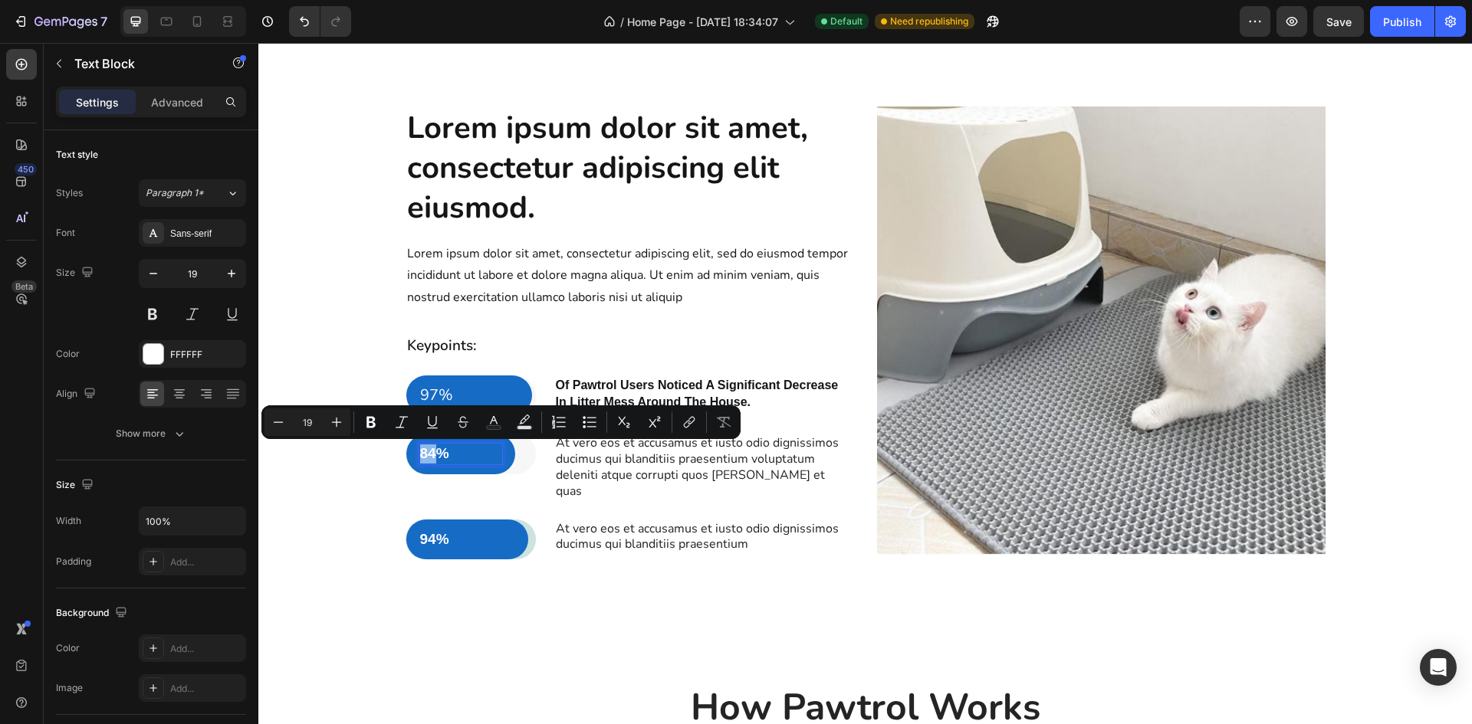
drag, startPoint x: 430, startPoint y: 453, endPoint x: 413, endPoint y: 448, distance: 17.5
click at [419, 448] on div "84%" at bounding box center [461, 454] width 85 height 22
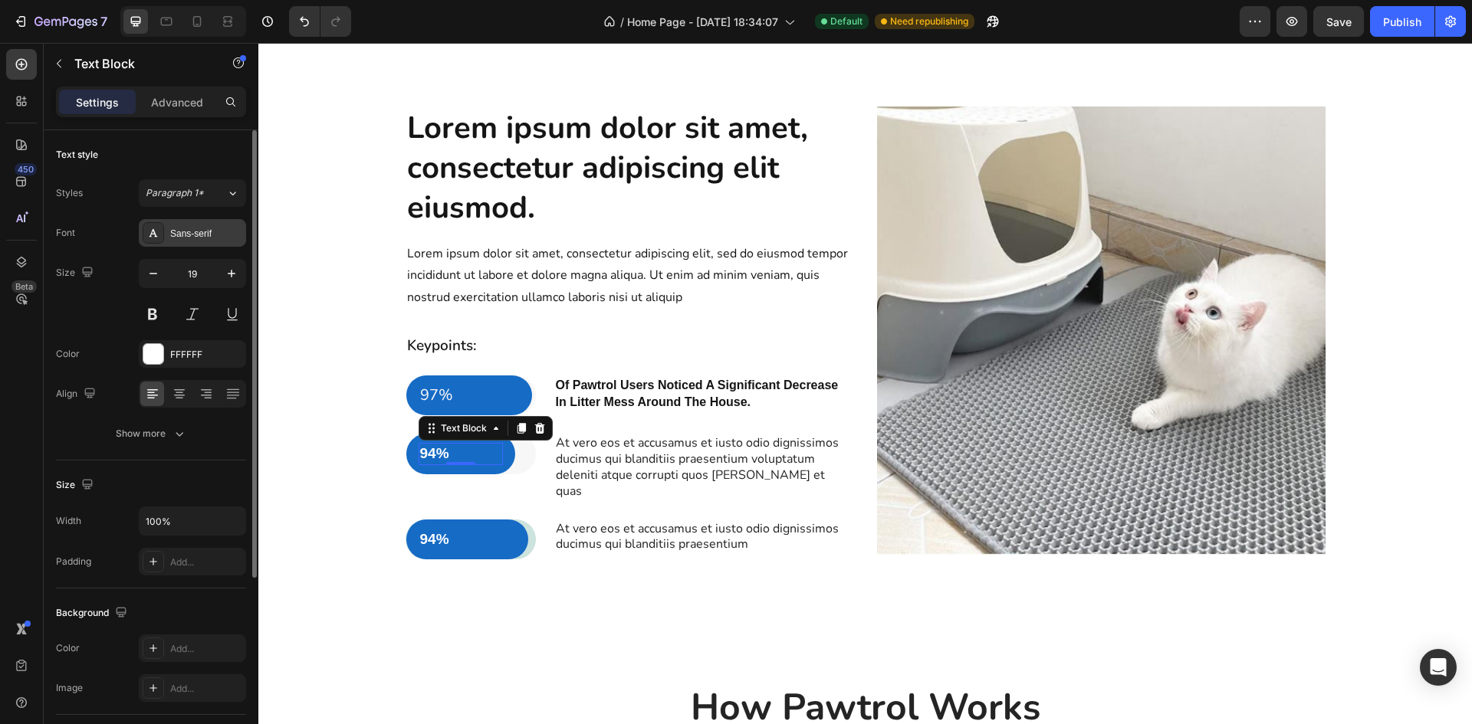
click at [179, 229] on div "Sans-serif" at bounding box center [206, 234] width 72 height 14
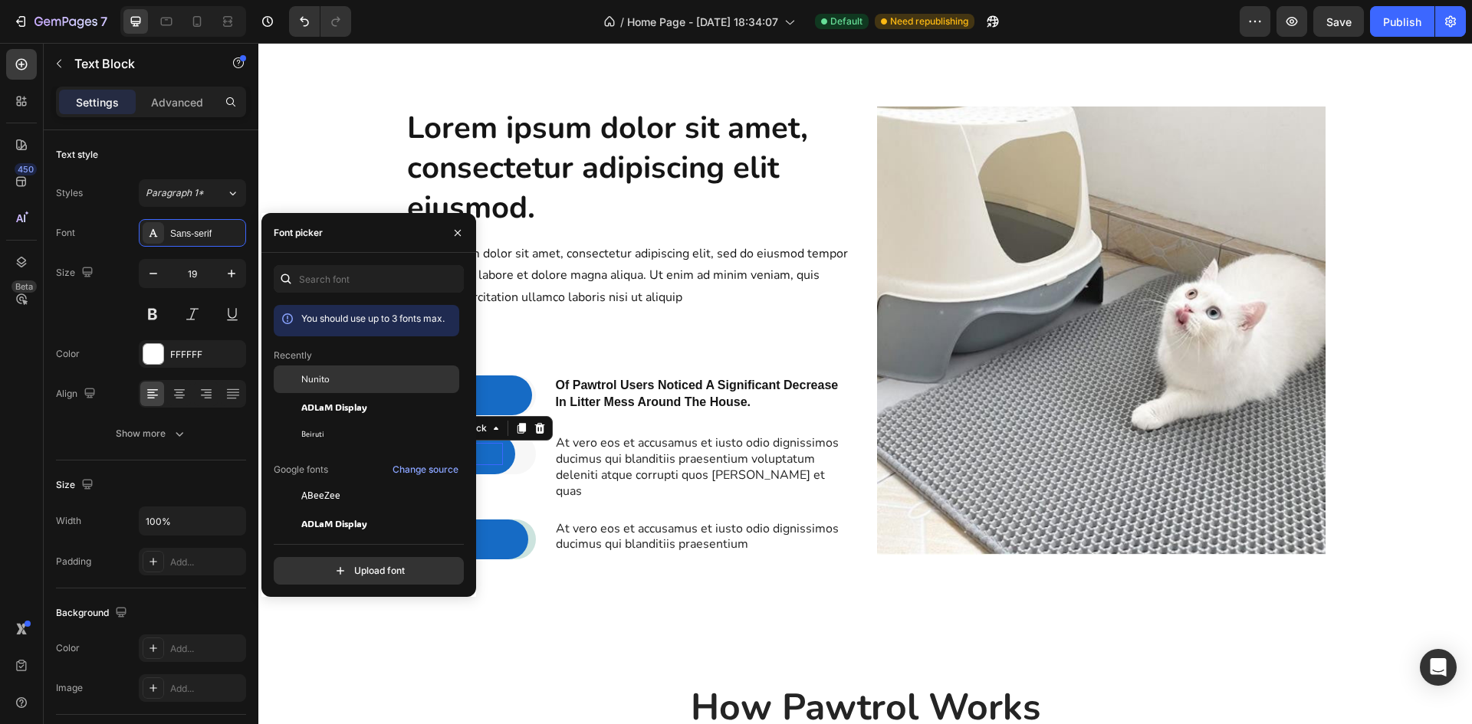
click at [318, 383] on span "Nunito" at bounding box center [315, 380] width 28 height 14
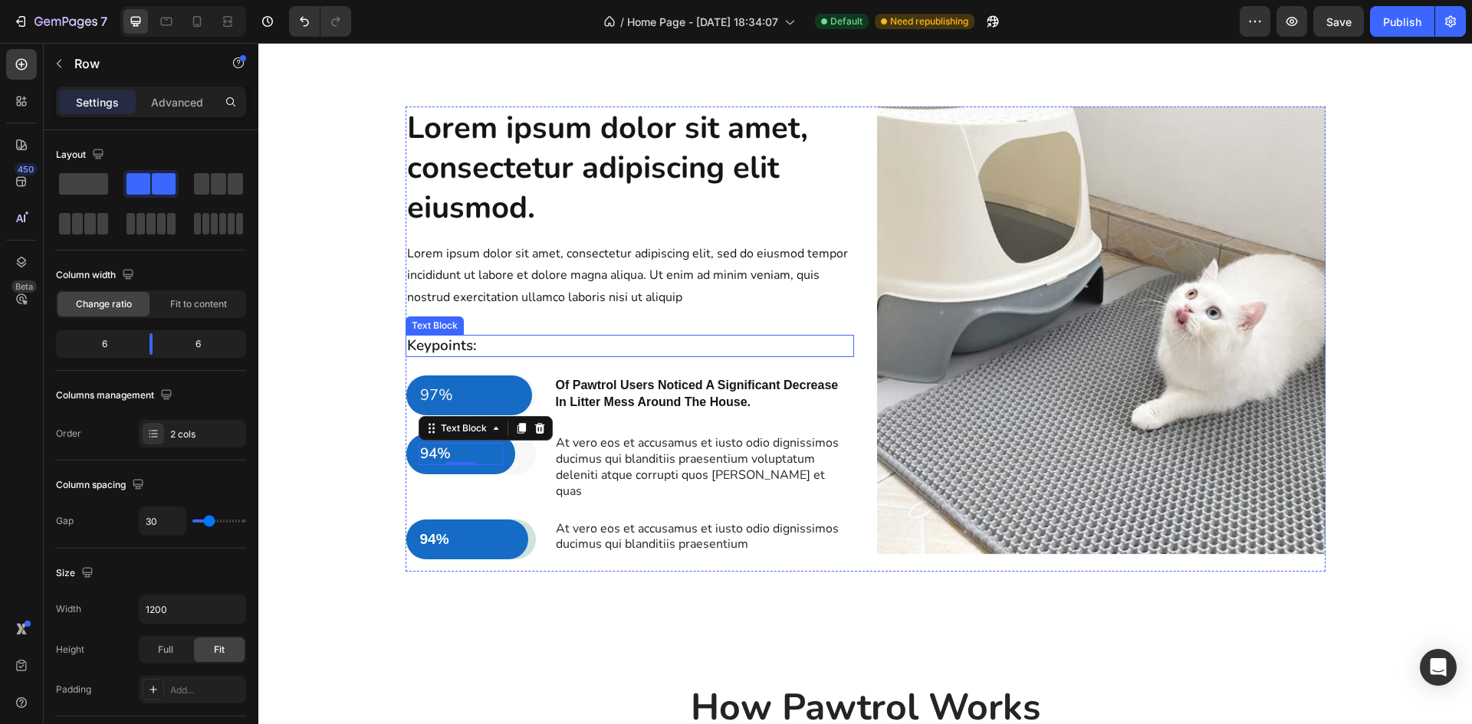
click at [595, 318] on div "Lorem ipsum dolor sit amet, consectetur adipiscing elit eiusmod. Heading Lorem …" at bounding box center [630, 340] width 448 height 466
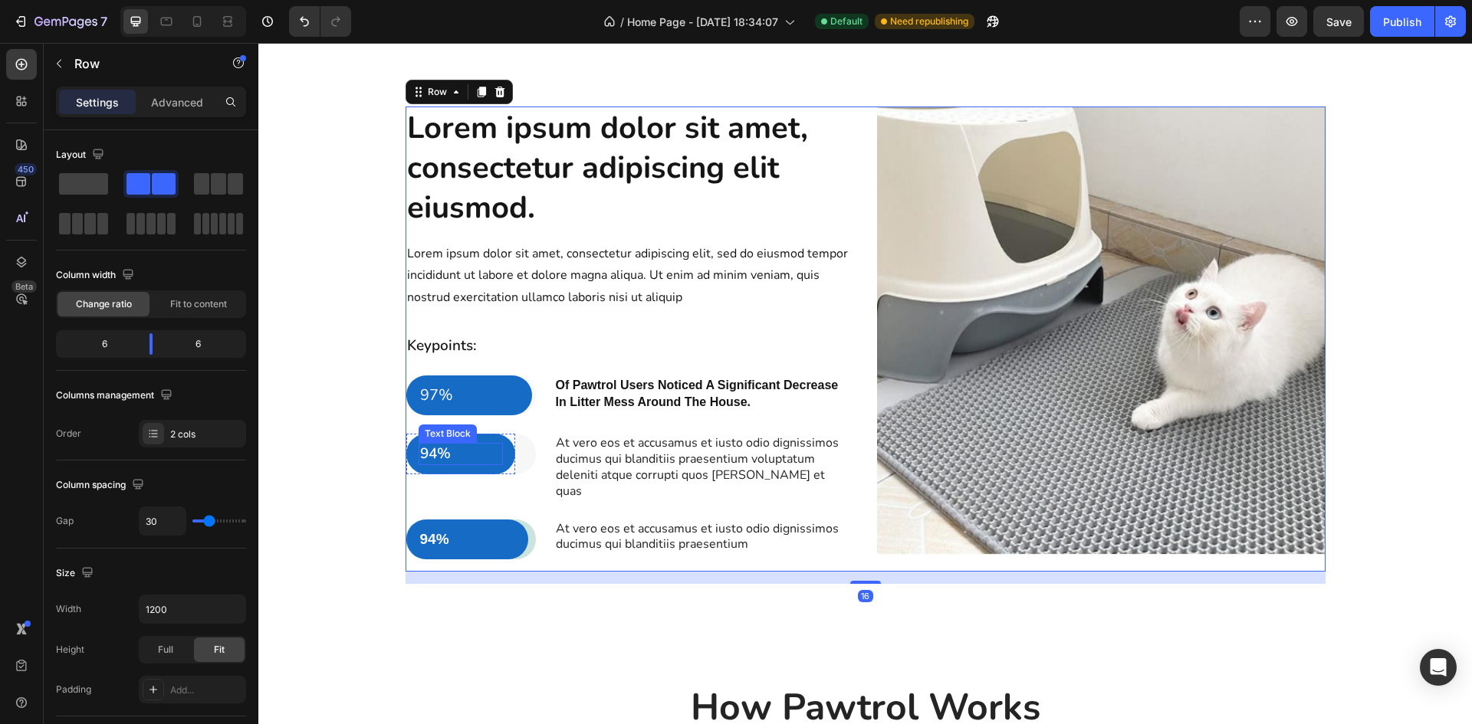
click at [496, 458] on div "94%" at bounding box center [461, 454] width 85 height 22
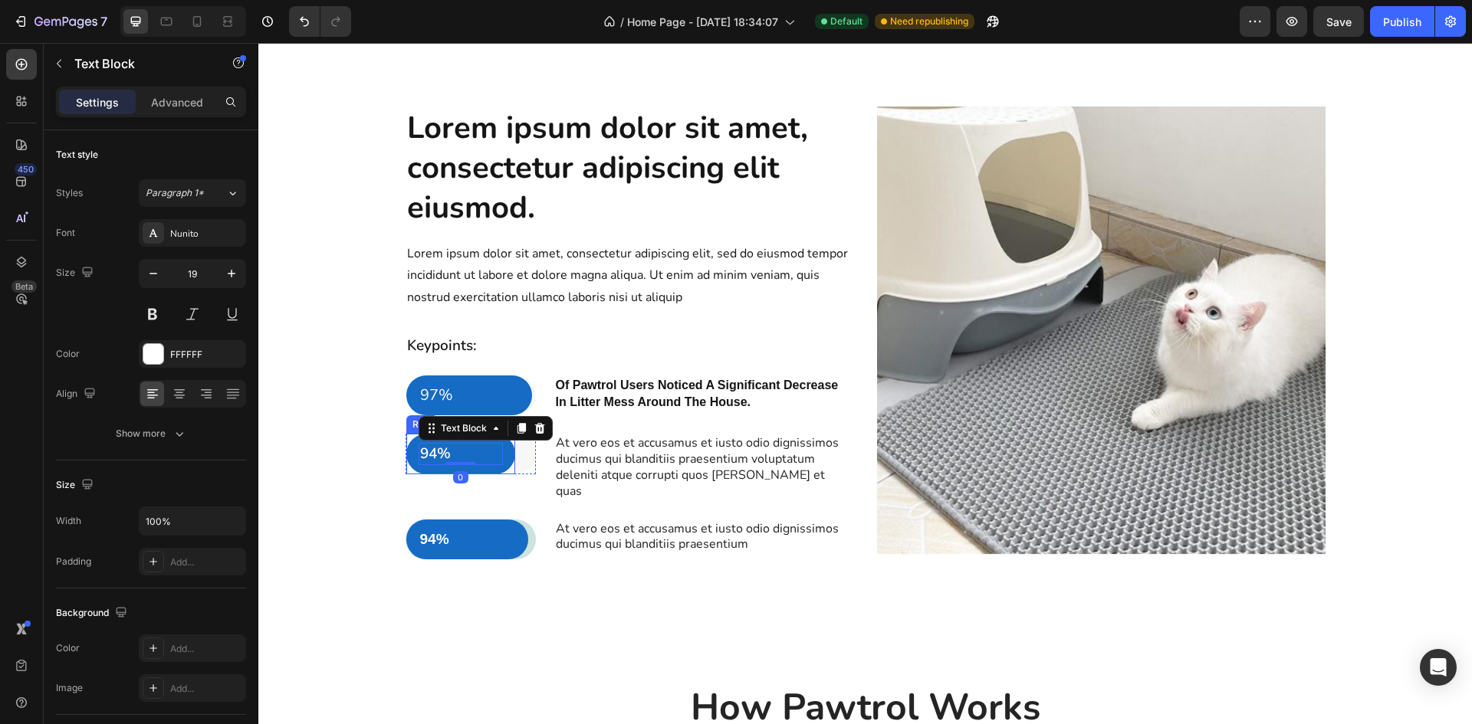
click at [488, 468] on div "94% Text Block 0 Row" at bounding box center [461, 454] width 110 height 41
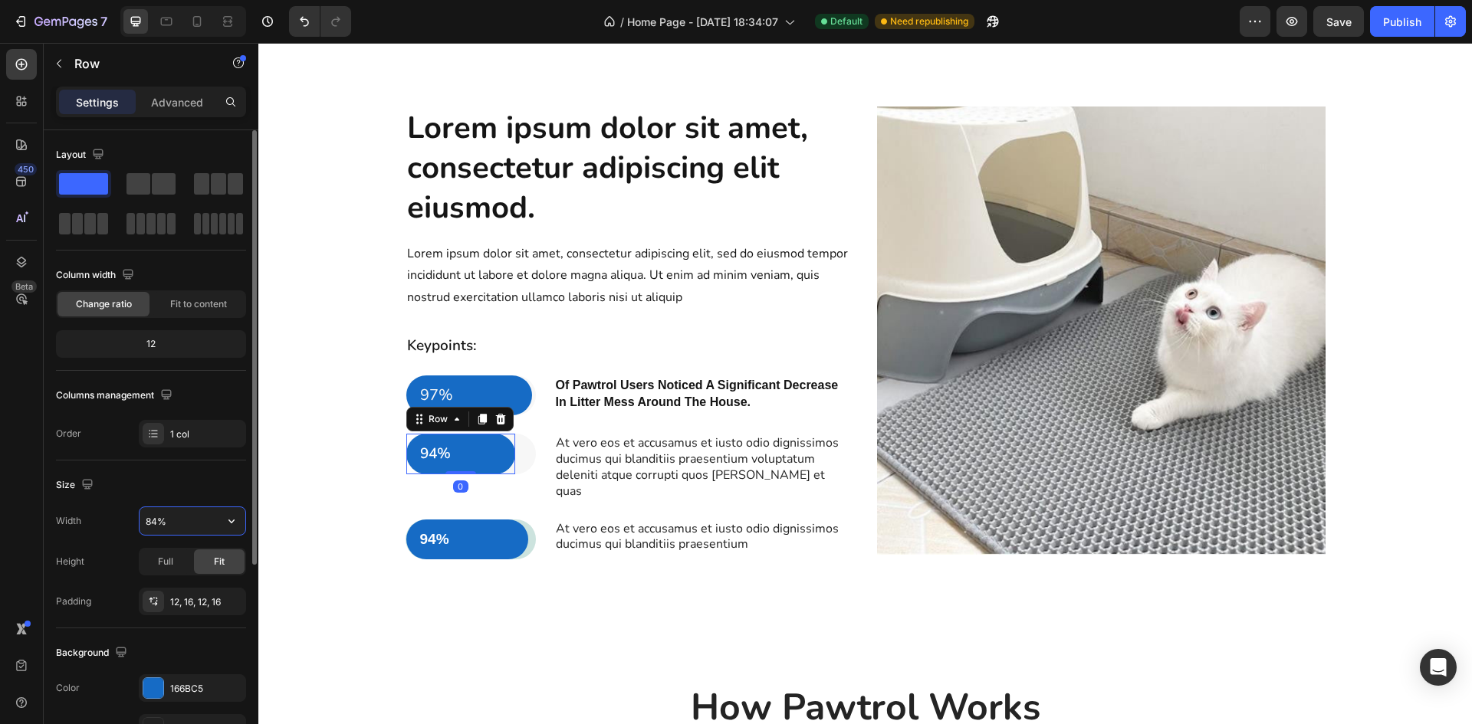
click at [155, 515] on input "84%" at bounding box center [193, 521] width 106 height 28
click at [152, 517] on input "84%" at bounding box center [193, 521] width 106 height 28
type input "94%"
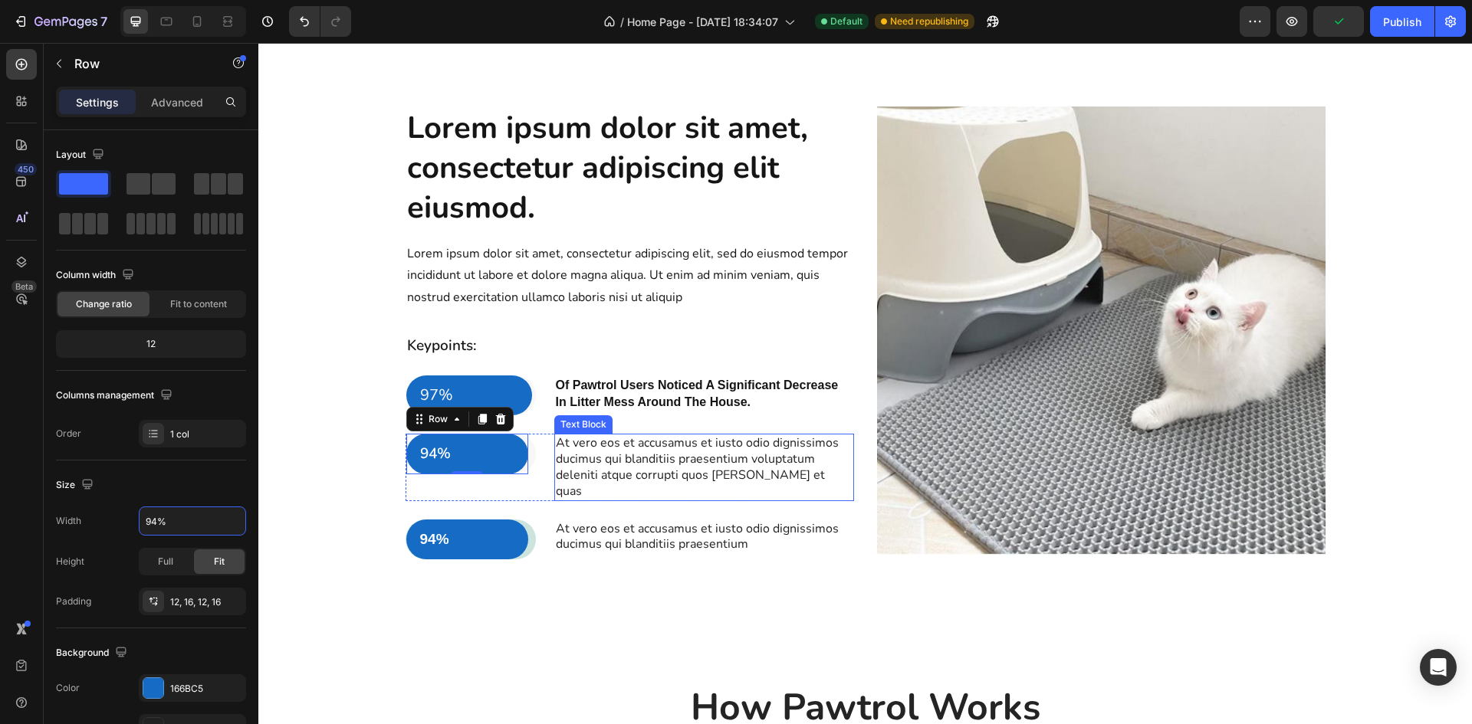
click at [662, 440] on p "At vero eos et accusamus et iusto odio dignissimos ducimus qui blanditiis praes…" at bounding box center [704, 467] width 297 height 64
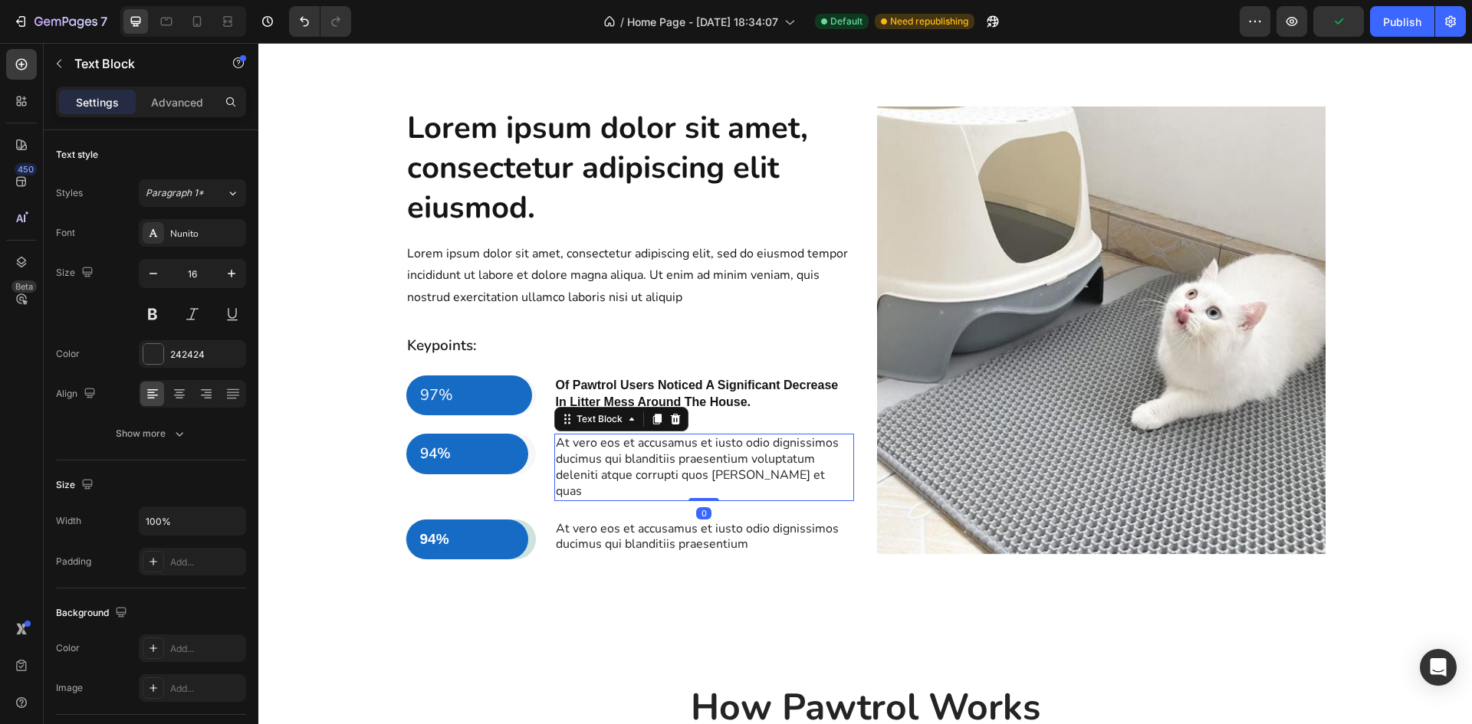
click at [780, 470] on p "At vero eos et accusamus et iusto odio dignissimos ducimus qui blanditiis praes…" at bounding box center [704, 467] width 297 height 64
click at [796, 473] on p "At vero eos et accusamus et iusto odio dignissimos ducimus qui blanditiis praes…" at bounding box center [704, 467] width 297 height 64
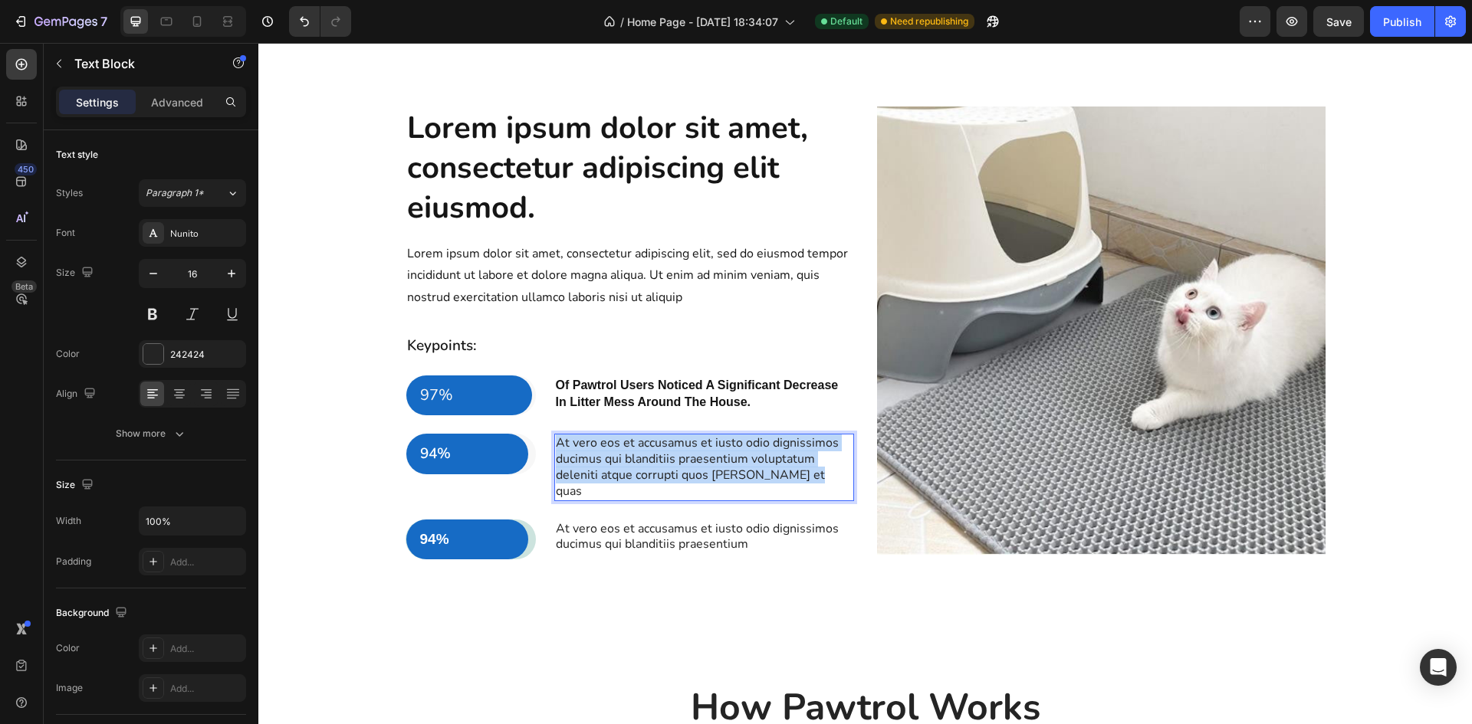
drag, startPoint x: 795, startPoint y: 474, endPoint x: 552, endPoint y: 437, distance: 245.8
click at [556, 437] on p "At vero eos et accusamus et iusto odio dignissimos ducimus qui blanditiis praes…" at bounding box center [704, 467] width 297 height 64
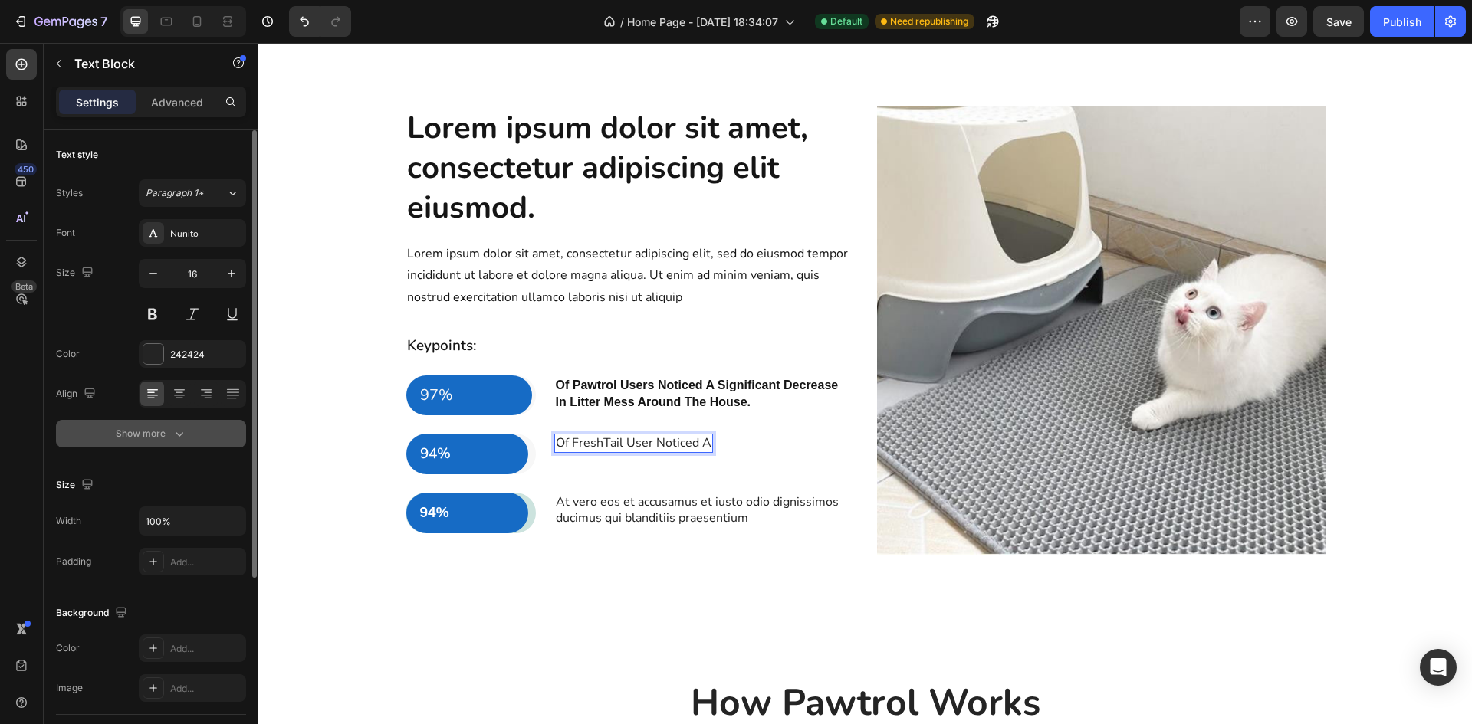
click at [149, 437] on div "Show more" at bounding box center [151, 433] width 71 height 15
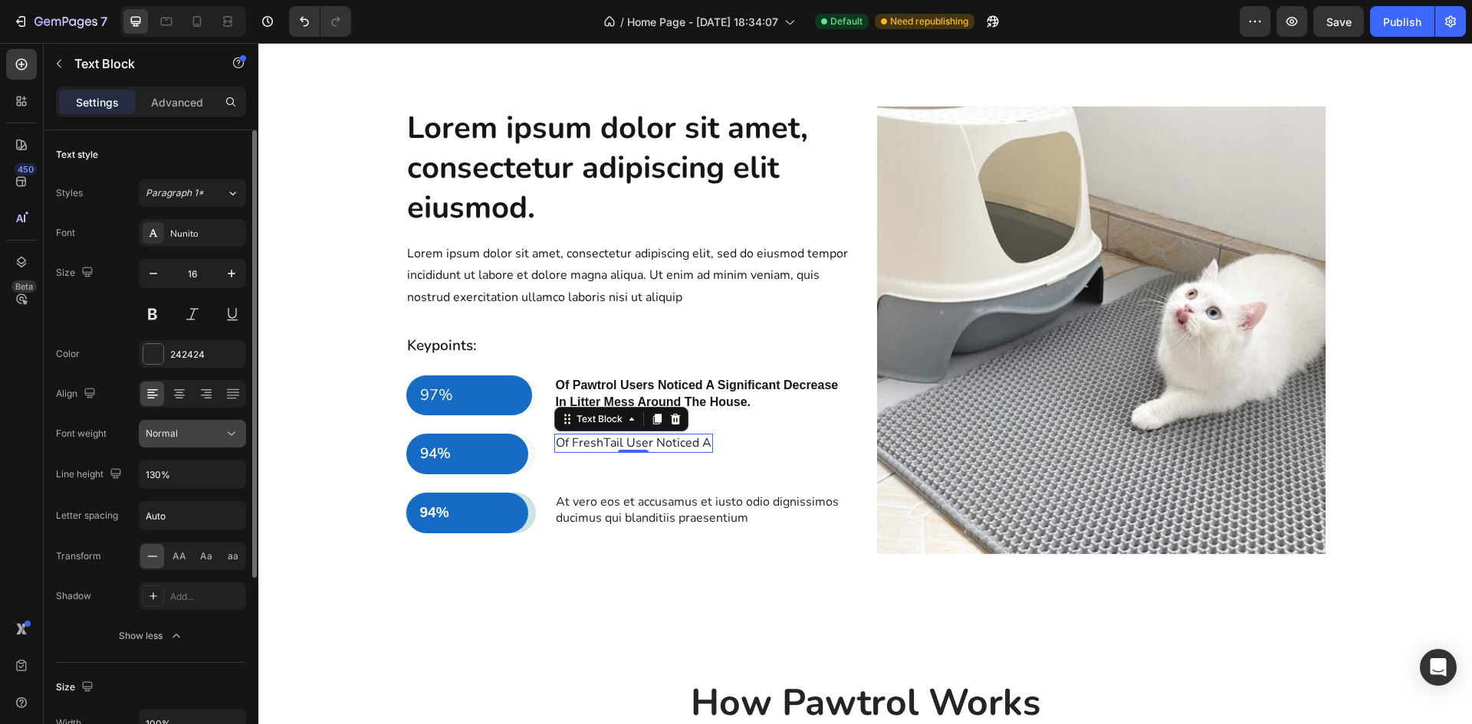
click at [234, 428] on icon at bounding box center [231, 433] width 15 height 15
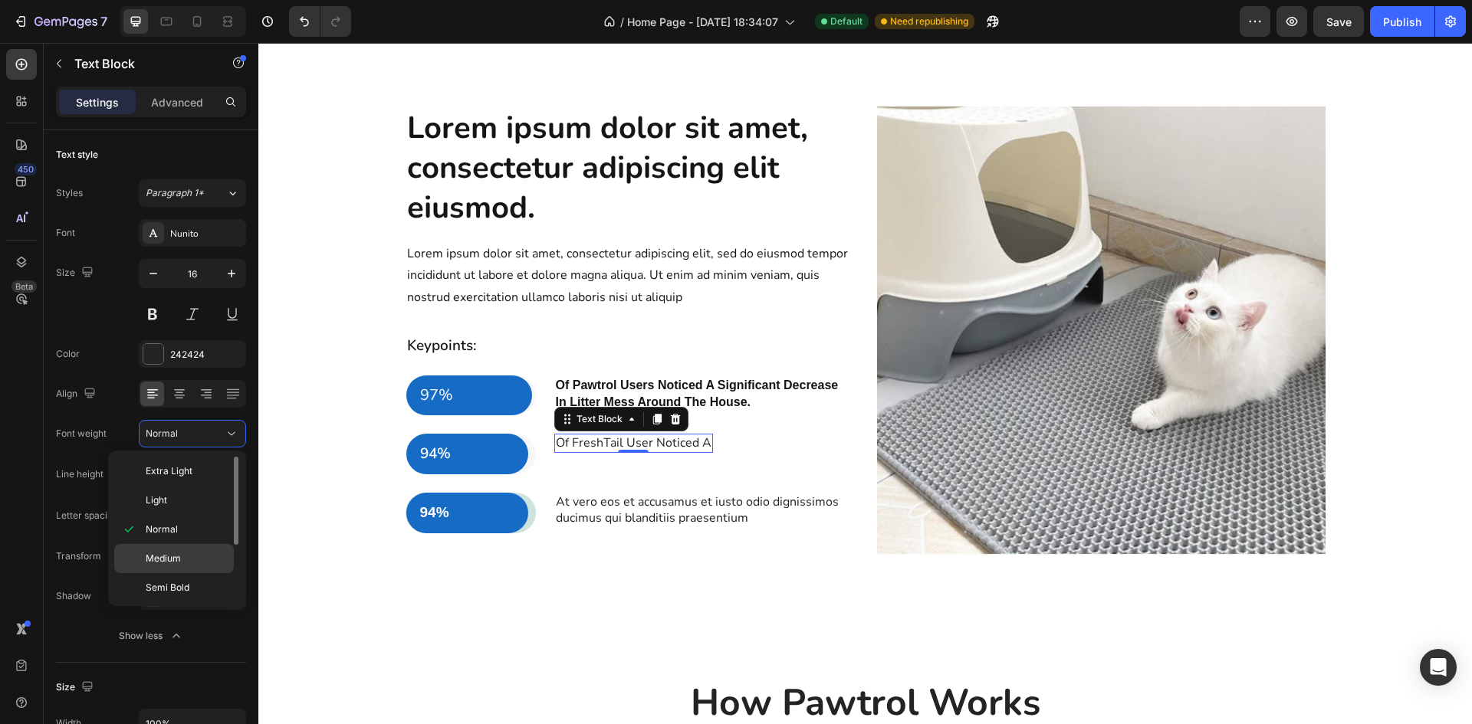
scroll to position [77, 0]
click at [179, 513] on span "Semi Bold" at bounding box center [168, 511] width 44 height 14
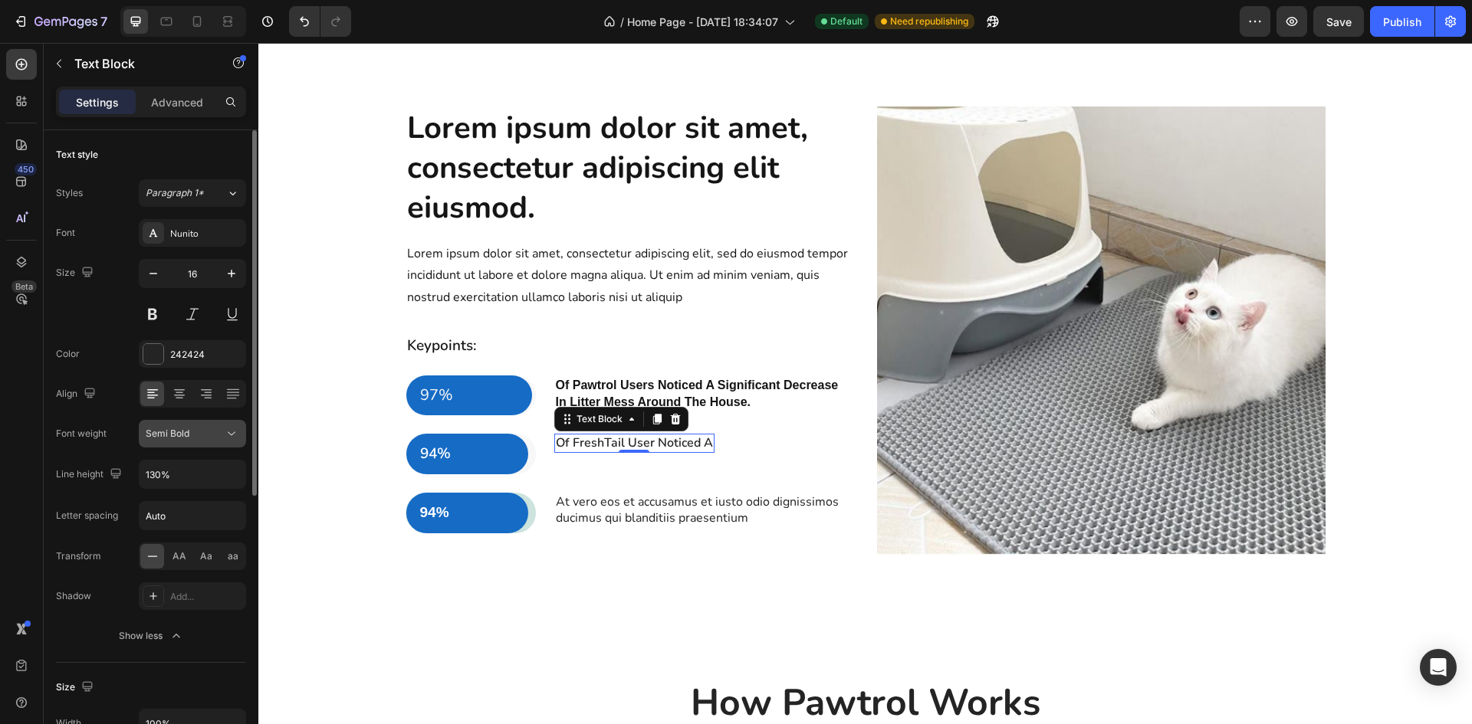
click at [235, 435] on icon at bounding box center [231, 433] width 15 height 15
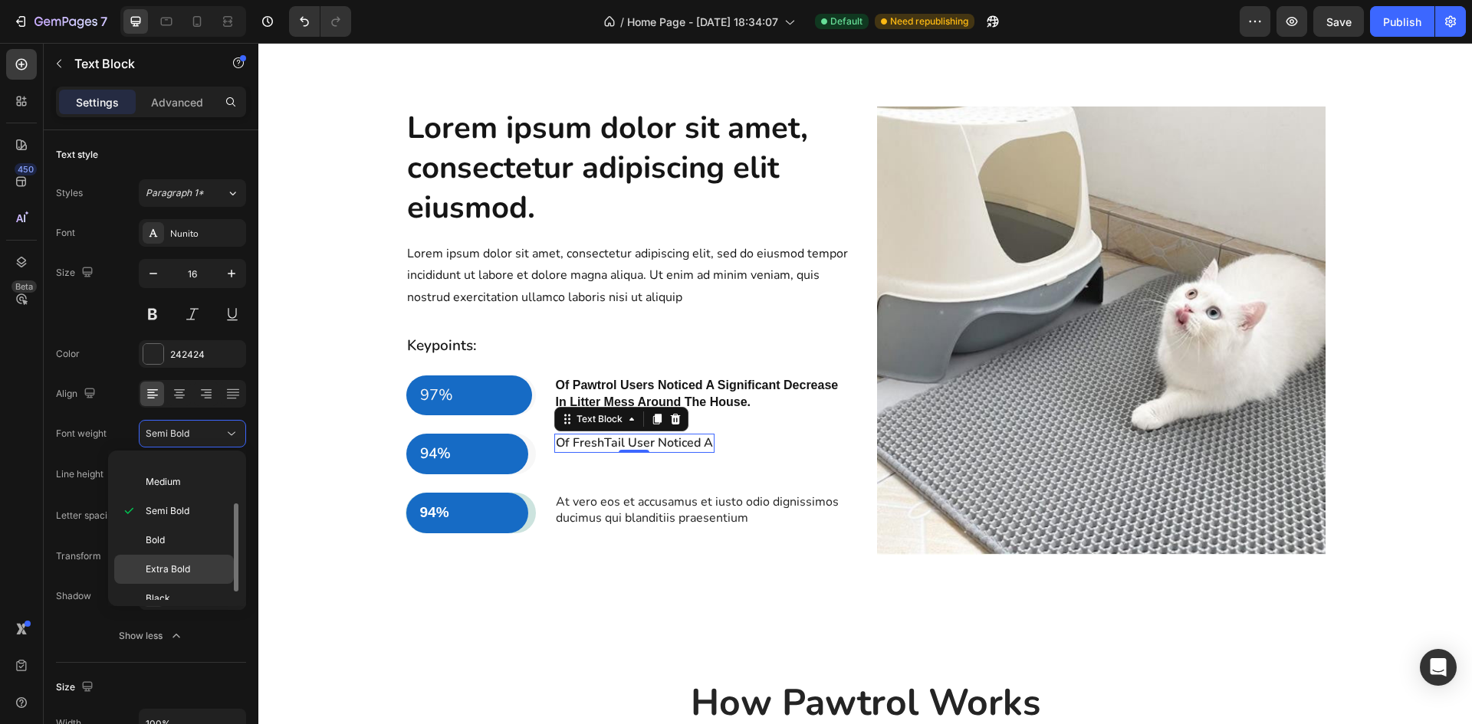
scroll to position [90, 0]
click at [171, 525] on p "Bold" at bounding box center [186, 528] width 81 height 14
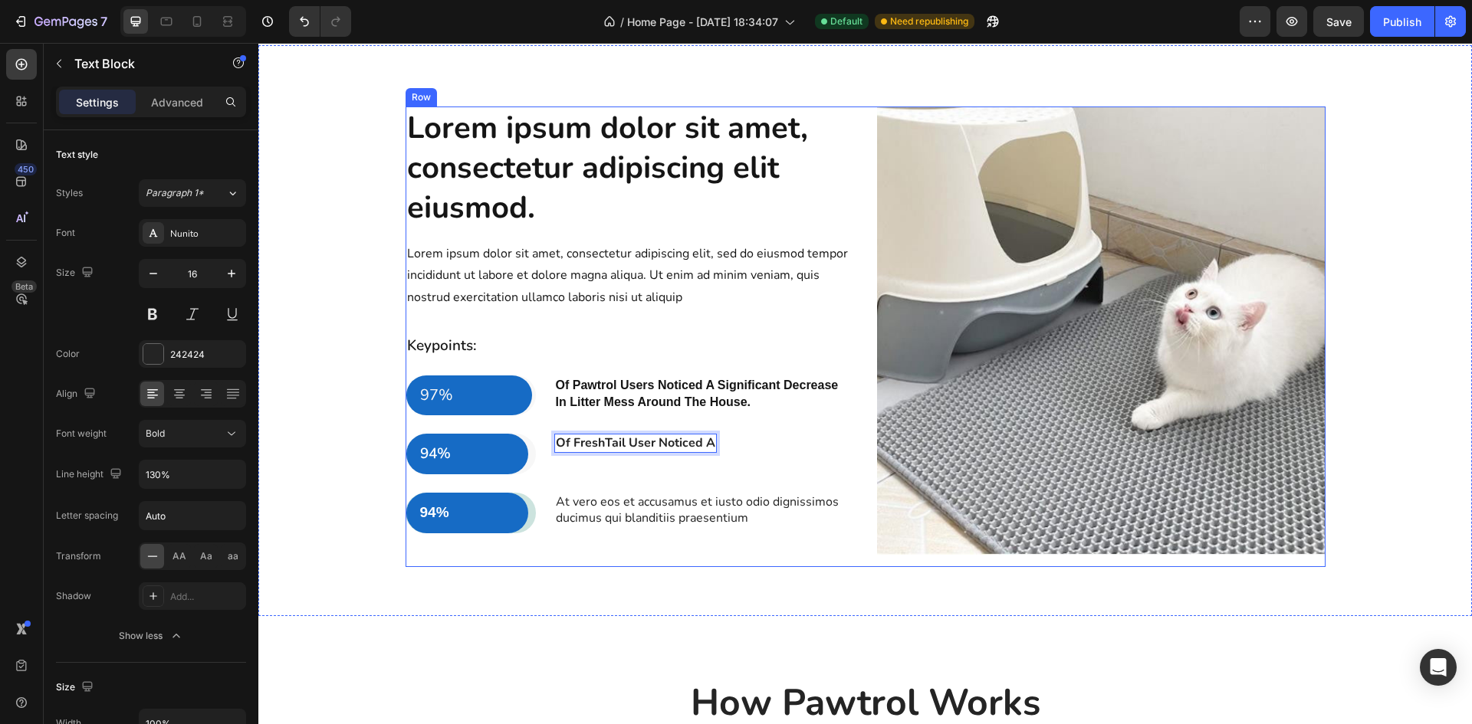
click at [691, 388] on span "Of Pawtrol Users Noticed A Significant Decrease In Litter Mess Around The House." at bounding box center [697, 394] width 283 height 30
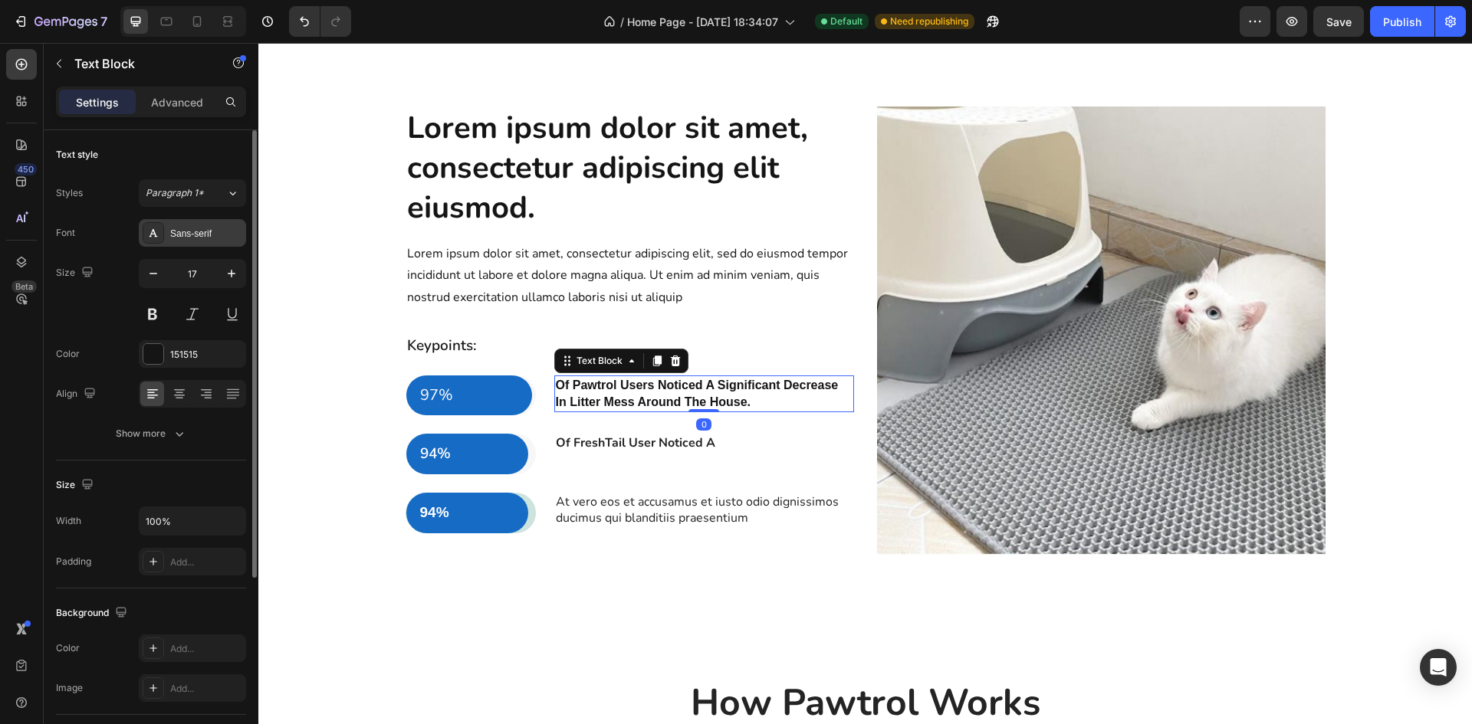
click at [186, 225] on div "Sans-serif" at bounding box center [192, 233] width 107 height 28
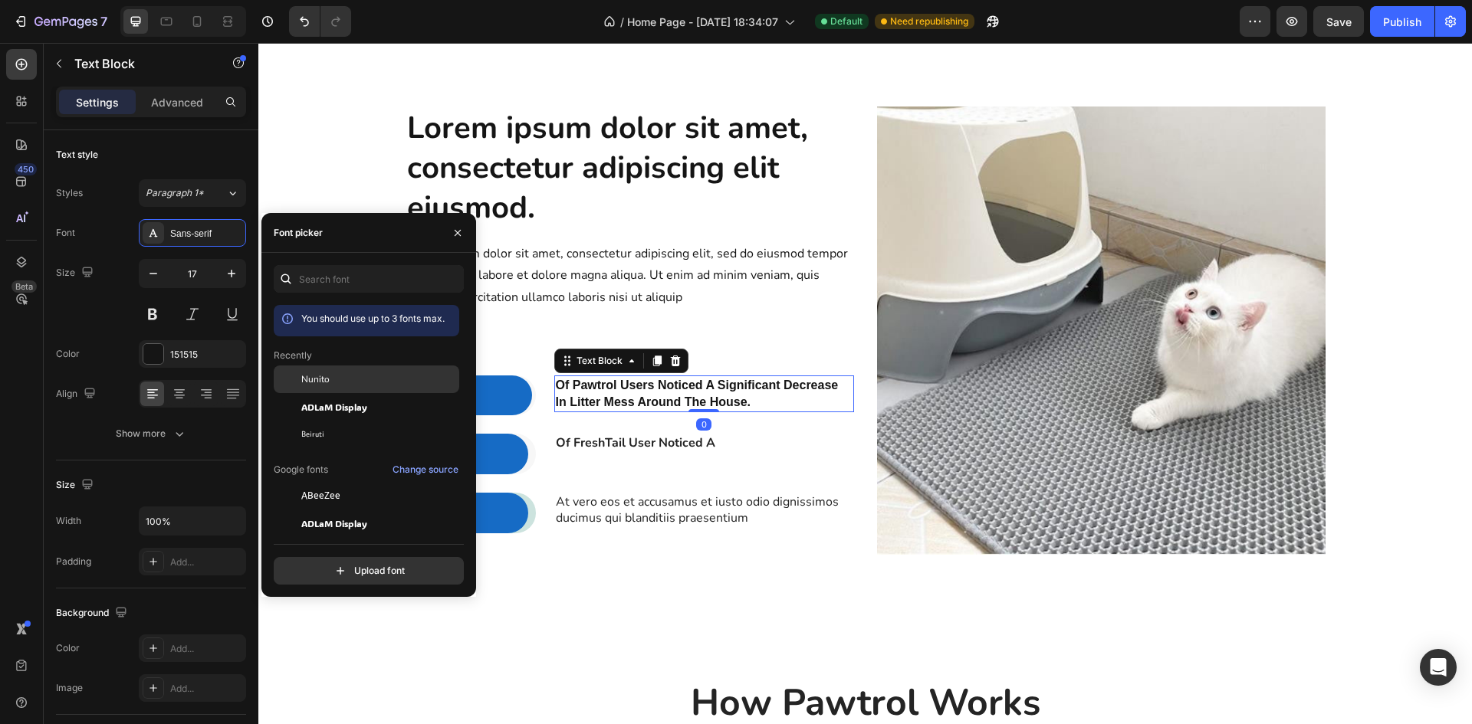
click at [315, 380] on span "Nunito" at bounding box center [315, 380] width 28 height 14
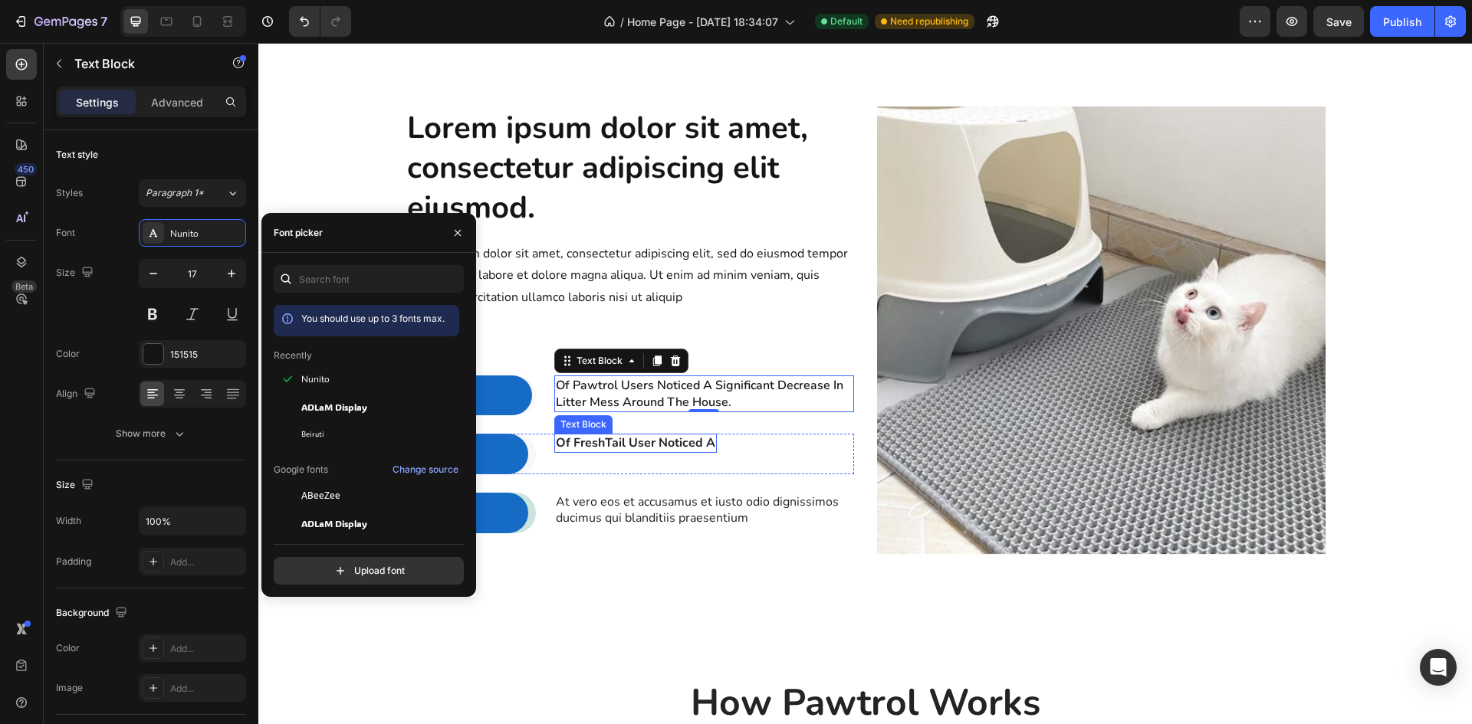
click at [627, 445] on p "Of FreshTail User Noticed A" at bounding box center [635, 443] width 159 height 16
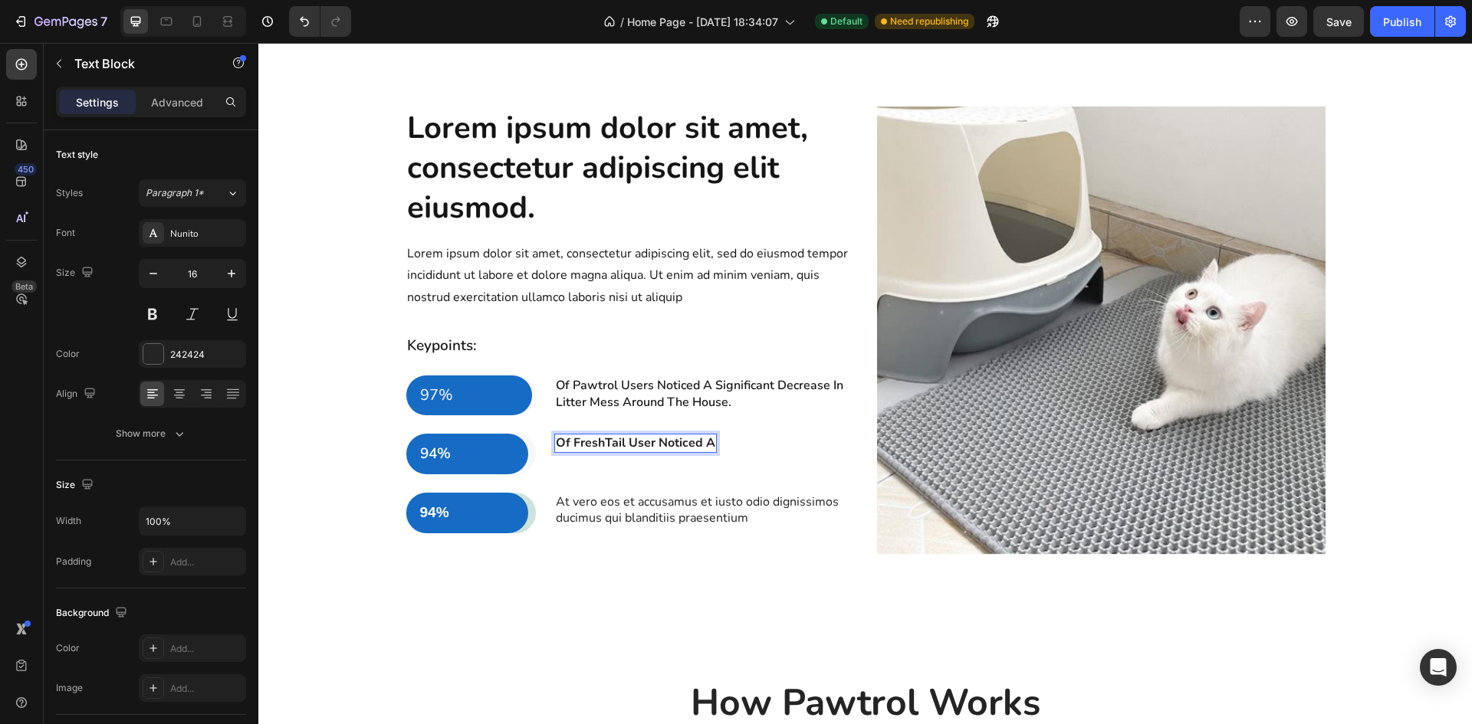
click at [695, 438] on p "Of FreshTail User Noticed A" at bounding box center [635, 443] width 159 height 16
click at [708, 444] on p "Of FreshTail User Noticed A" at bounding box center [635, 443] width 159 height 16
click at [683, 391] on span "Of Pawtrol Users Noticed A Significant Decrease In Litter Mess Around The House." at bounding box center [699, 394] width 287 height 34
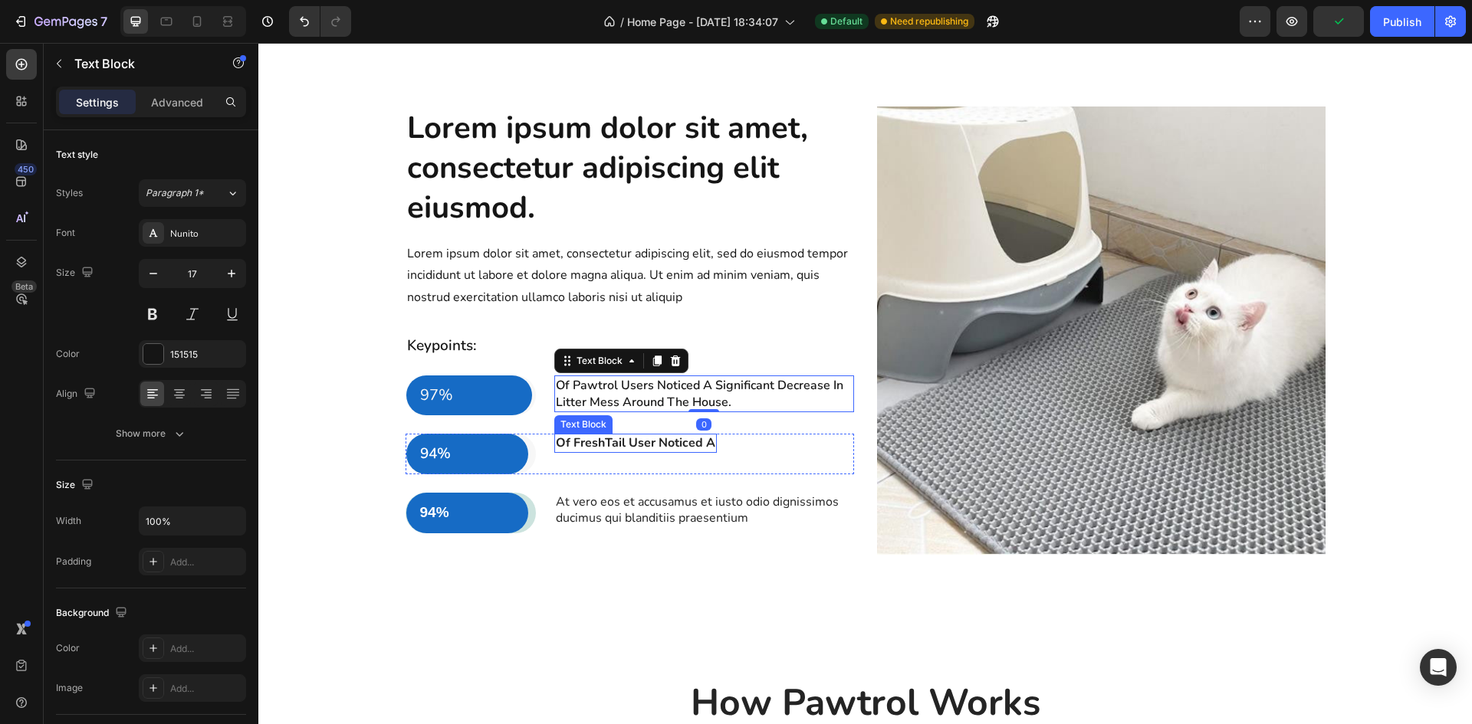
click at [653, 438] on p "Of FreshTail User Noticed A" at bounding box center [635, 443] width 159 height 16
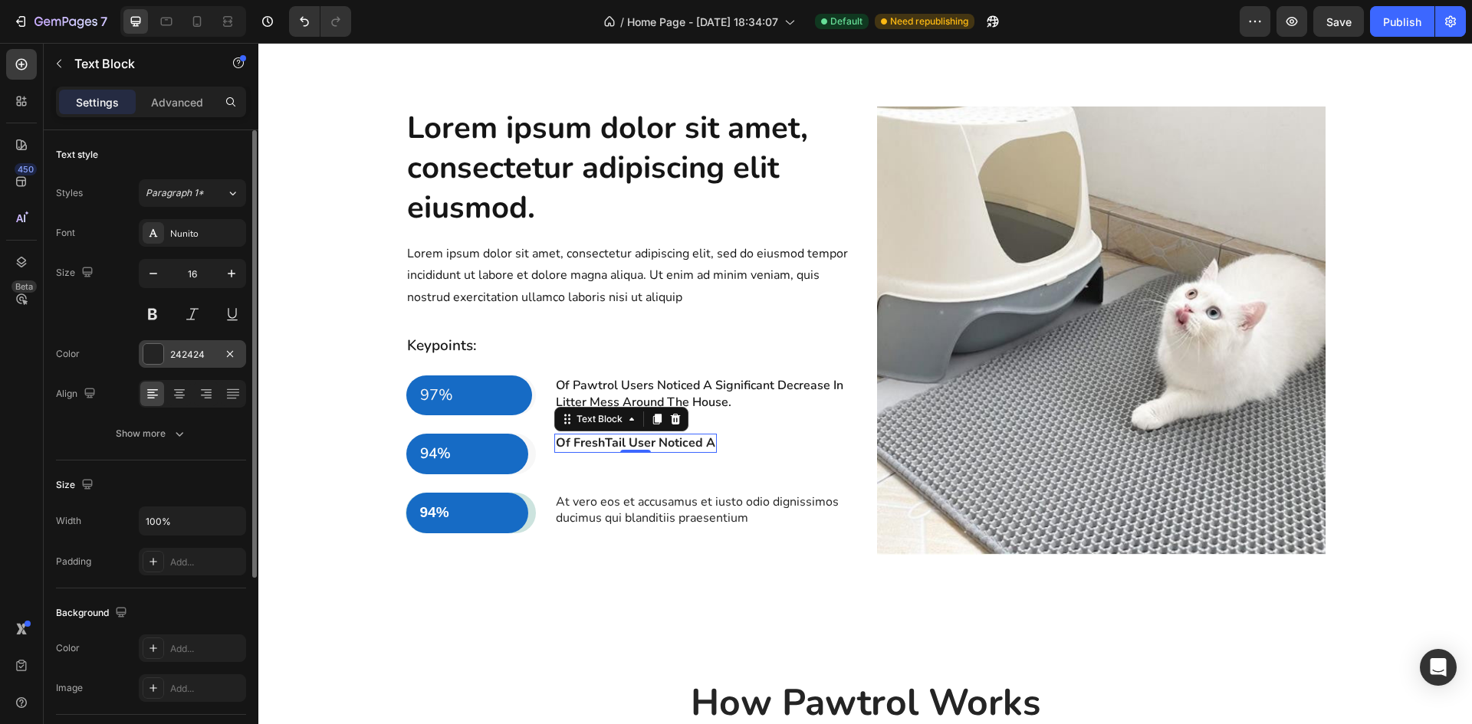
click at [163, 351] on div at bounding box center [153, 354] width 20 height 20
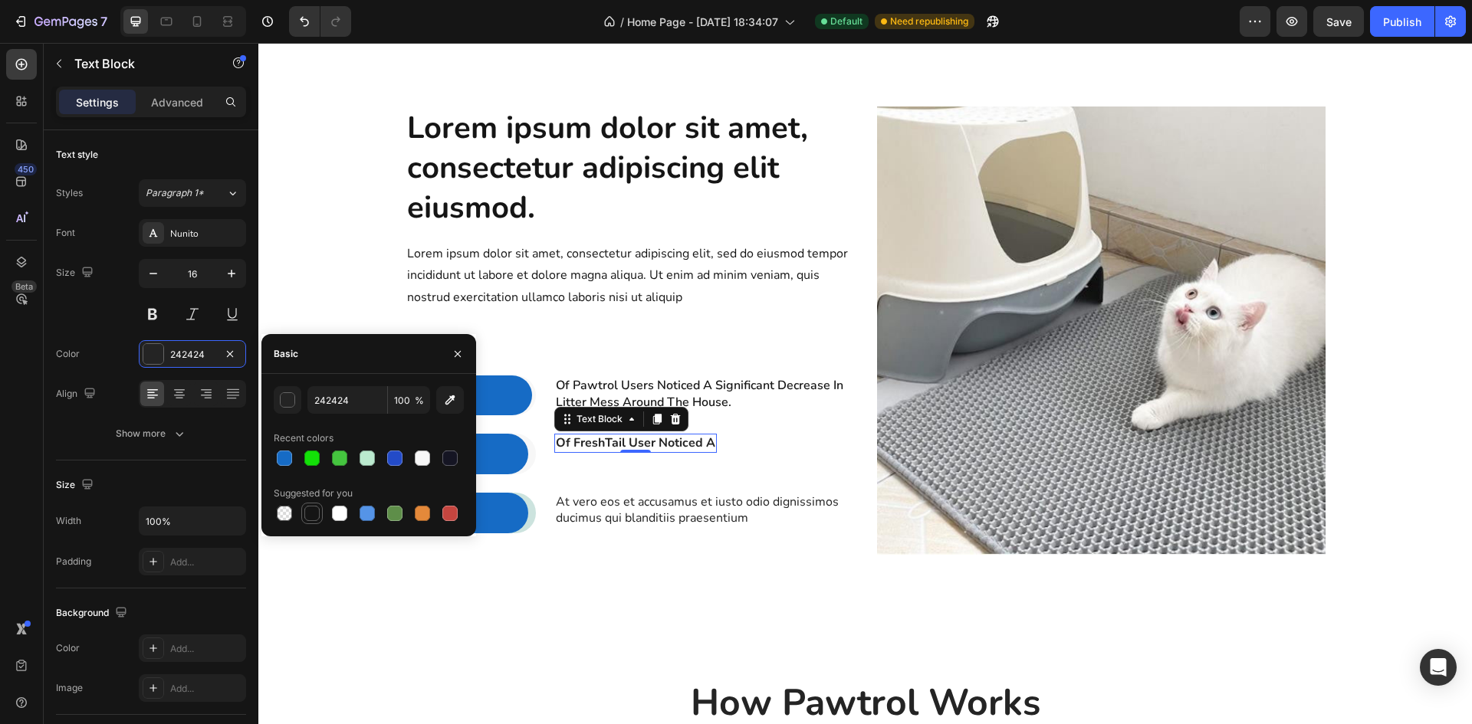
click at [317, 509] on div at bounding box center [311, 513] width 15 height 15
type input "151515"
click at [737, 393] on span "Of Pawtrol Users Noticed A Significant Decrease In Litter Mess Around The House." at bounding box center [699, 394] width 287 height 34
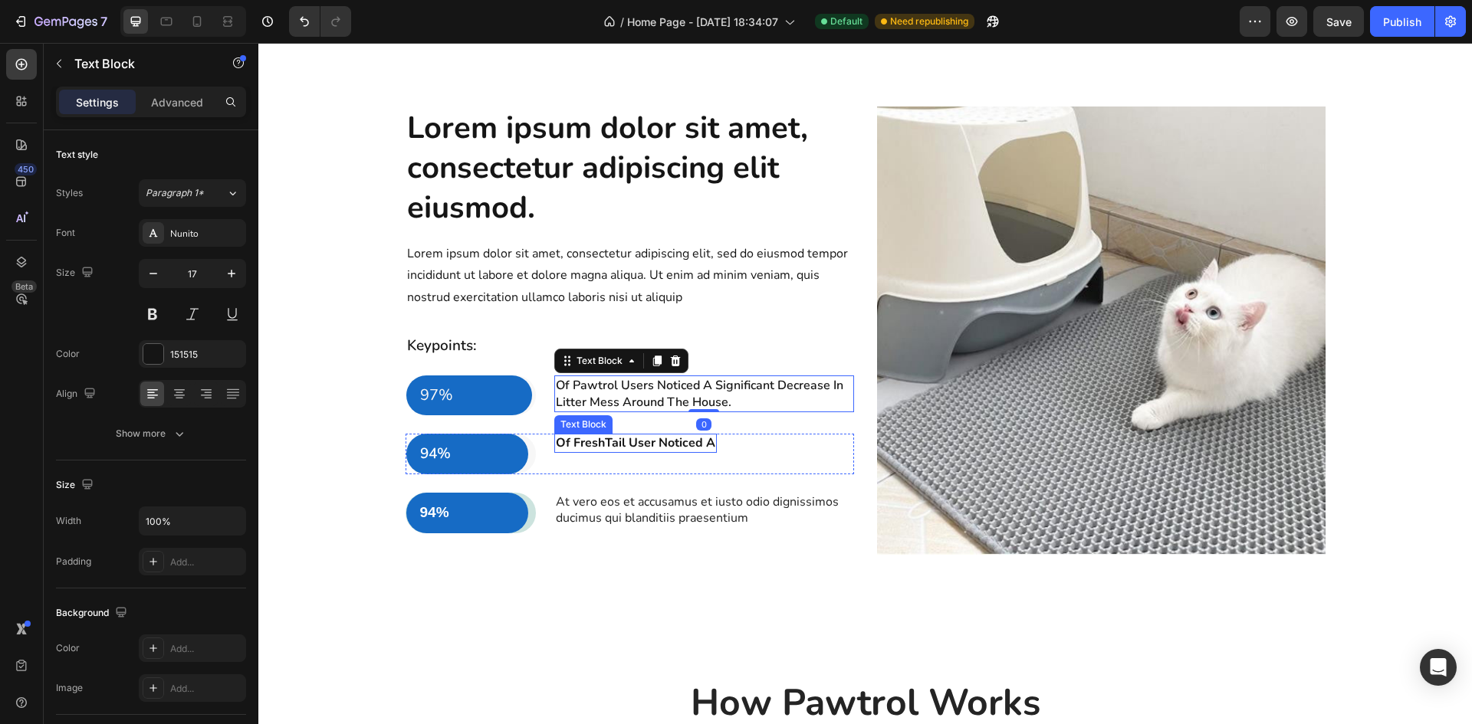
click at [634, 451] on div "Of FreshTail User Noticed A Text Block" at bounding box center [635, 443] width 163 height 19
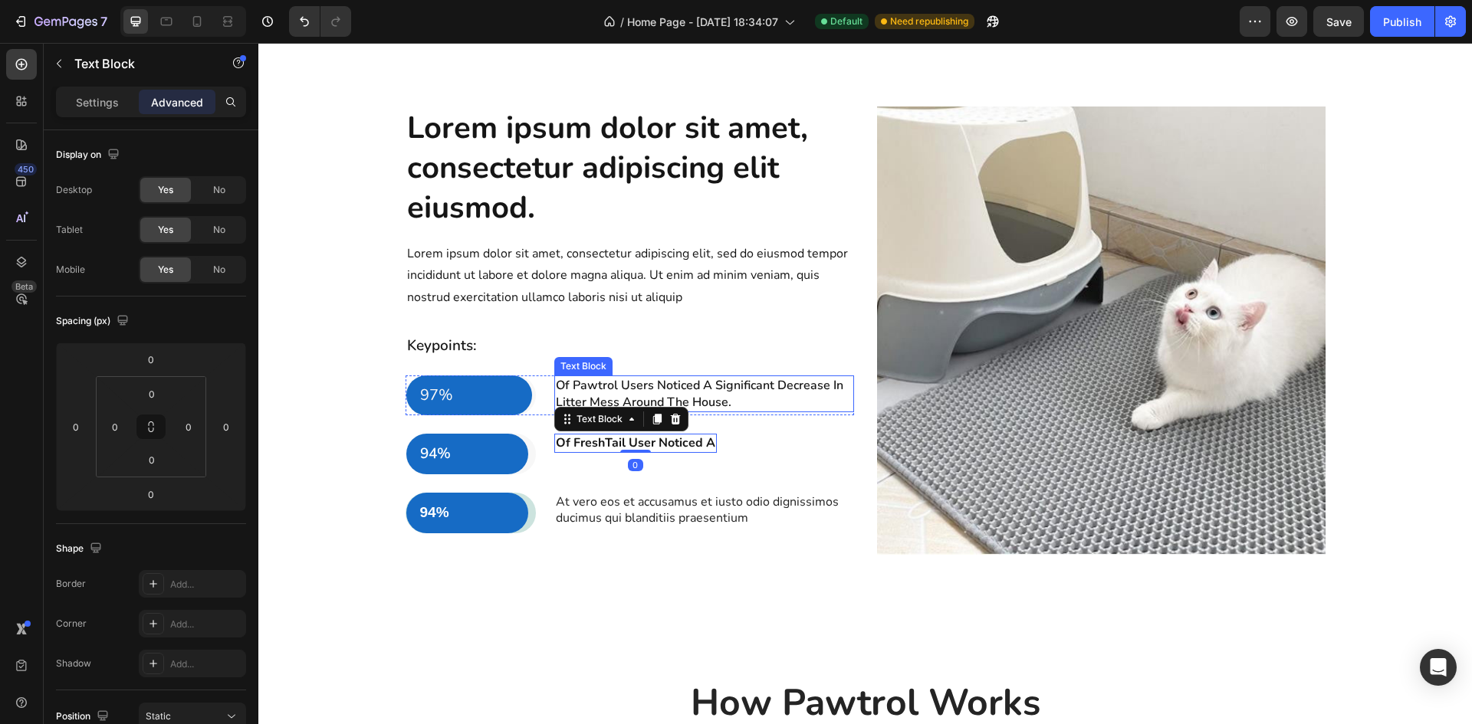
click at [713, 387] on span "Of Pawtrol Users Noticed A Significant Decrease In Litter Mess Around The House." at bounding box center [699, 394] width 287 height 34
click at [638, 452] on div "Of FreshTail User Noticed A" at bounding box center [635, 443] width 163 height 19
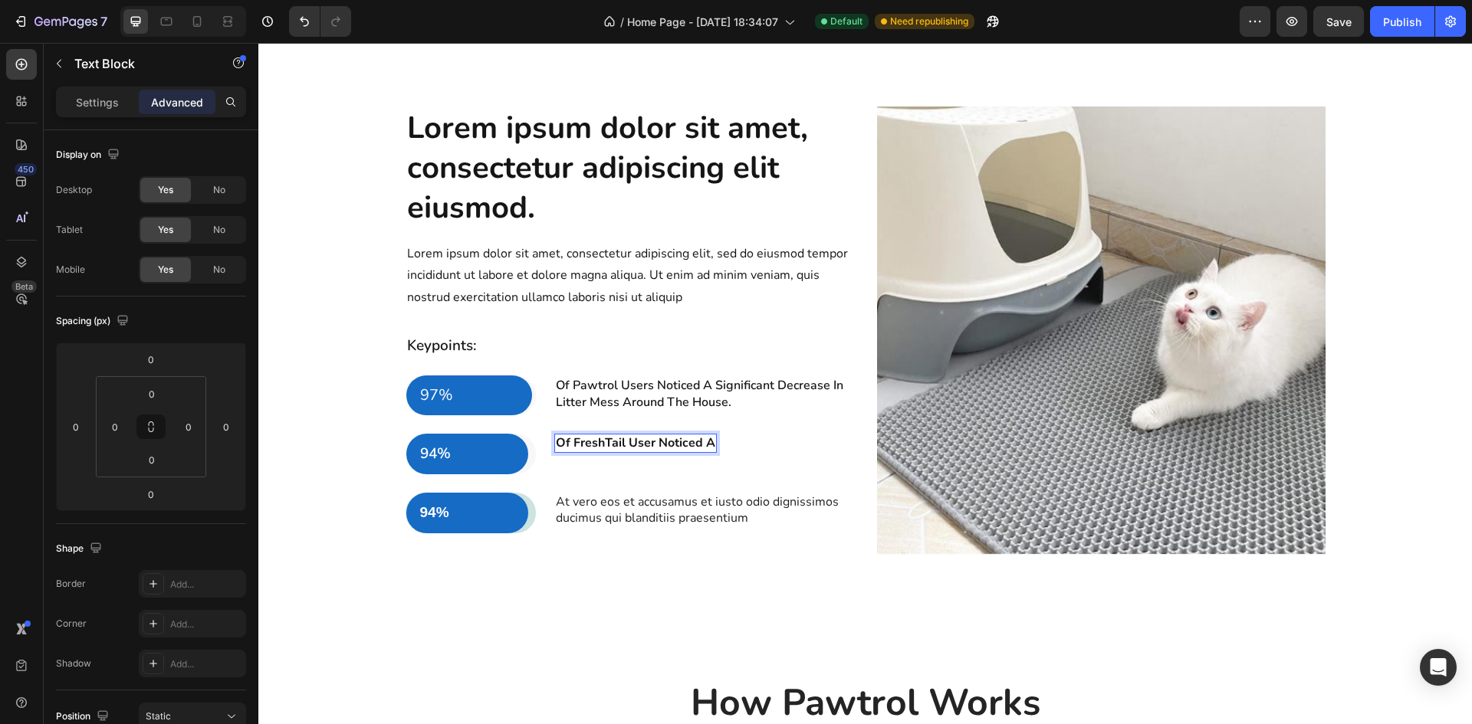
click at [101, 108] on p "Settings" at bounding box center [97, 102] width 43 height 16
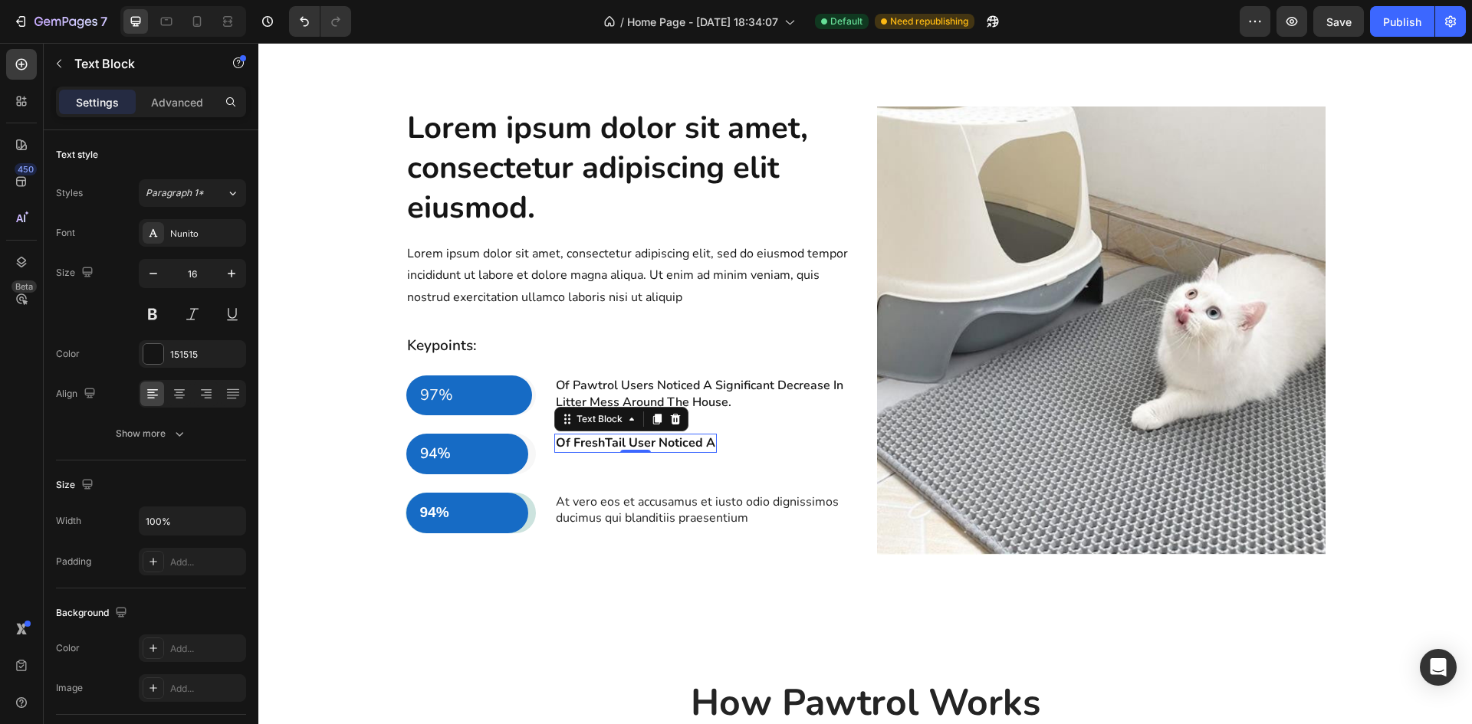
click at [708, 442] on p "Of FreshTail User Noticed A" at bounding box center [635, 443] width 159 height 16
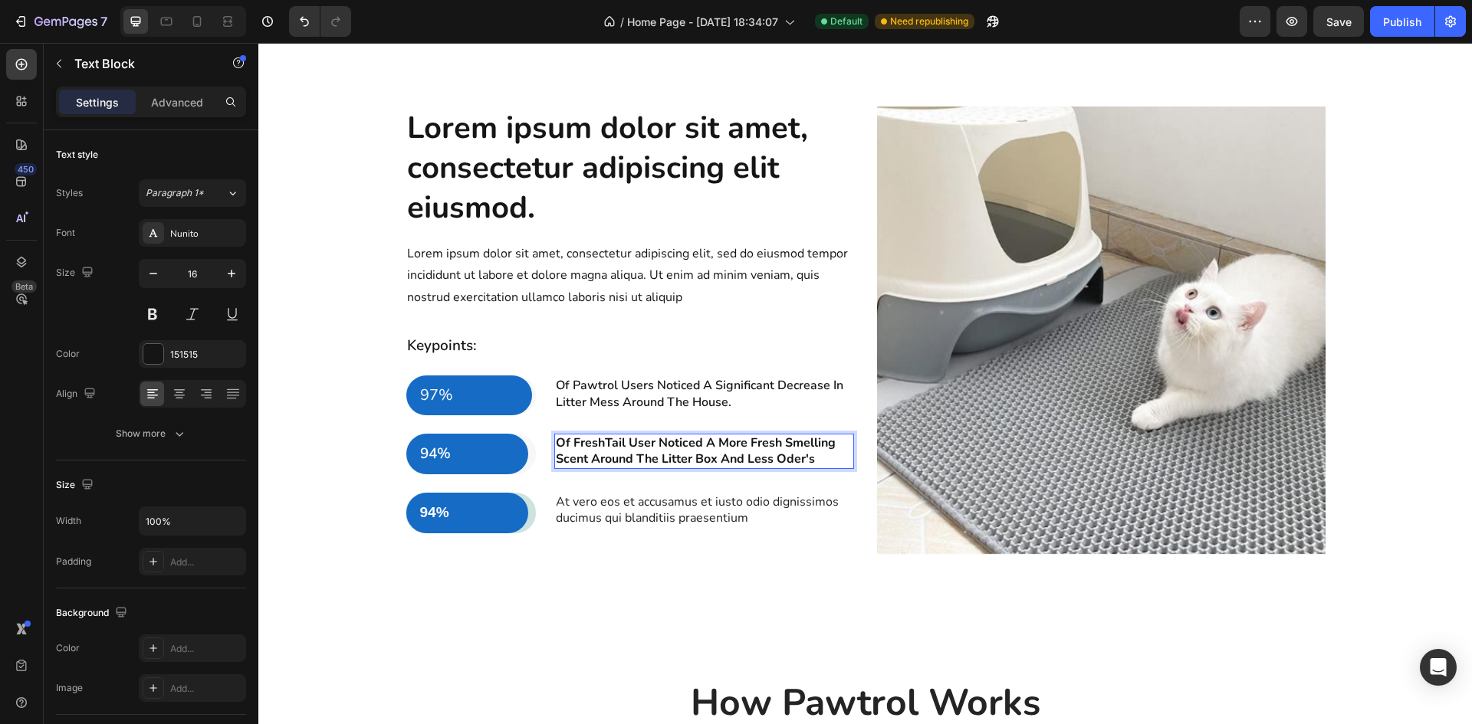
click at [783, 458] on p "Of FreshTail User Noticed A More Fresh Smelling Scent Around The Litter Box And…" at bounding box center [704, 451] width 297 height 32
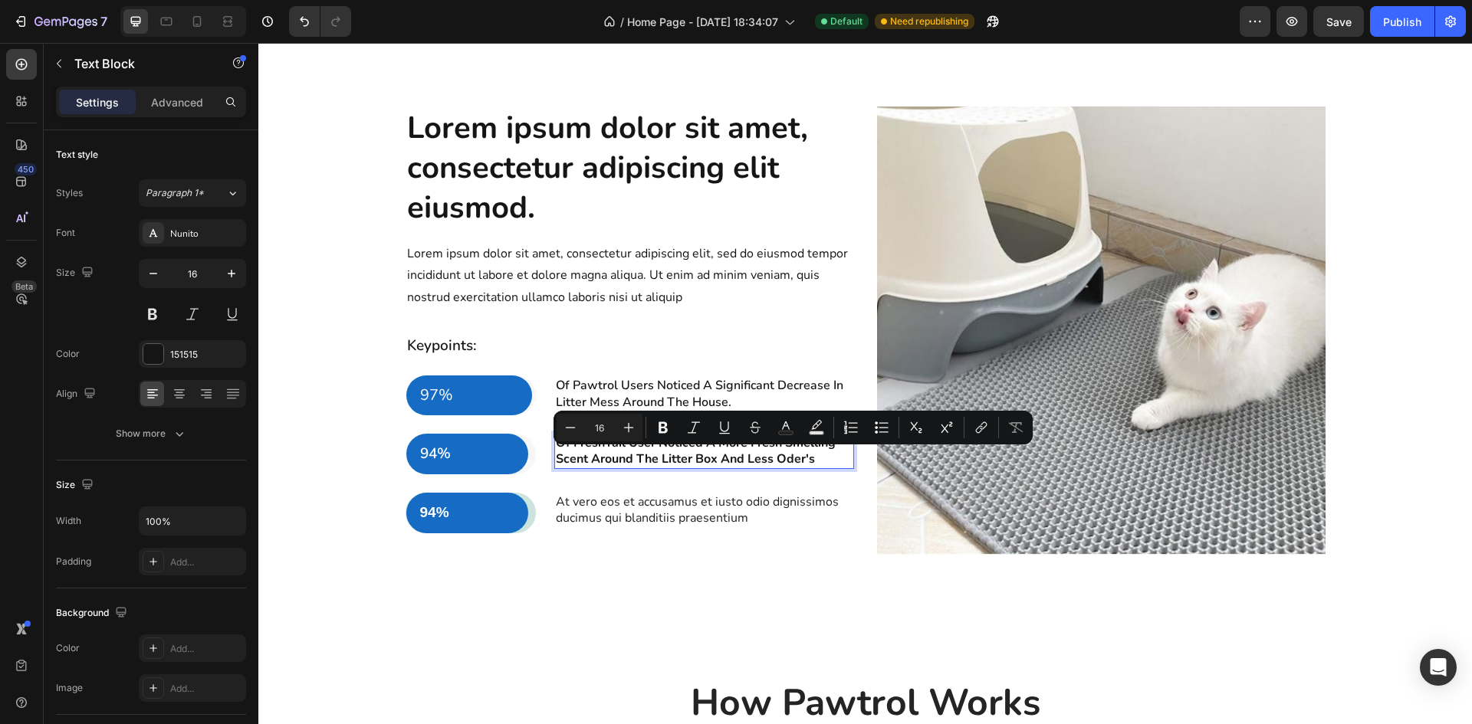
drag, startPoint x: 816, startPoint y: 458, endPoint x: 773, endPoint y: 457, distance: 43.7
click at [773, 457] on p "Of FreshTail User Noticed A More Fresh Smelling Scent Around The Litter Box And…" at bounding box center [704, 451] width 297 height 32
click at [826, 461] on p "Of FreshTail User Noticed A More Fresh Smelling Scent Around The Litter Box And…" at bounding box center [704, 451] width 297 height 32
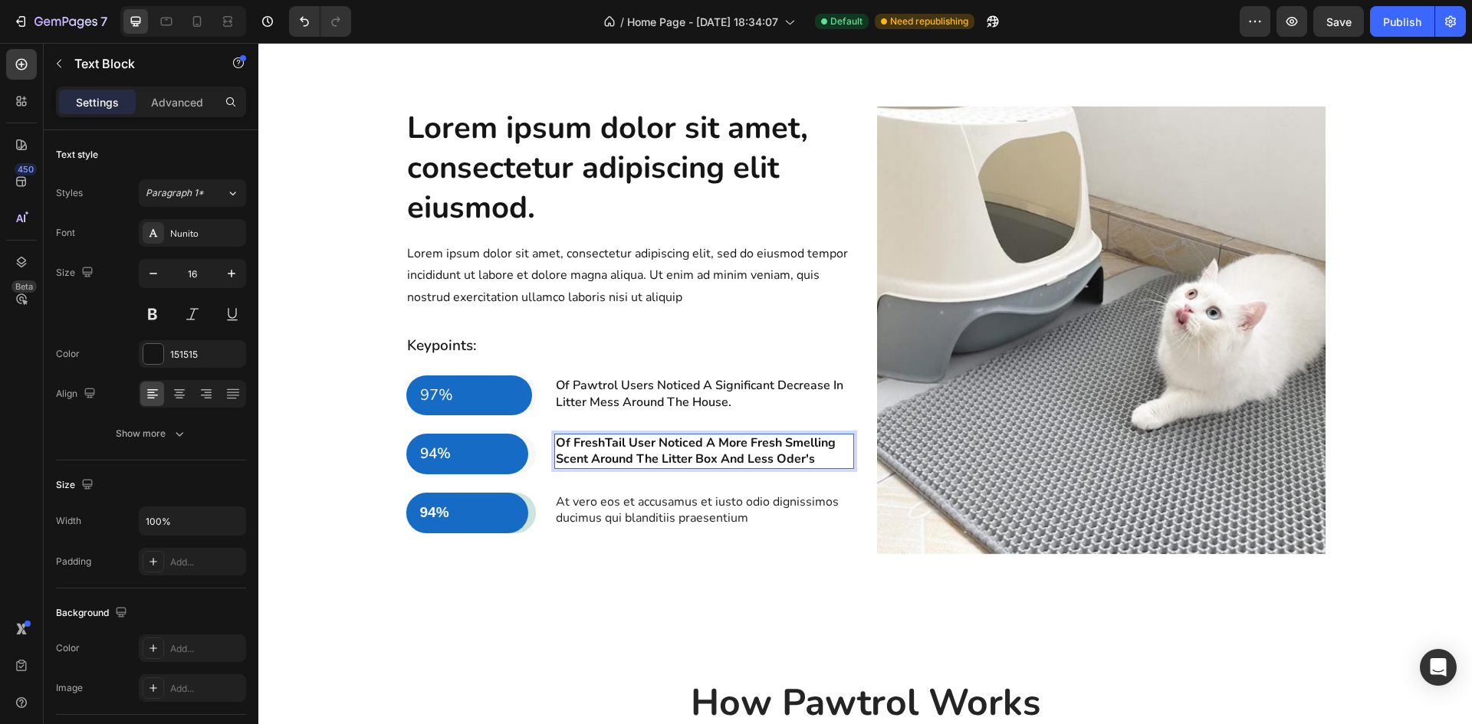
click at [741, 444] on p "Of FreshTail User Noticed A More Fresh Smelling Scent Around The Litter Box And…" at bounding box center [704, 451] width 297 height 32
drag, startPoint x: 818, startPoint y: 455, endPoint x: 720, endPoint y: 457, distance: 98.1
click at [720, 457] on p "Of FreshTail User Noticed A More Fresh Smelling Scent Around The Litter Box And…" at bounding box center [704, 451] width 297 height 32
click at [694, 402] on span "Of Pawtrol Users Noticed A Significant Decrease In Litter Mess Around The House." at bounding box center [699, 394] width 287 height 34
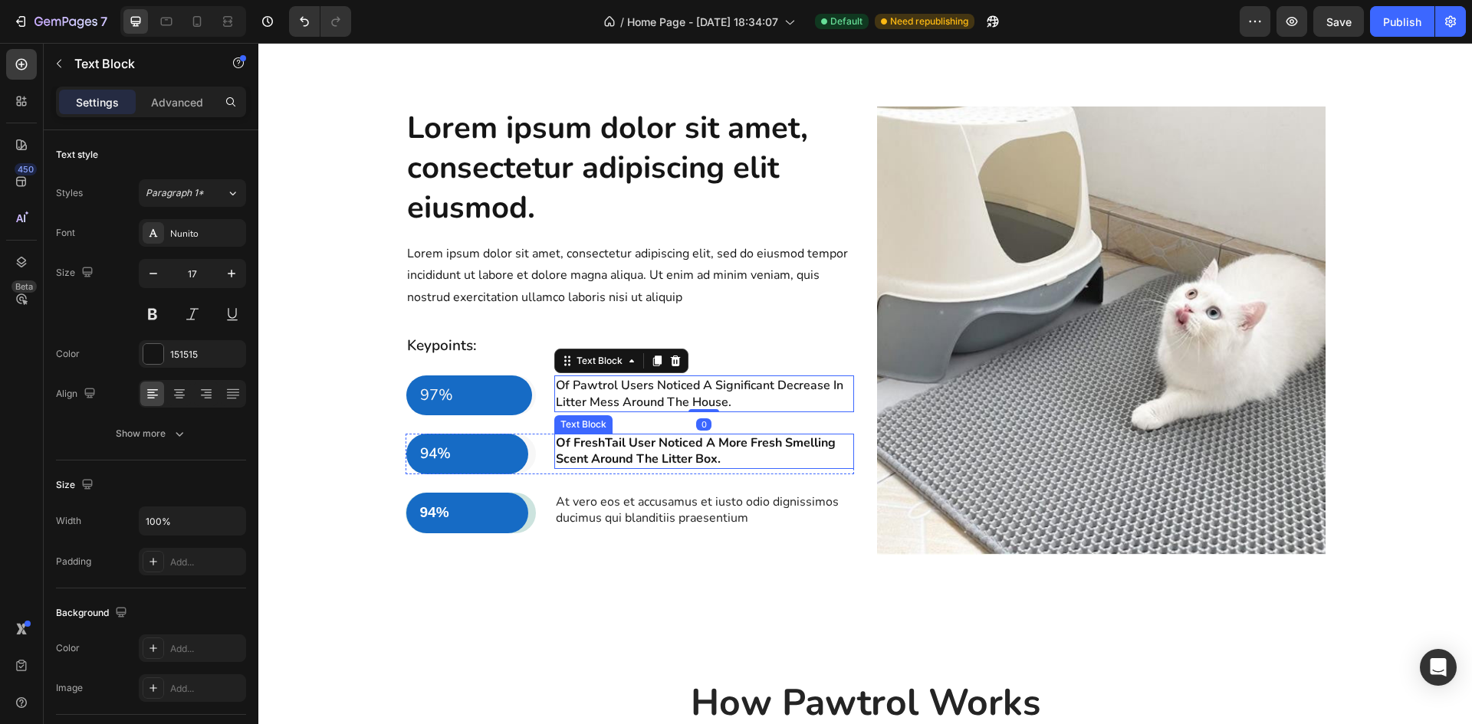
click at [657, 460] on p "Of FreshTail User Noticed A More Fresh Smelling Scent Around The Litter Box." at bounding box center [704, 451] width 297 height 32
click at [648, 392] on span "Of Pawtrol Users Noticed A Significant Decrease In Litter Mess Around The House." at bounding box center [699, 394] width 287 height 34
click at [673, 452] on p "Of FreshTail User Noticed A More Fresh Smelling Scent Around The Litter Box." at bounding box center [704, 451] width 297 height 32
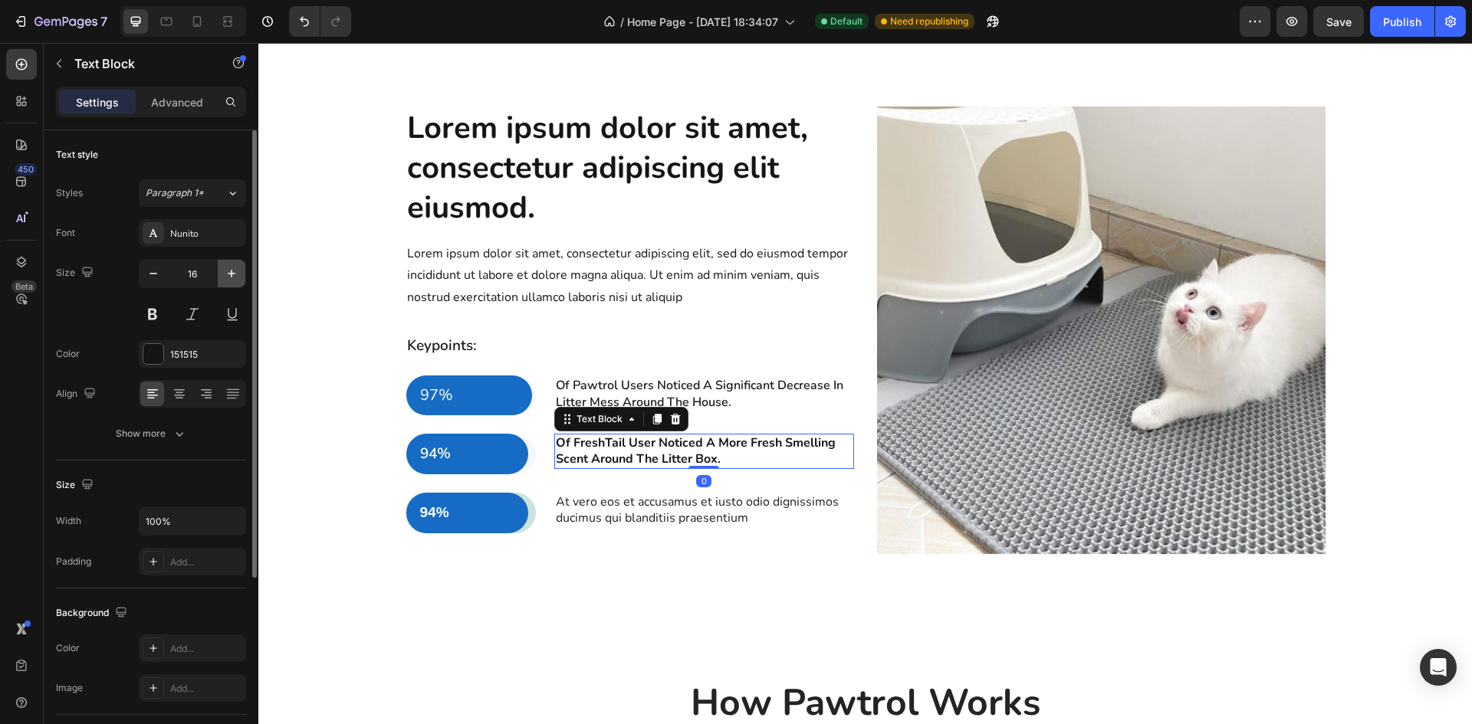
click at [237, 274] on icon "button" at bounding box center [231, 273] width 15 height 15
type input "17"
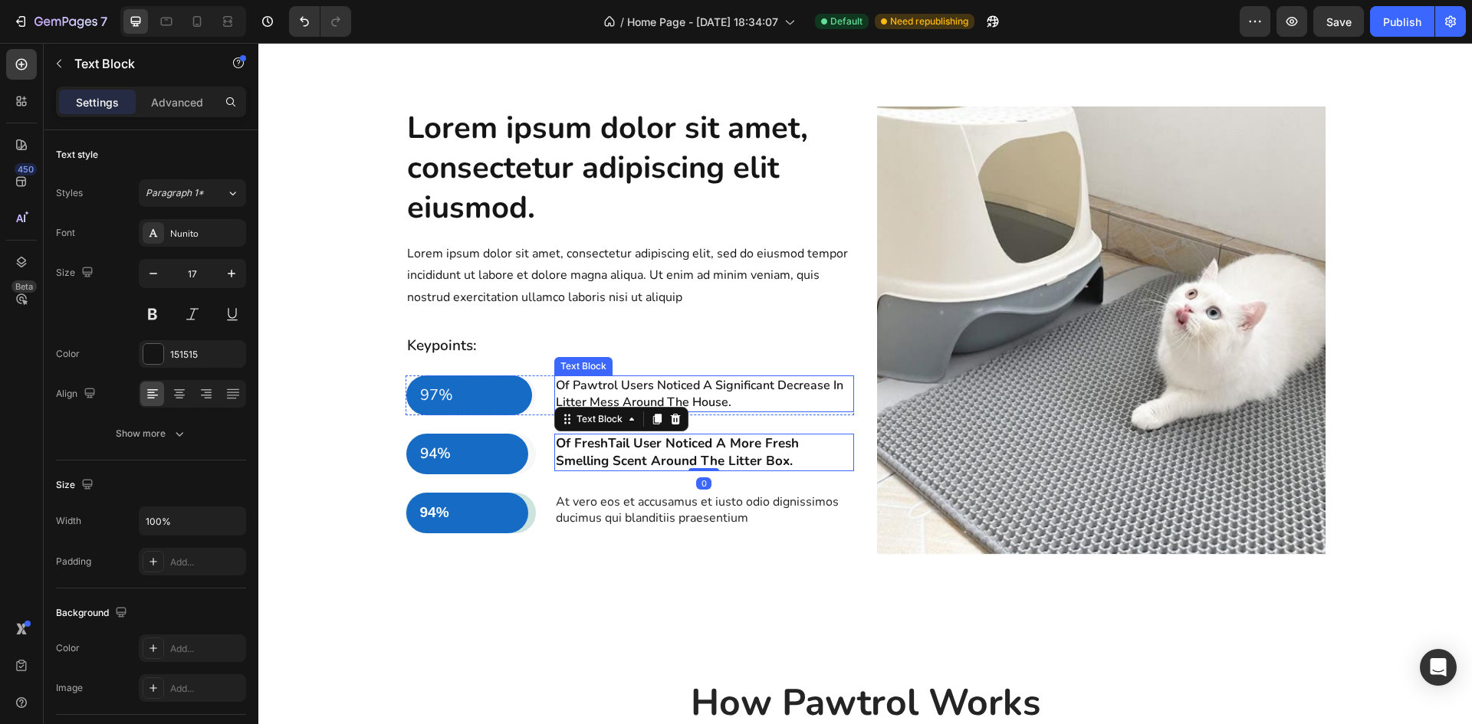
click at [694, 392] on span "Of Pawtrol Users Noticed A Significant Decrease In Litter Mess Around The House." at bounding box center [699, 394] width 287 height 34
click at [750, 458] on p "Of FreshTail User Noticed A More Fresh Smelling Scent Around The Litter Box." at bounding box center [704, 452] width 297 height 34
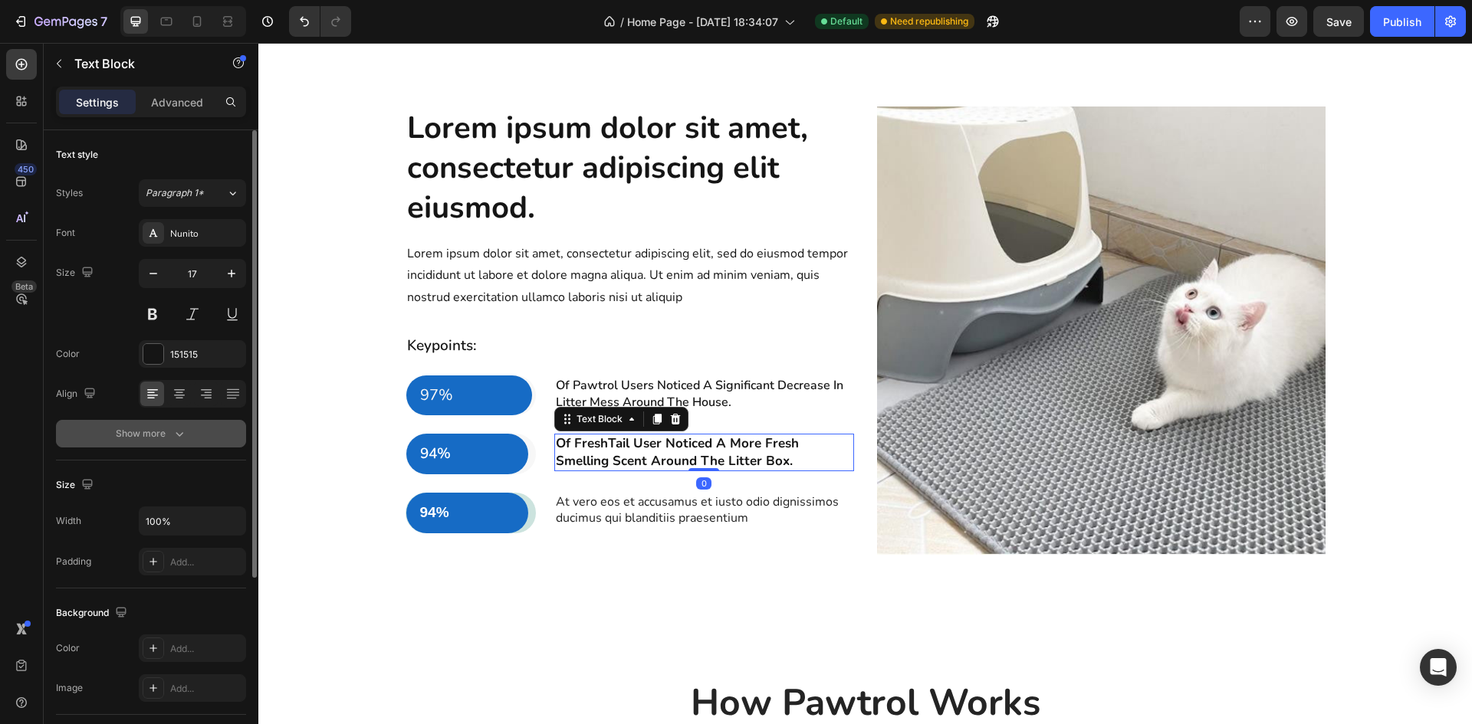
click at [191, 426] on button "Show more" at bounding box center [151, 434] width 190 height 28
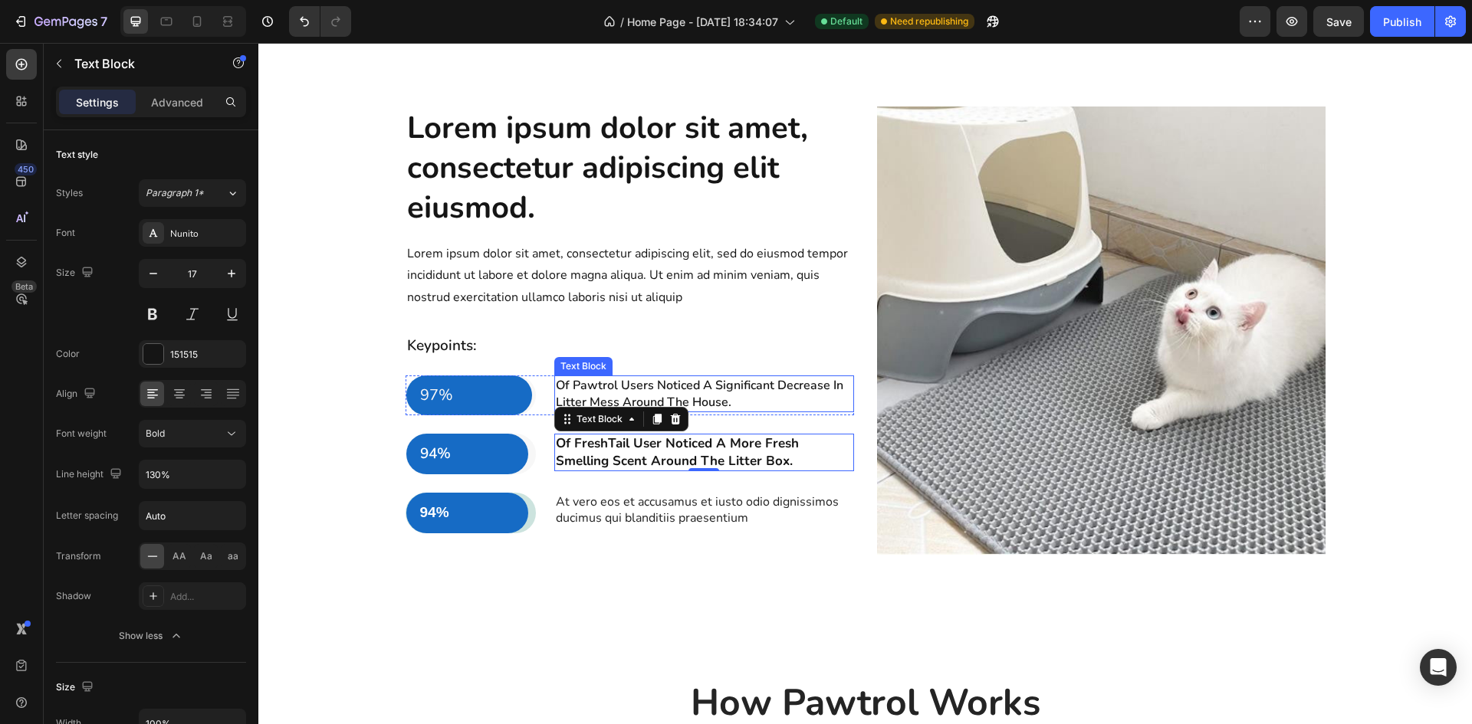
click at [662, 384] on span "Of Pawtrol Users Noticed A Significant Decrease In Litter Mess Around The House." at bounding box center [699, 394] width 287 height 34
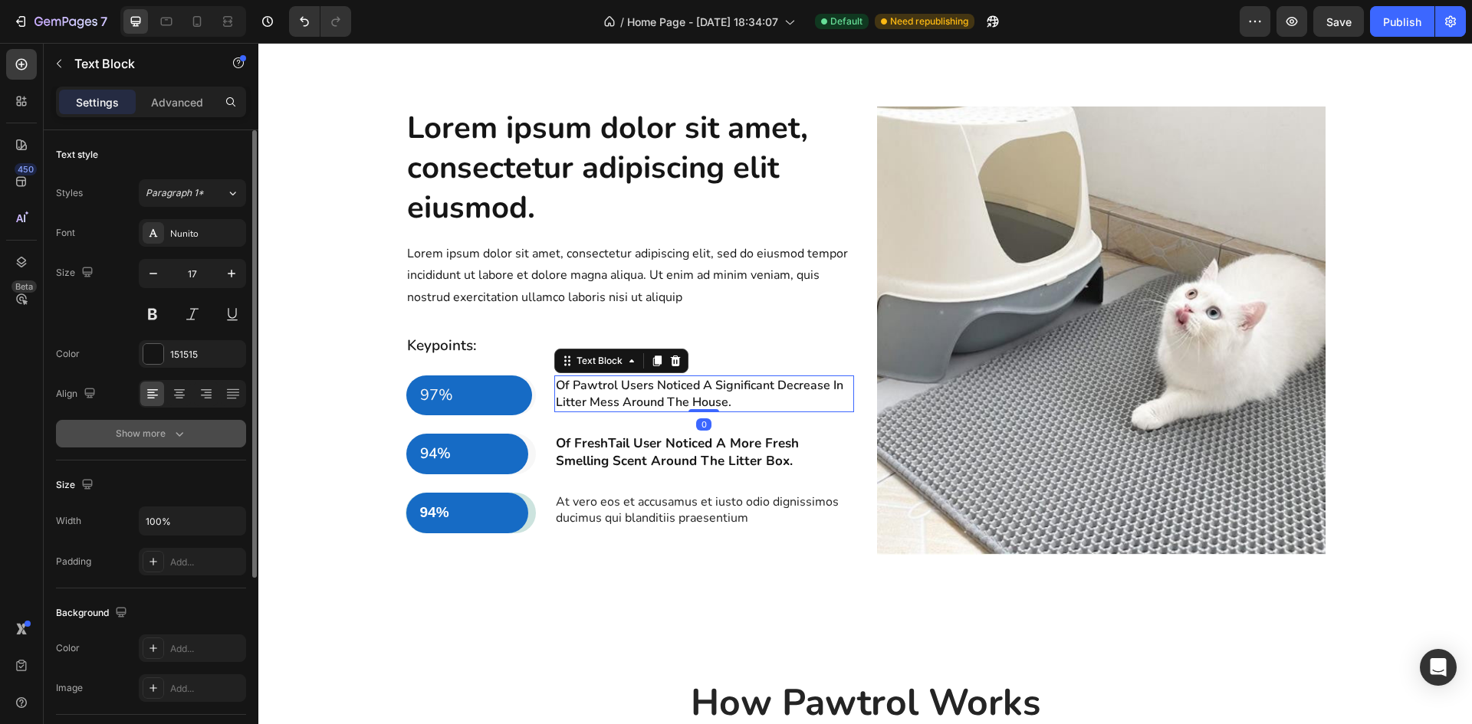
click at [172, 429] on icon "button" at bounding box center [179, 433] width 15 height 15
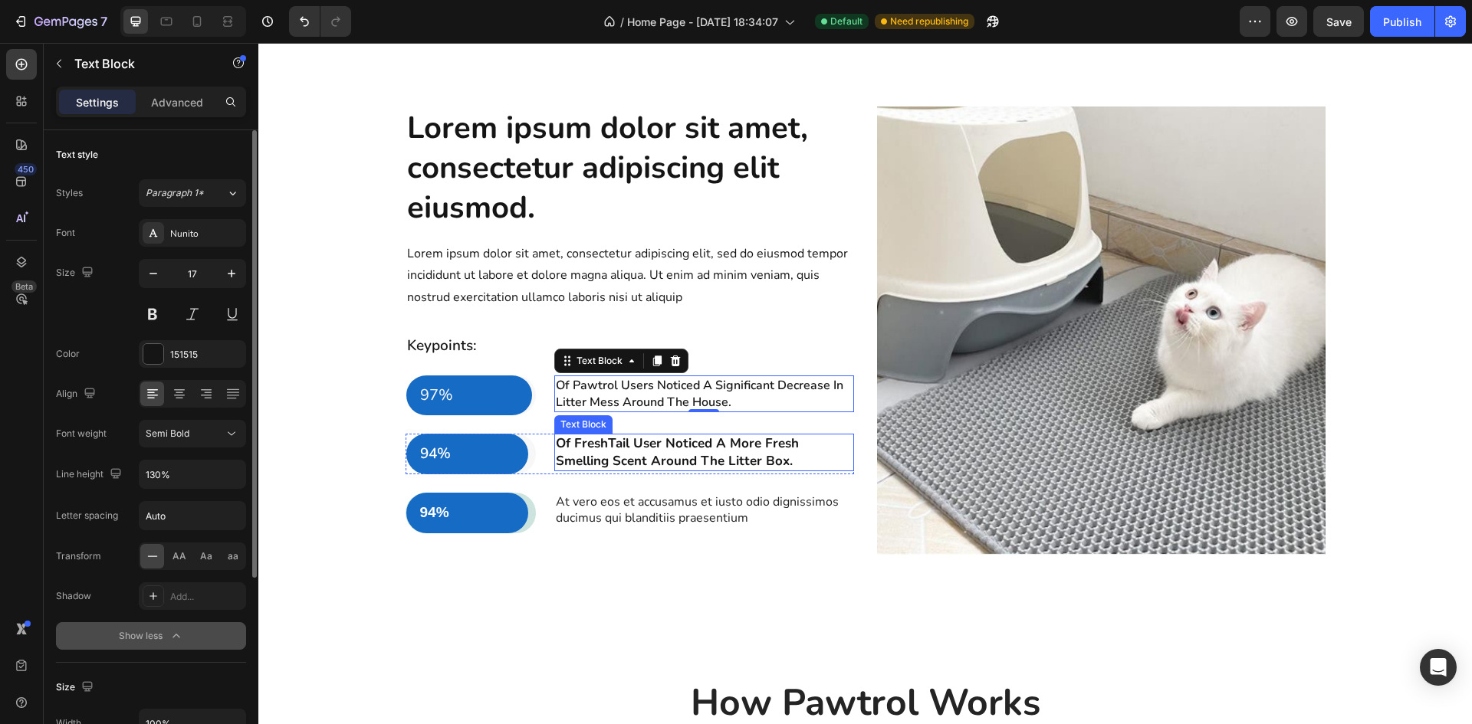
click at [592, 453] on p "Of FreshTail User Noticed A More Fresh Smelling Scent Around The Litter Box." at bounding box center [704, 452] width 297 height 34
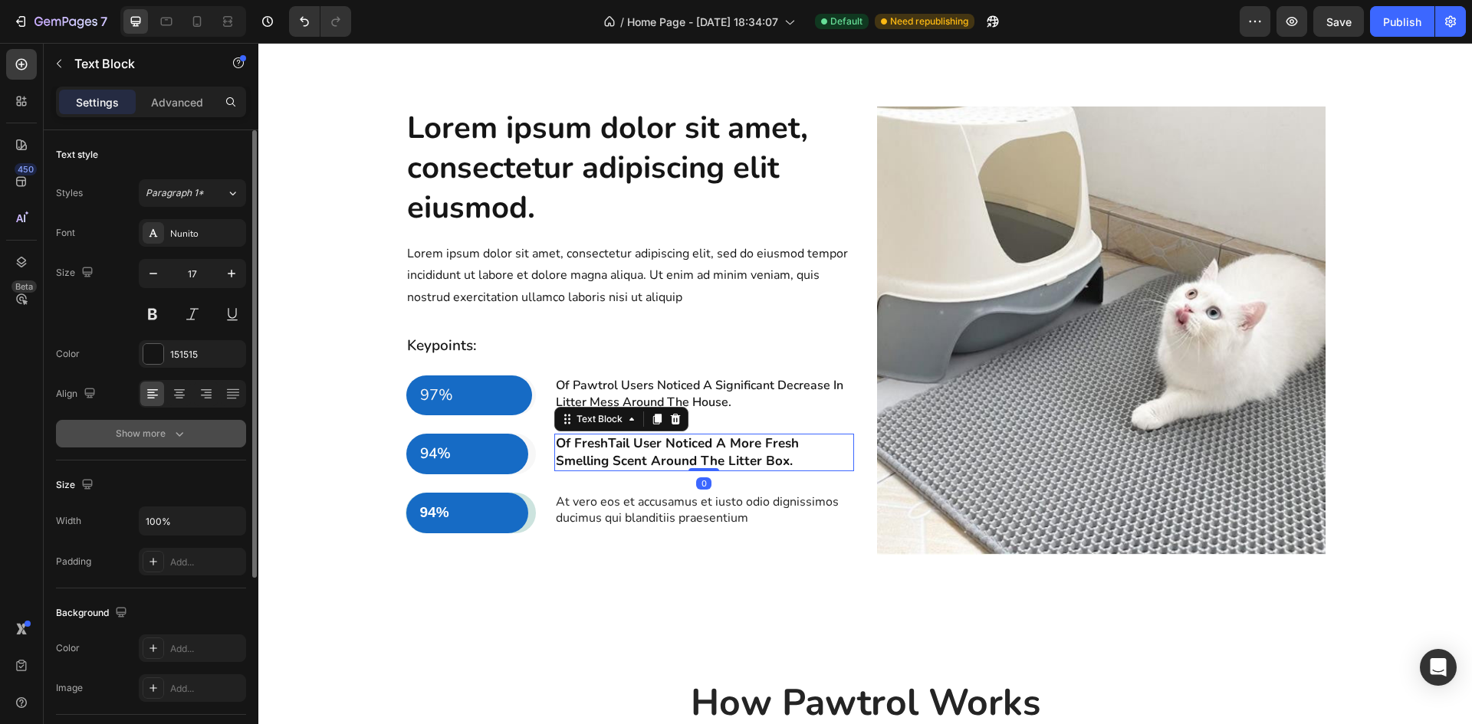
click at [172, 438] on icon "button" at bounding box center [179, 433] width 15 height 15
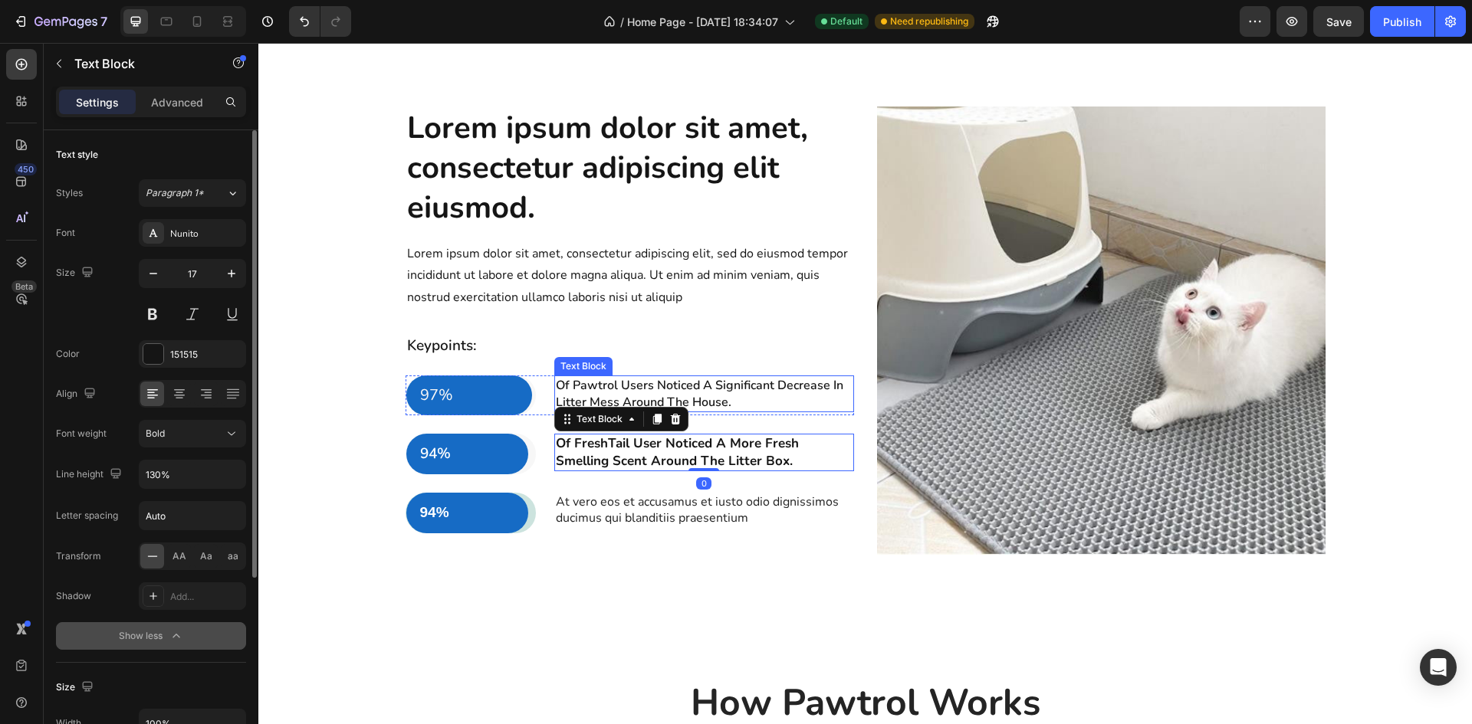
click at [667, 394] on span "Of Pawtrol Users Noticed A Significant Decrease In Litter Mess Around The House." at bounding box center [699, 394] width 287 height 34
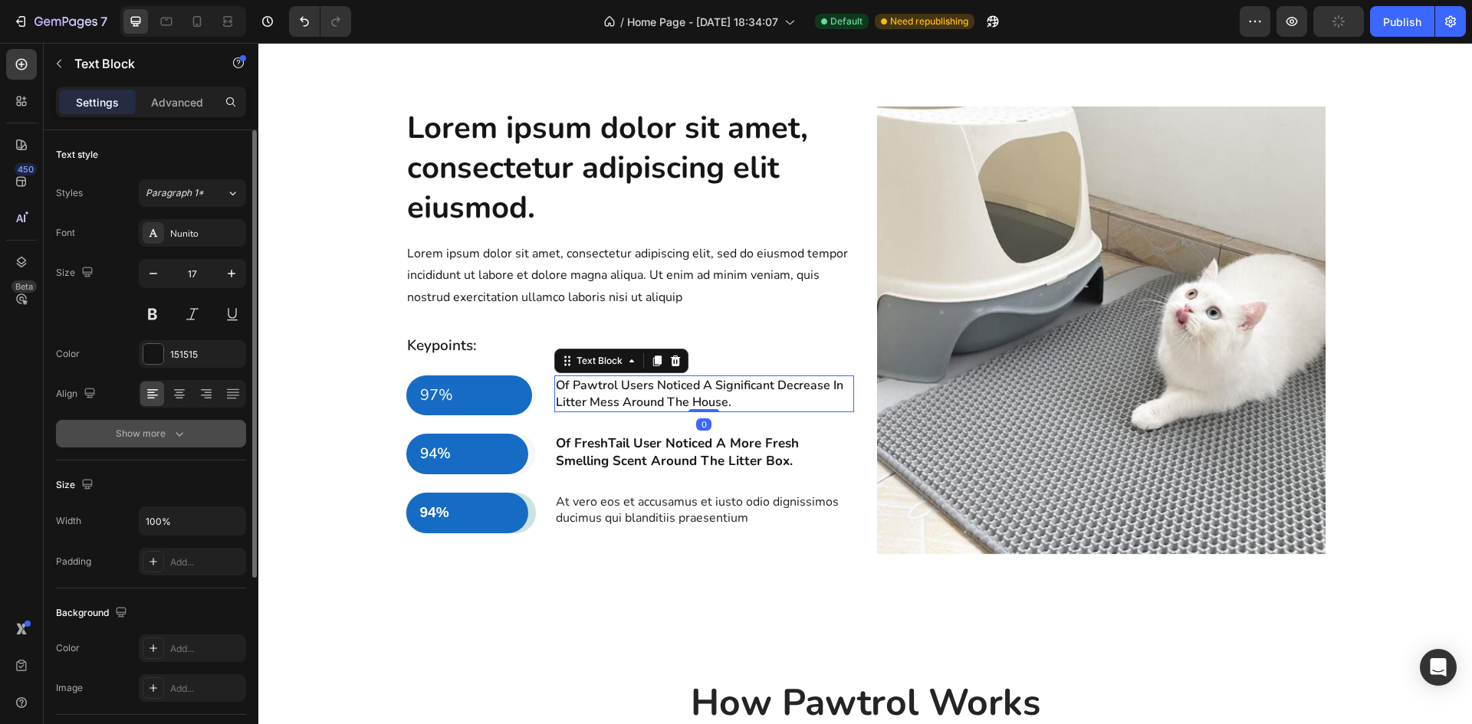
click at [160, 438] on div "Show more" at bounding box center [151, 433] width 71 height 15
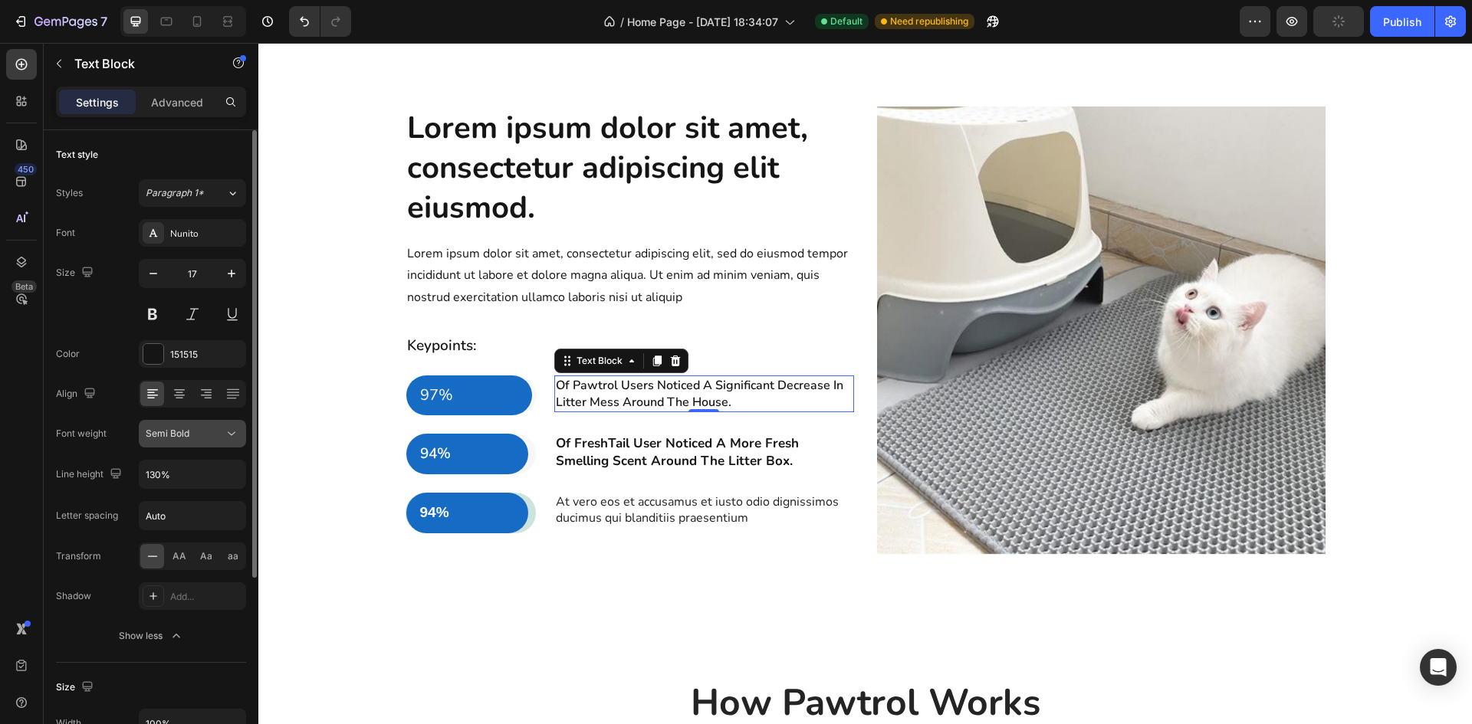
click at [237, 429] on icon at bounding box center [231, 433] width 15 height 15
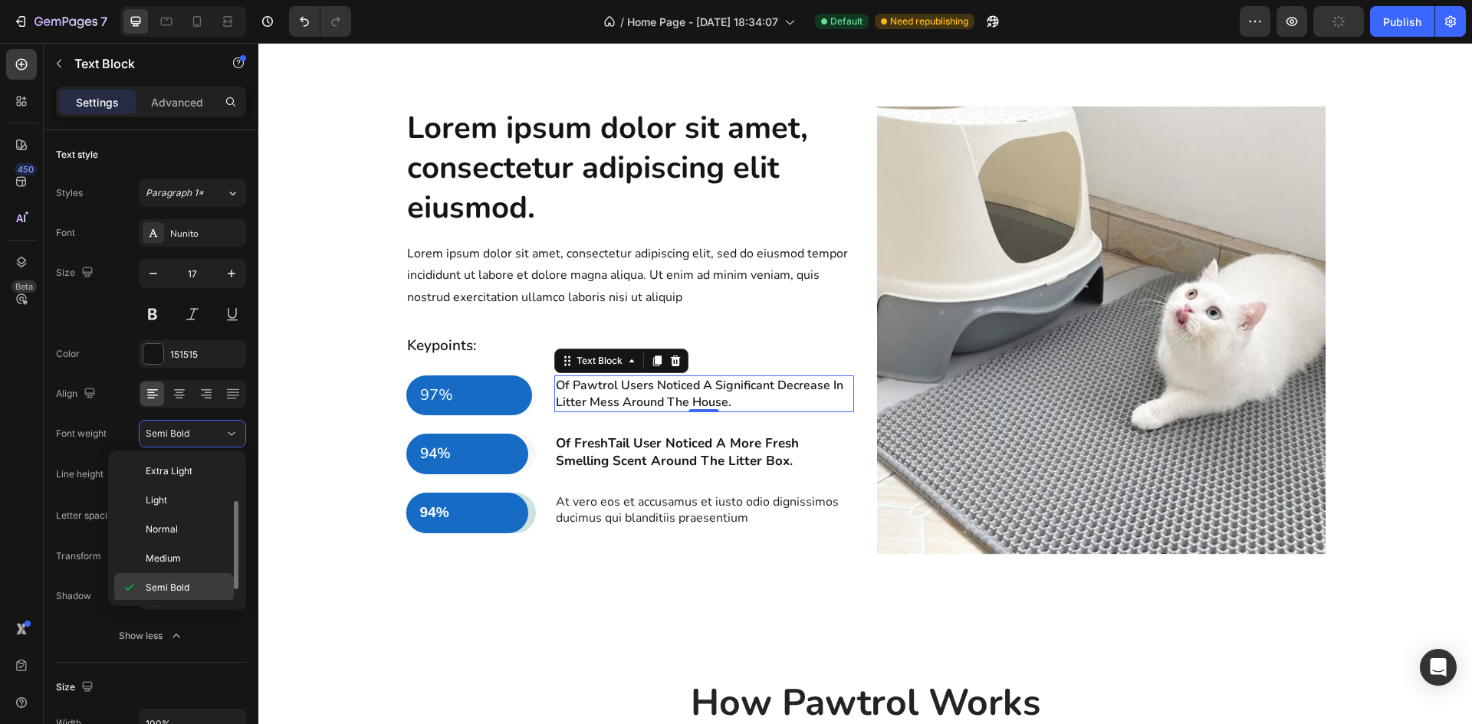
scroll to position [28, 0]
click at [140, 604] on div "Bold" at bounding box center [174, 618] width 120 height 29
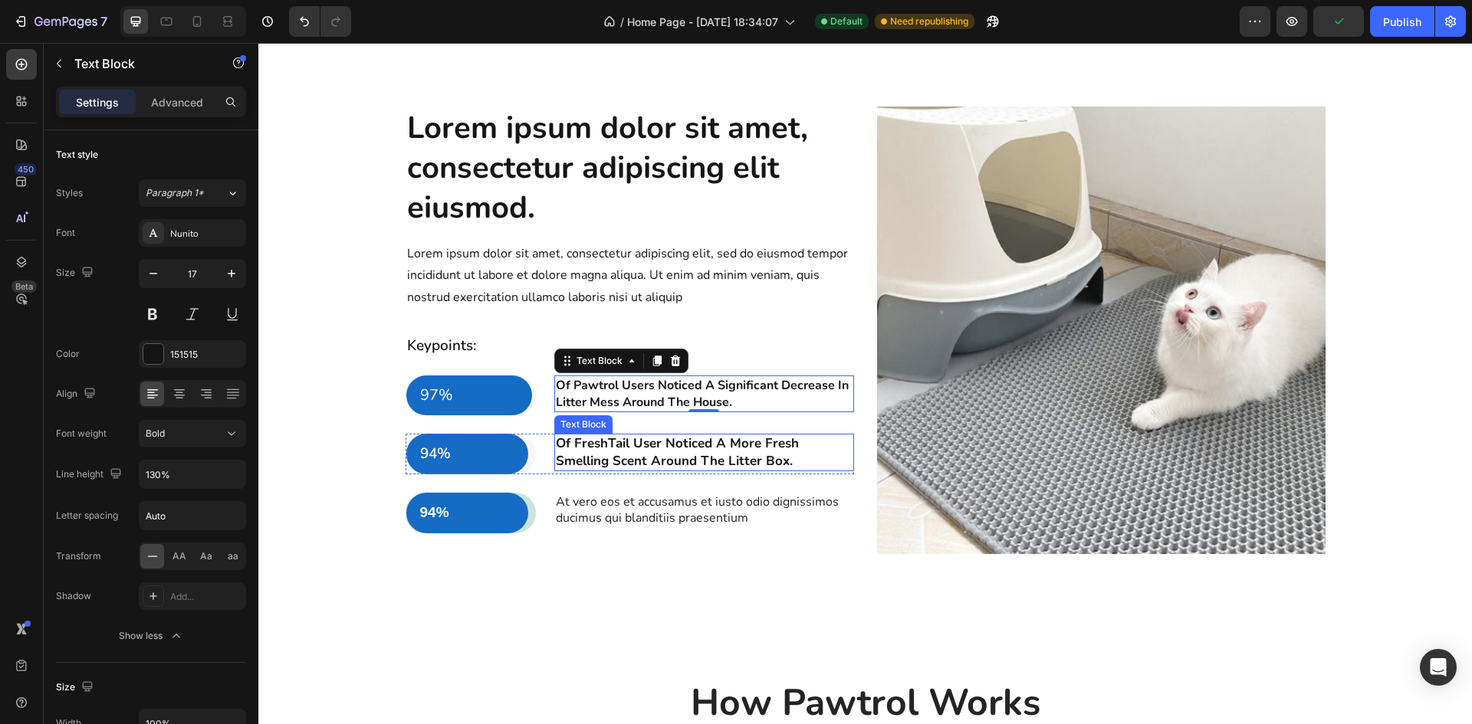
click at [711, 446] on p "Of FreshTail User Noticed A More Fresh Smelling Scent Around The Litter Box." at bounding box center [704, 452] width 297 height 34
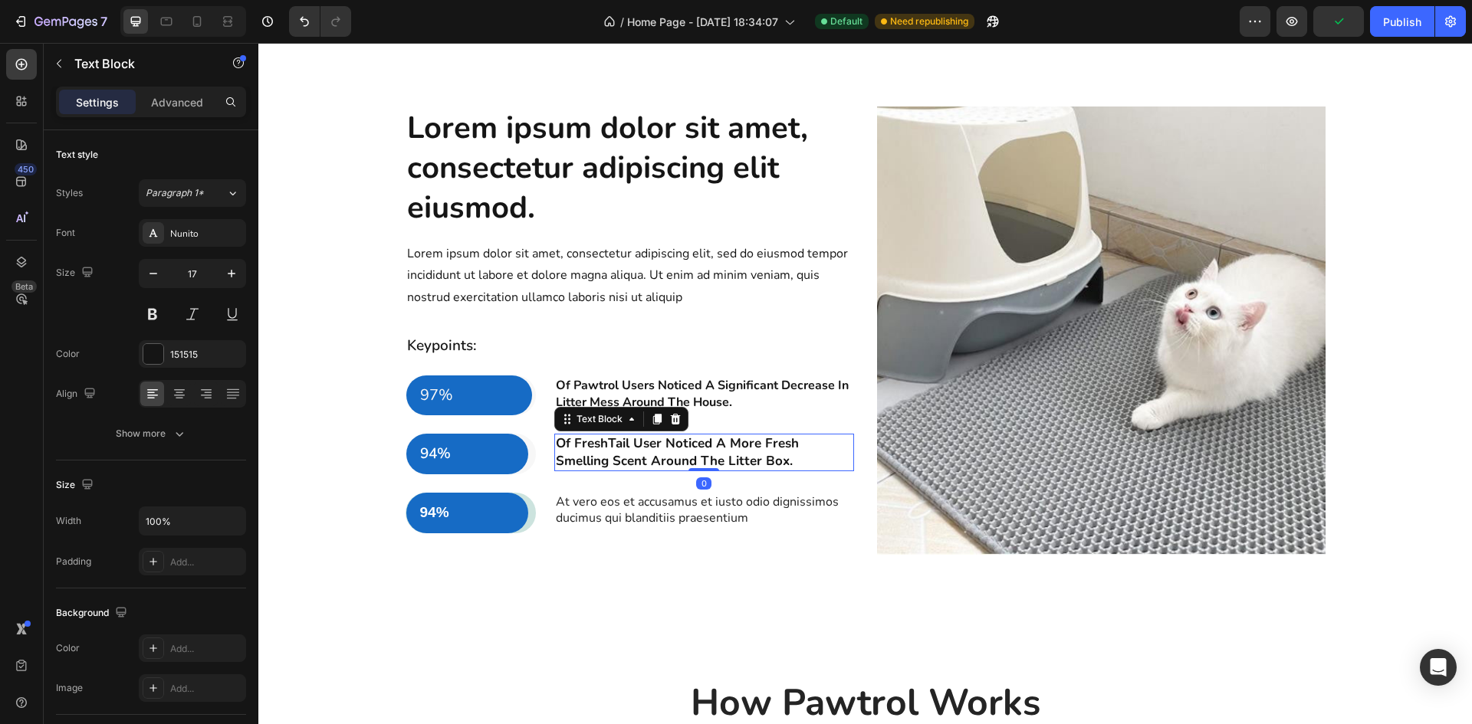
click at [741, 394] on p "Of Pawtrol Users Noticed A Significant Decrease In Litter Mess Around The House." at bounding box center [704, 394] width 297 height 34
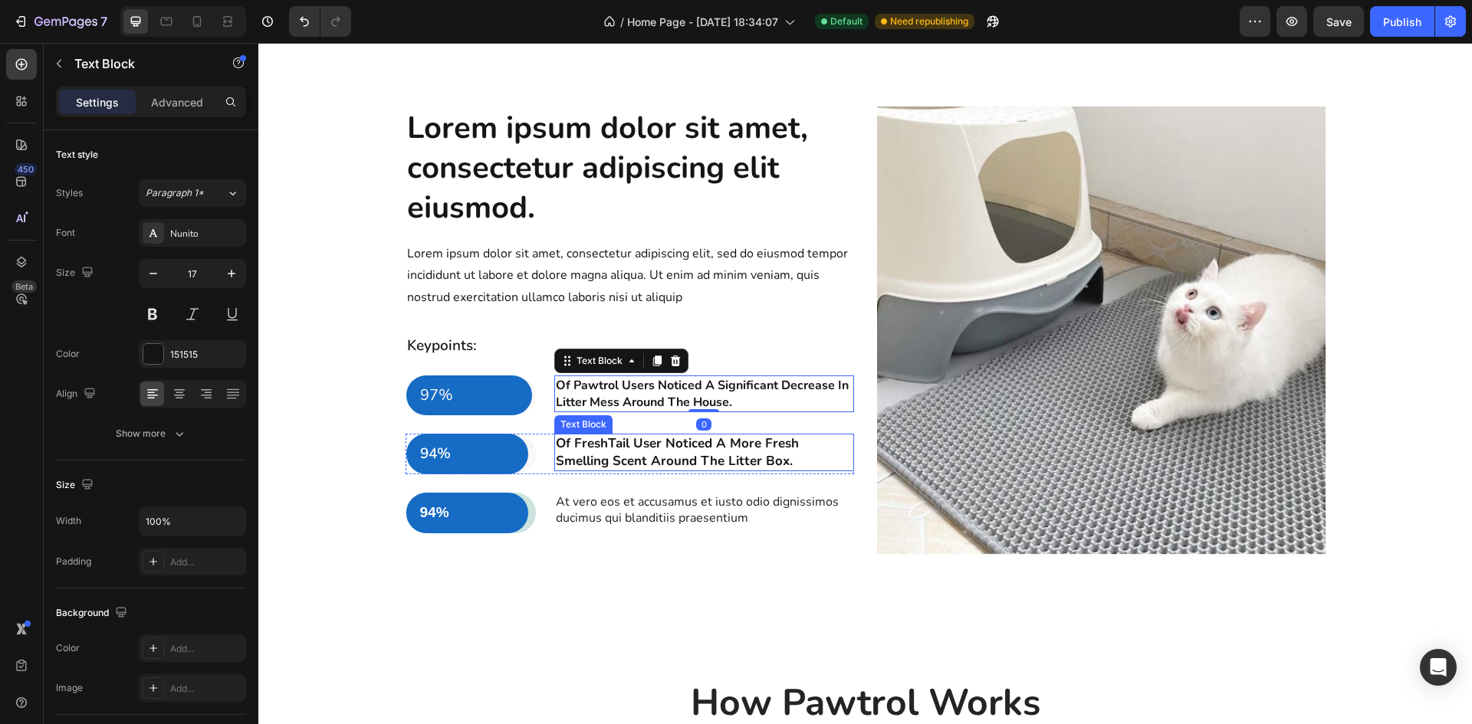
click at [783, 455] on p "Of FreshTail User Noticed A More Fresh Smelling Scent Around The Litter Box." at bounding box center [704, 452] width 297 height 34
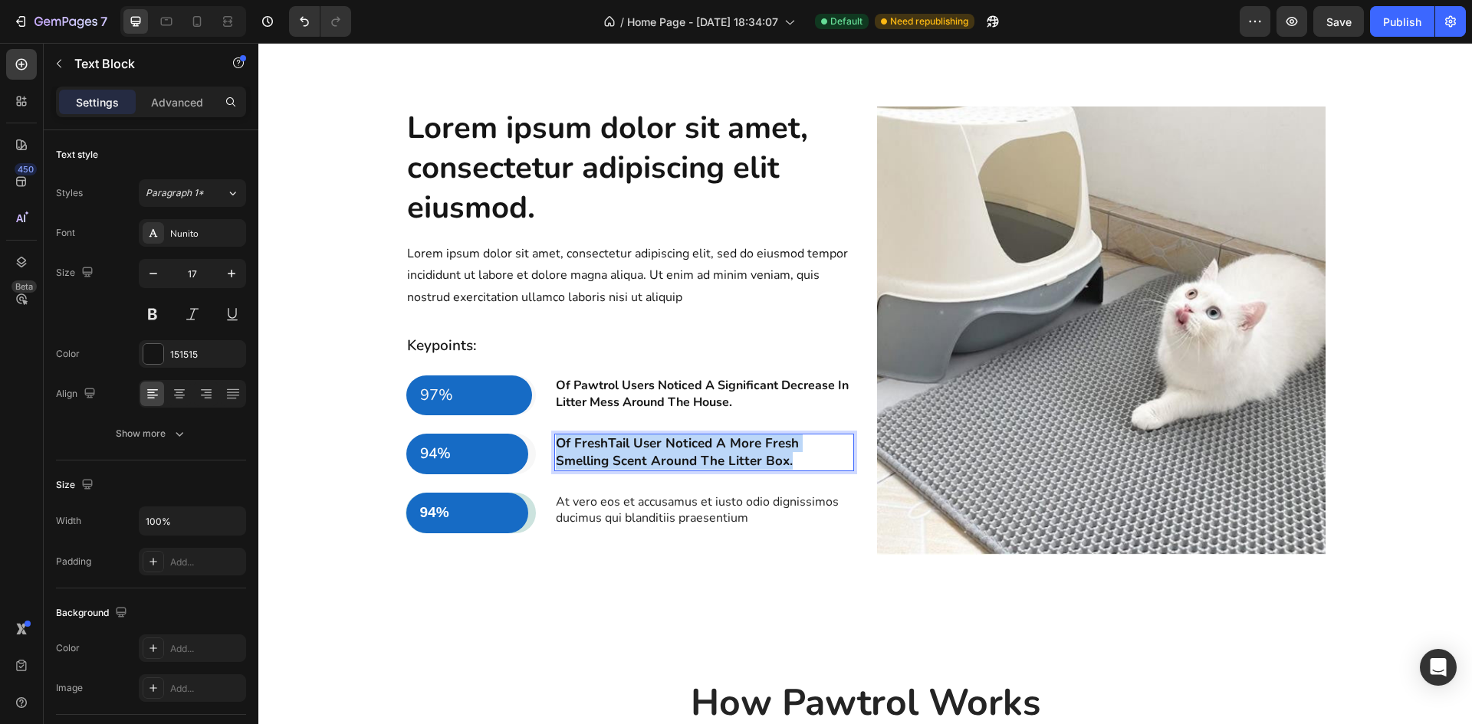
drag, startPoint x: 796, startPoint y: 461, endPoint x: 550, endPoint y: 439, distance: 247.8
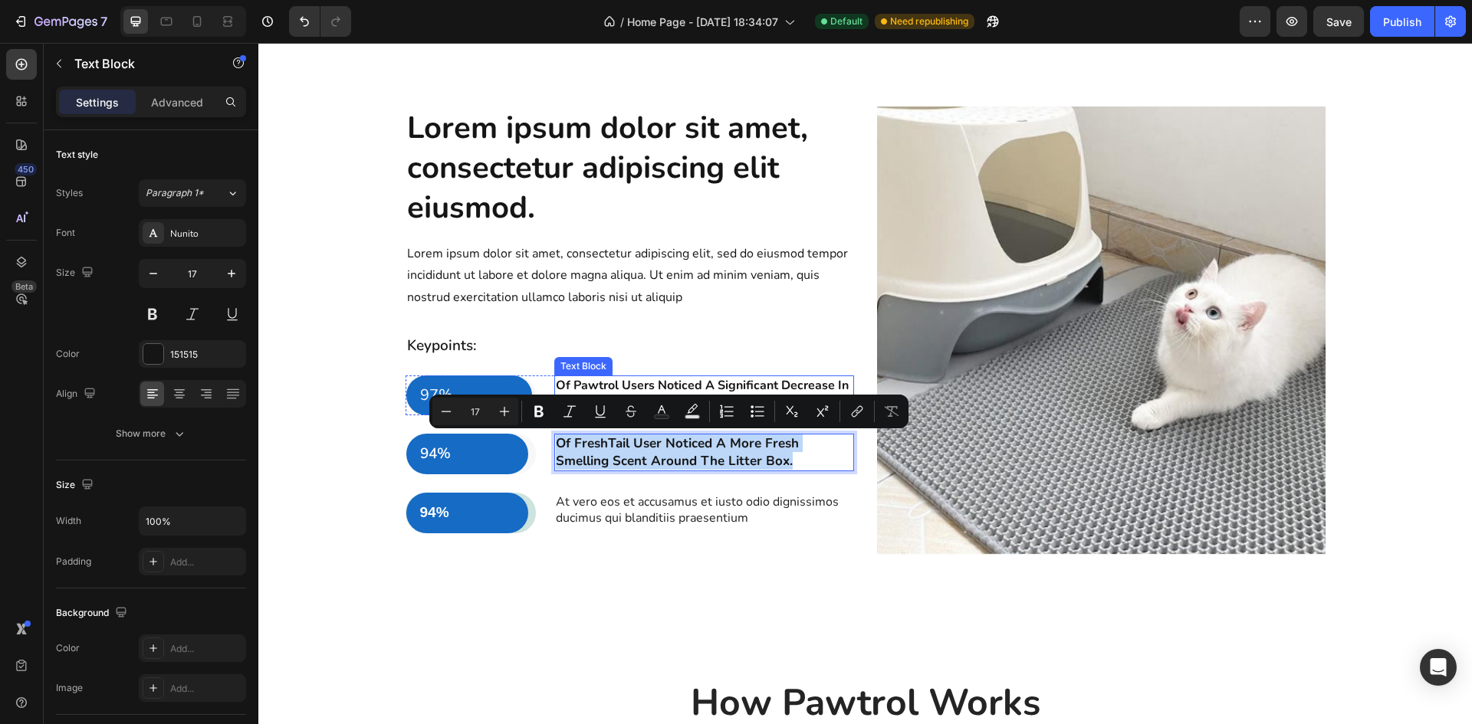
click at [603, 373] on div "Lorem ipsum dolor sit amet, consectetur adipiscing elit eiusmod. Heading Lorem …" at bounding box center [630, 337] width 448 height 461
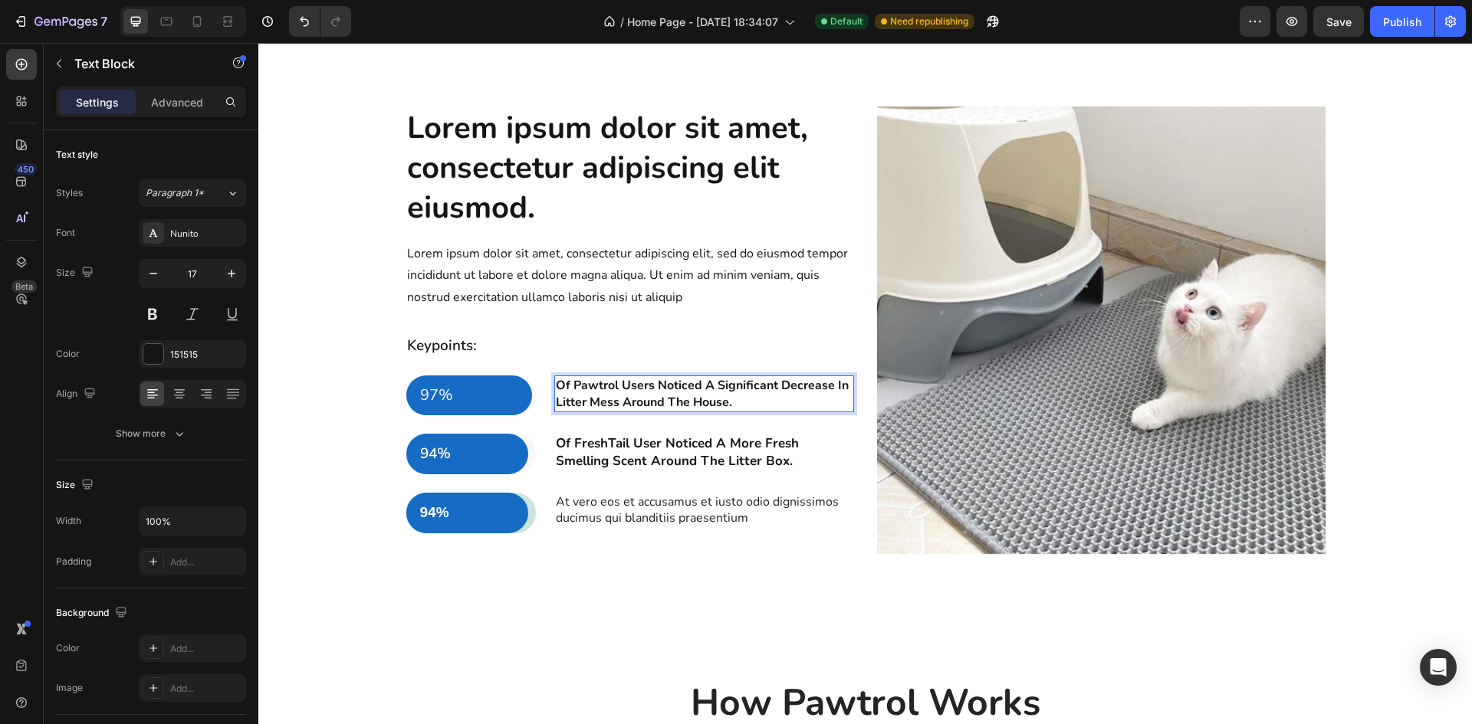
drag, startPoint x: 721, startPoint y: 396, endPoint x: 736, endPoint y: 396, distance: 14.6
click at [722, 396] on span "Of Pawtrol Users Noticed A Significant Decrease In Litter Mess Around The House." at bounding box center [702, 394] width 293 height 34
drag, startPoint x: 723, startPoint y: 408, endPoint x: 545, endPoint y: 385, distance: 179.3
click at [545, 385] on div "97% Text Block Row Row Of Pawtrol Users Noticed A Significant Decrease In Litte…" at bounding box center [630, 396] width 448 height 41
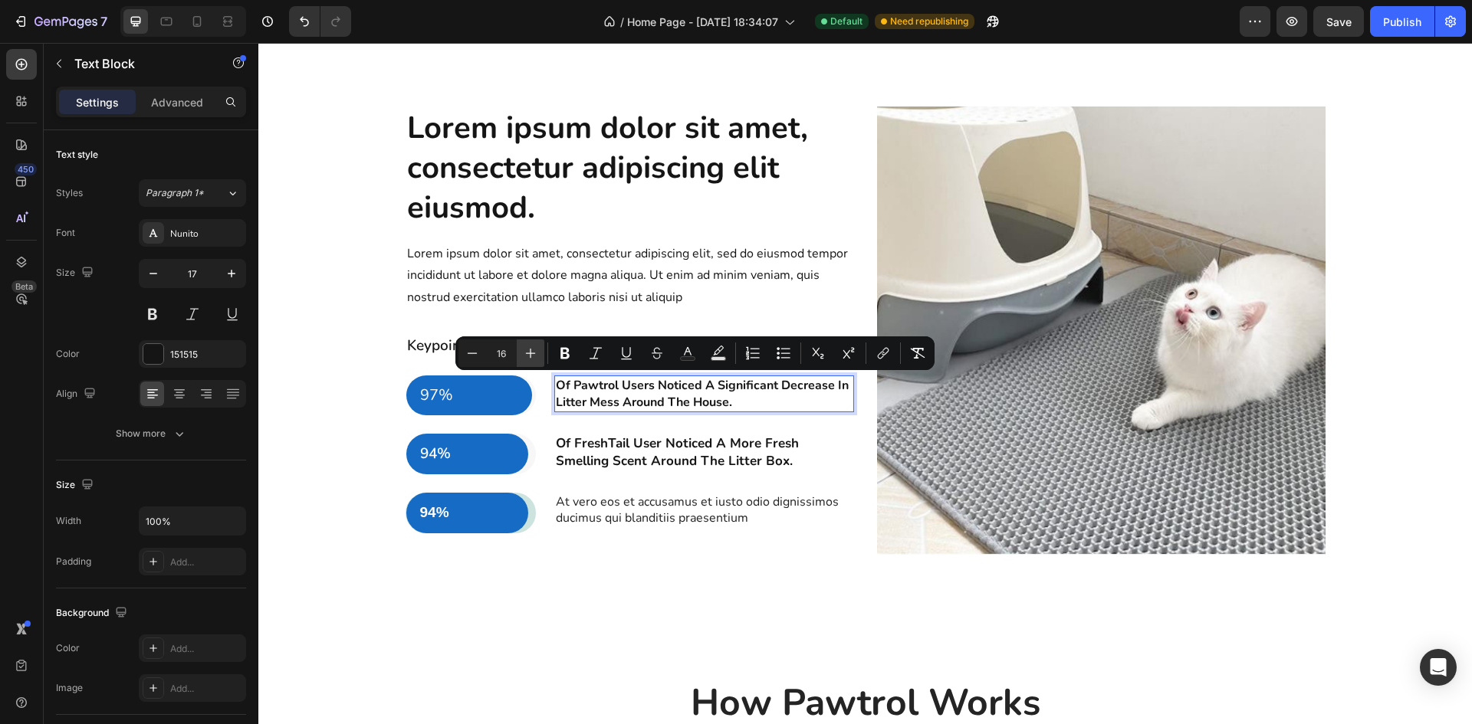
click at [527, 353] on icon "Editor contextual toolbar" at bounding box center [531, 354] width 10 height 10
type input "17"
click at [685, 284] on p "Lorem ipsum dolor sit amet, consectetur adipiscing elit, sed do eiusmod tempor …" at bounding box center [629, 276] width 445 height 66
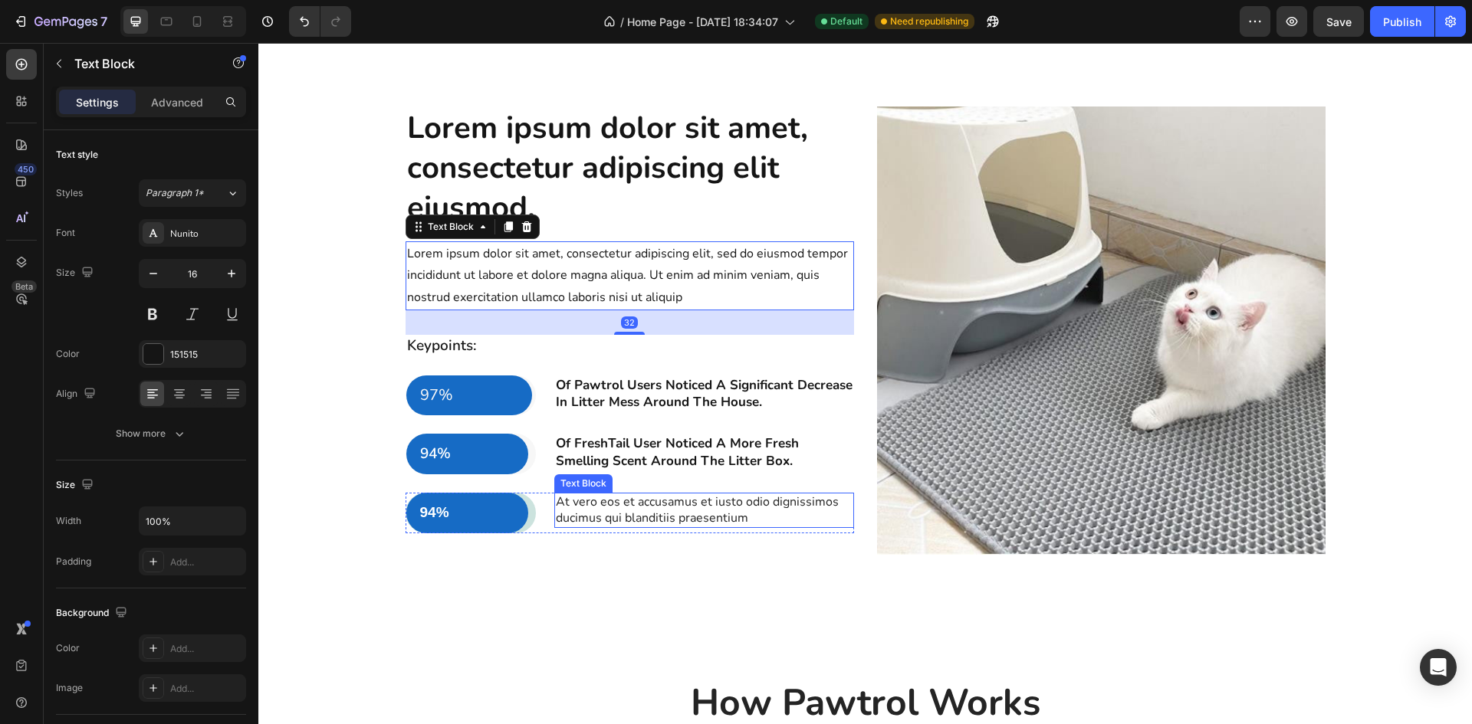
click at [715, 503] on p "At vero eos et accusamus et iusto odio dignissimos ducimus qui blanditiis praes…" at bounding box center [704, 510] width 297 height 32
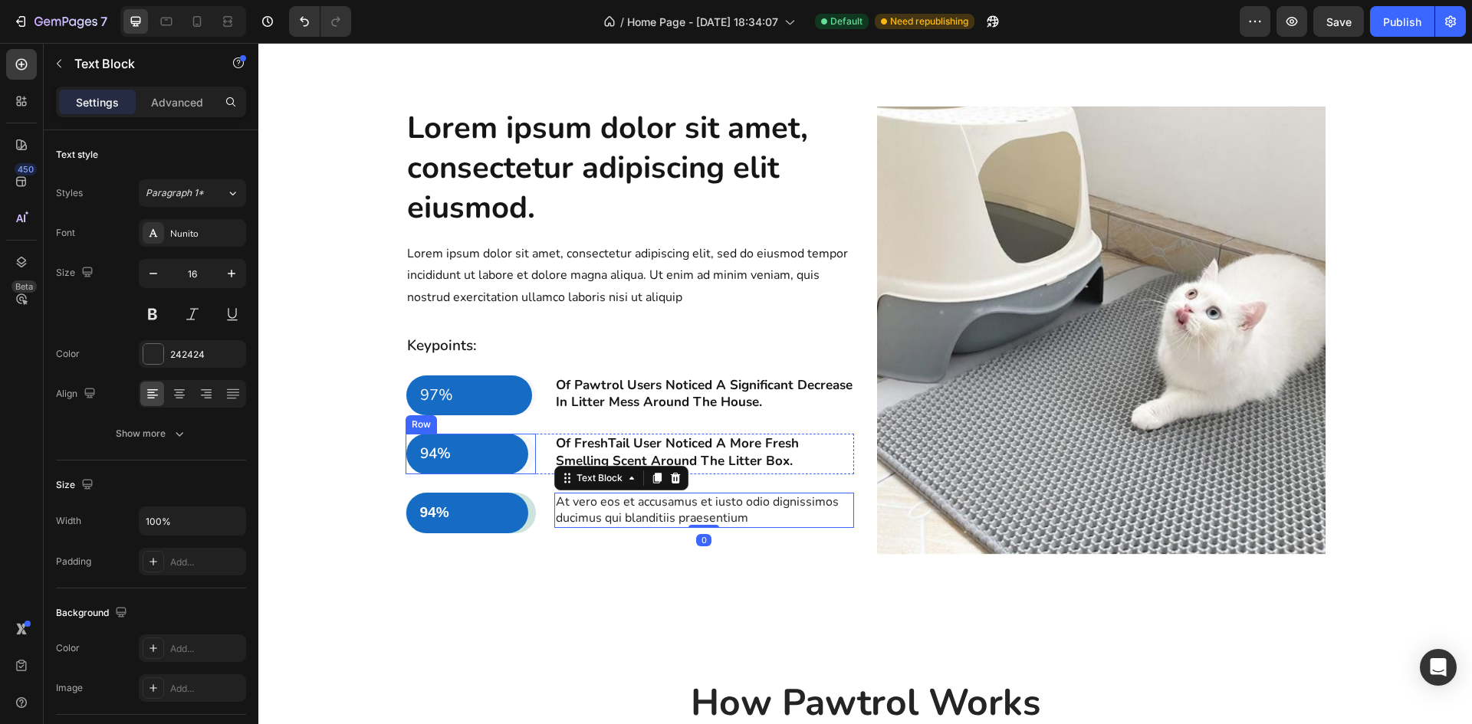
click at [524, 459] on div "94% Text Block Row" at bounding box center [471, 454] width 130 height 41
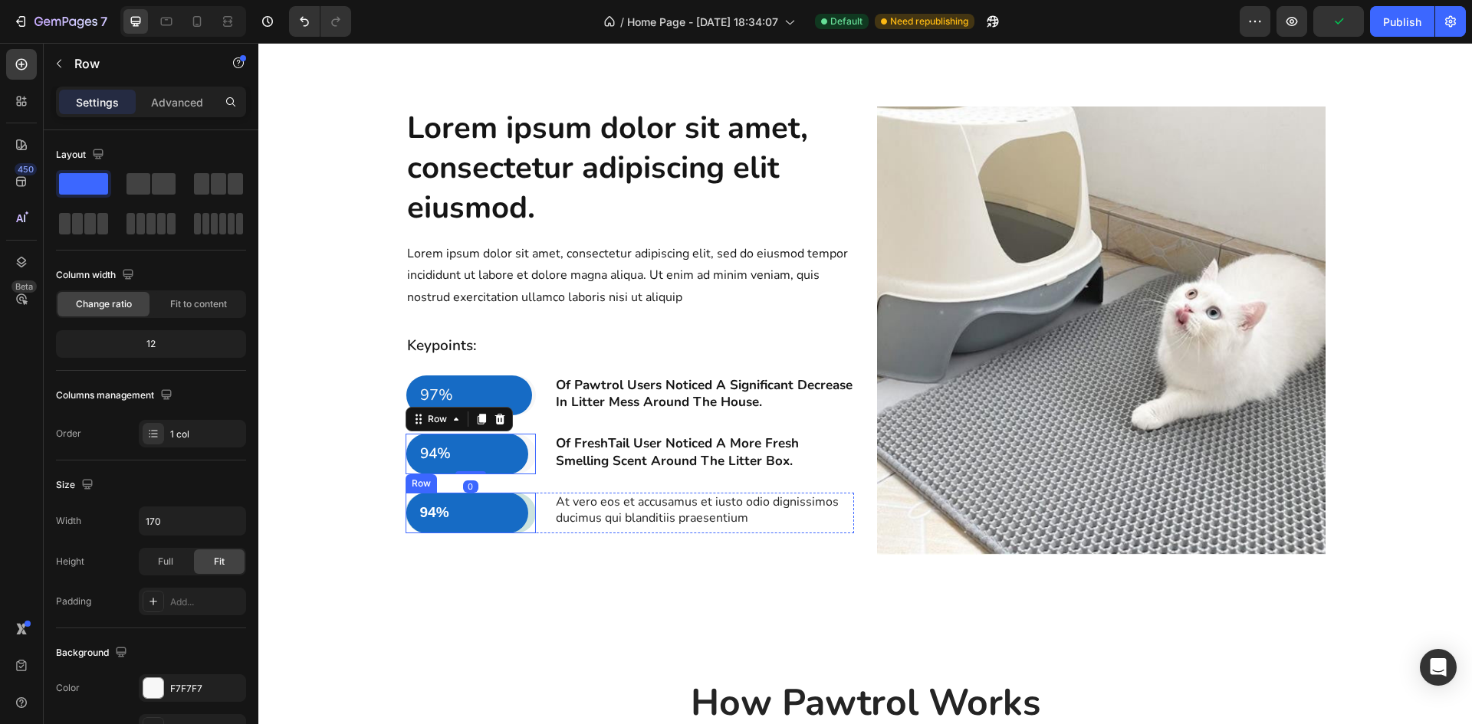
click at [526, 505] on div "94% Text Block Row" at bounding box center [471, 513] width 130 height 41
click at [524, 451] on div "94% Text Block Row" at bounding box center [471, 454] width 130 height 41
click at [527, 387] on div "97% Text Block Row" at bounding box center [471, 396] width 130 height 41
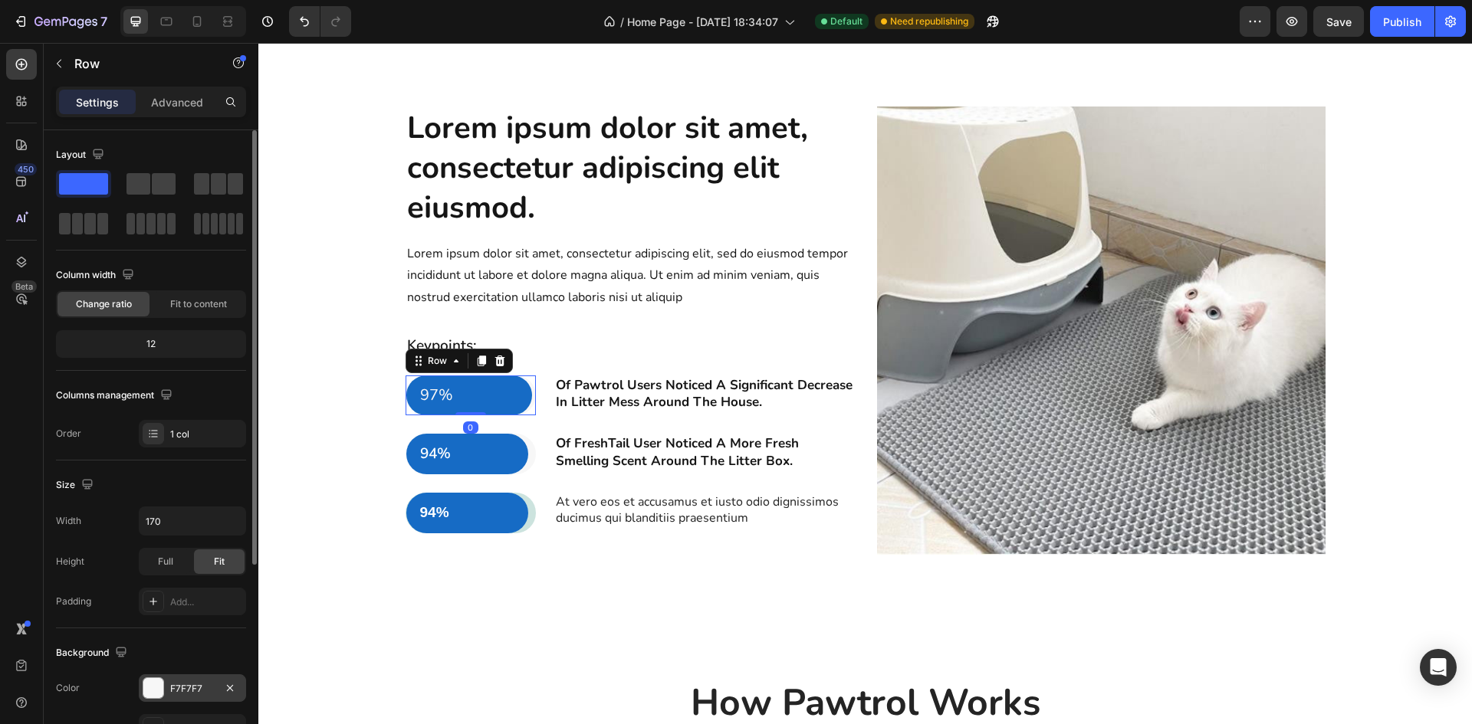
click at [151, 691] on div at bounding box center [153, 688] width 20 height 20
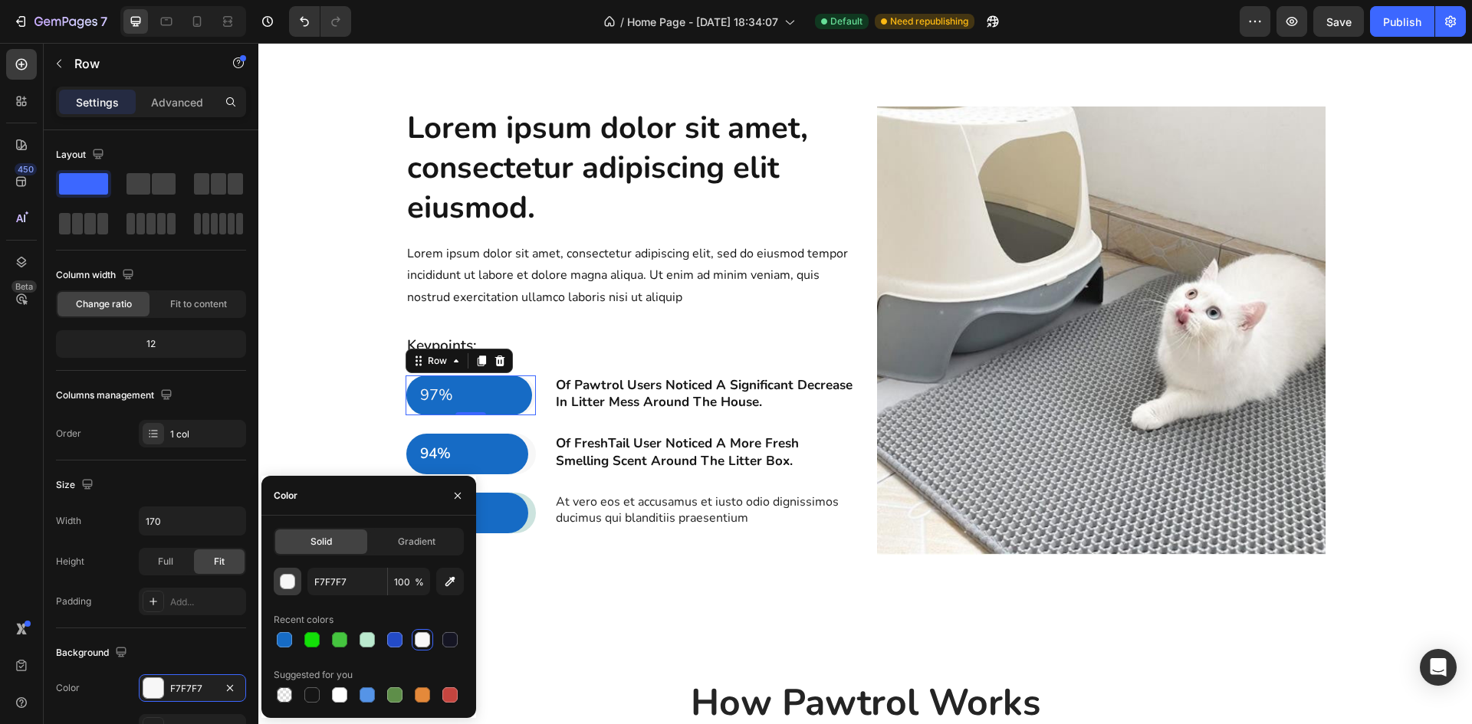
click at [290, 588] on div "button" at bounding box center [288, 582] width 15 height 15
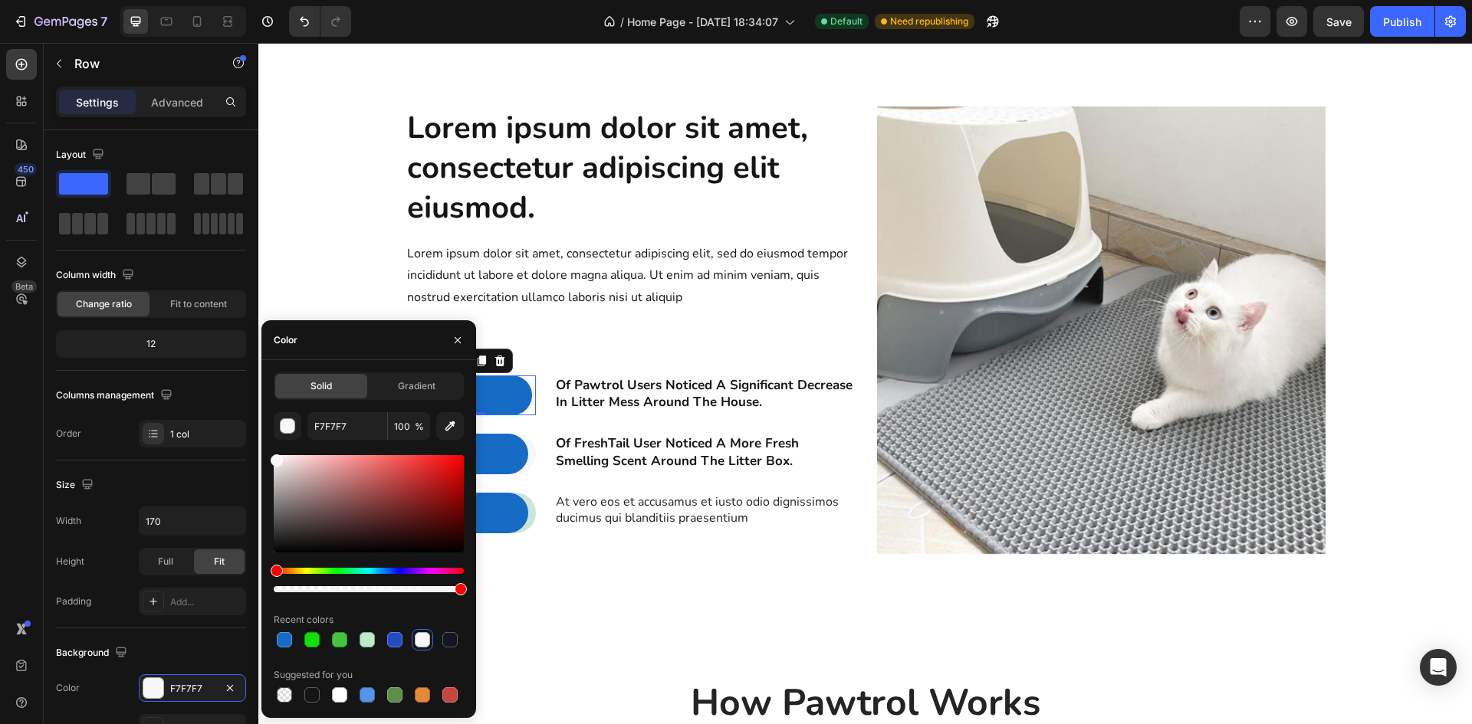
click at [278, 472] on div at bounding box center [369, 503] width 190 height 97
click at [278, 491] on div at bounding box center [369, 503] width 190 height 97
click at [281, 479] on div at bounding box center [369, 503] width 190 height 97
click at [278, 473] on div at bounding box center [369, 503] width 190 height 97
click at [276, 464] on div at bounding box center [369, 503] width 190 height 97
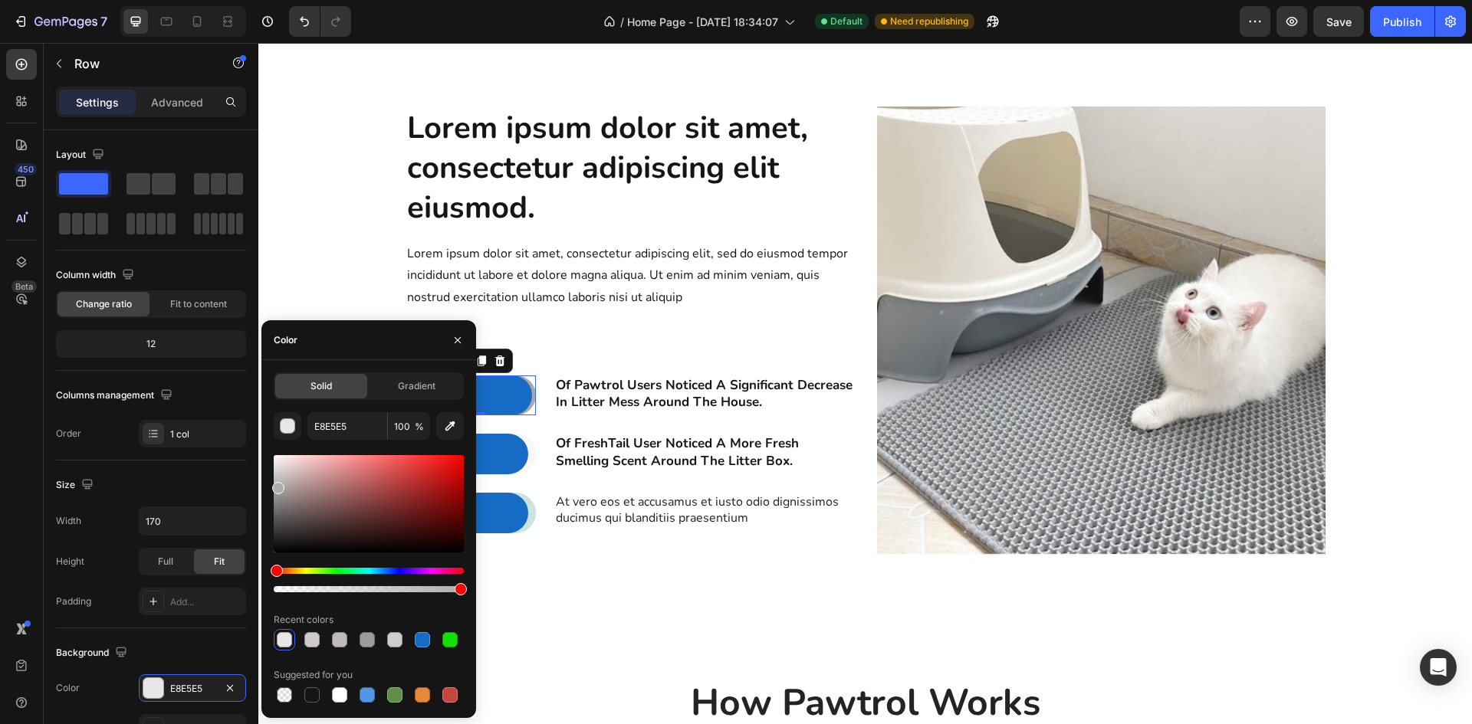
drag, startPoint x: 280, startPoint y: 470, endPoint x: 277, endPoint y: 487, distance: 17.1
click at [277, 487] on div at bounding box center [278, 488] width 12 height 12
click at [278, 480] on div at bounding box center [280, 484] width 12 height 12
click at [278, 471] on div at bounding box center [369, 503] width 190 height 97
click at [389, 642] on div at bounding box center [394, 639] width 15 height 15
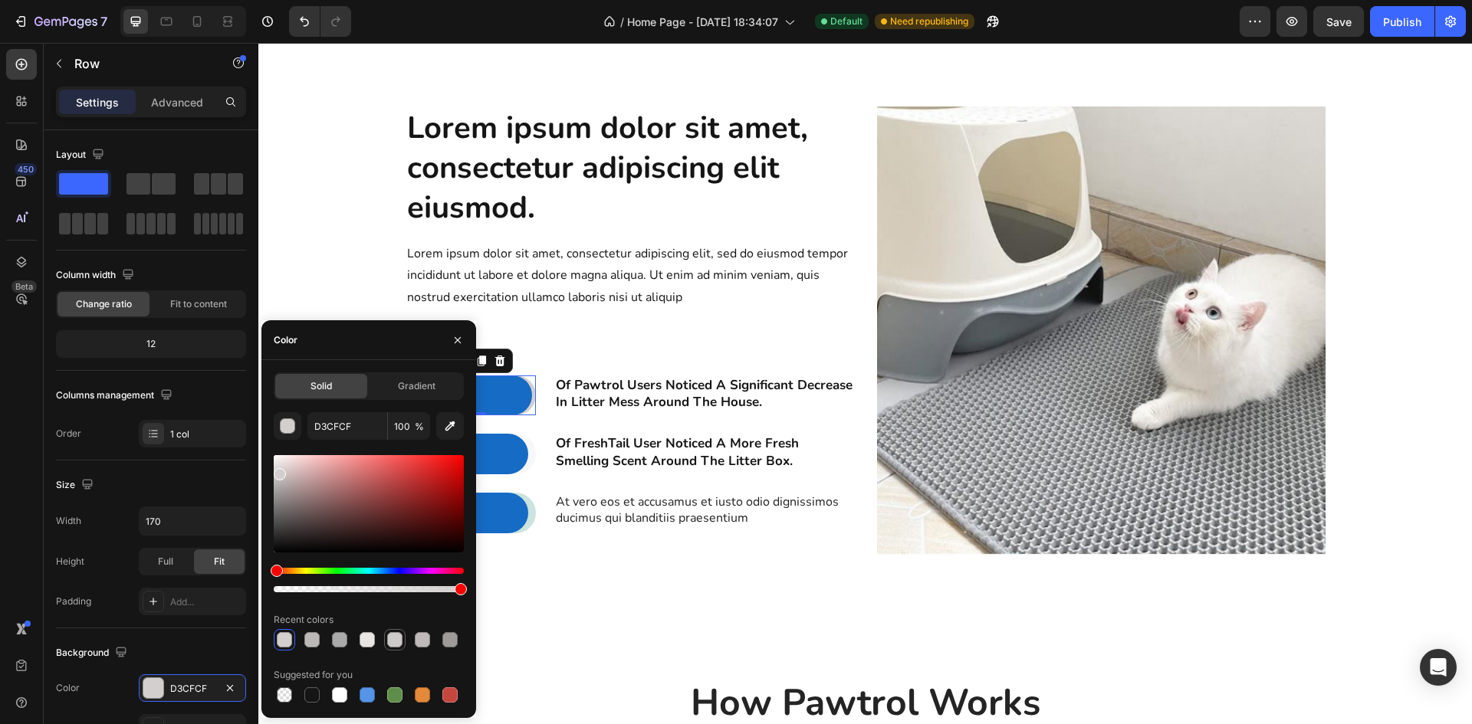
type input "CECACA"
click at [346, 427] on input "CECACA" at bounding box center [347, 426] width 80 height 28
click at [524, 460] on div "94% Text Block Row" at bounding box center [471, 454] width 130 height 41
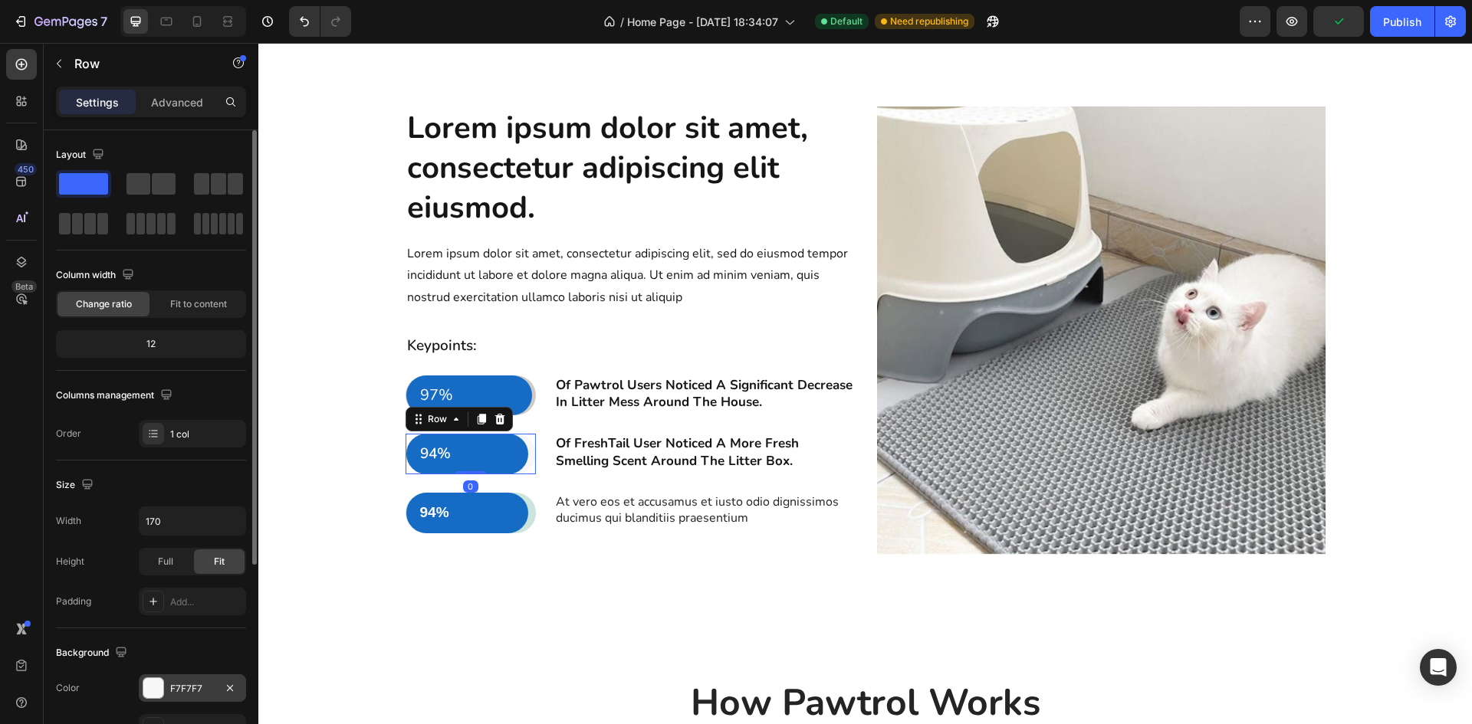
click at [177, 697] on div "F7F7F7" at bounding box center [192, 689] width 107 height 28
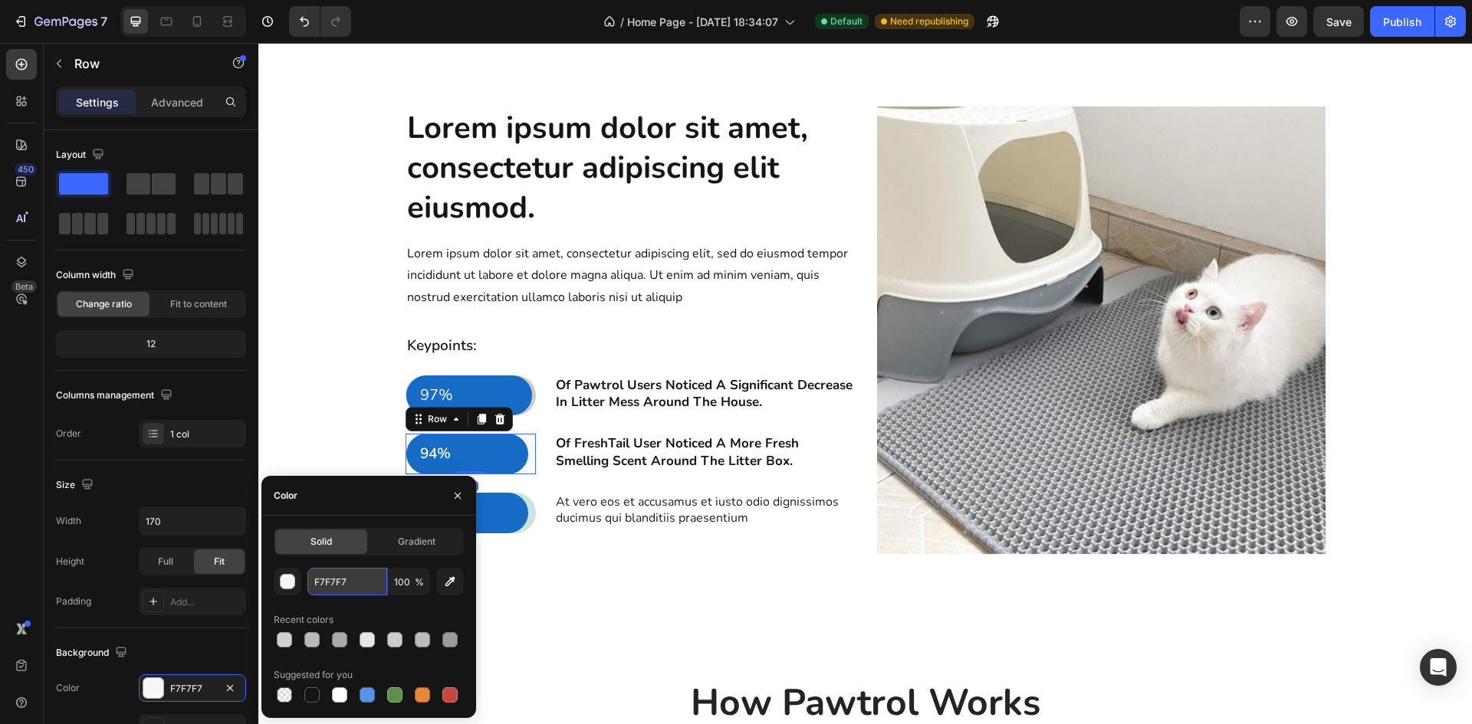
click at [350, 590] on input "F7F7F7" at bounding box center [347, 582] width 80 height 28
paste input "CECACA"
type input "CECACA"
click at [521, 514] on div "94% Text Block Row" at bounding box center [467, 513] width 123 height 41
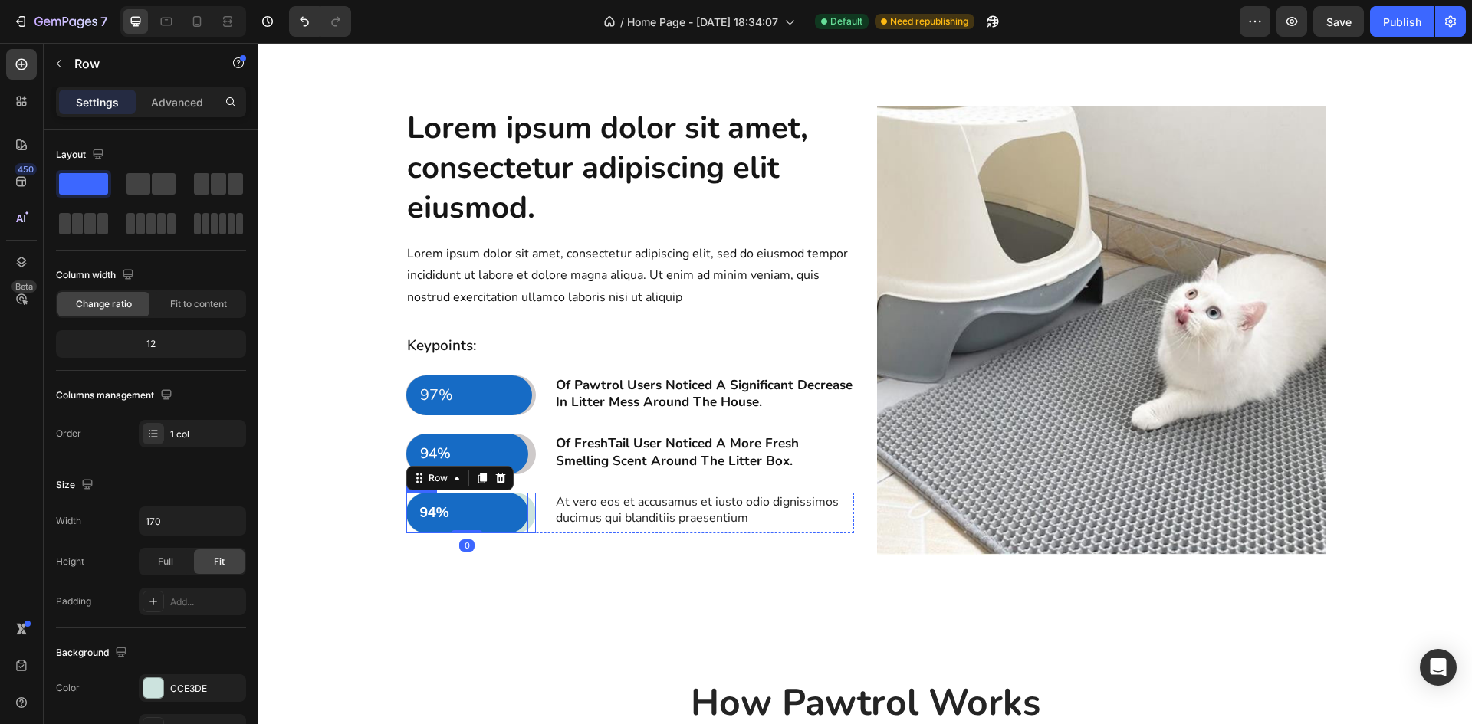
click at [527, 512] on div "94% Text Block Row 0" at bounding box center [471, 513] width 130 height 41
click at [164, 686] on div "CCE3DE" at bounding box center [192, 689] width 107 height 28
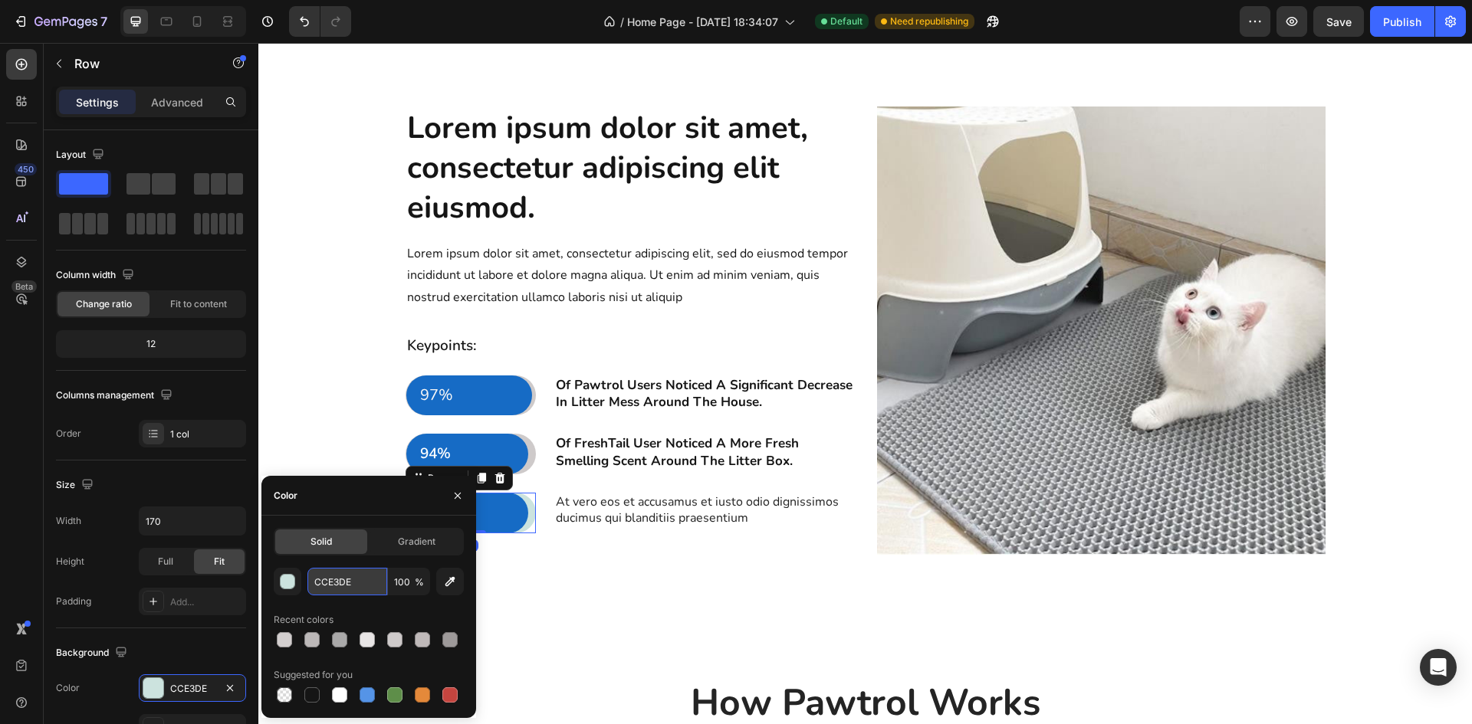
click at [365, 574] on input "CCE3DE" at bounding box center [347, 582] width 80 height 28
paste input "ECACA"
type input "CECACA"
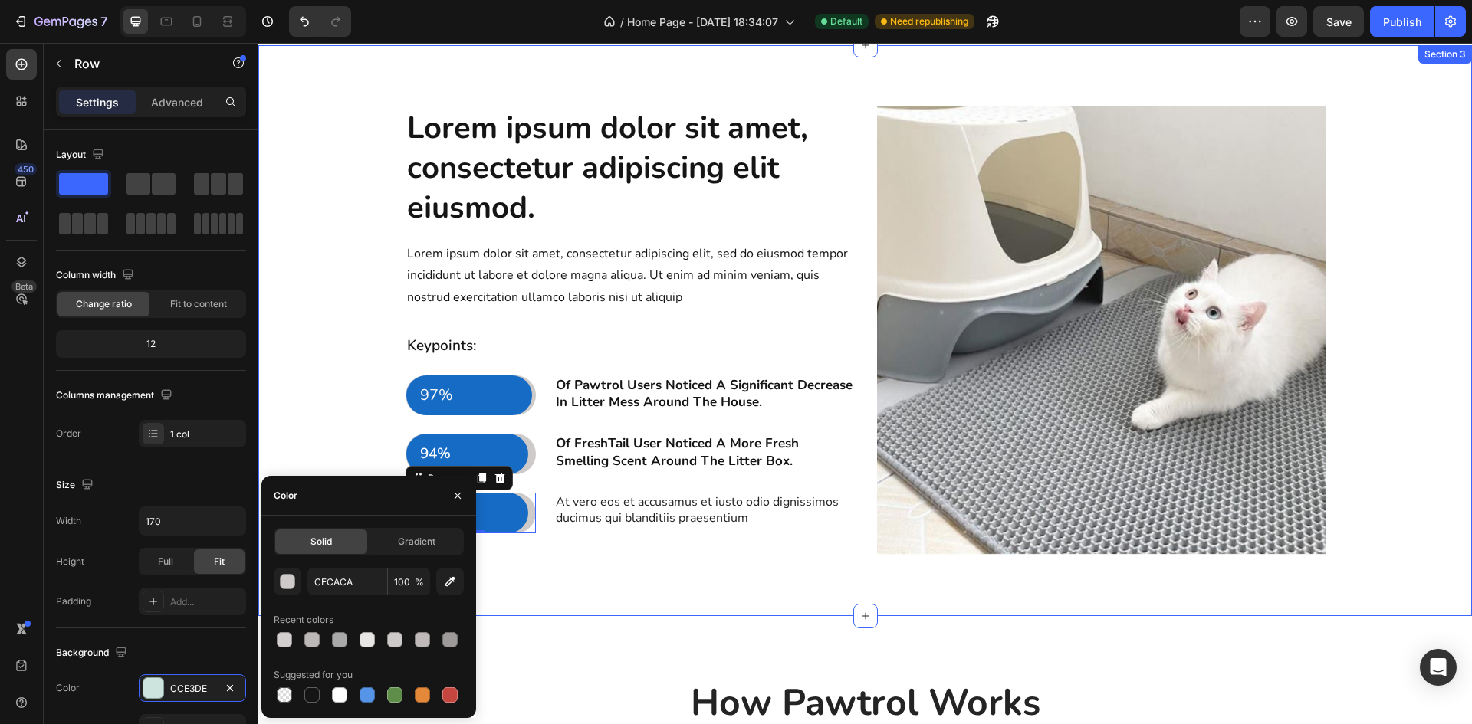
click at [328, 353] on div "Lorem ipsum dolor sit amet, consectetur adipiscing elit eiusmod. Heading Lorem …" at bounding box center [865, 343] width 1191 height 473
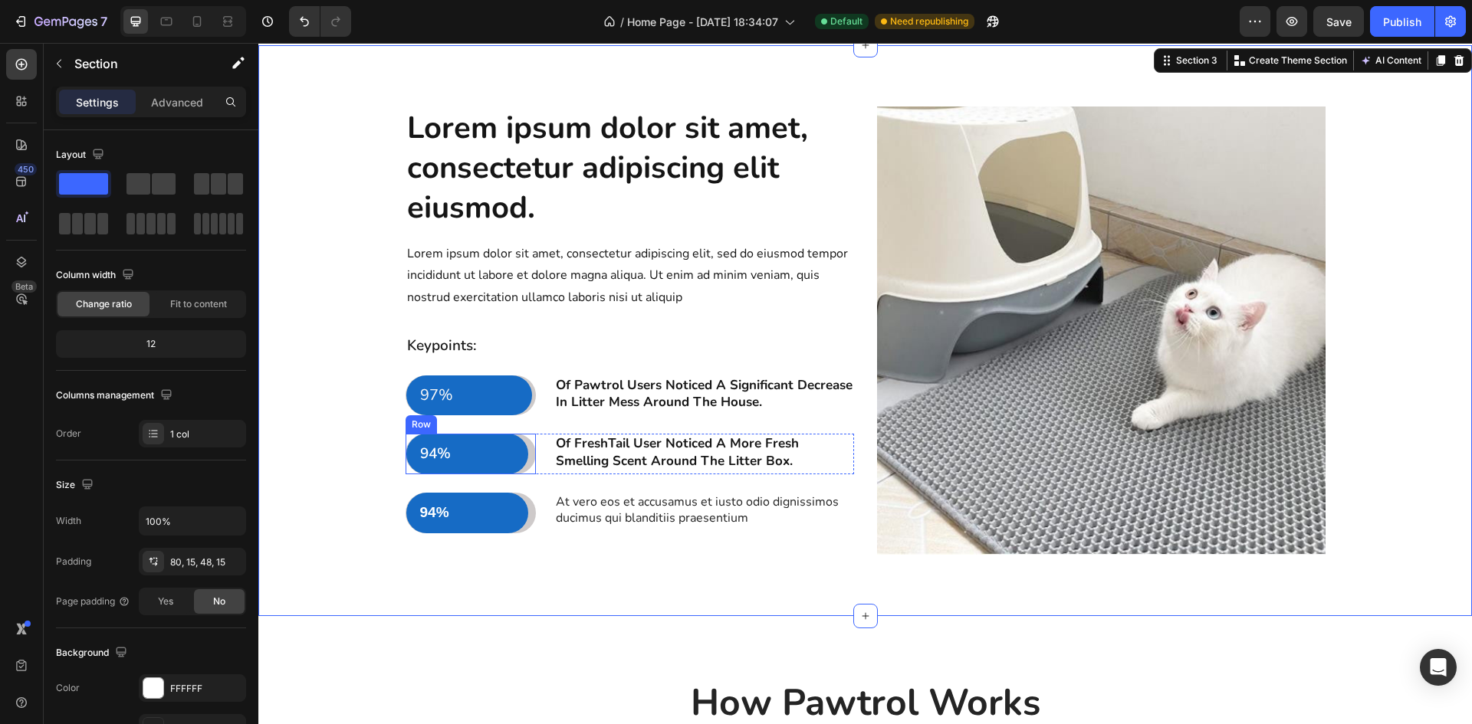
click at [524, 450] on div "94% Text Block Row" at bounding box center [471, 454] width 130 height 41
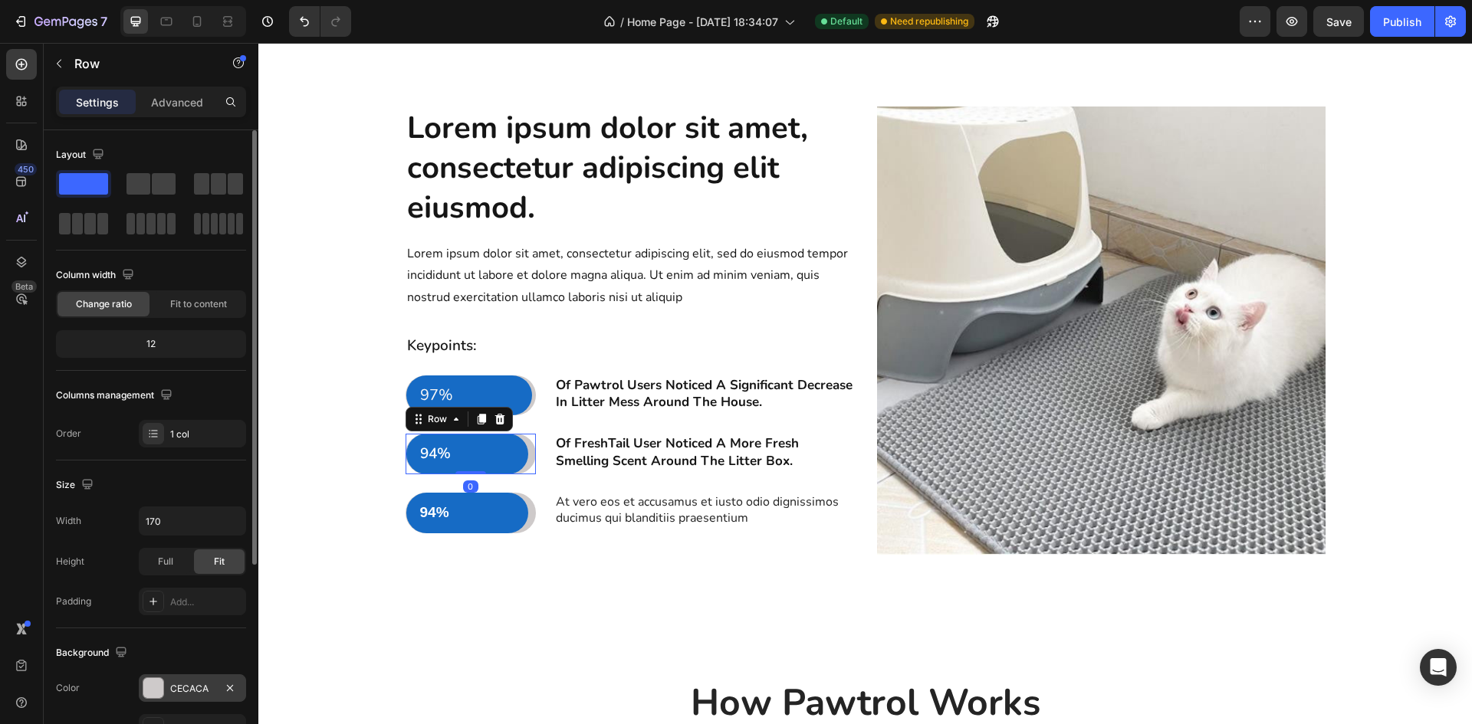
click at [148, 690] on div at bounding box center [153, 688] width 20 height 20
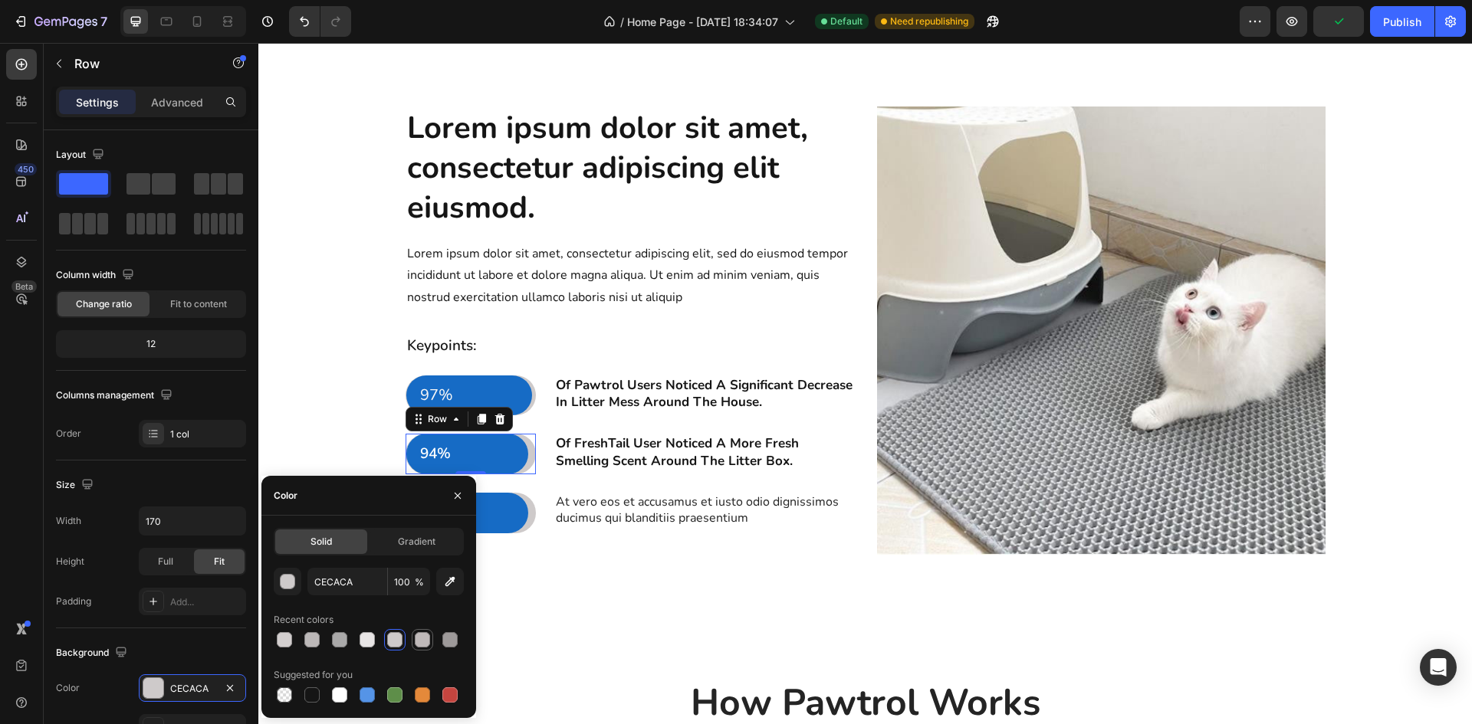
click at [426, 640] on div at bounding box center [422, 639] width 15 height 15
click at [313, 645] on div at bounding box center [311, 639] width 15 height 15
click at [390, 639] on div at bounding box center [394, 639] width 15 height 15
type input "CECACA"
click at [547, 576] on div "Lorem ipsum dolor sit amet, consectetur adipiscing elit eiusmod. Heading Lorem …" at bounding box center [865, 343] width 1191 height 473
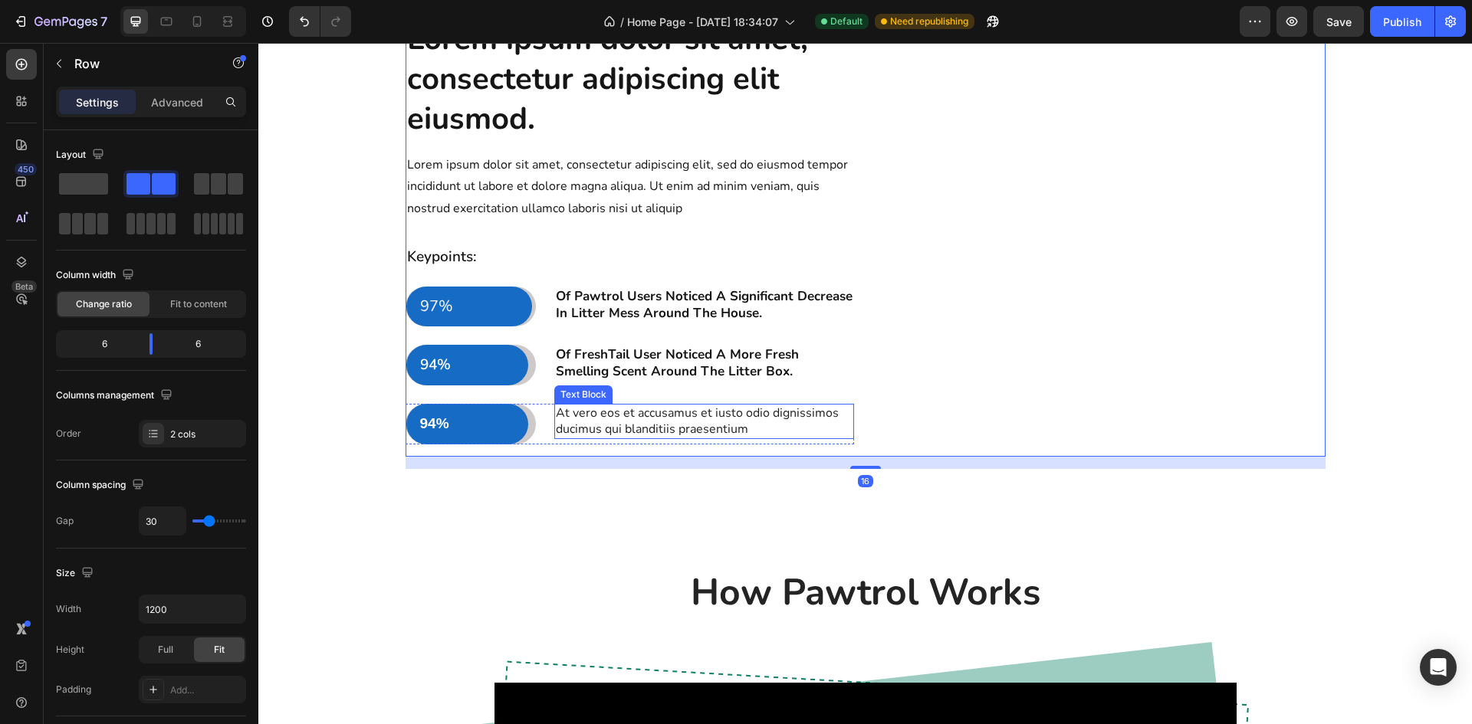
click at [694, 438] on p "At vero eos et accusamus et iusto odio dignissimos ducimus qui blanditiis praes…" at bounding box center [704, 422] width 297 height 32
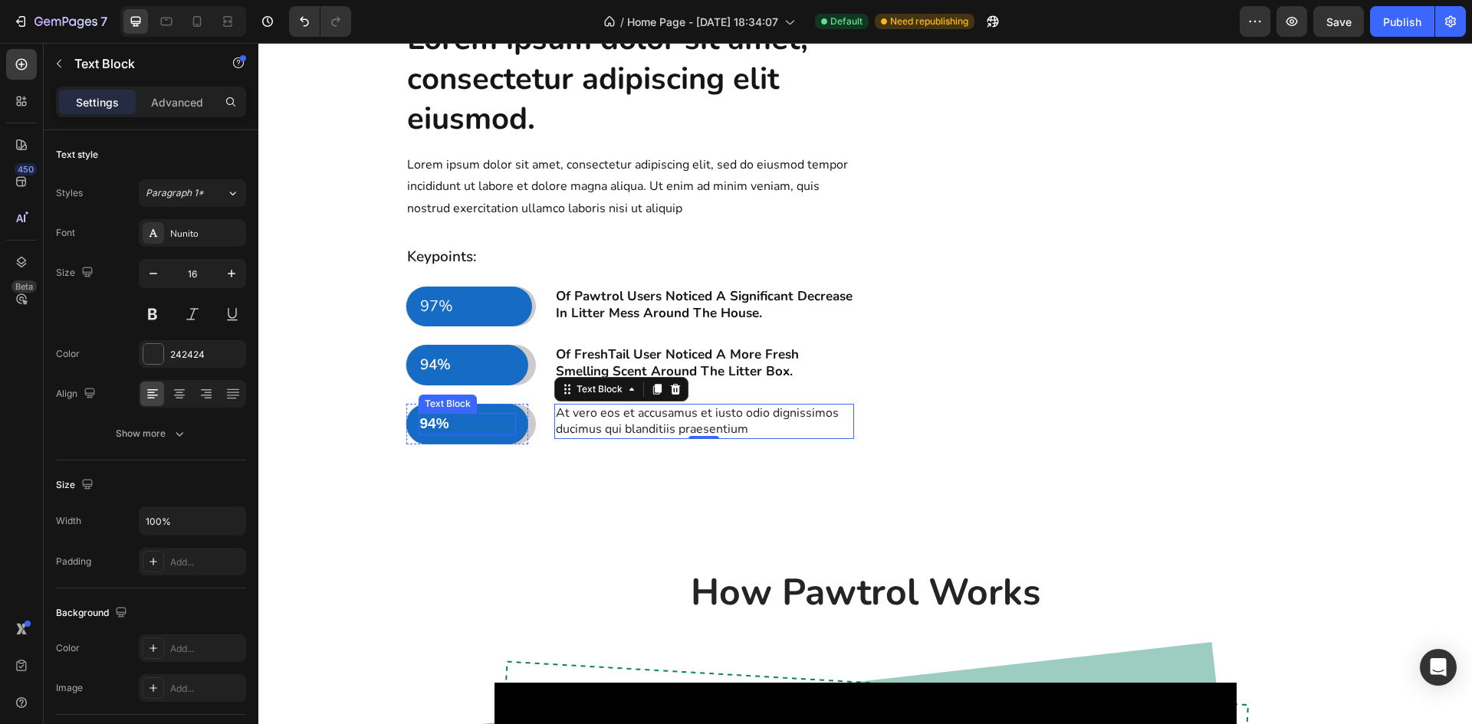
click at [434, 434] on p "94%" at bounding box center [467, 424] width 95 height 19
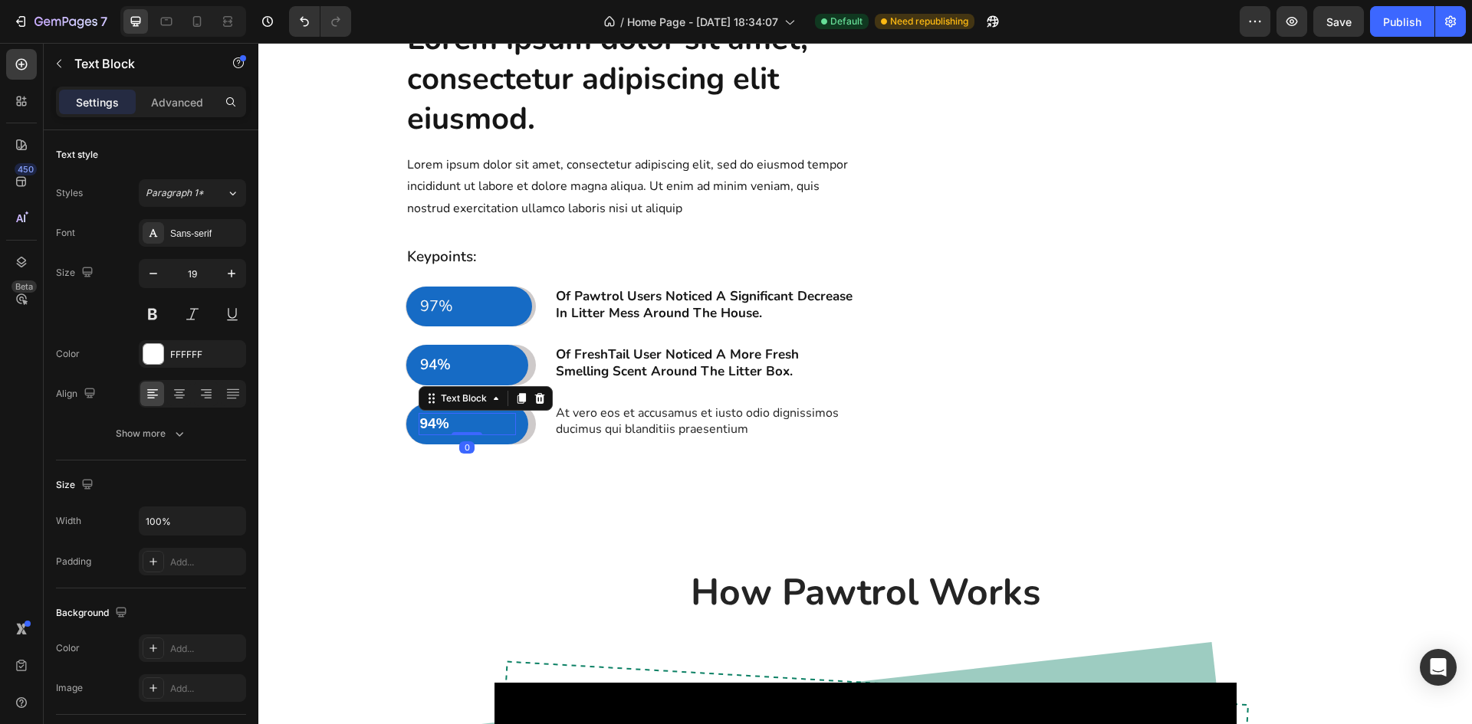
click at [429, 434] on p "94%" at bounding box center [467, 424] width 95 height 19
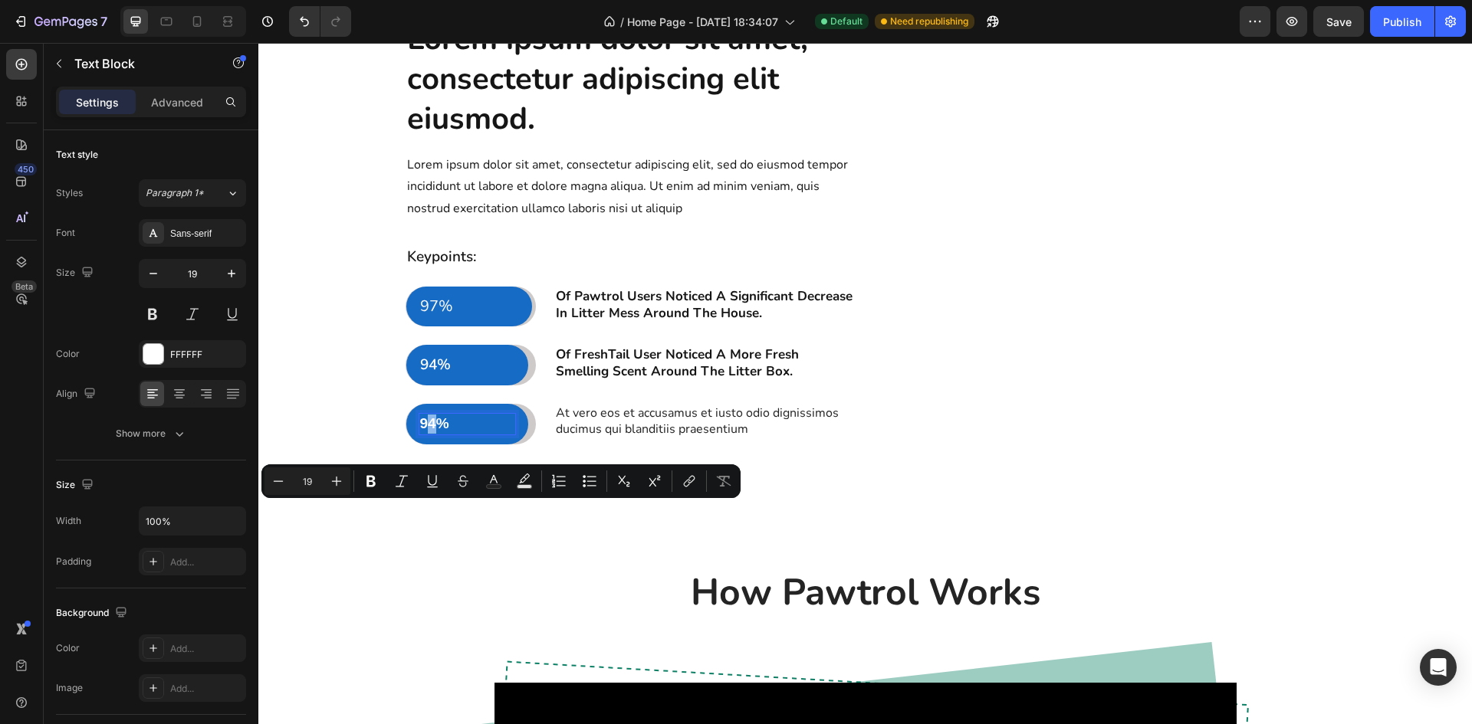
drag, startPoint x: 429, startPoint y: 507, endPoint x: 422, endPoint y: 512, distance: 9.4
click at [422, 434] on p "94%" at bounding box center [467, 424] width 95 height 19
click at [429, 375] on p "94%" at bounding box center [467, 365] width 95 height 19
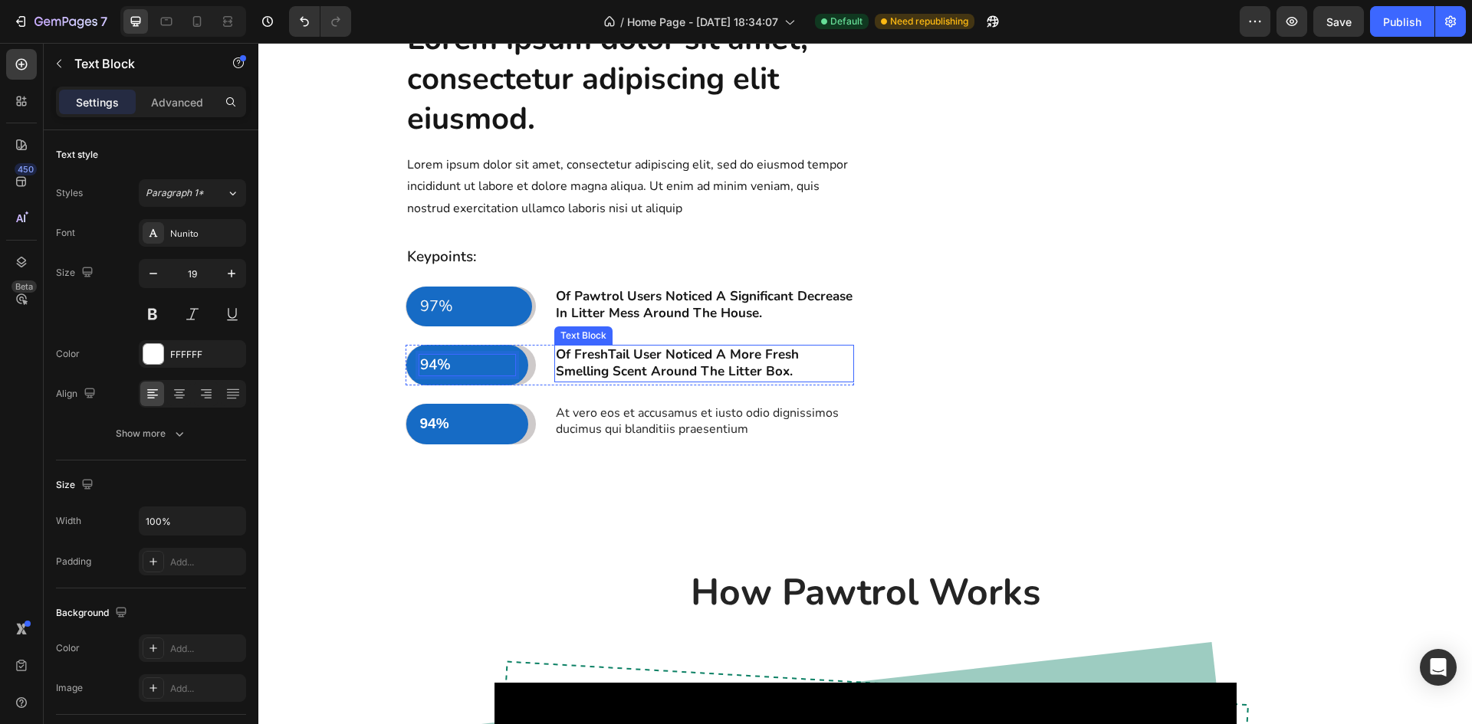
click at [619, 380] on p "Of FreshTail User Noticed A More Fresh Smelling Scent Around The Litter Box." at bounding box center [704, 363] width 297 height 34
click at [786, 380] on p "Of FreshTail User Noticed A More Fresh Smelling Scent Around The Litter Box." at bounding box center [704, 363] width 297 height 34
click at [426, 434] on p "94%" at bounding box center [467, 424] width 95 height 19
click at [430, 434] on p "94%" at bounding box center [467, 424] width 95 height 19
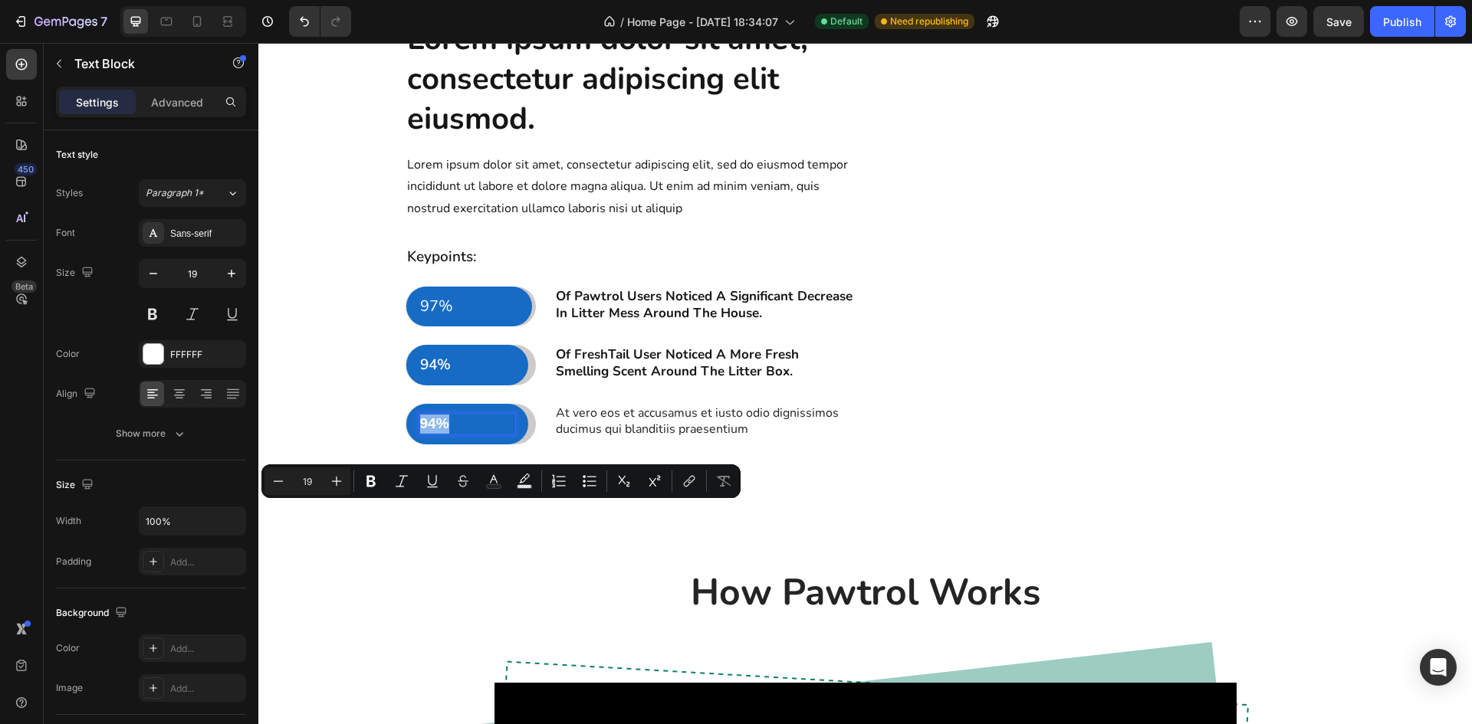
click at [430, 434] on p "94%" at bounding box center [467, 424] width 95 height 19
click at [428, 434] on p "94%" at bounding box center [467, 424] width 95 height 19
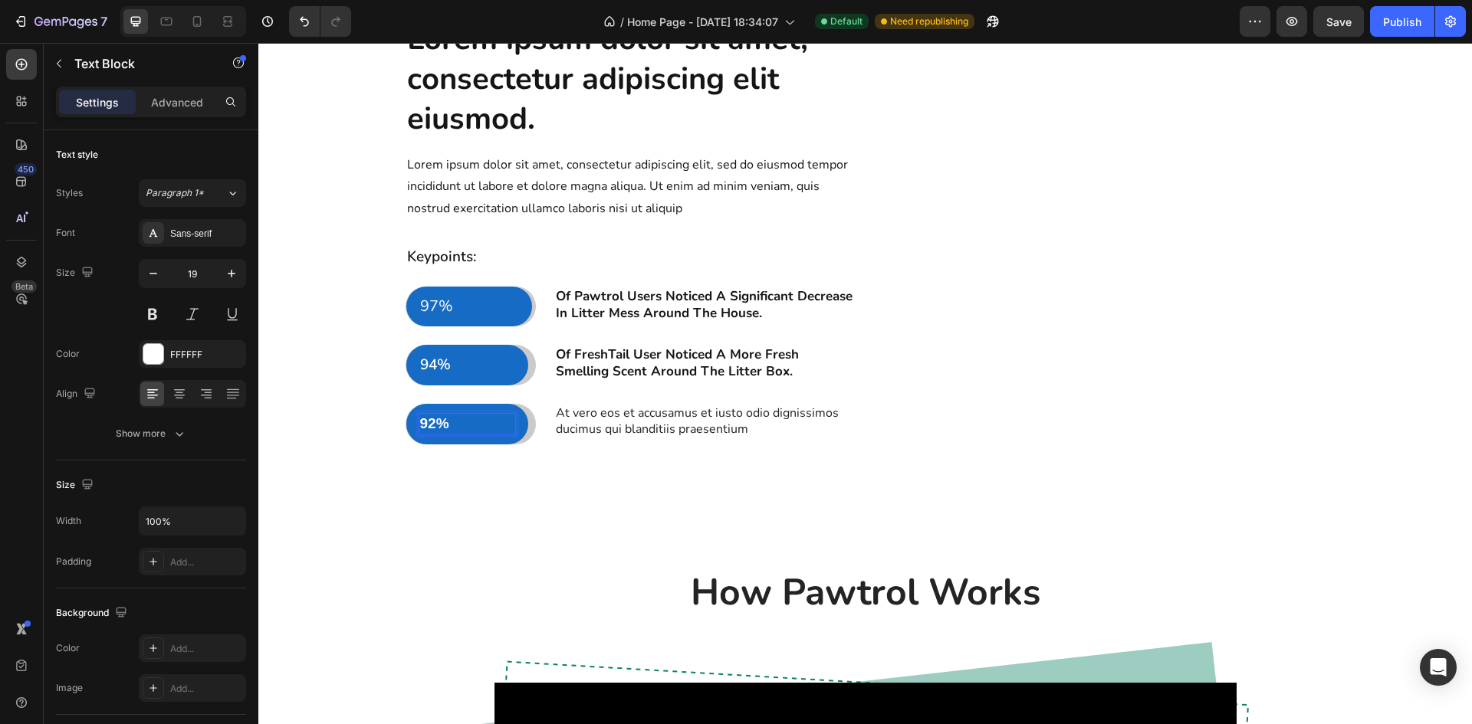
click at [438, 434] on p "92%" at bounding box center [467, 424] width 95 height 19
drag, startPoint x: 443, startPoint y: 508, endPoint x: 417, endPoint y: 510, distance: 26.1
click at [420, 434] on p "92%" at bounding box center [467, 424] width 95 height 19
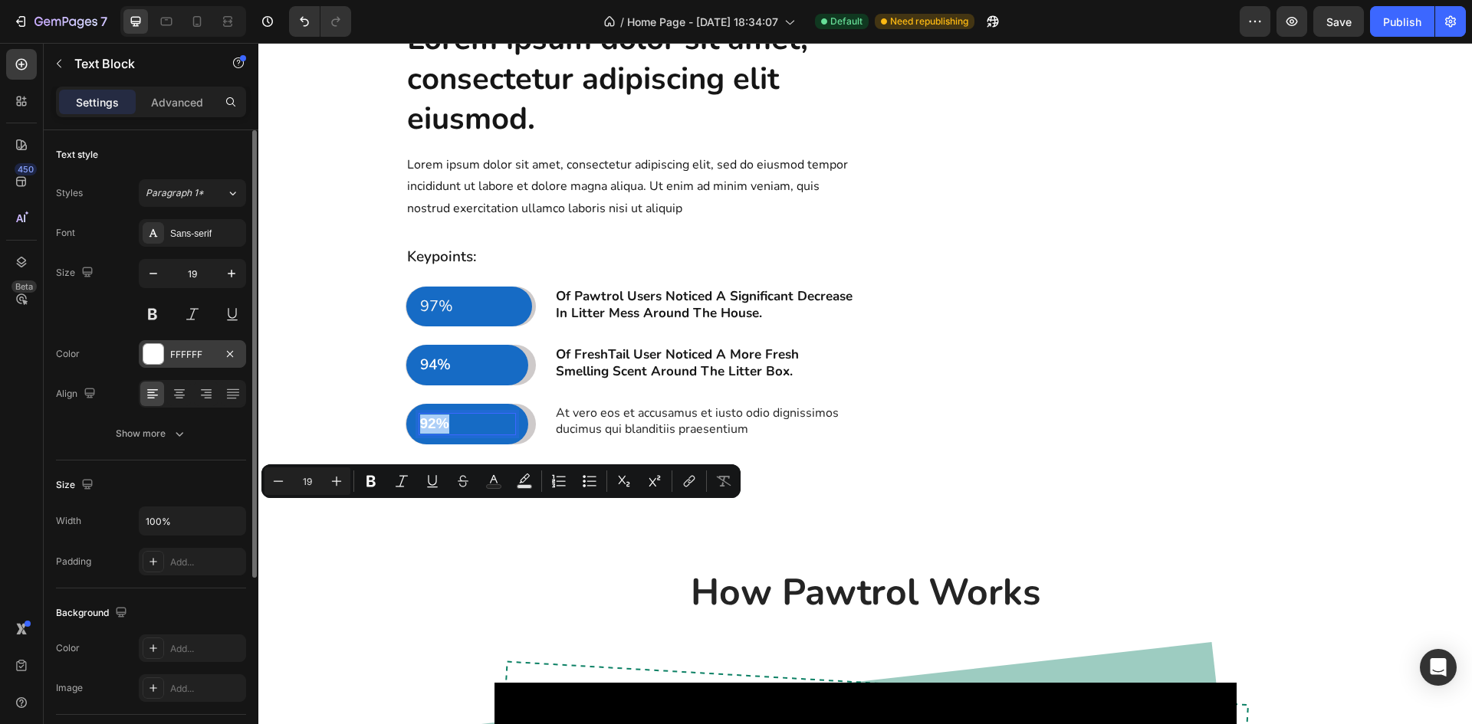
click at [184, 350] on div "FFFFFF" at bounding box center [192, 355] width 44 height 14
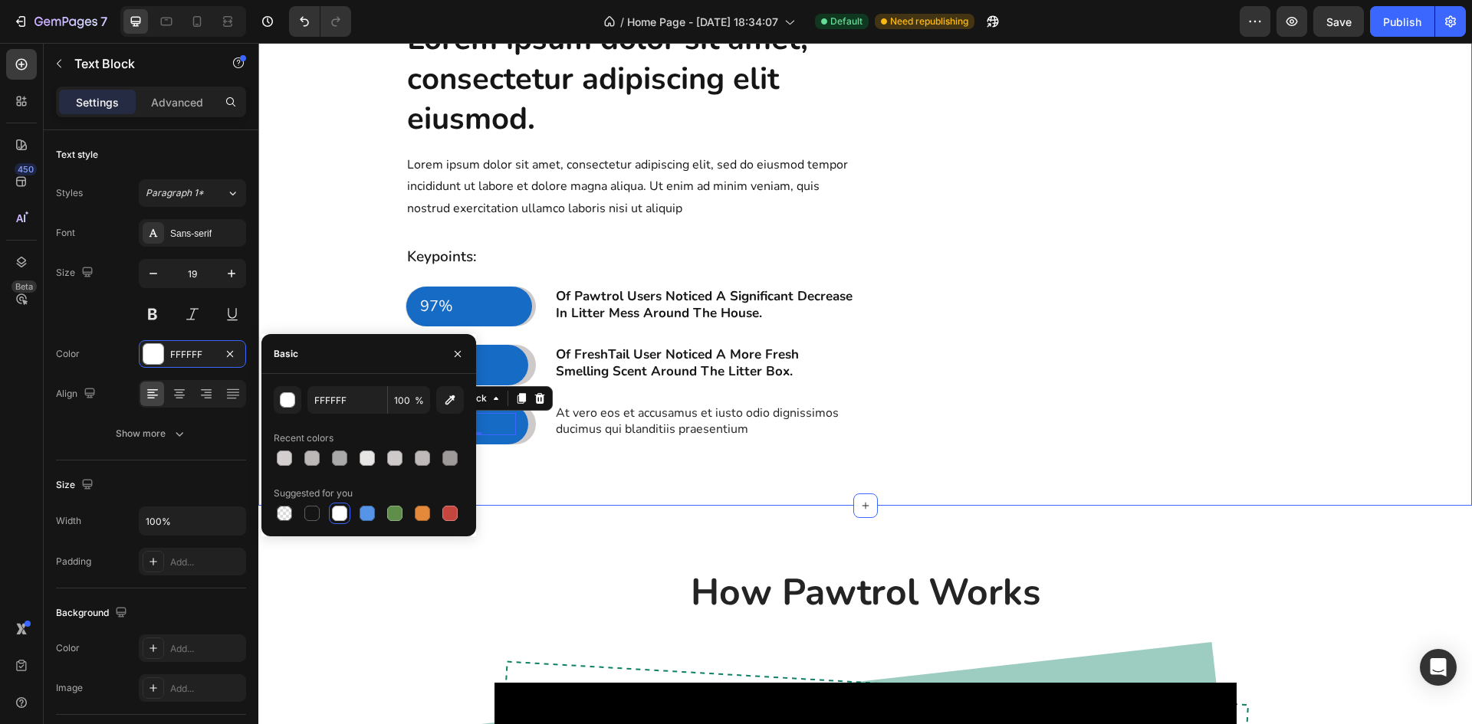
click at [377, 506] on div "Lorem ipsum dolor sit amet, consectetur adipiscing elit eiusmod. Heading Lorem …" at bounding box center [864, 231] width 1213 height 550
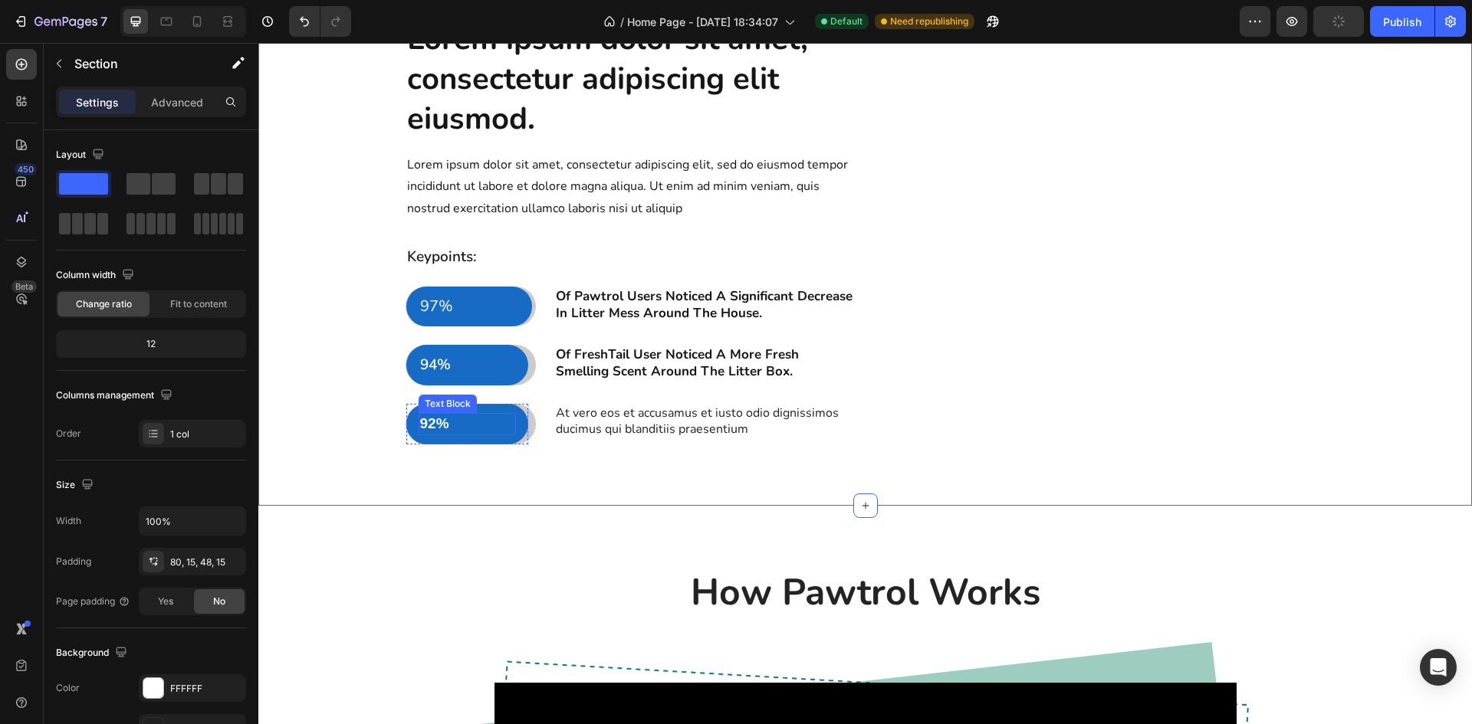
click at [434, 434] on p "92%" at bounding box center [467, 424] width 95 height 19
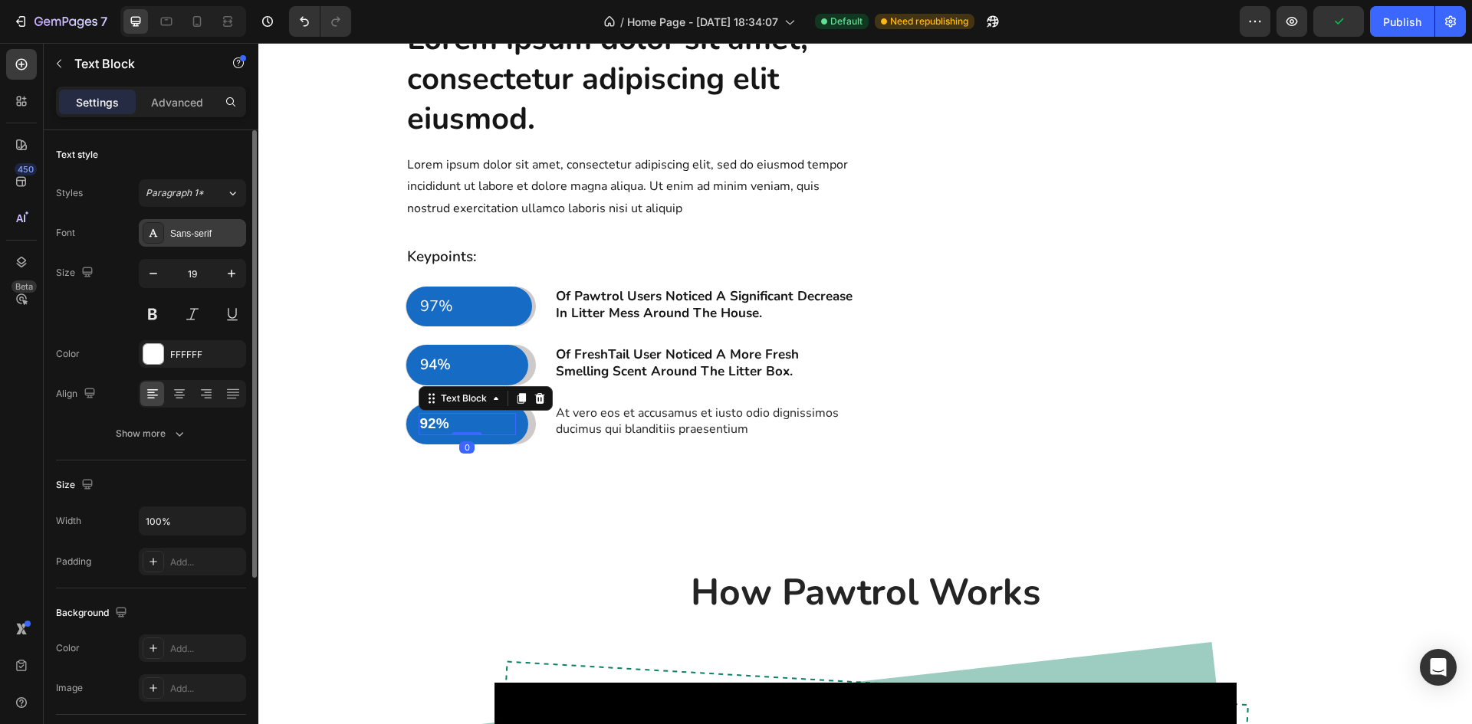
click at [229, 224] on div "Sans-serif" at bounding box center [192, 233] width 107 height 28
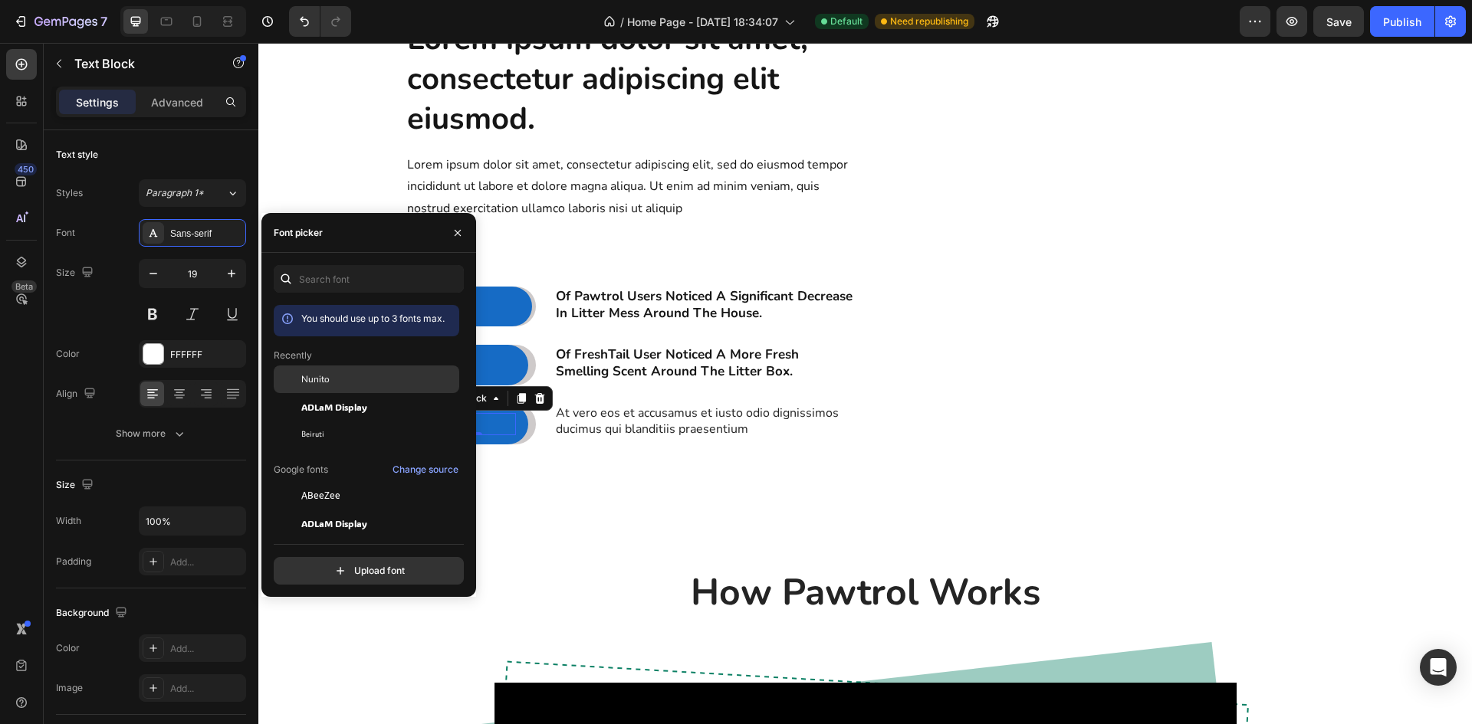
click at [337, 379] on div "Nunito" at bounding box center [378, 380] width 155 height 14
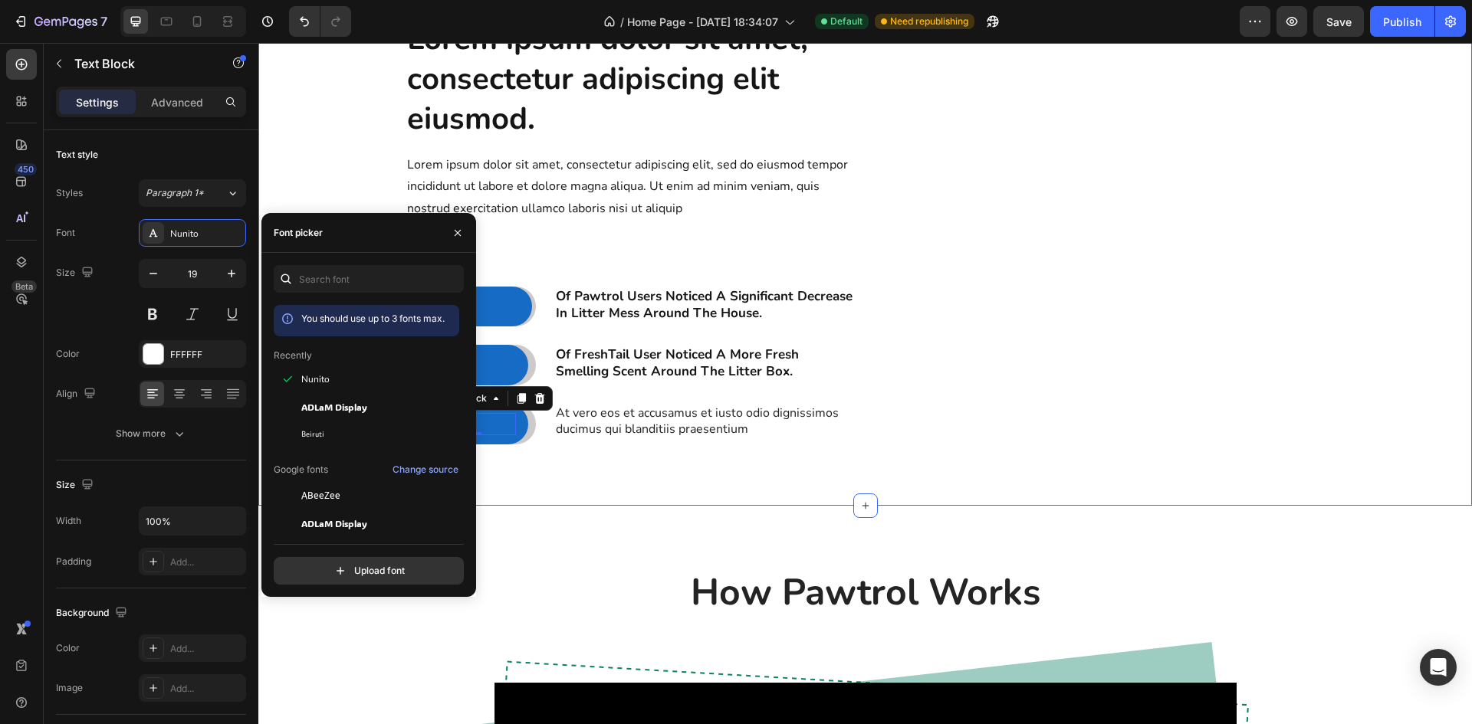
click at [528, 469] on div "Lorem ipsum dolor sit amet, consectetur adipiscing elit eiusmod. Heading Lorem …" at bounding box center [865, 244] width 1191 height 452
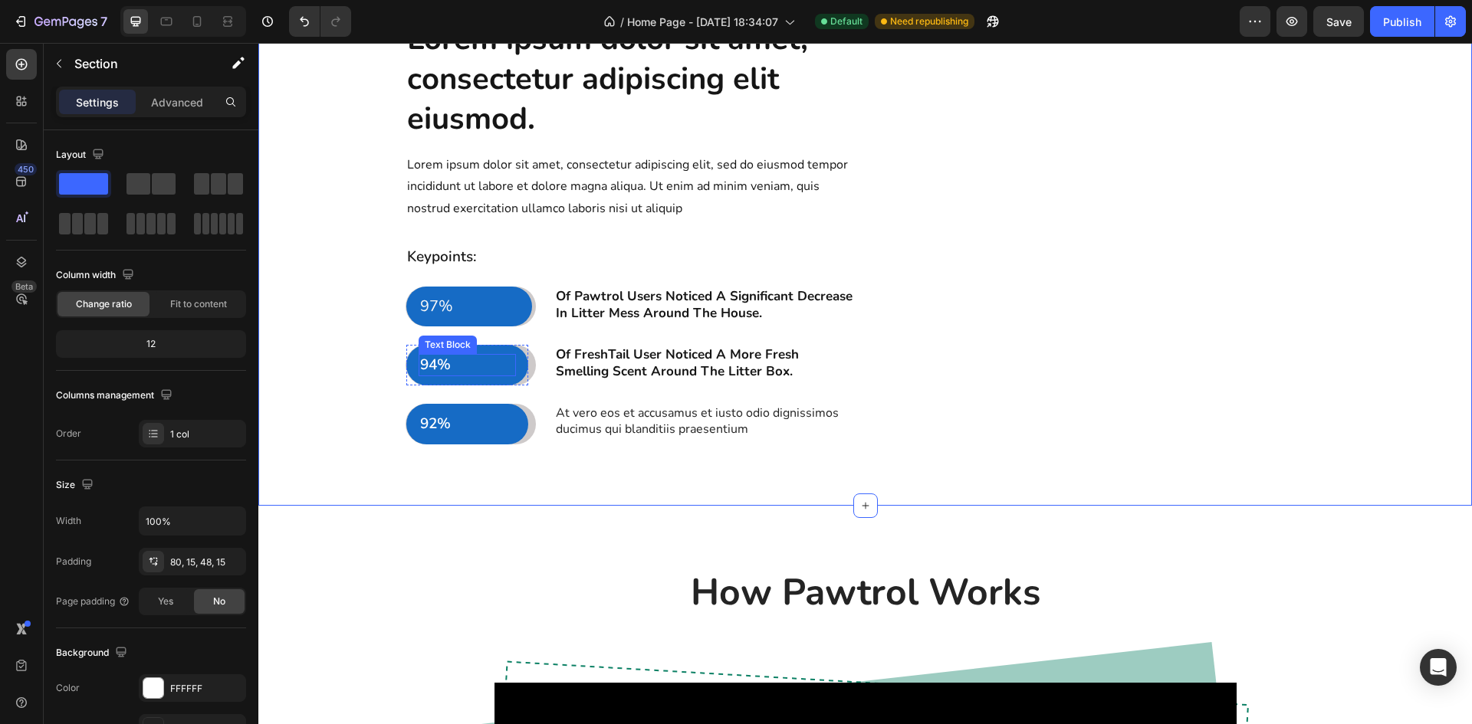
click at [431, 375] on p "94%" at bounding box center [467, 365] width 95 height 19
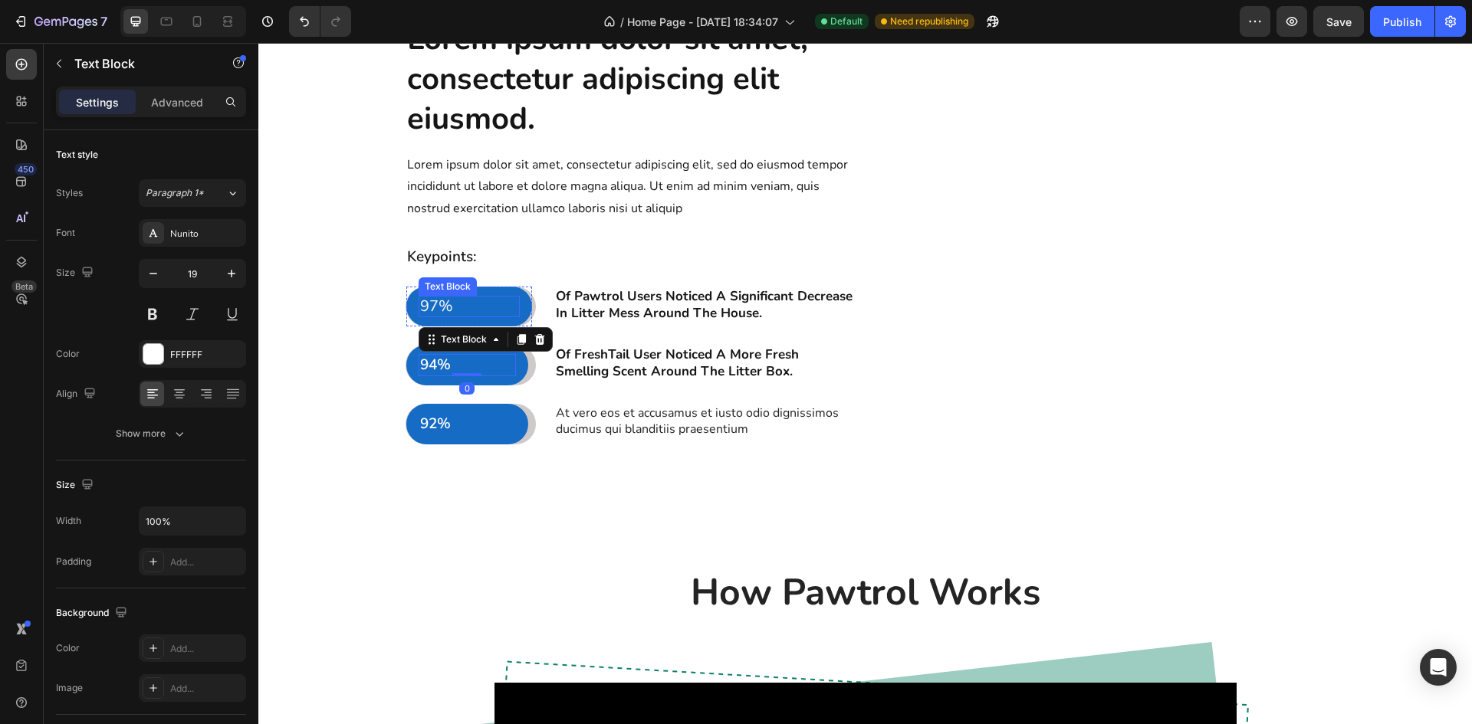
click at [424, 317] on span "97%" at bounding box center [436, 306] width 33 height 21
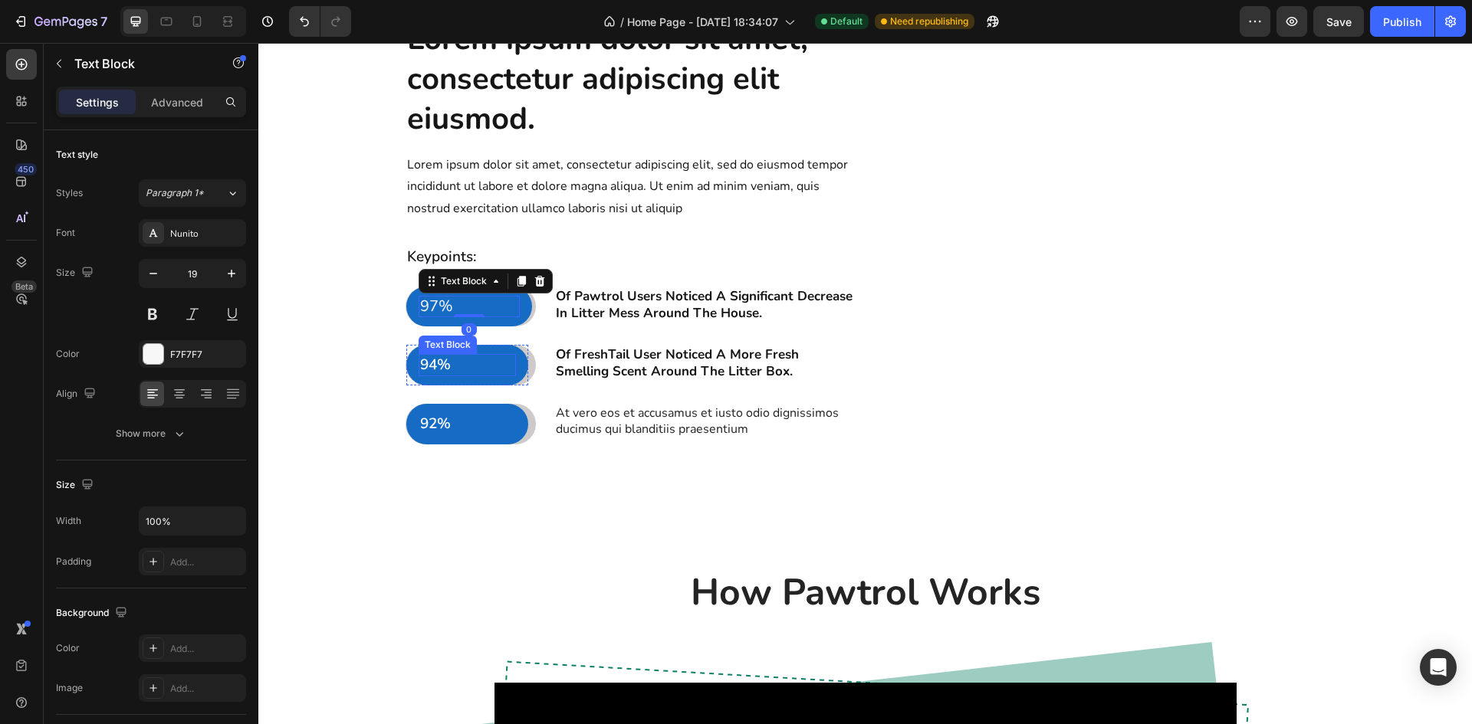
click at [425, 375] on p "94%" at bounding box center [467, 365] width 95 height 19
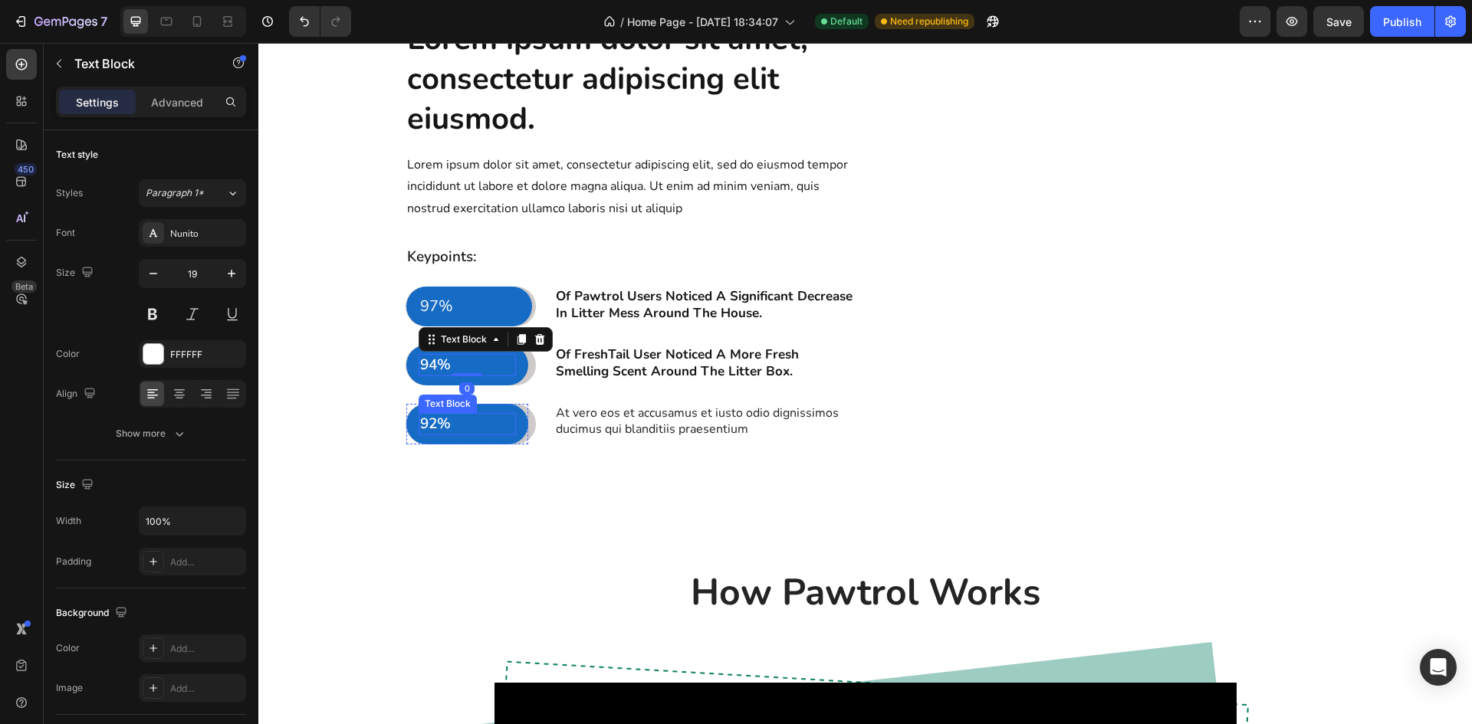
click at [432, 434] on p "92%" at bounding box center [467, 424] width 95 height 19
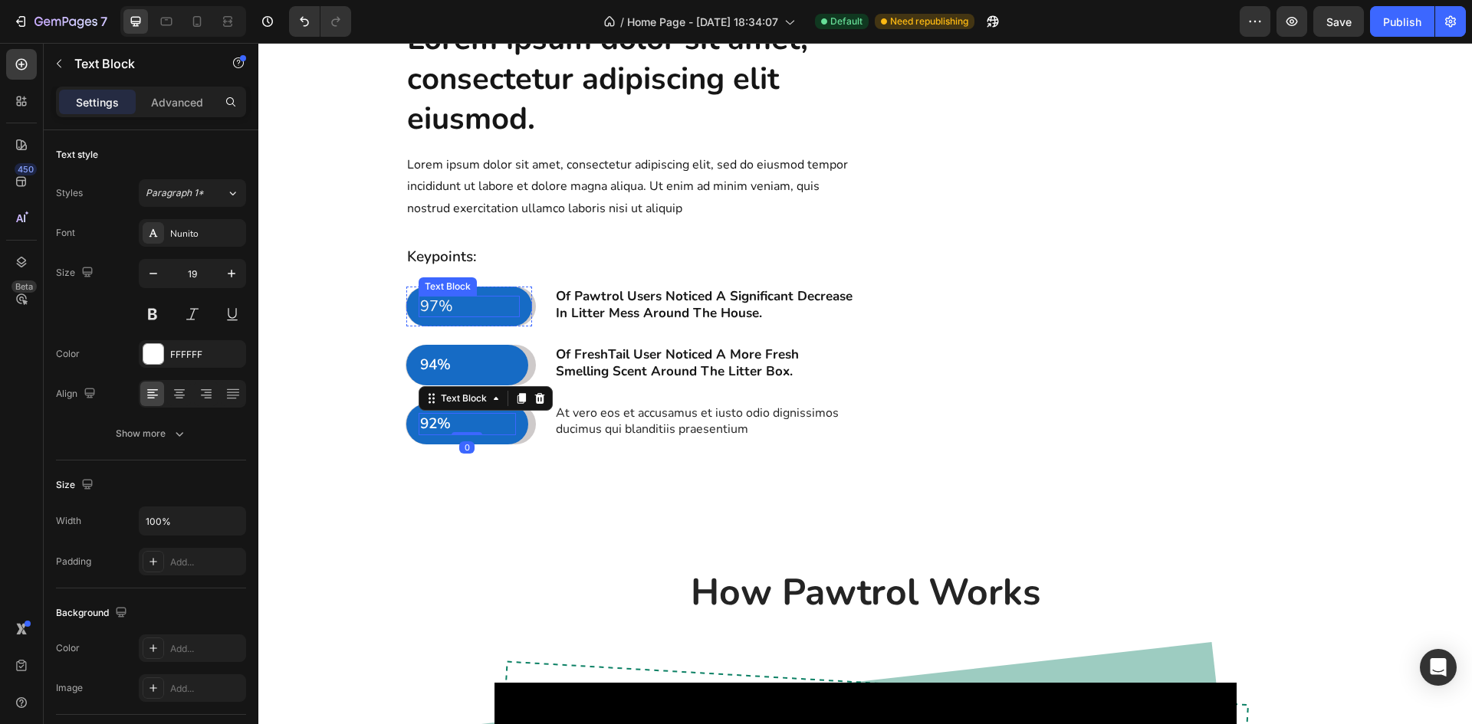
click at [429, 317] on span "97%" at bounding box center [436, 306] width 33 height 21
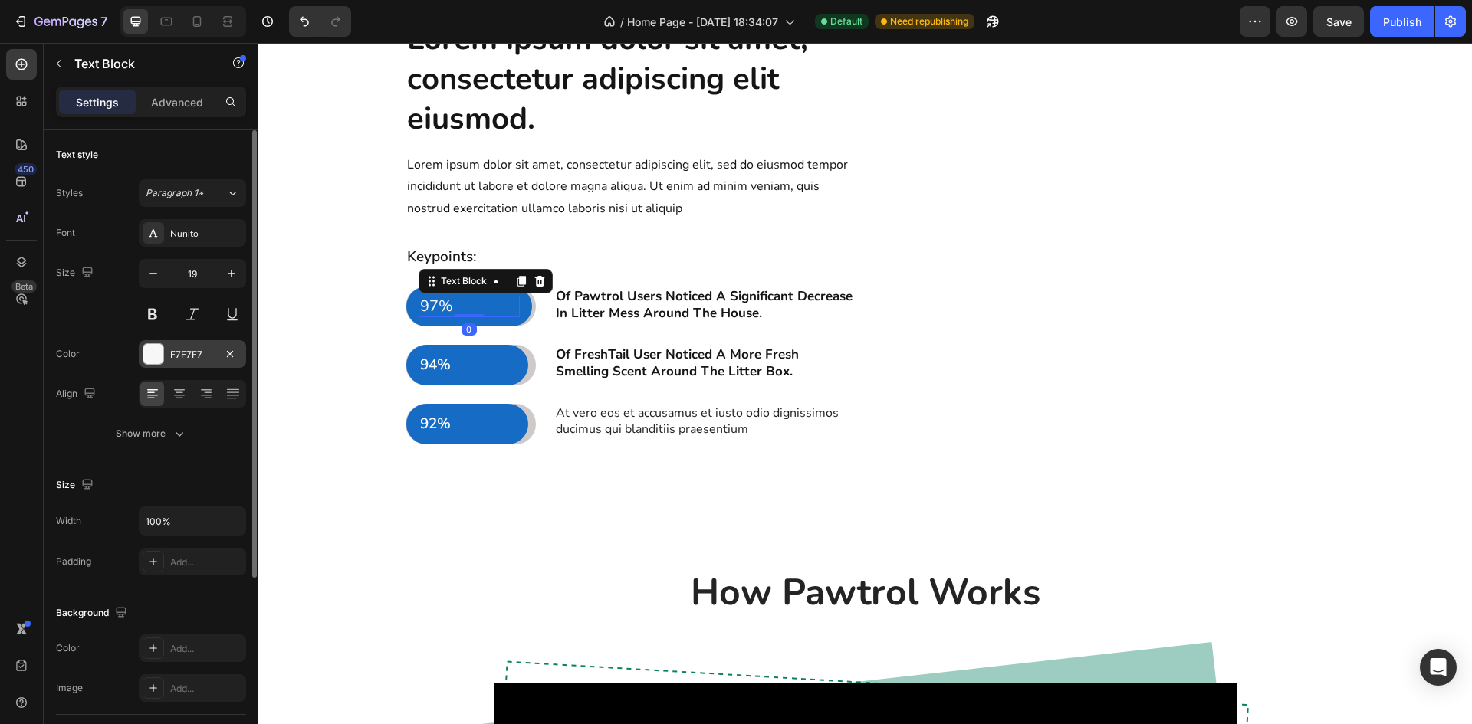
click at [210, 355] on div "F7F7F7" at bounding box center [192, 355] width 44 height 14
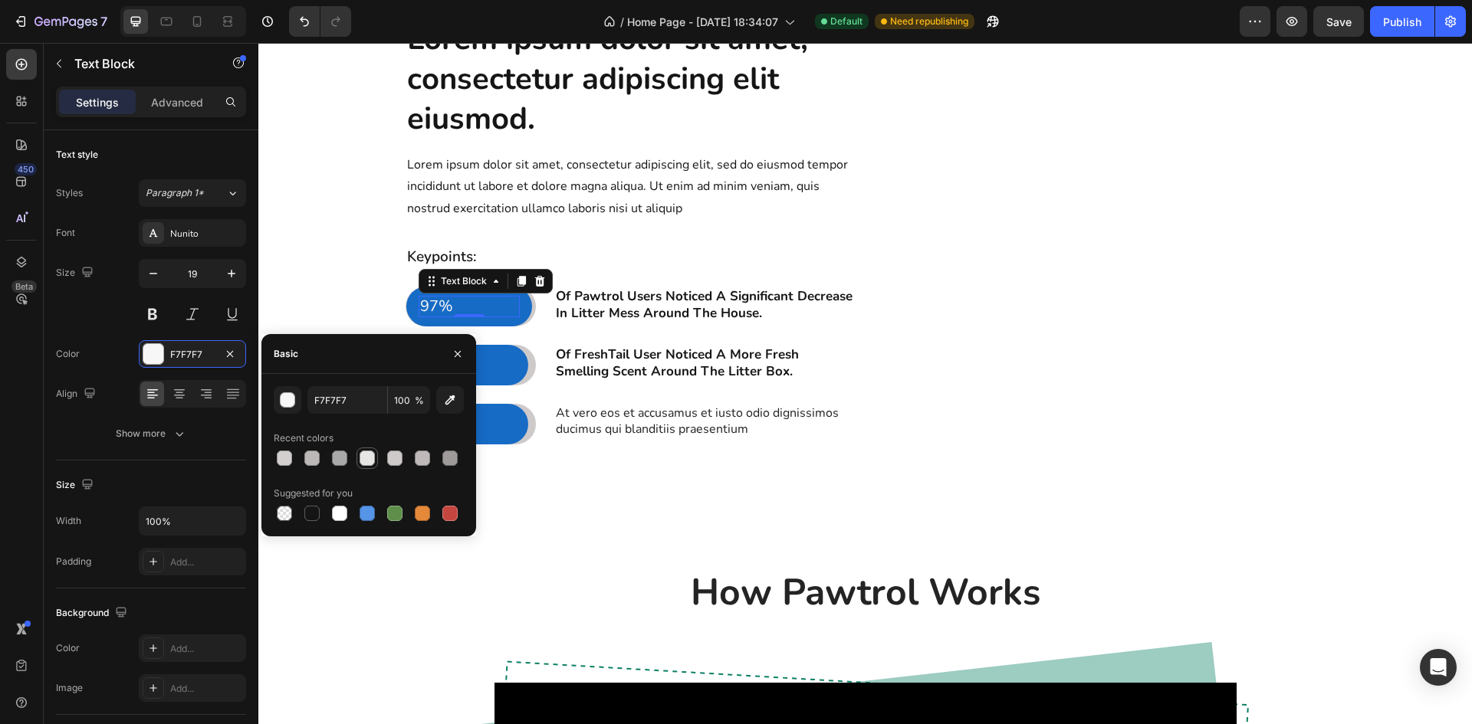
click at [367, 450] on div at bounding box center [367, 458] width 18 height 18
click at [334, 515] on div at bounding box center [339, 513] width 15 height 15
type input "FFFFFF"
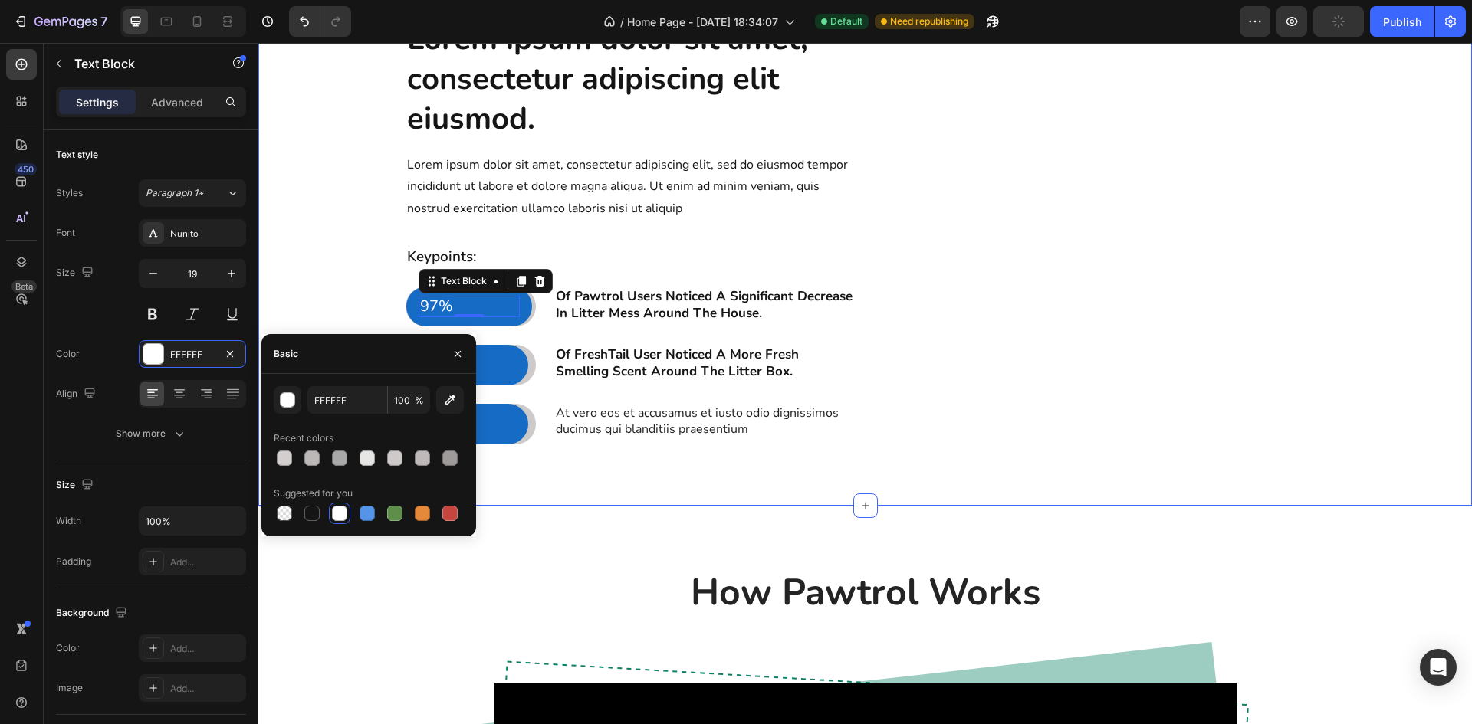
click at [389, 506] on div "Lorem ipsum dolor sit amet, consectetur adipiscing elit eiusmod. Heading Lorem …" at bounding box center [864, 231] width 1213 height 550
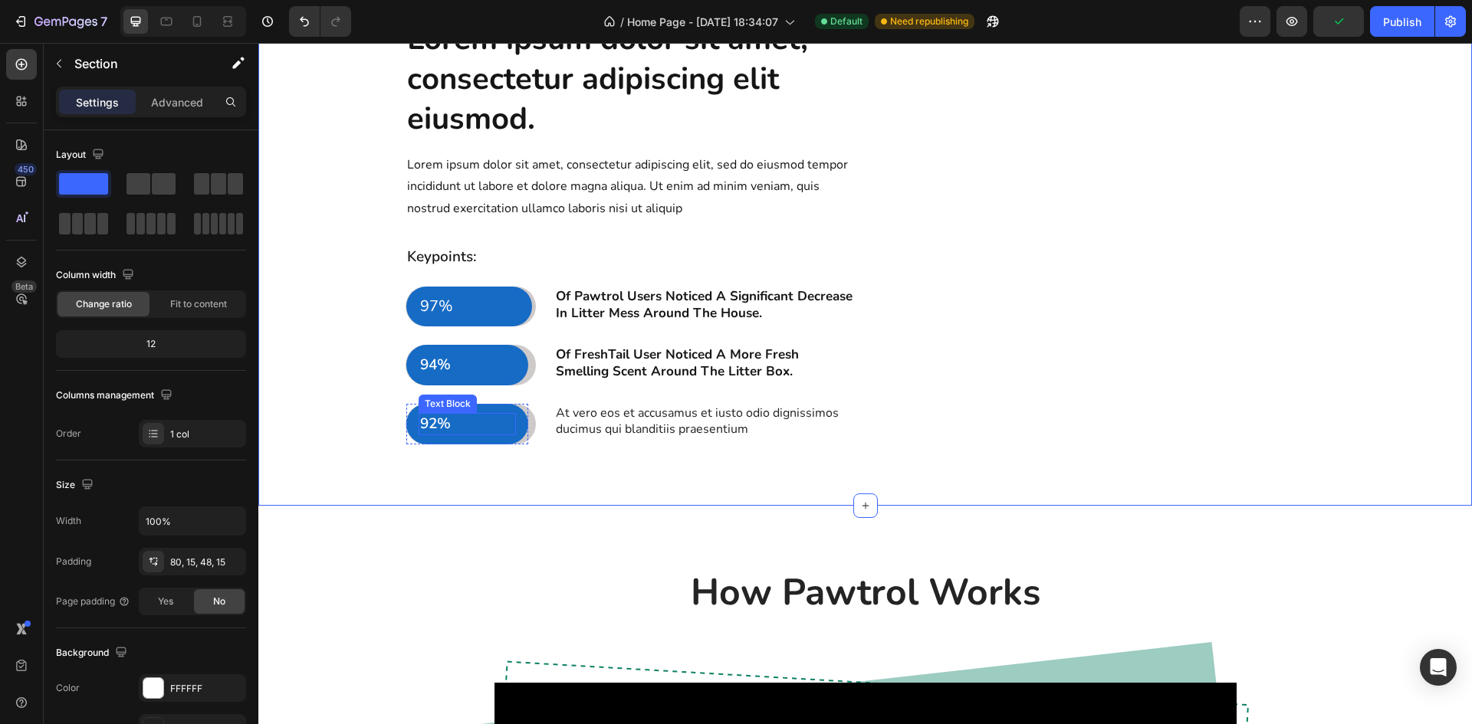
click at [426, 434] on p "92%" at bounding box center [467, 424] width 95 height 19
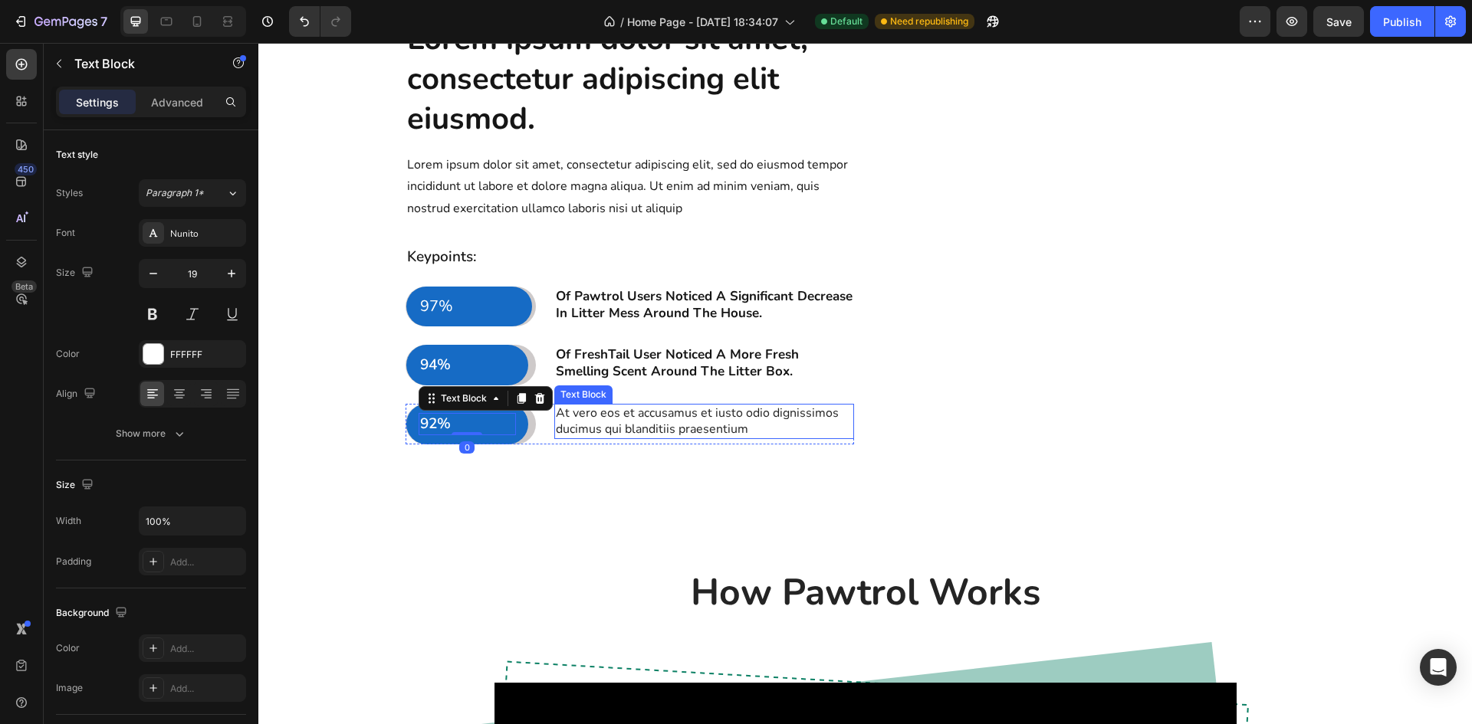
click at [610, 438] on p "At vero eos et accusamus et iusto odio dignissimos ducimus qui blanditiis praes…" at bounding box center [704, 422] width 297 height 32
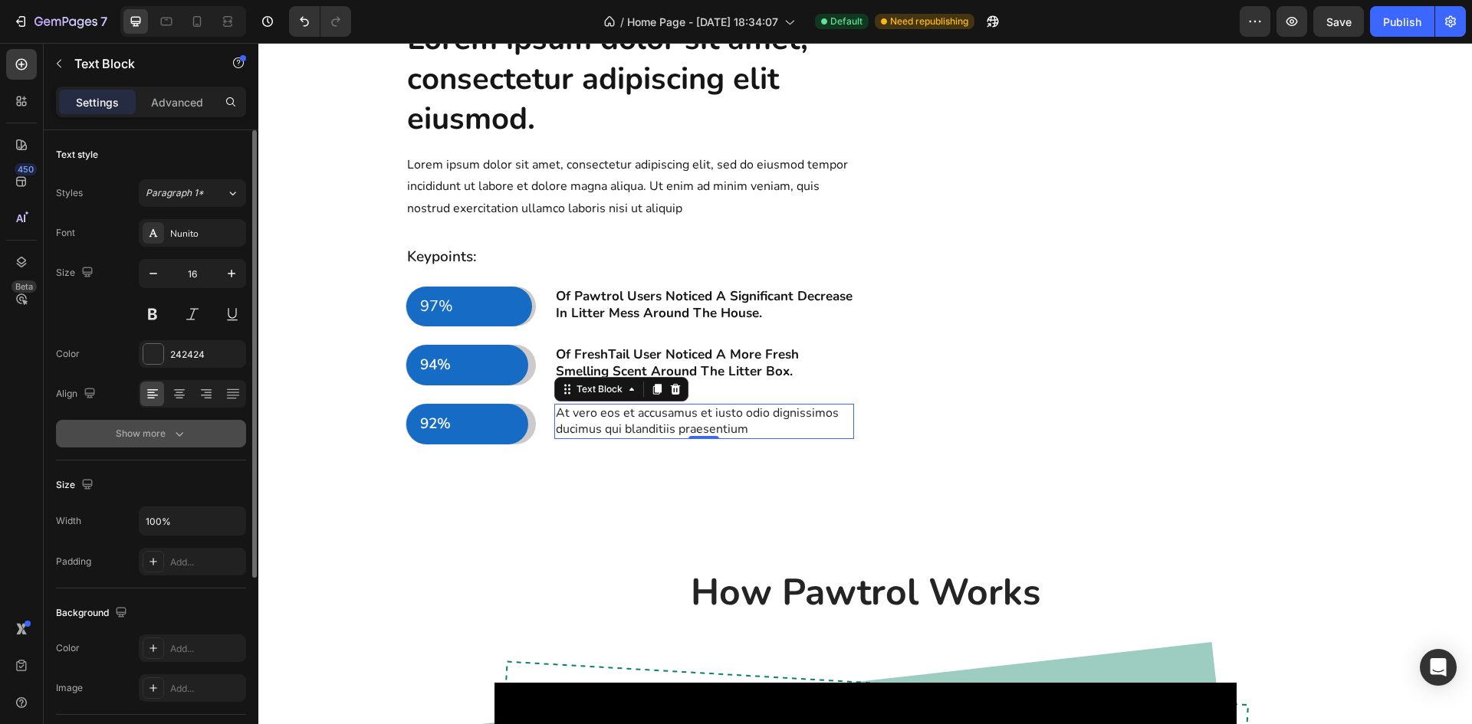
click at [176, 438] on icon "button" at bounding box center [179, 433] width 15 height 15
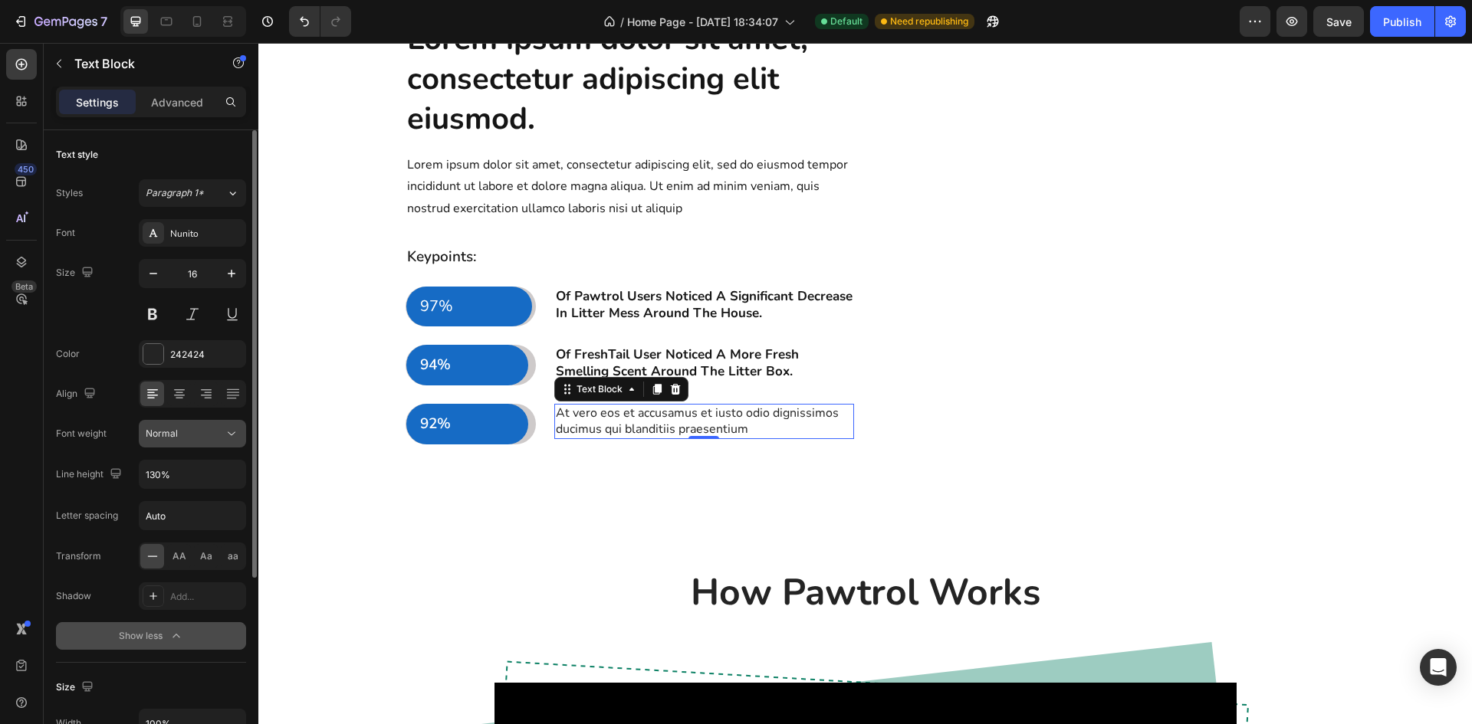
click at [229, 432] on icon at bounding box center [231, 433] width 15 height 15
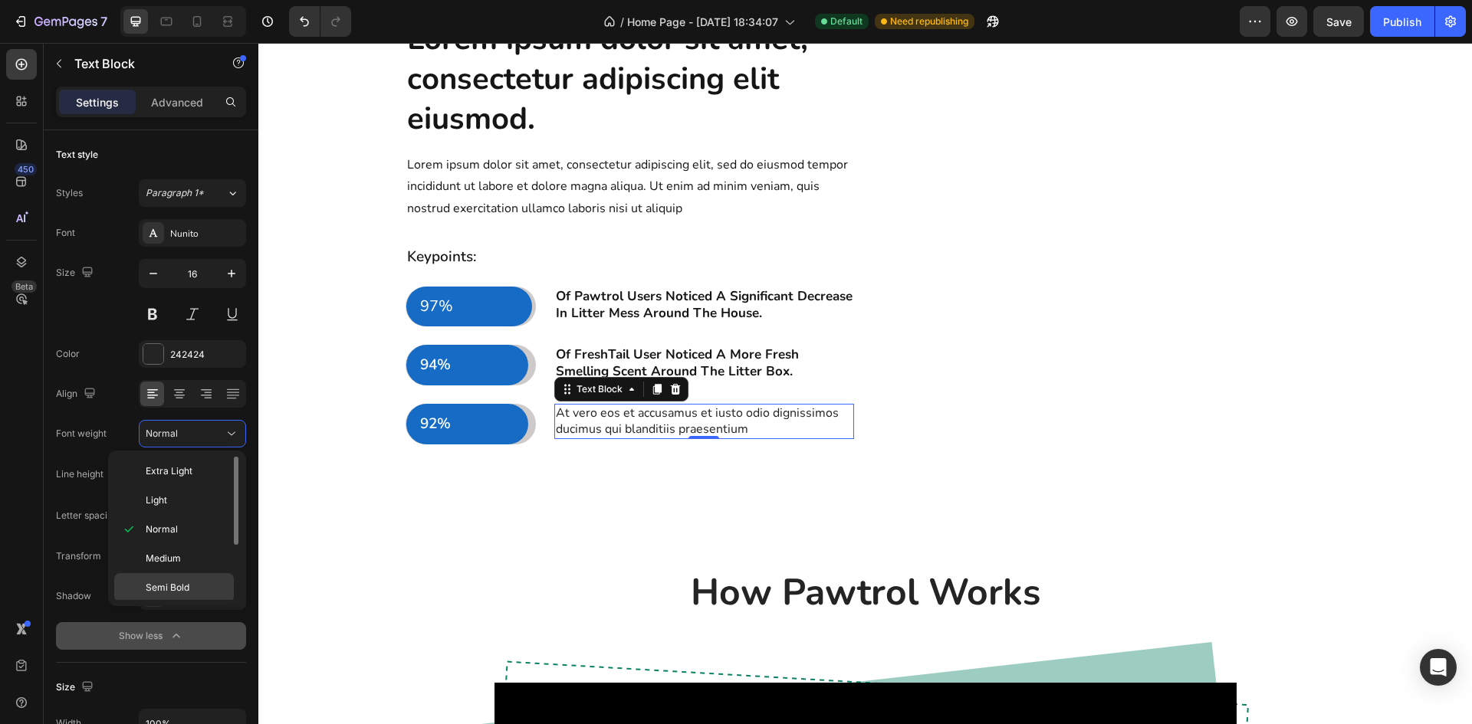
scroll to position [77, 0]
click at [180, 541] on p "Bold" at bounding box center [186, 541] width 81 height 14
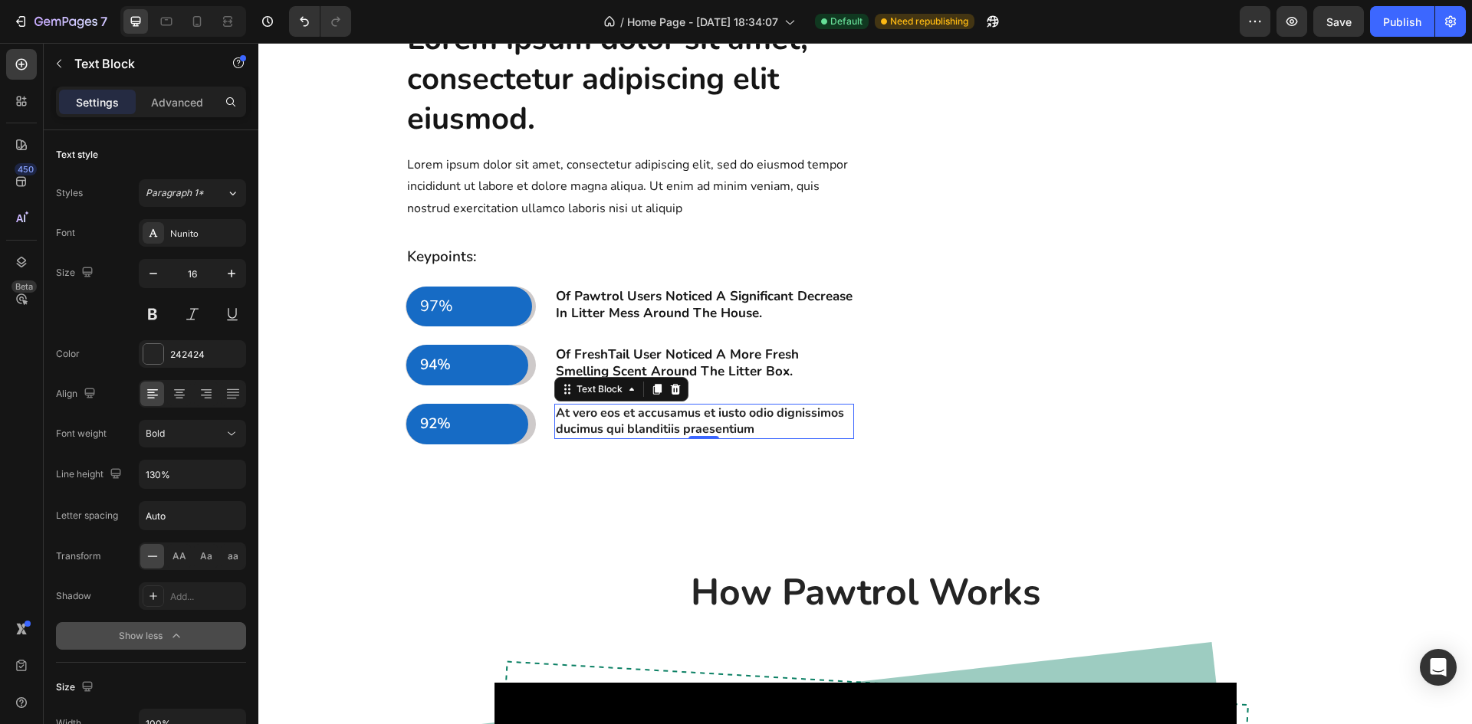
click at [765, 438] on p "At vero eos et accusamus et iusto odio dignissimos ducimus qui blanditiis praes…" at bounding box center [704, 422] width 297 height 32
click at [752, 438] on p "At vero eos et accusamus et iusto odio dignissimos ducimus qui blanditiis praes…" at bounding box center [704, 422] width 297 height 32
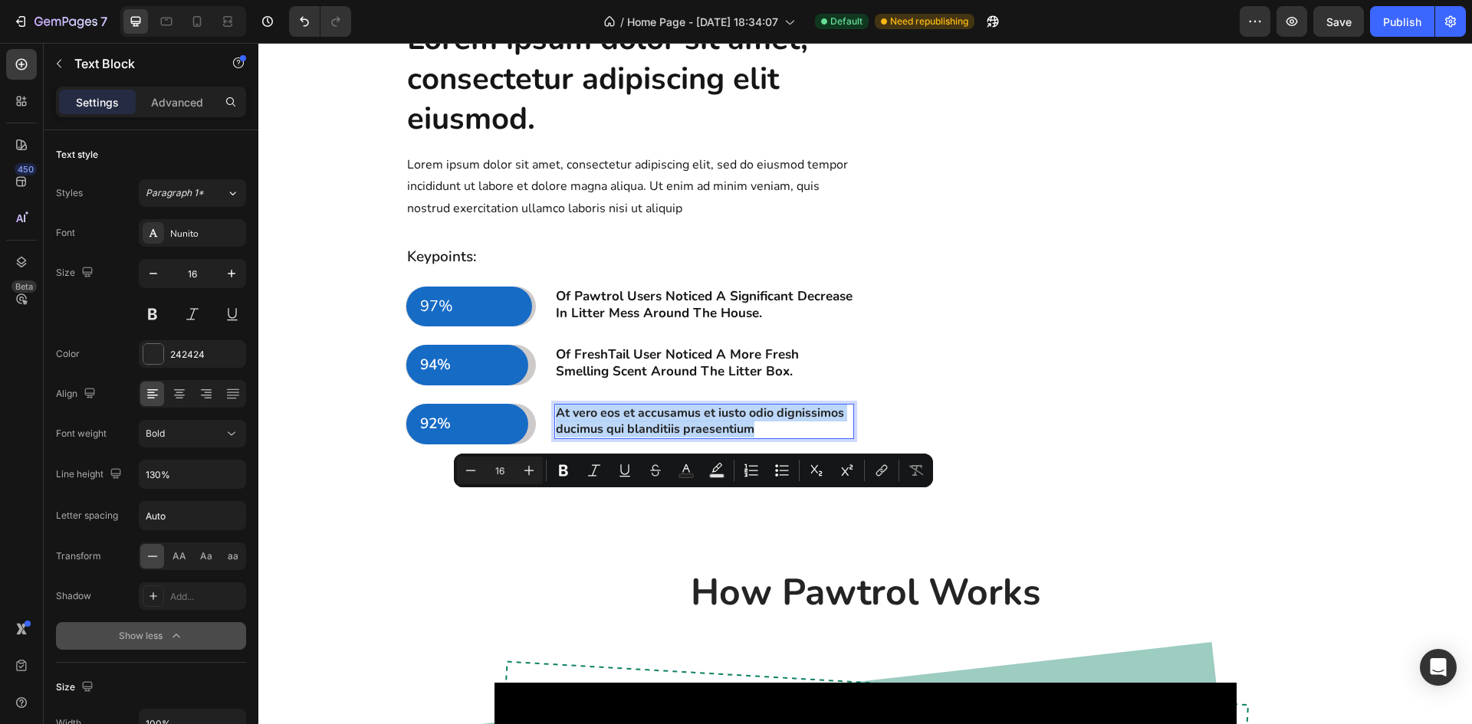
drag, startPoint x: 750, startPoint y: 517, endPoint x: 553, endPoint y: 503, distance: 197.5
click at [556, 438] on p "At vero eos et accusamus et iusto odio dignissimos ducimus qui blanditiis praes…" at bounding box center [704, 422] width 297 height 32
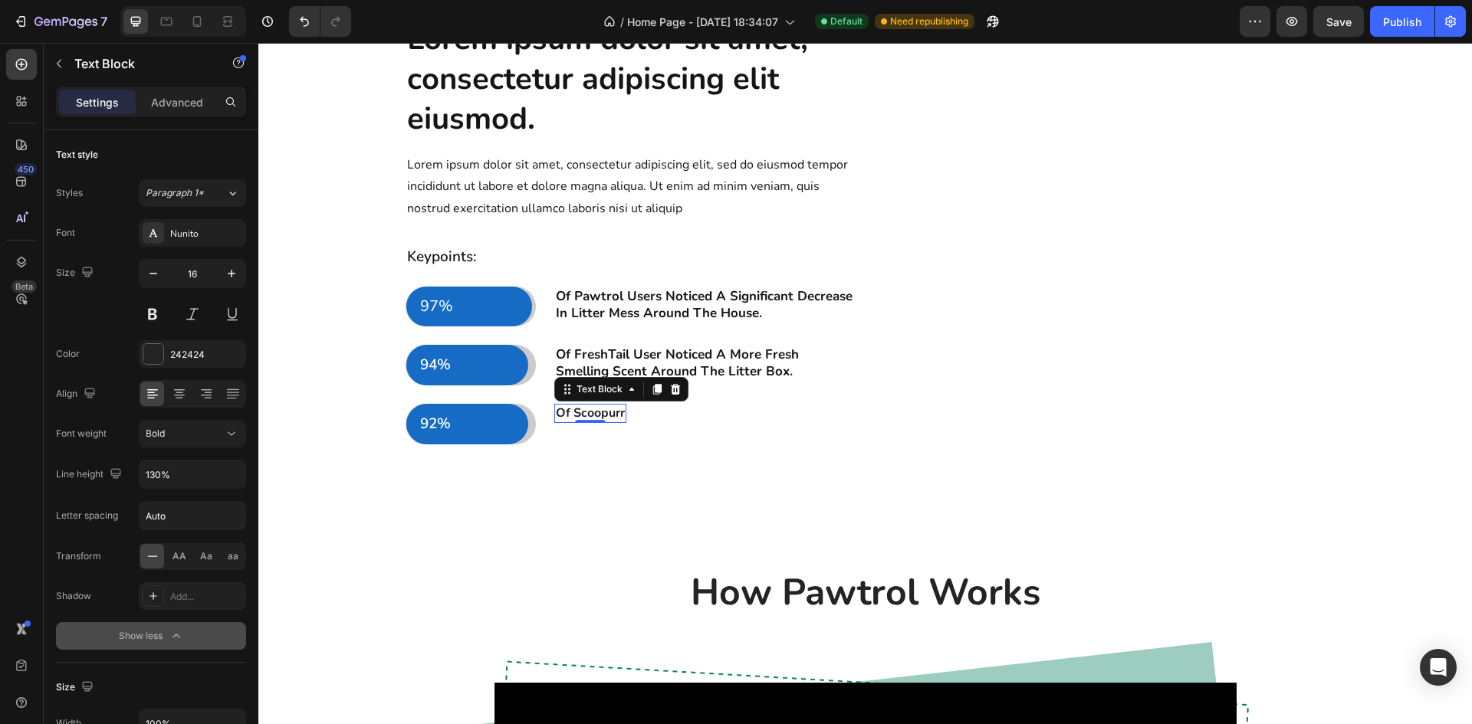
click at [616, 422] on p "Of Scoopurr" at bounding box center [590, 414] width 69 height 16
